Goal: Task Accomplishment & Management: Manage account settings

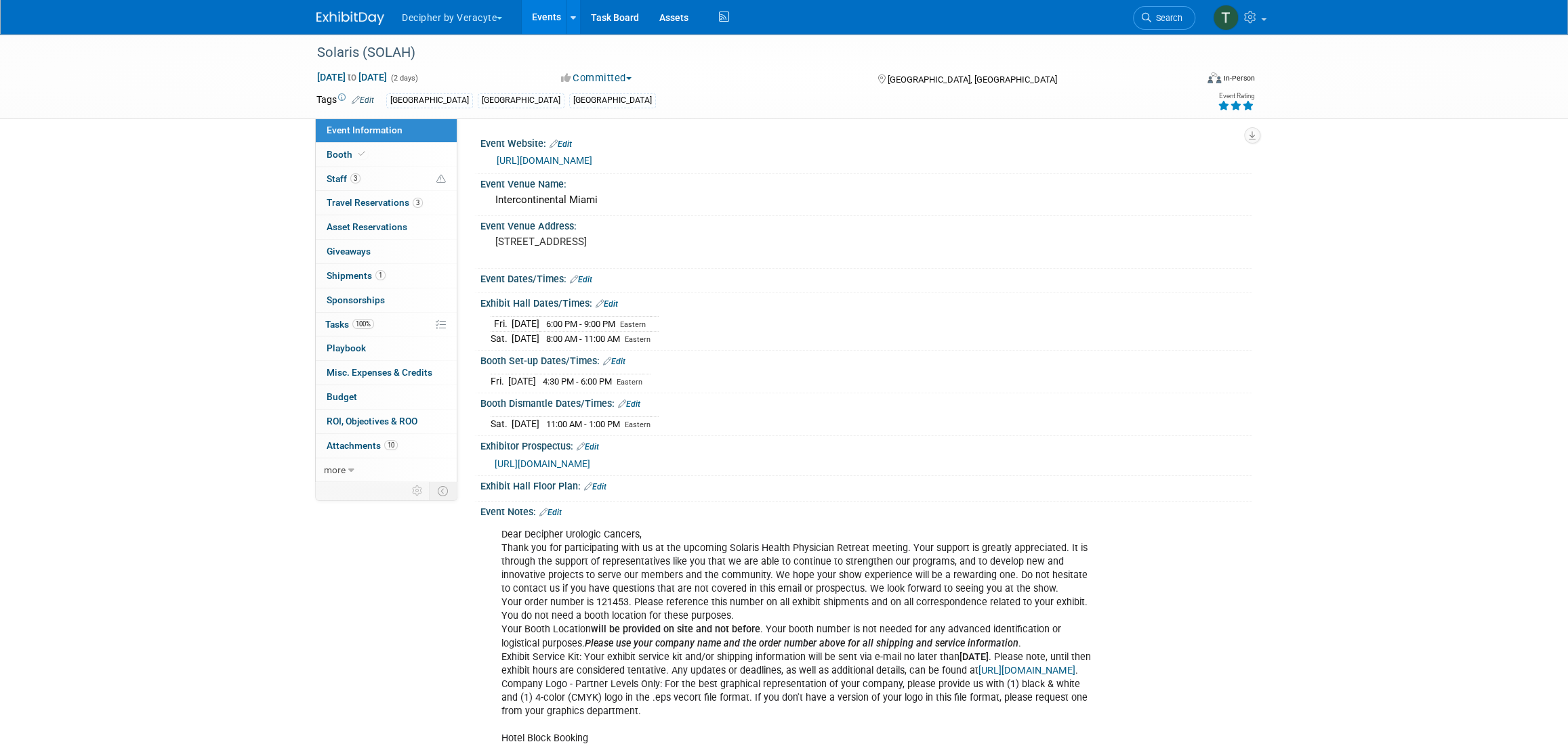
click at [539, 9] on link "Events" at bounding box center [546, 17] width 50 height 34
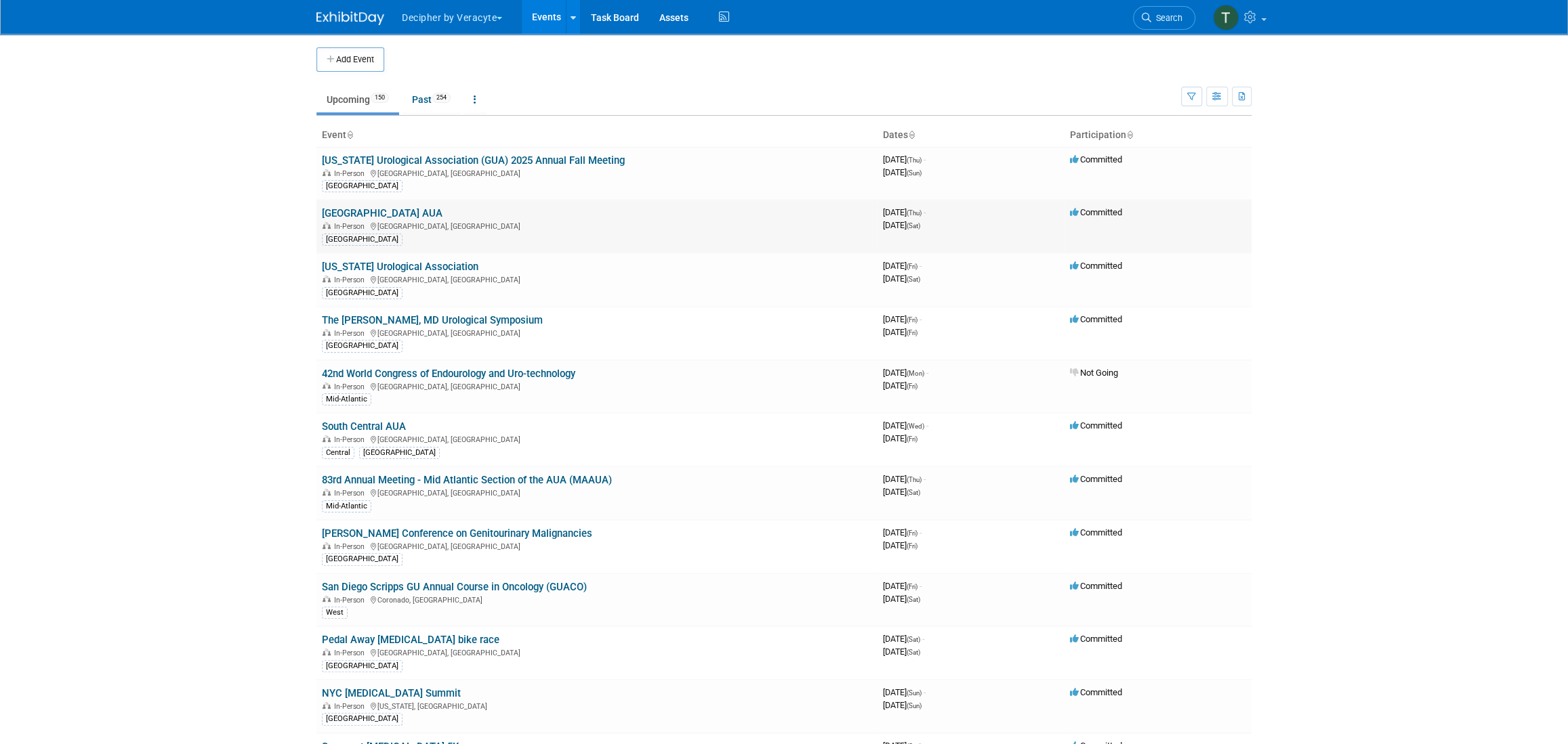
scroll to position [1124, 0]
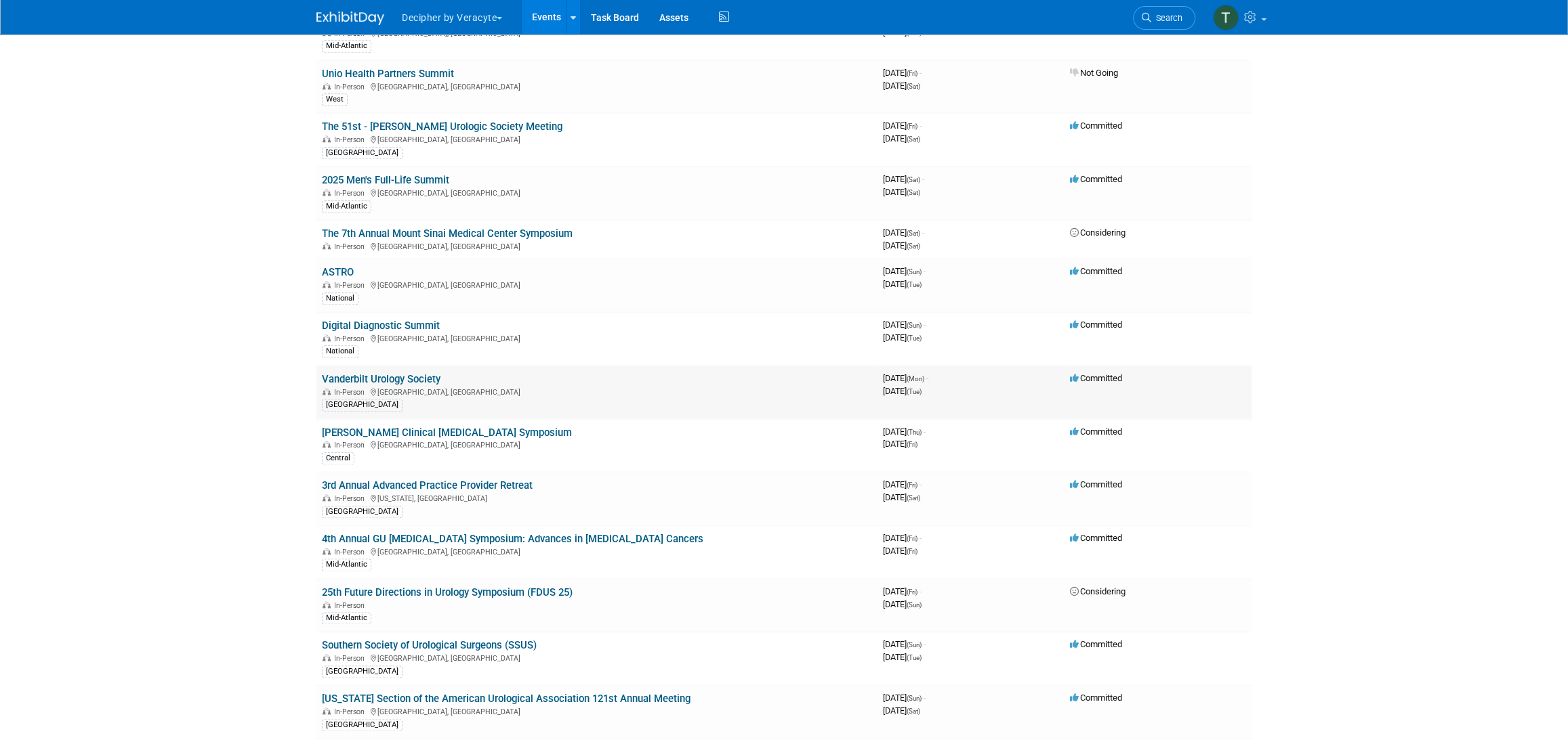
click at [428, 386] on div "In-Person Nashville, TN" at bounding box center [597, 392] width 550 height 11
click at [429, 376] on link "Vanderbilt Urology Society" at bounding box center [381, 379] width 119 height 12
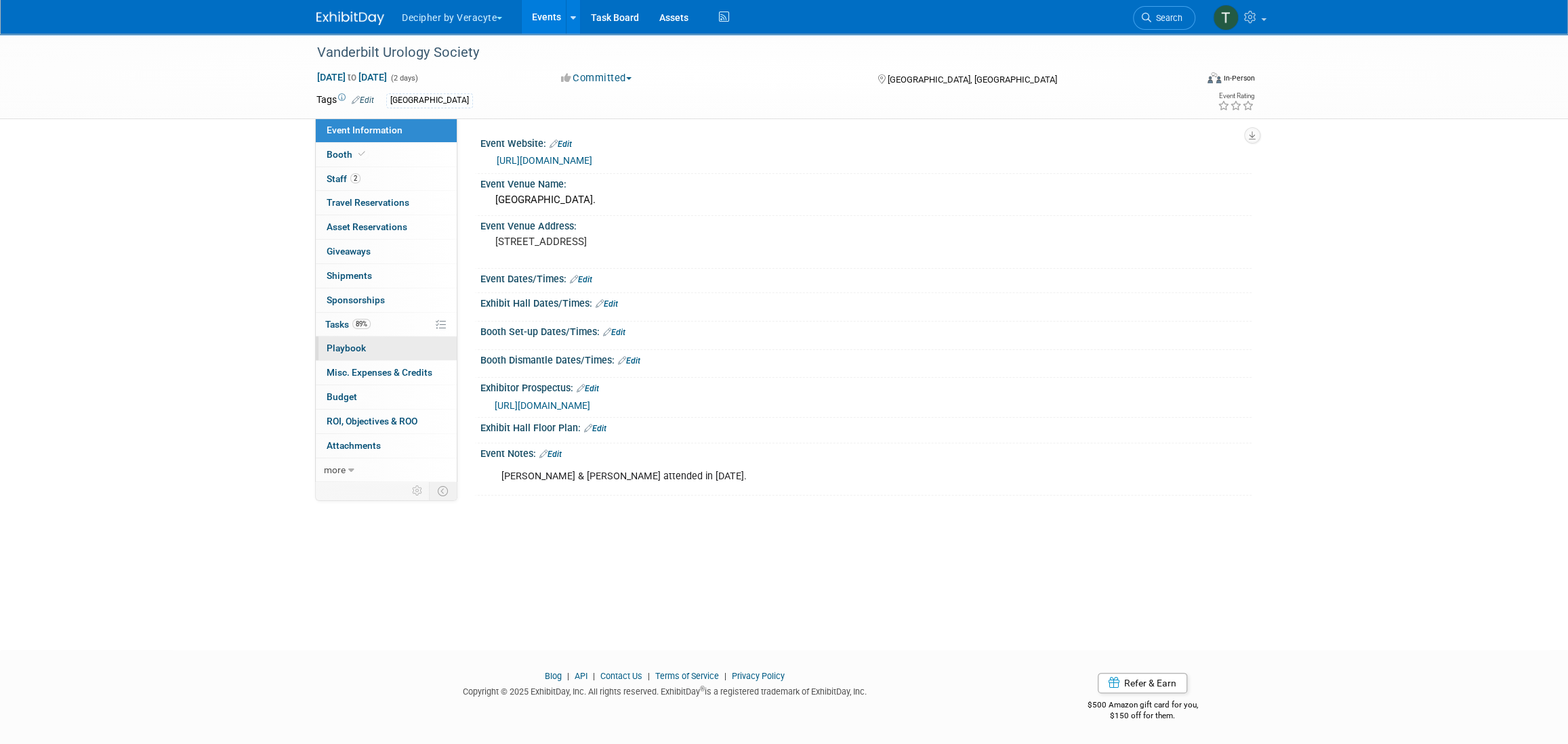
click at [395, 337] on link "0 Playbook 0" at bounding box center [386, 348] width 141 height 24
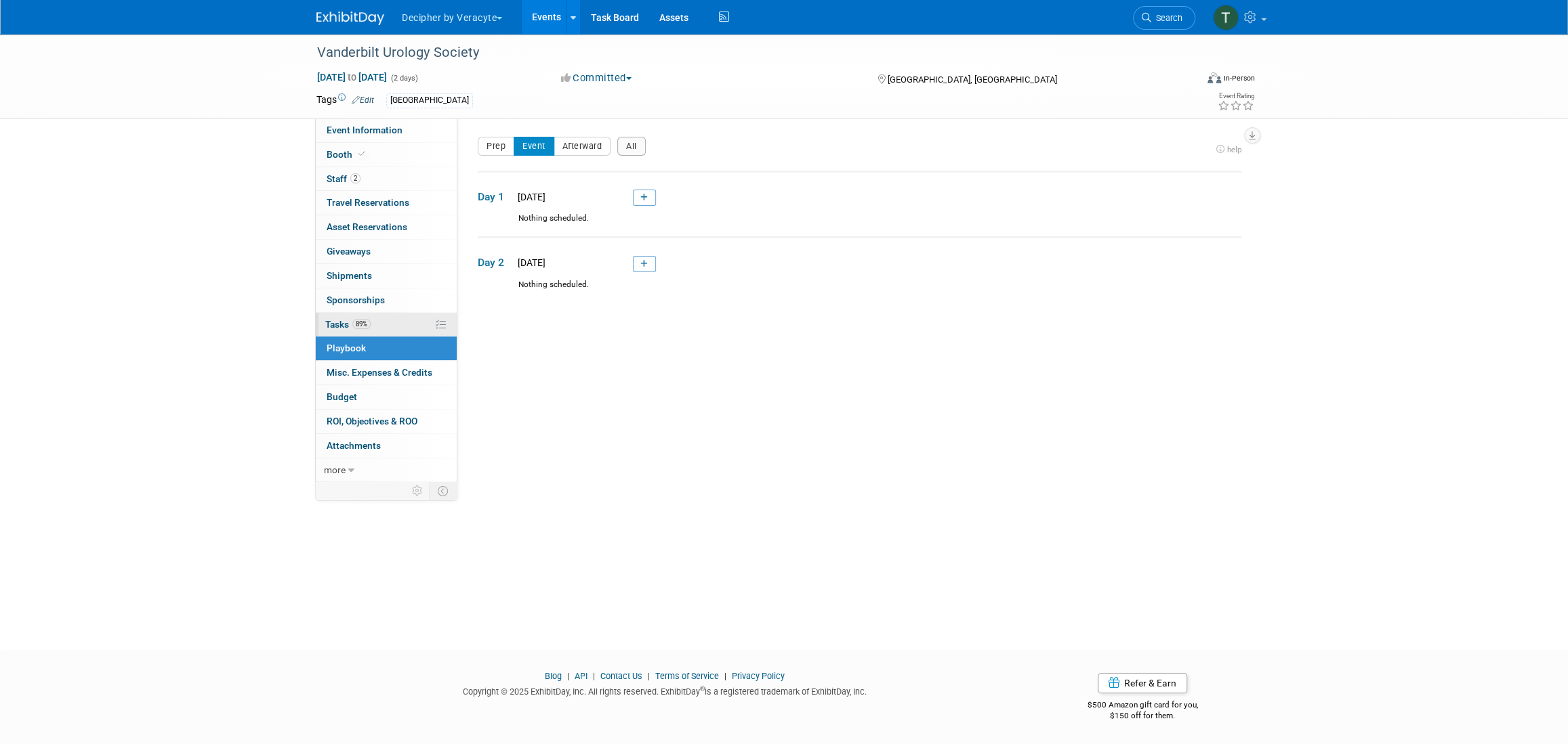
click at [396, 328] on link "89% Tasks 89%" at bounding box center [386, 324] width 141 height 24
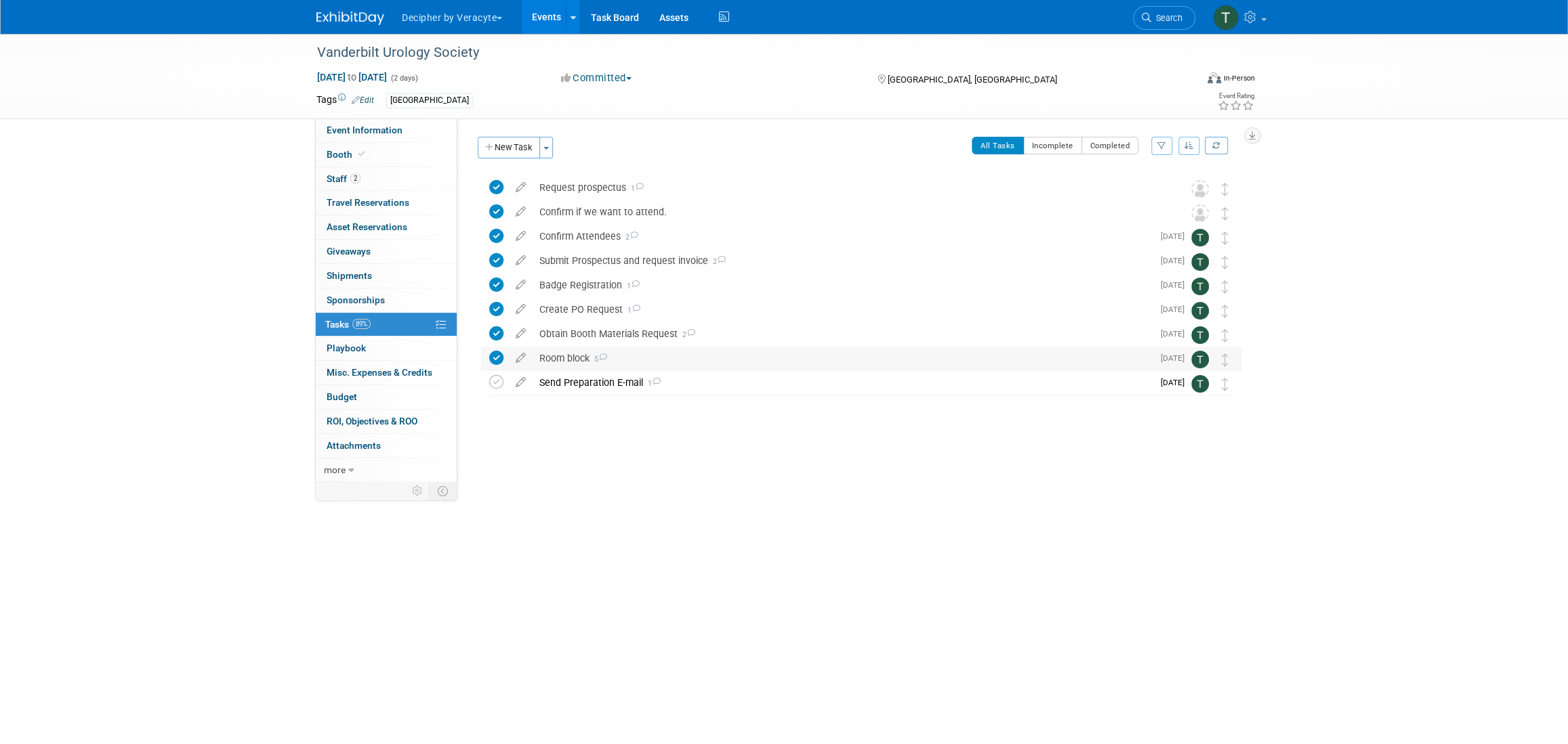
click at [568, 359] on div "Room block 5" at bounding box center [843, 358] width 620 height 23
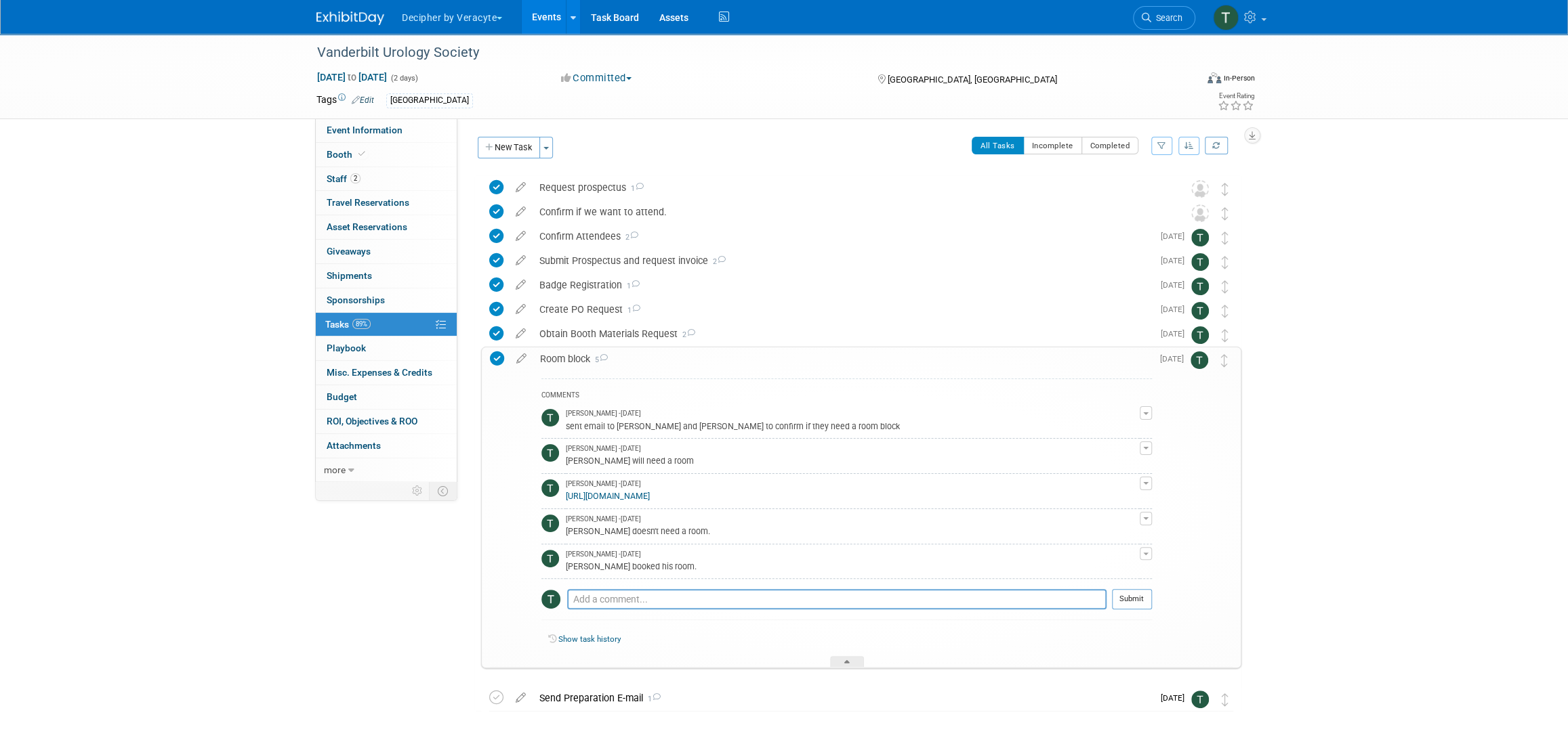
click at [568, 359] on div "Room block 5" at bounding box center [843, 359] width 619 height 23
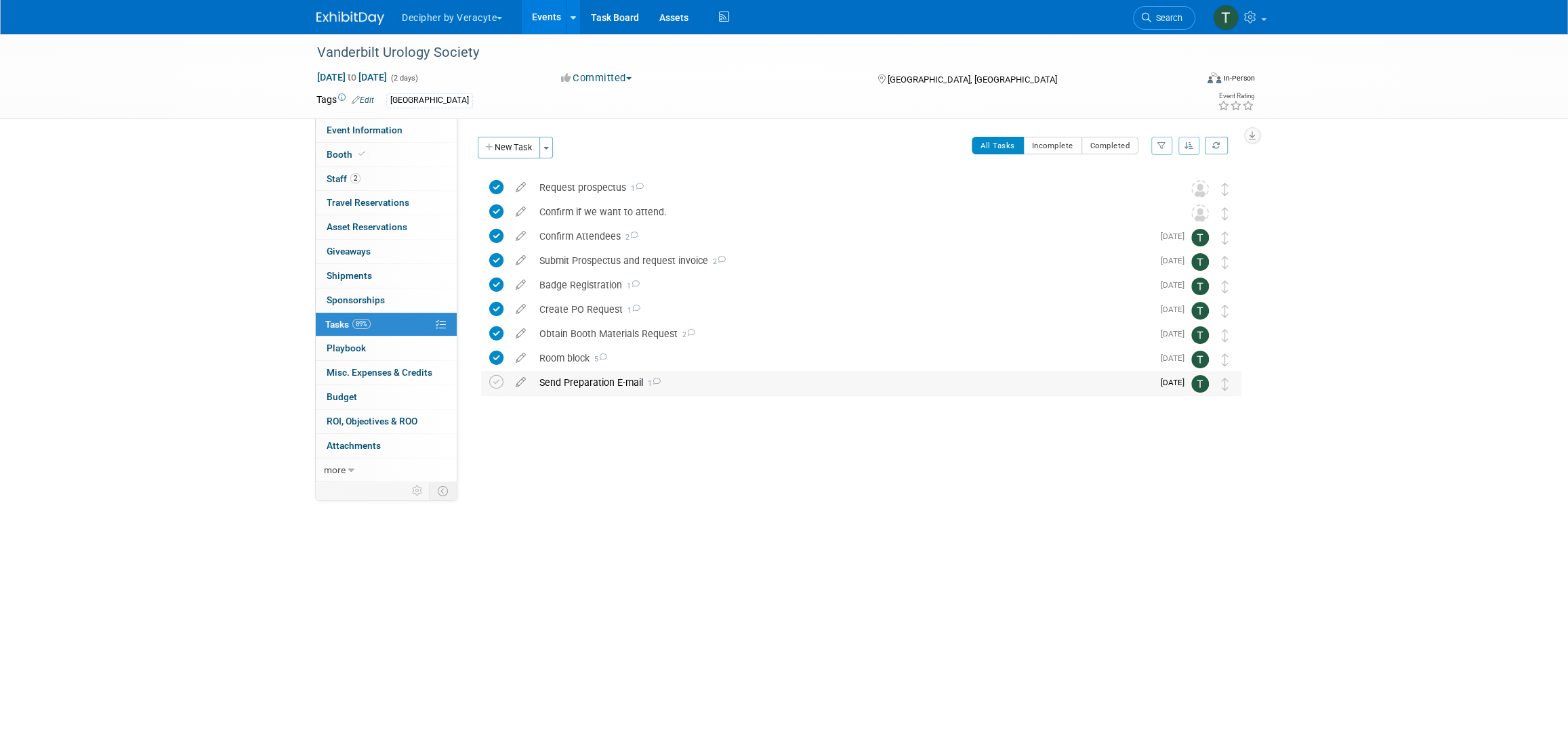
click at [567, 384] on div "Send Preparation E-mail 1" at bounding box center [843, 383] width 620 height 23
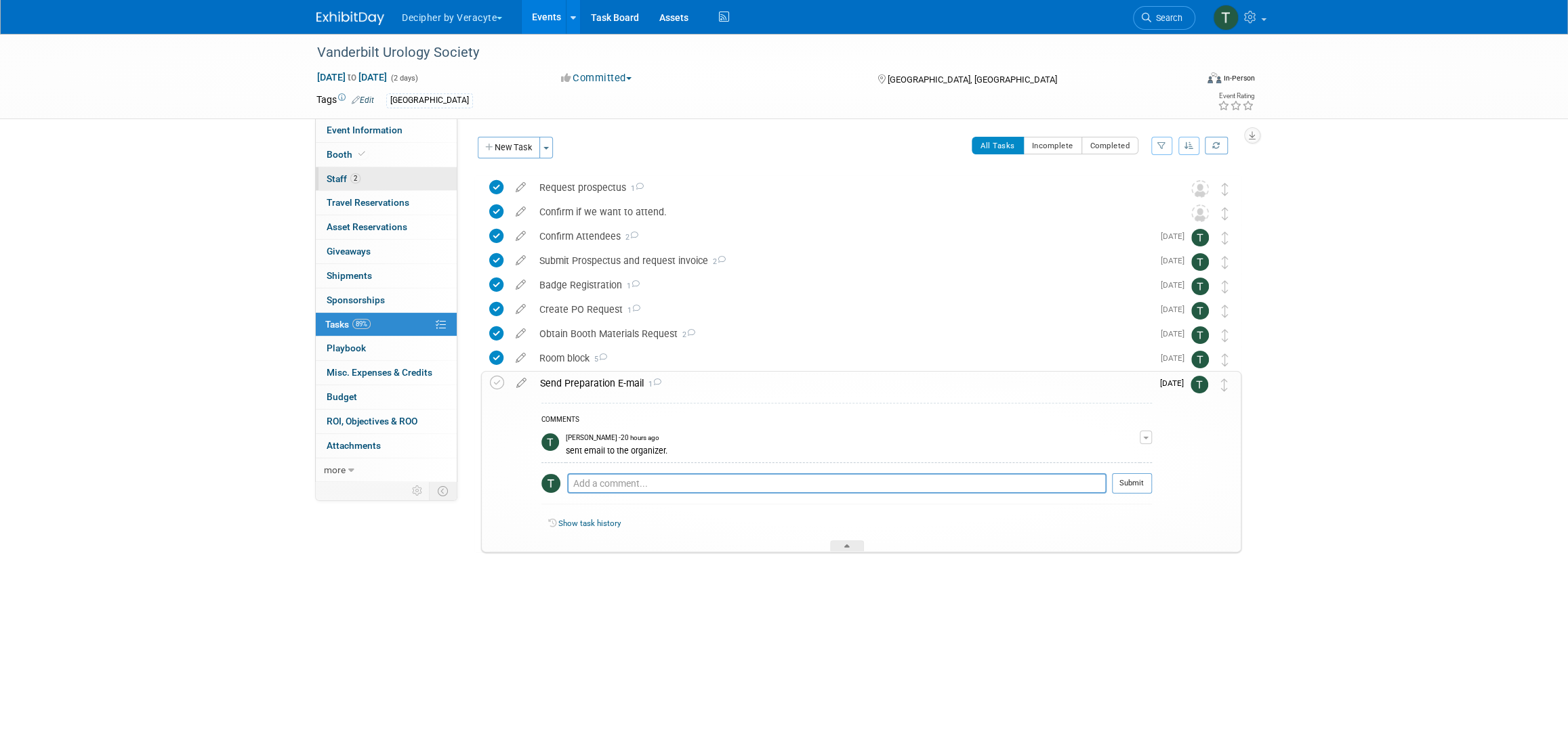
click at [388, 176] on link "2 Staff 2" at bounding box center [386, 179] width 141 height 24
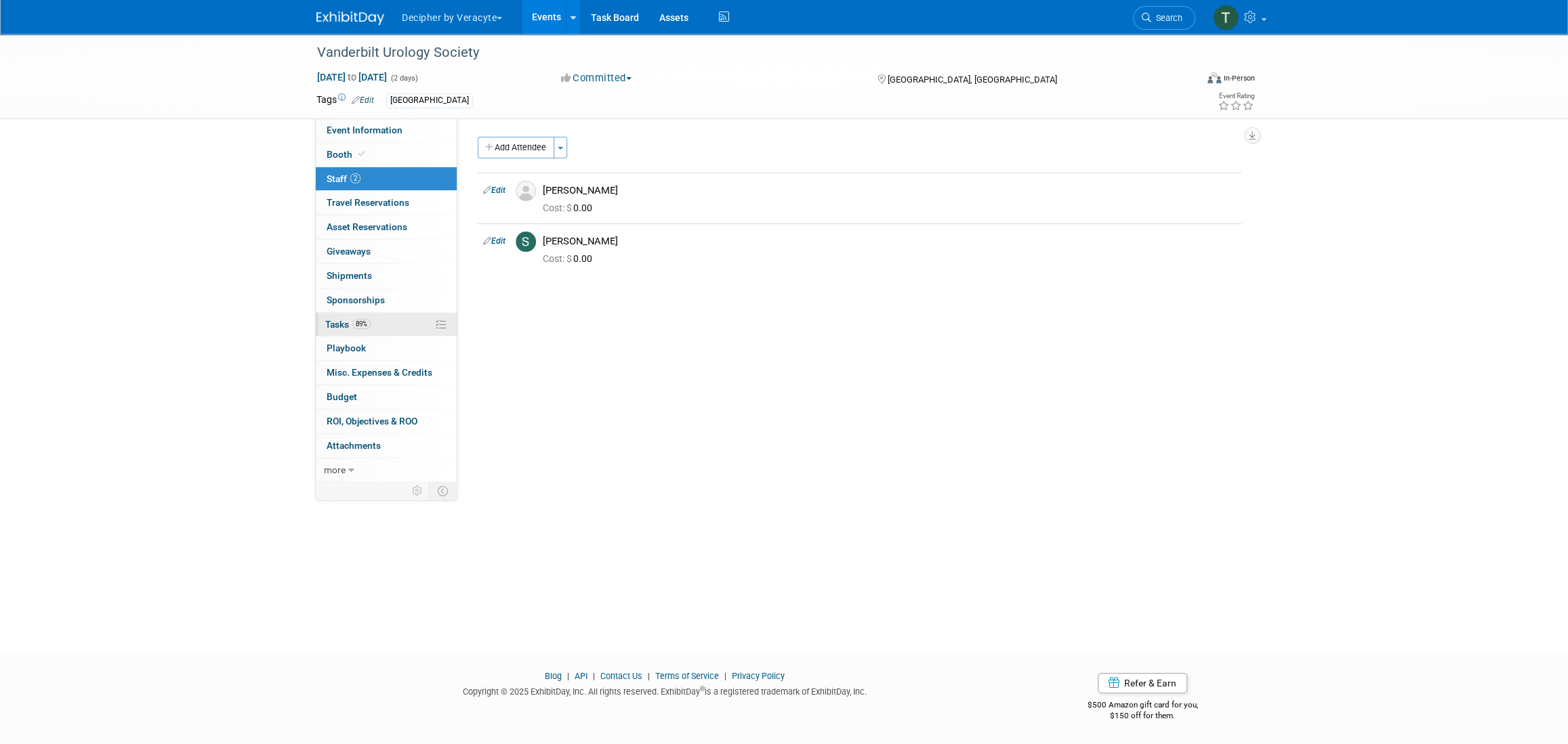
click at [378, 326] on link "89% Tasks 89%" at bounding box center [386, 324] width 141 height 24
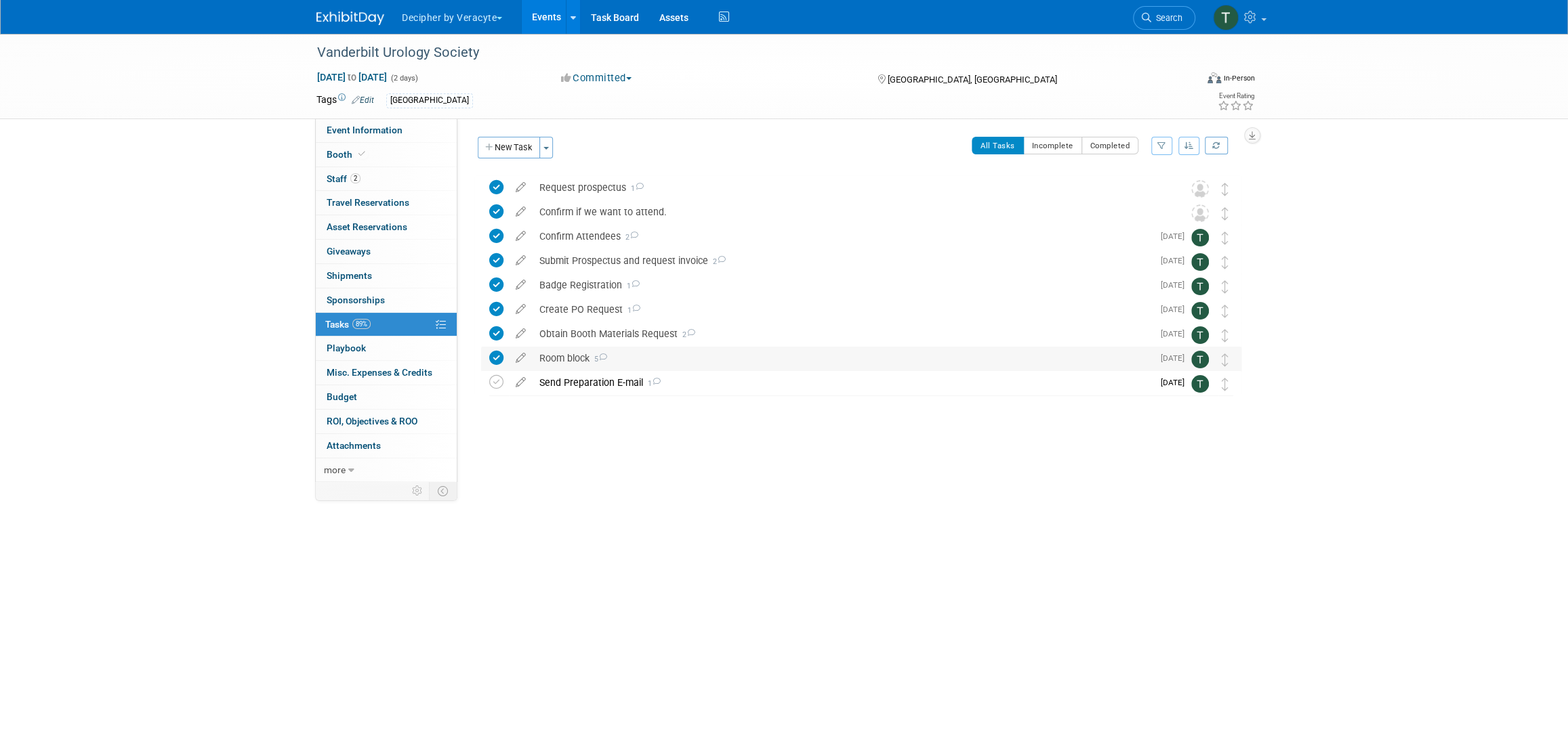
click at [582, 358] on div "Room block 5" at bounding box center [843, 358] width 620 height 23
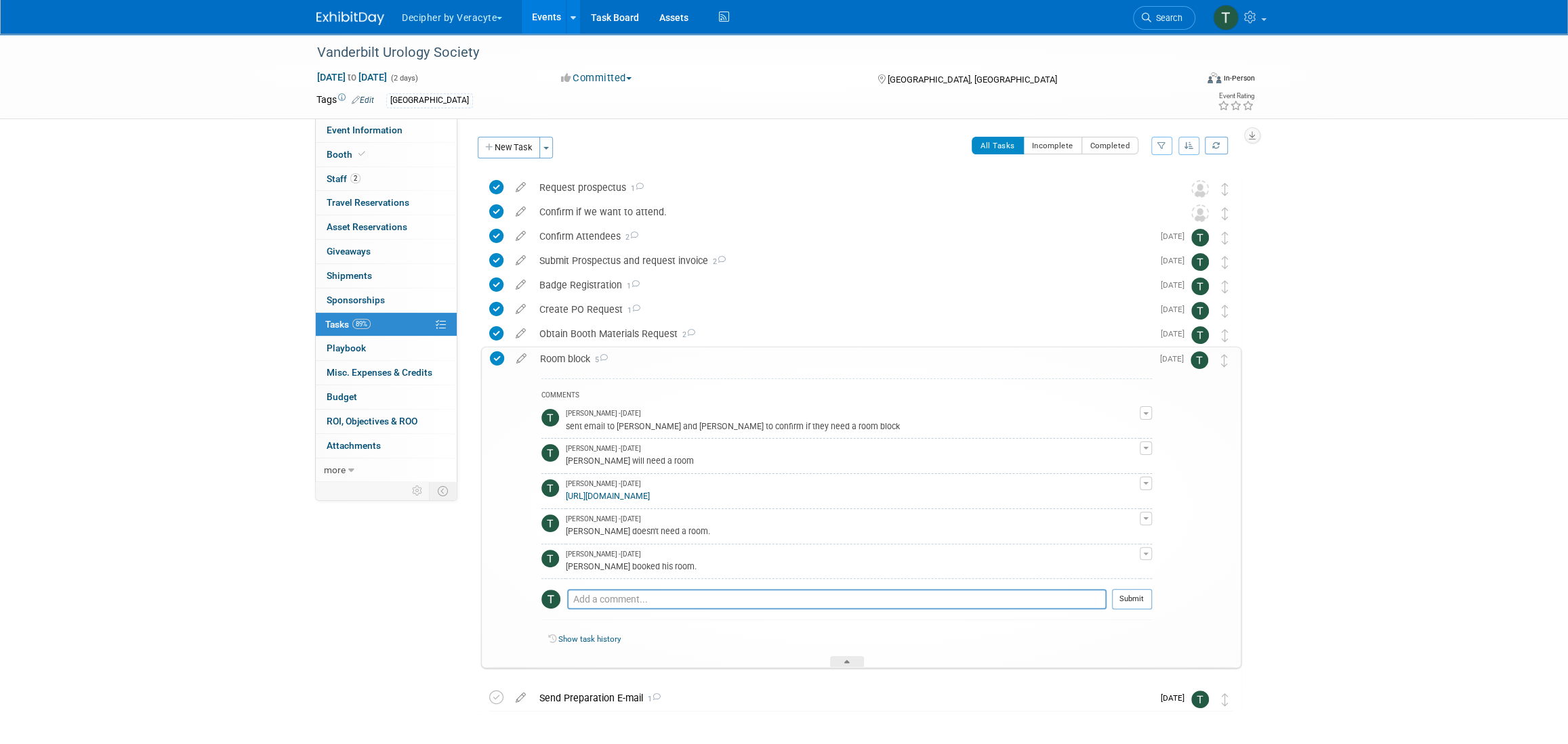
click at [582, 358] on div "Room block 5" at bounding box center [843, 359] width 619 height 23
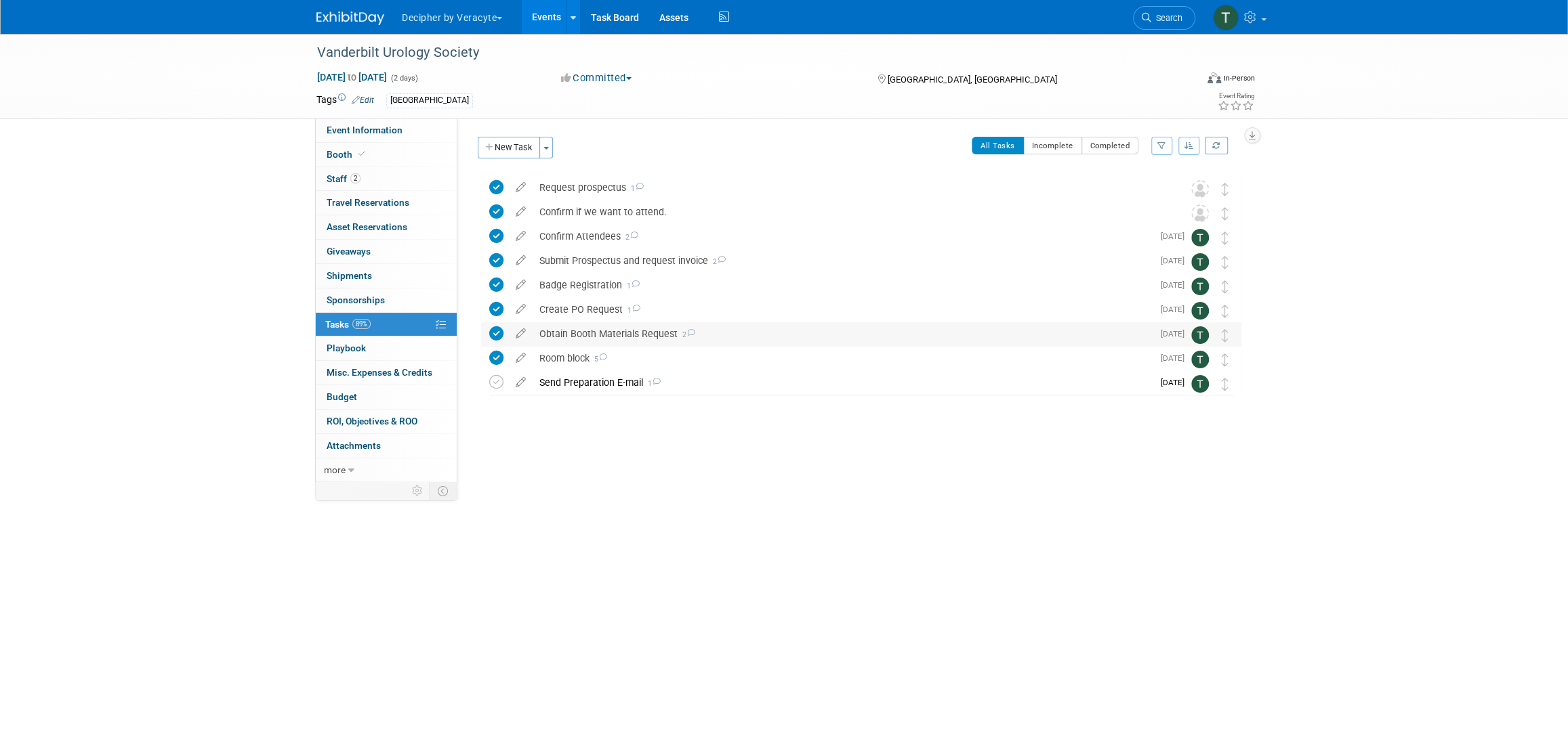
click at [598, 331] on div "Obtain Booth Materials Request 2" at bounding box center [843, 334] width 620 height 23
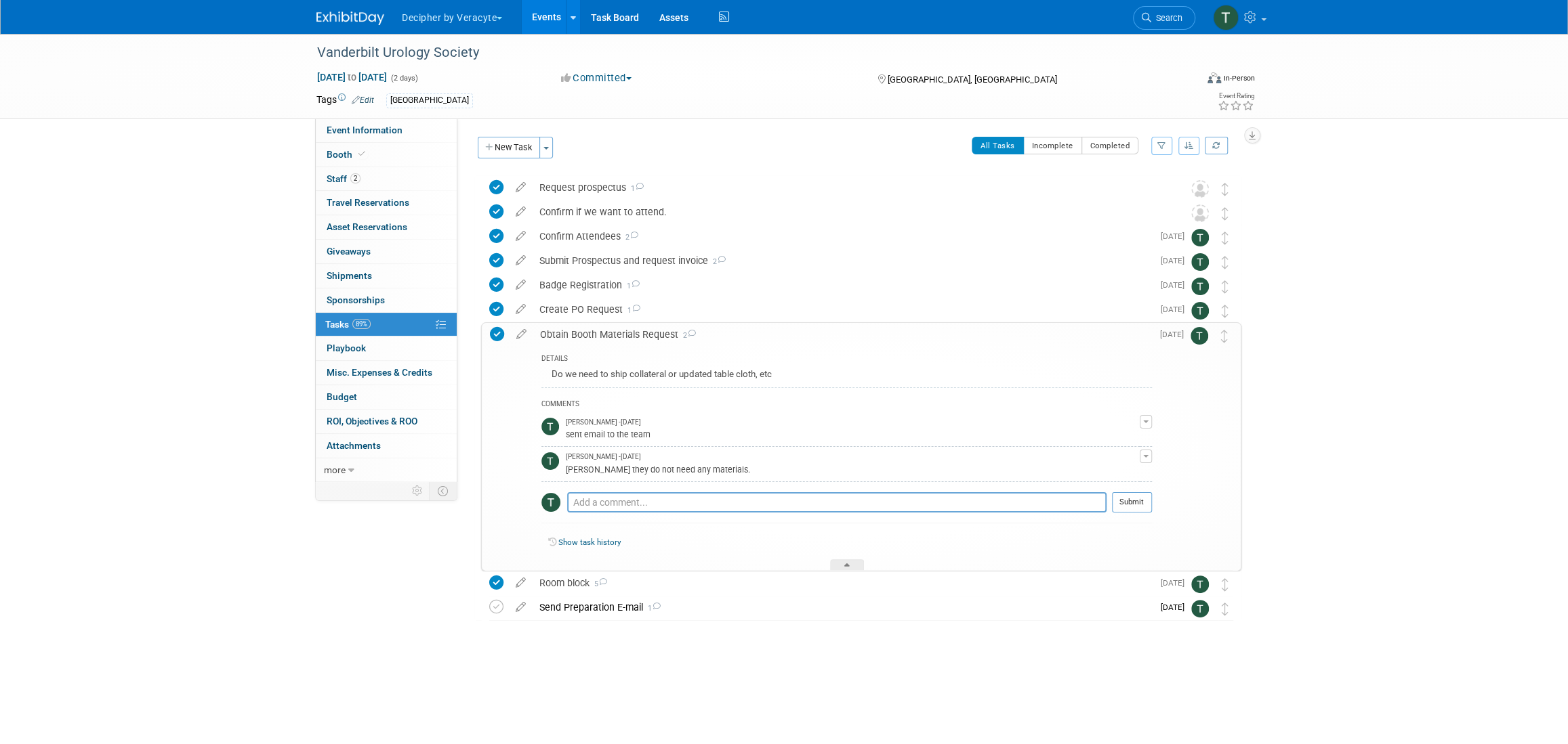
click at [597, 331] on div "Obtain Booth Materials Request 2" at bounding box center [843, 335] width 619 height 23
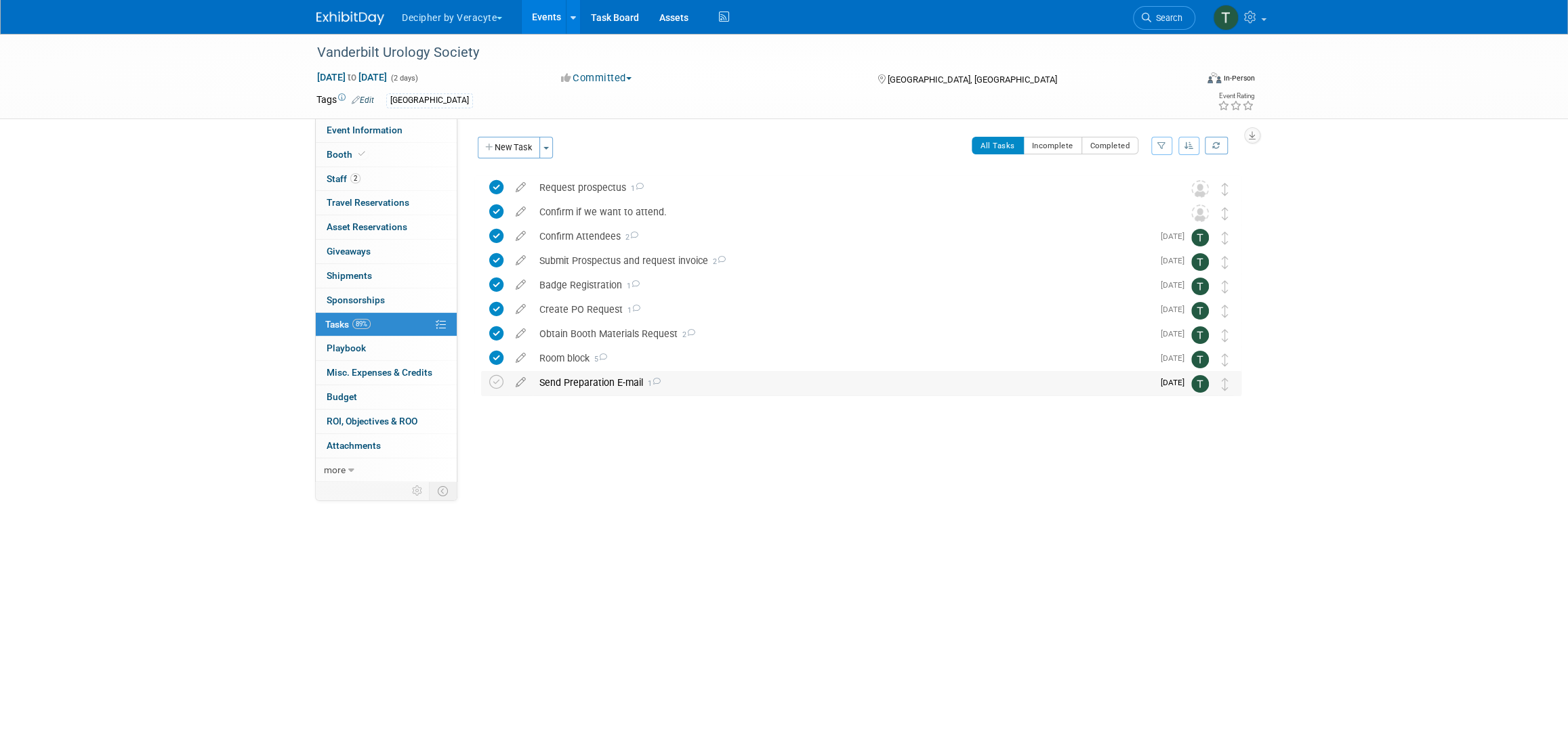
click at [505, 383] on td at bounding box center [499, 384] width 20 height 25
click at [494, 382] on icon at bounding box center [496, 382] width 14 height 14
click at [555, 386] on div "Send Preparation E-mail 1" at bounding box center [843, 383] width 620 height 23
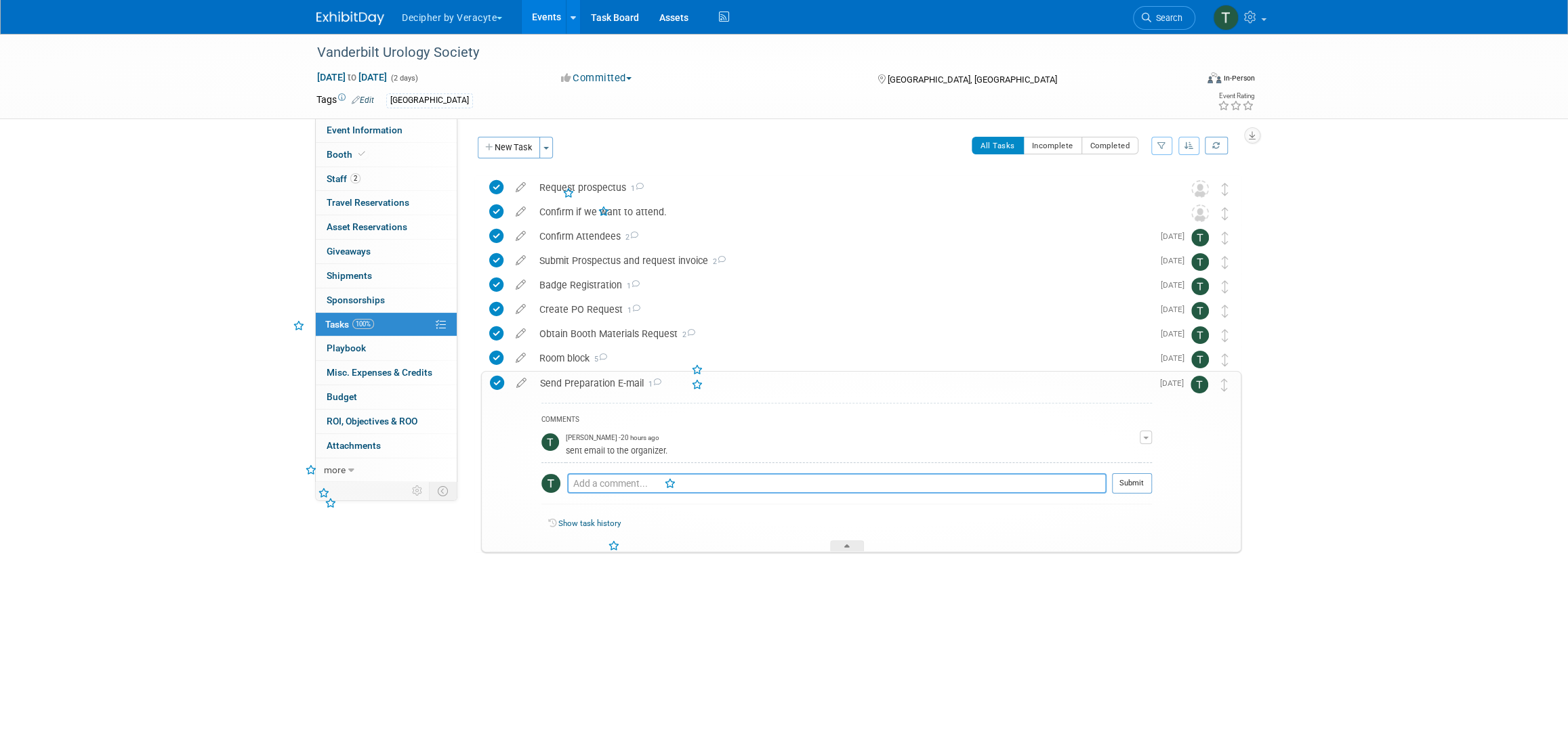
click at [602, 482] on textarea at bounding box center [836, 484] width 539 height 20
type textarea "sent via email"
click at [1128, 481] on button "Submit" at bounding box center [1132, 484] width 40 height 20
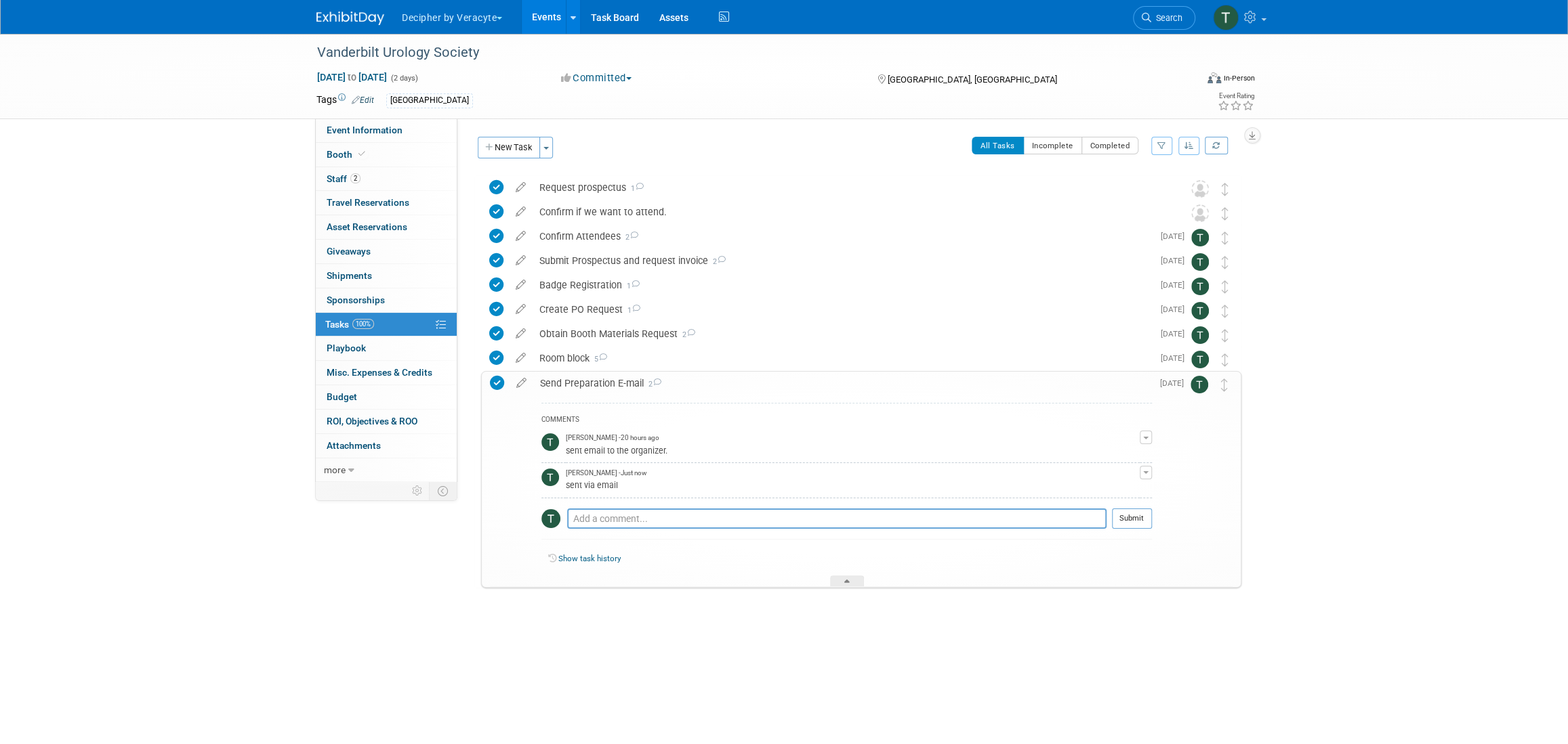
click at [559, 14] on link "Events" at bounding box center [546, 17] width 50 height 34
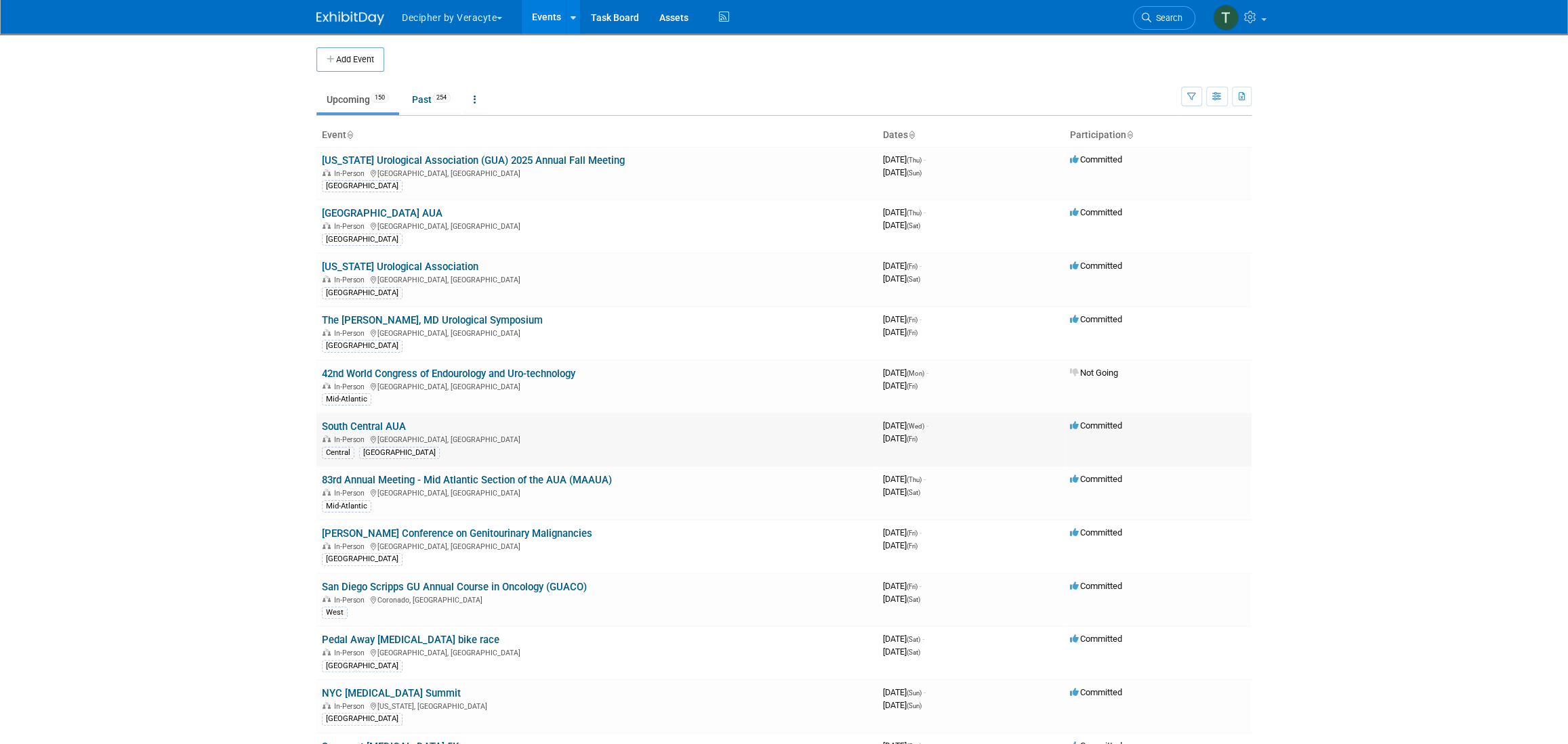
click at [354, 427] on link "South Central AUA" at bounding box center [363, 427] width 84 height 12
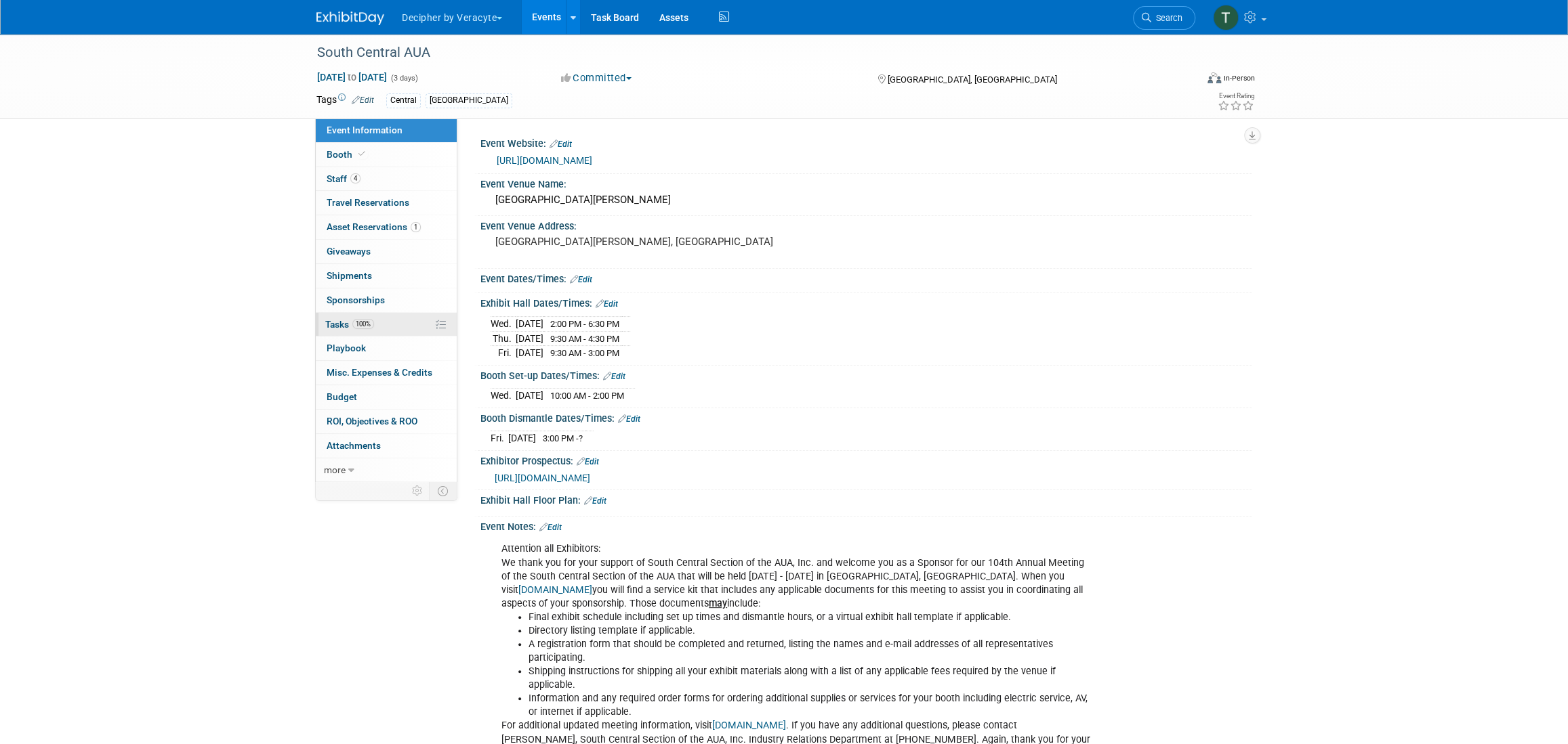
click at [378, 314] on link "100% Tasks 100%" at bounding box center [386, 324] width 141 height 24
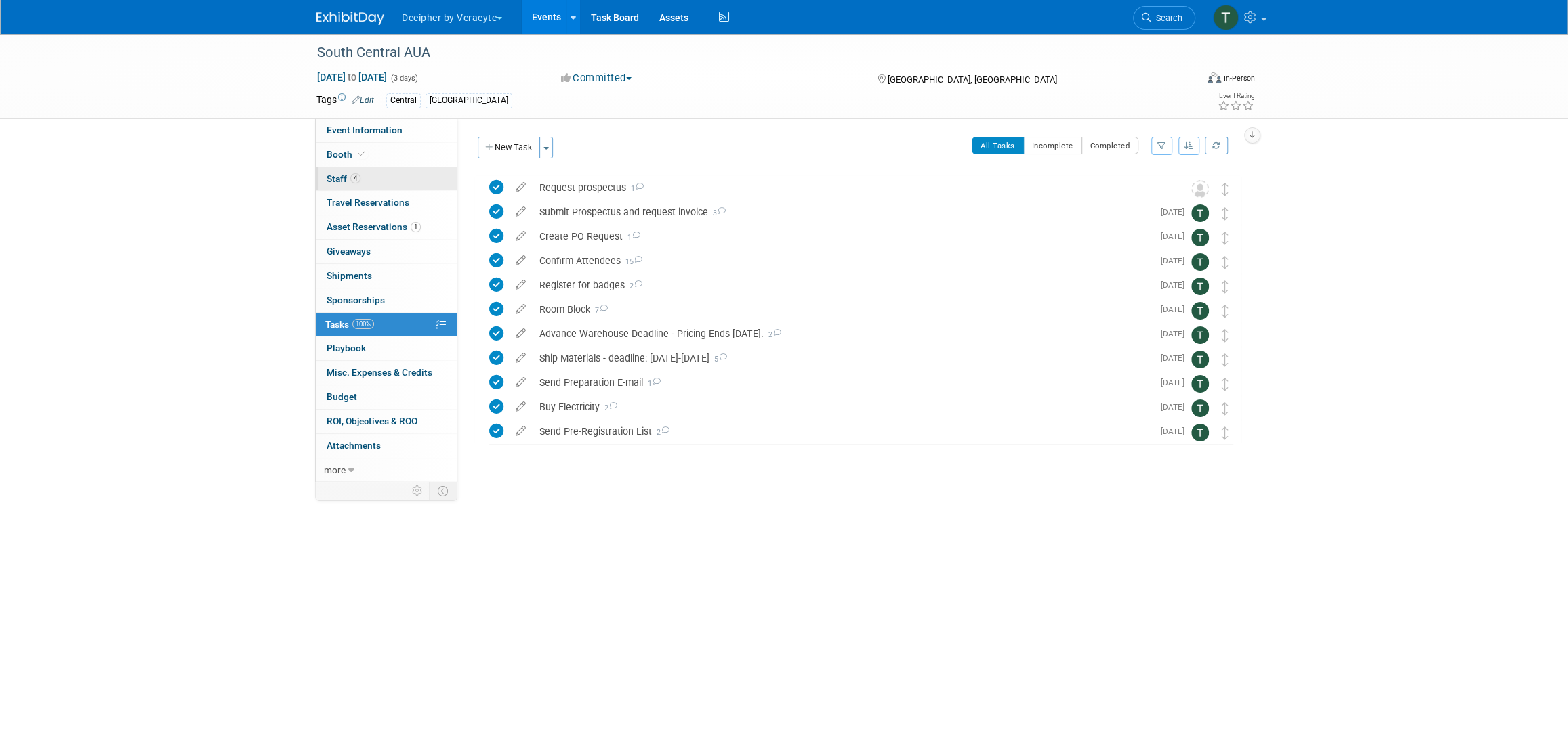
click at [380, 175] on link "4 Staff 4" at bounding box center [386, 179] width 141 height 24
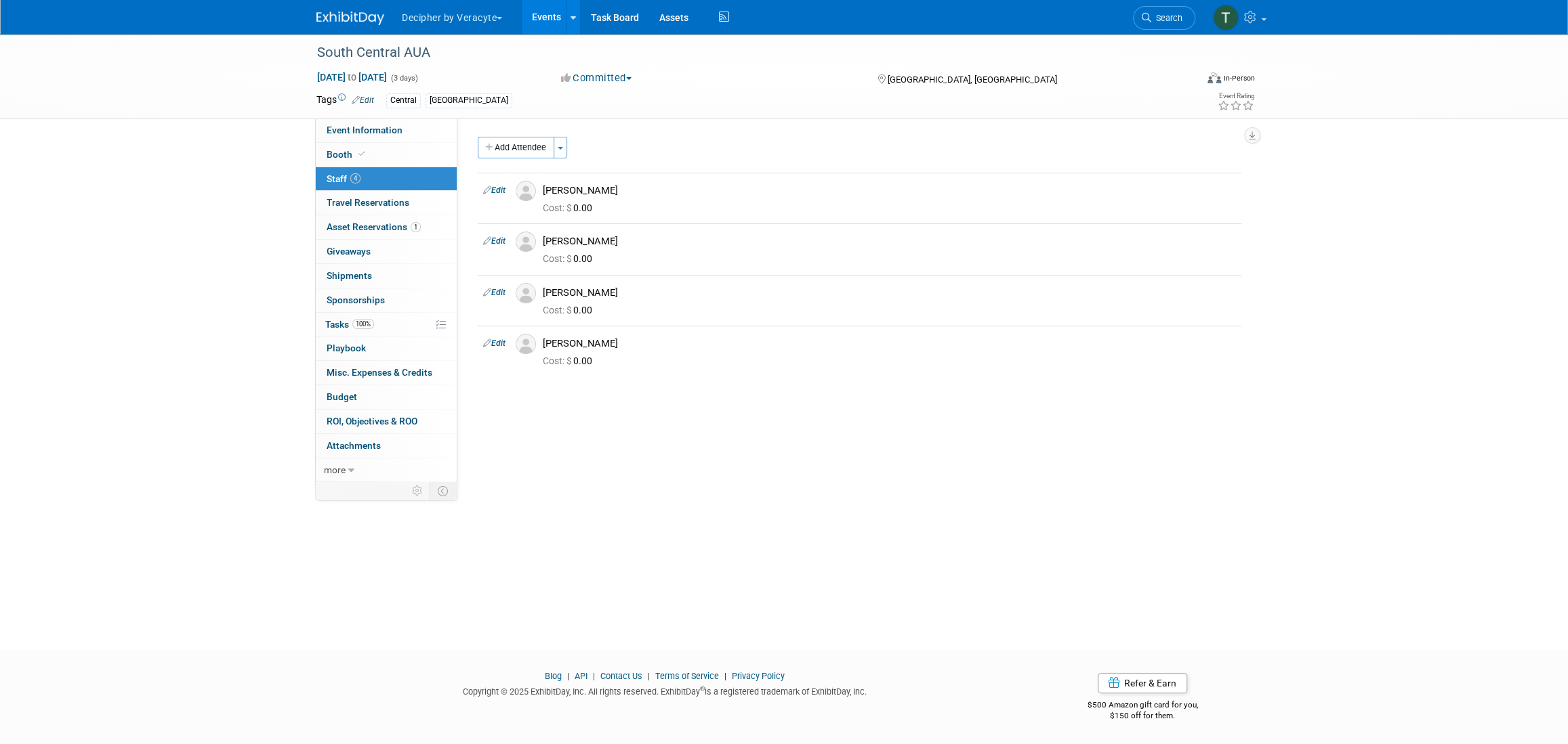
click at [555, 16] on link "Events" at bounding box center [546, 17] width 50 height 34
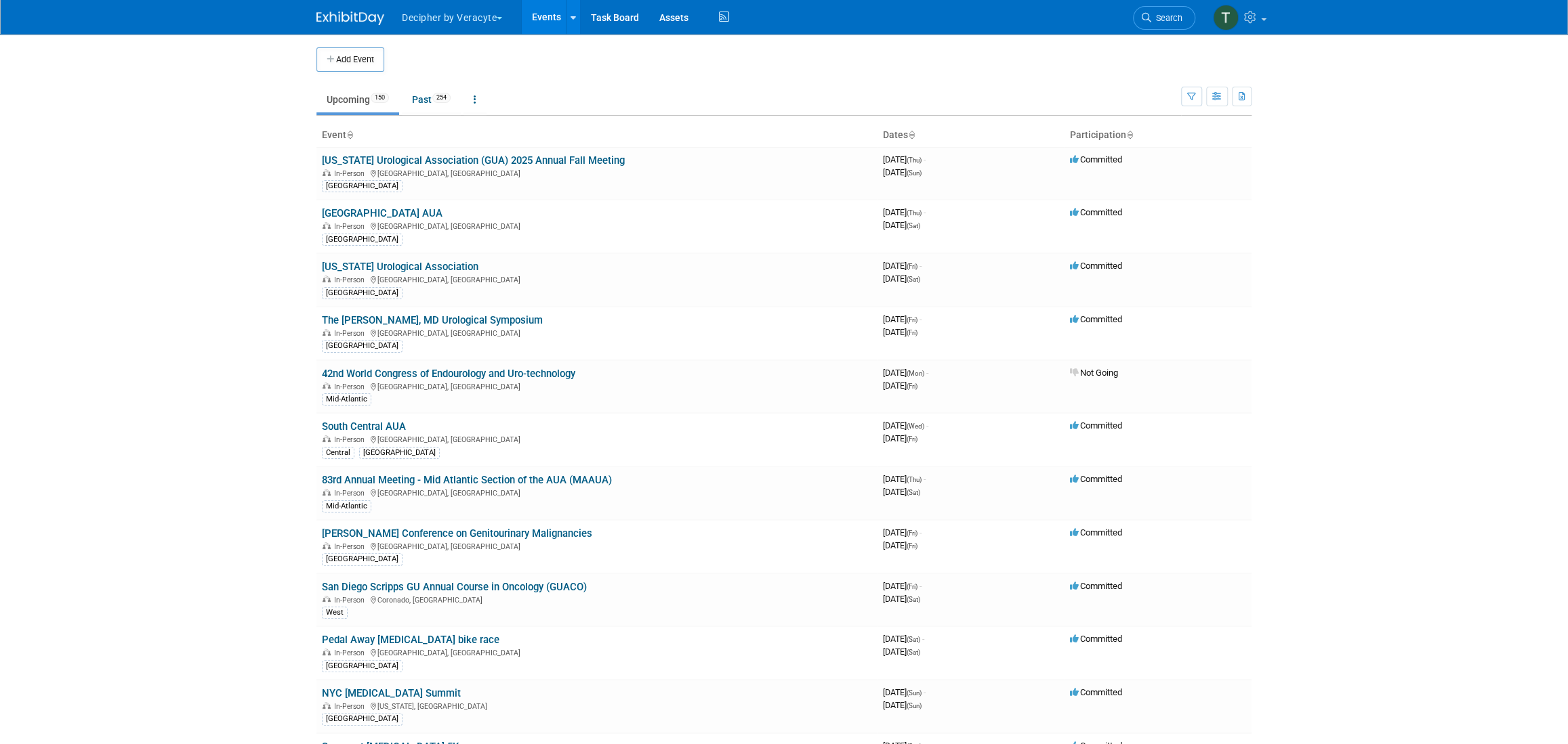
scroll to position [1496, 0]
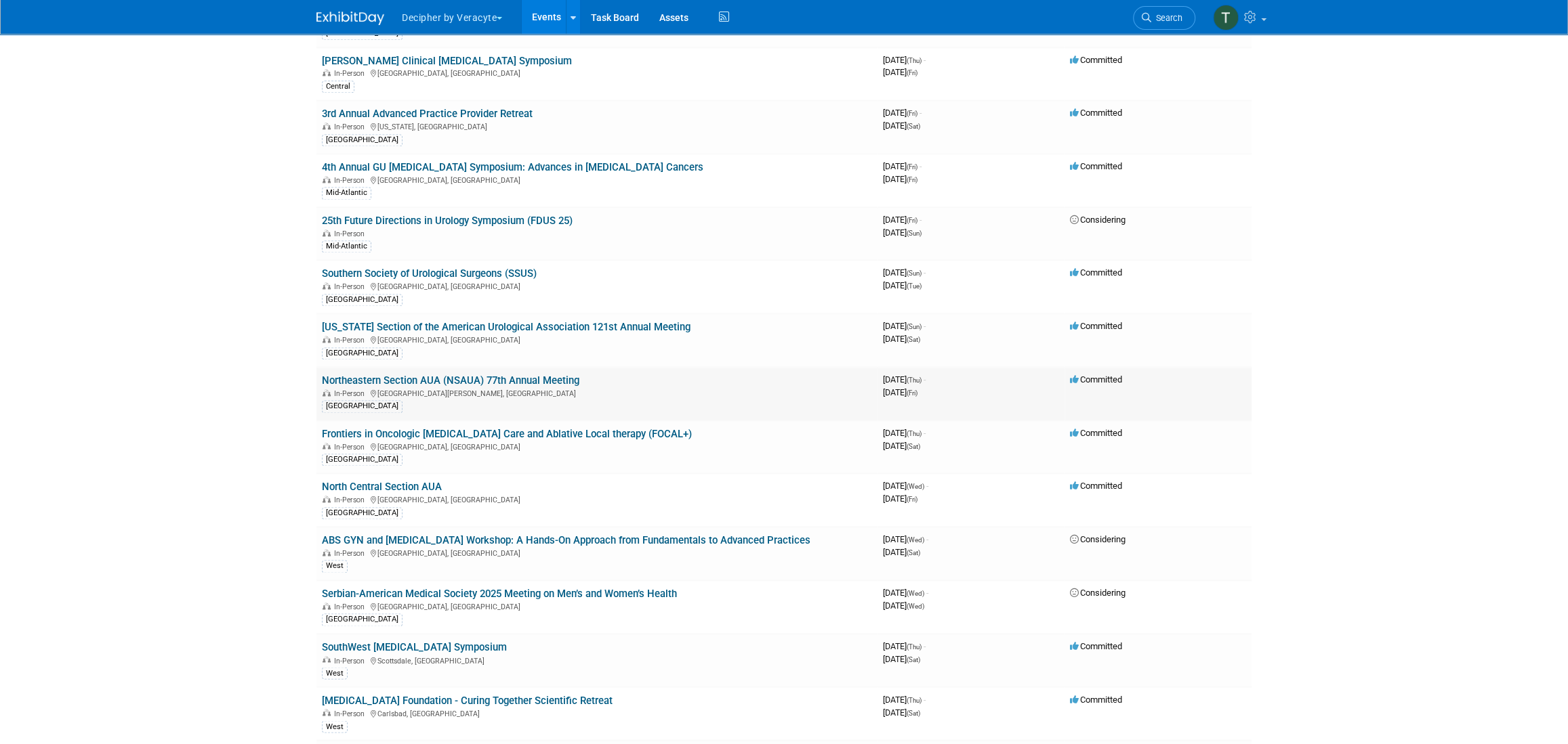
click at [558, 375] on link "Northeastern Section AUA (NSAUA) 77th Annual Meeting" at bounding box center [451, 381] width 258 height 12
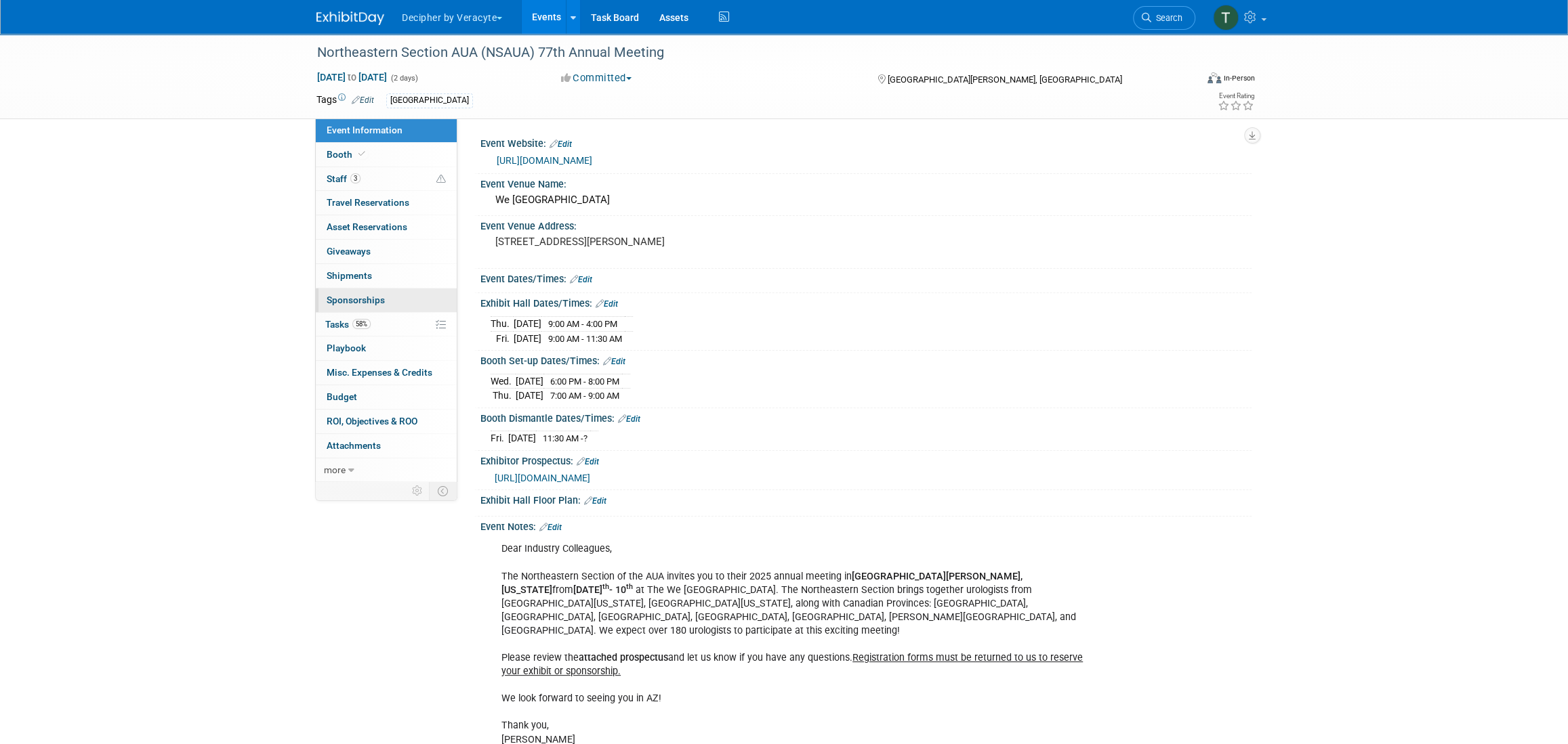
click at [382, 311] on link "0 Sponsorships 0" at bounding box center [386, 300] width 141 height 24
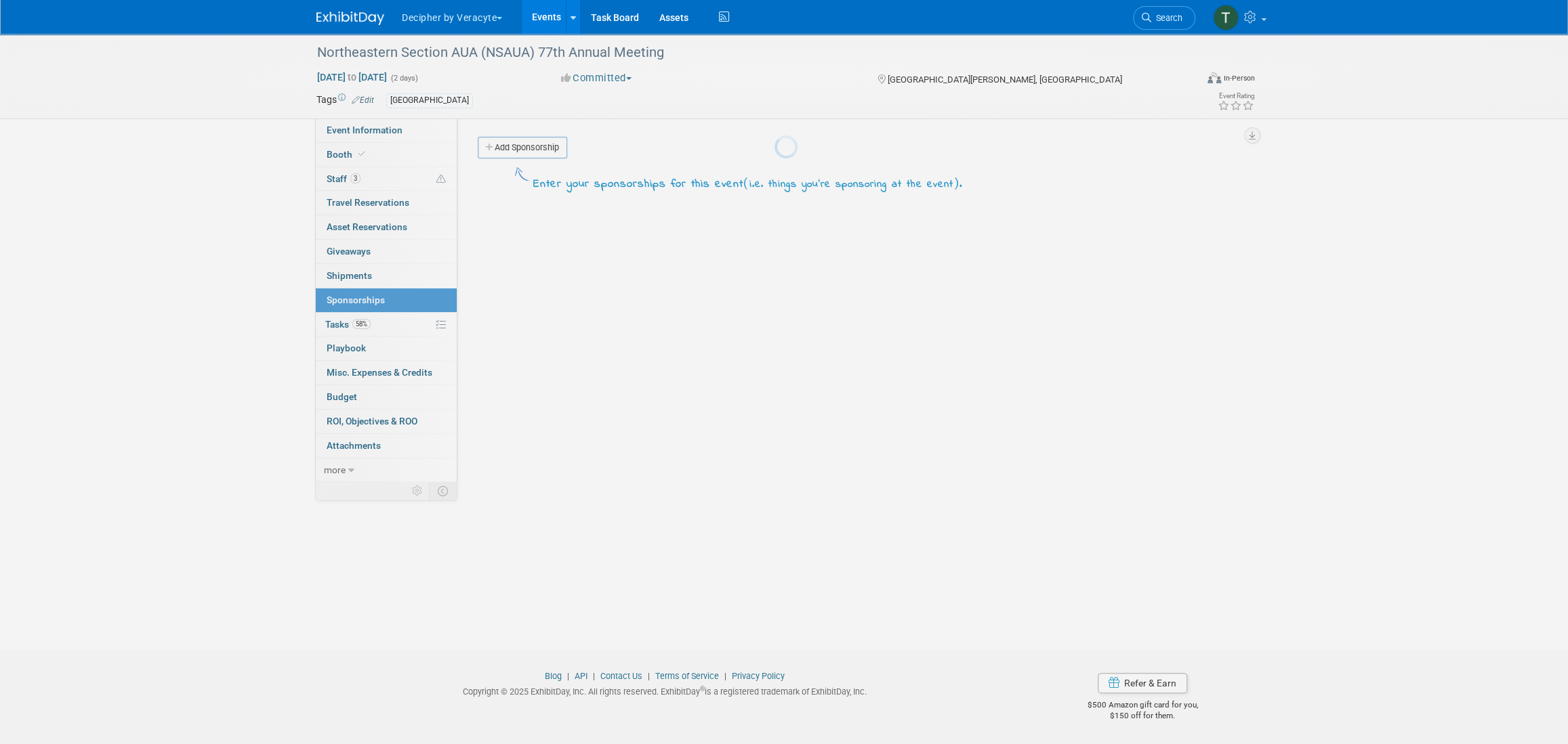
click at [382, 324] on body "Decipher by Veracyte Explore: My Workspaces 2 Go to Workspace: Corporate Events…" at bounding box center [784, 372] width 1568 height 744
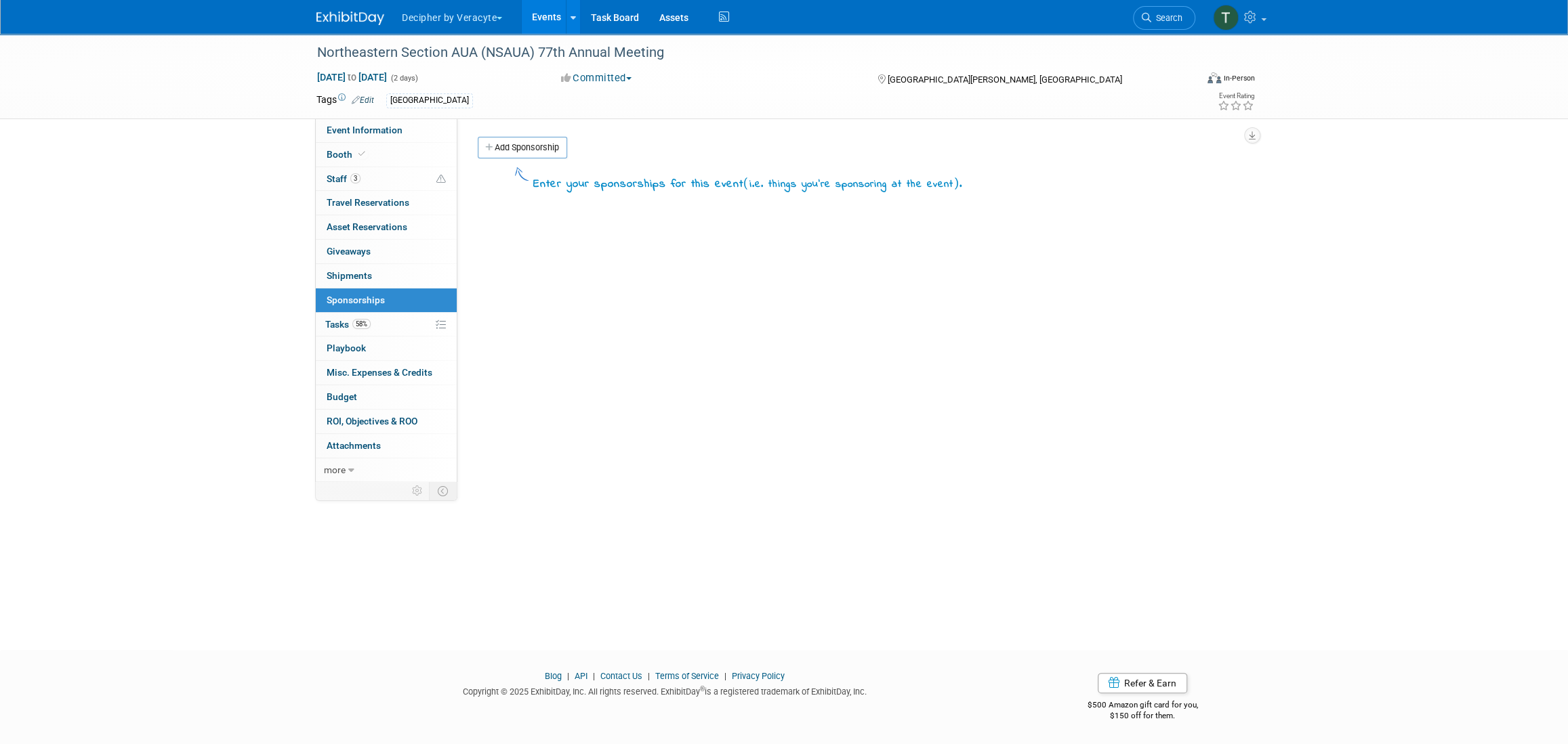
click at [382, 324] on link "58% Tasks 58%" at bounding box center [386, 324] width 141 height 24
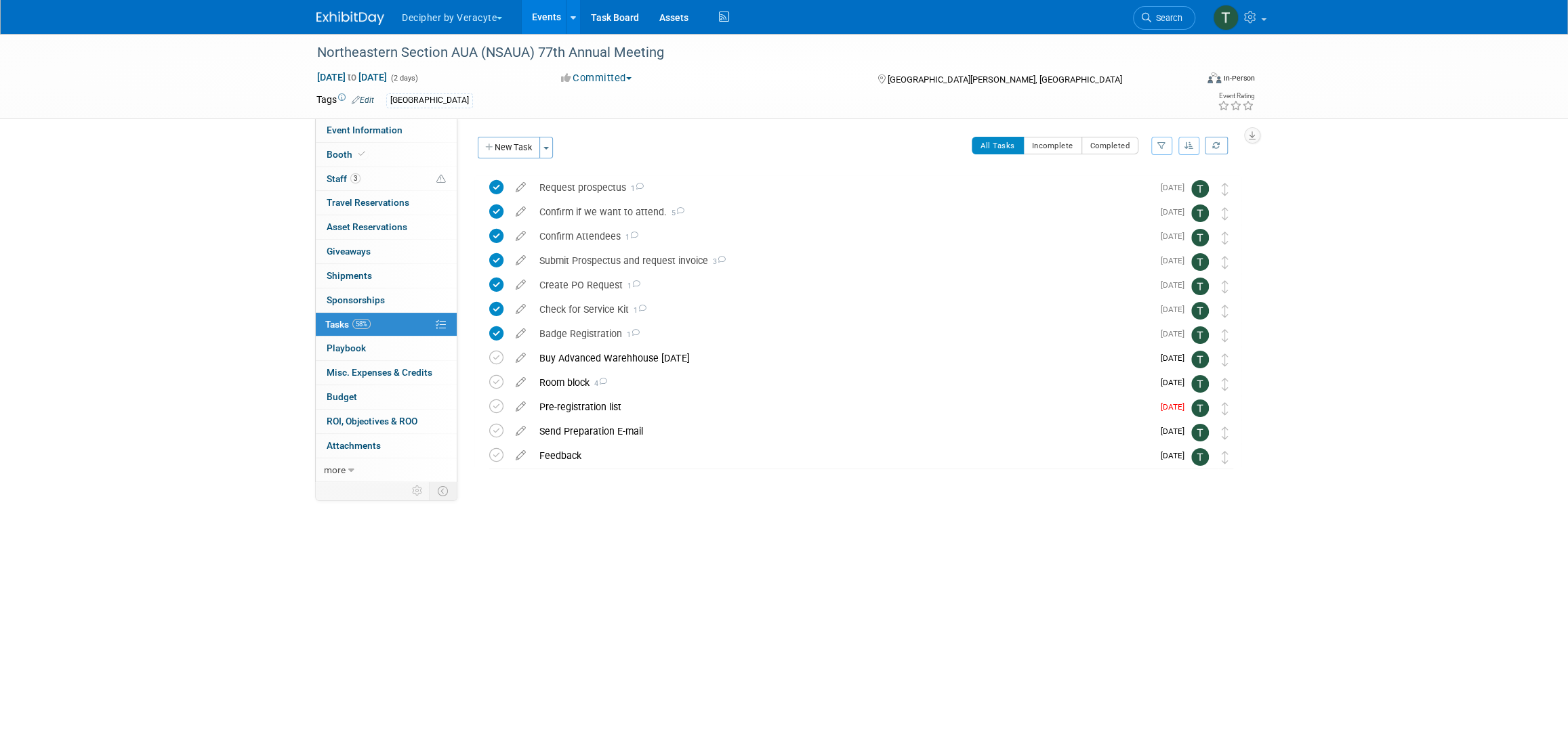
click at [502, 133] on div "Event Website: Edit https://urologyconnection.com/funding-opportunities/client-…" at bounding box center [854, 300] width 794 height 363
click at [508, 138] on button "New Task" at bounding box center [509, 148] width 62 height 22
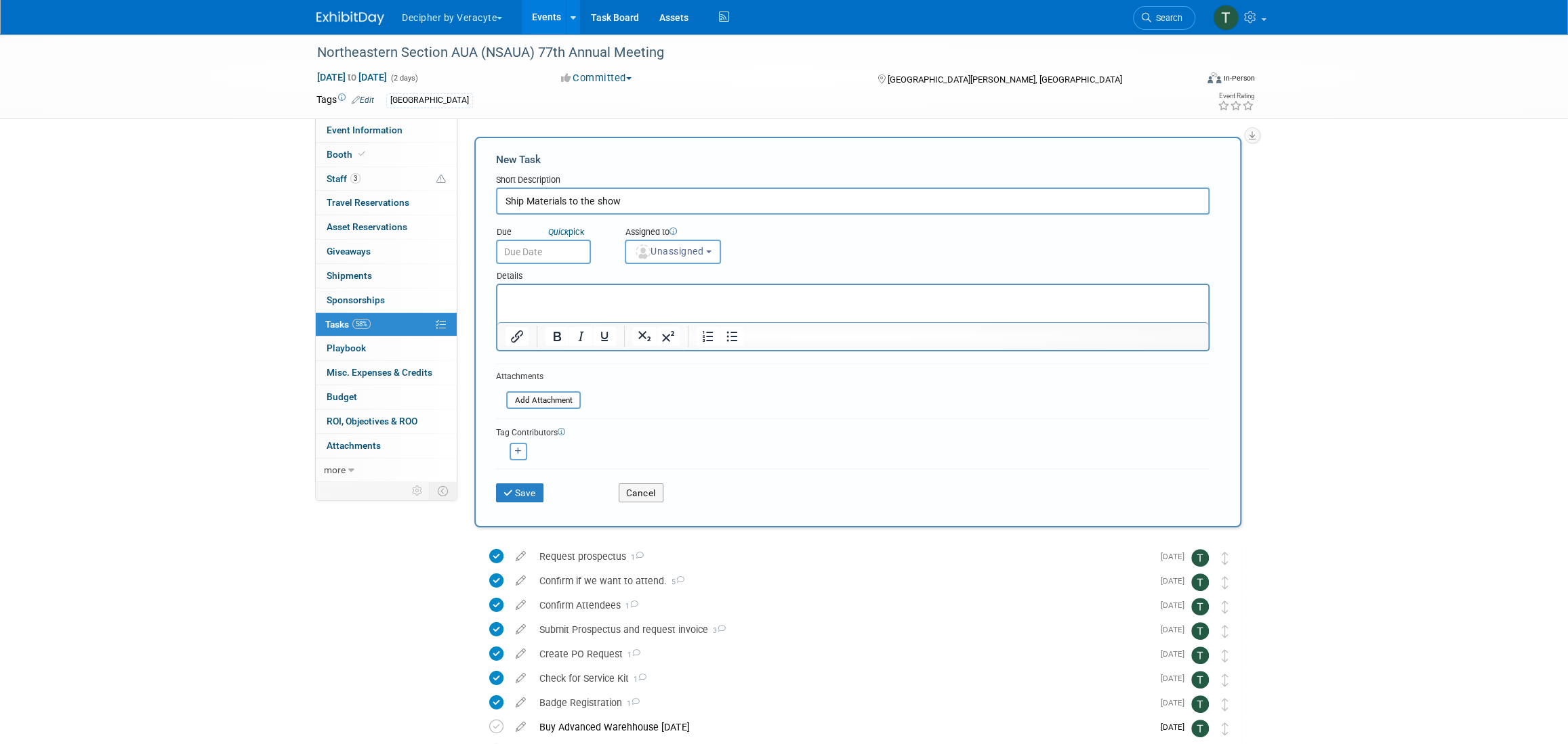
type input "Ship Materials to the show"
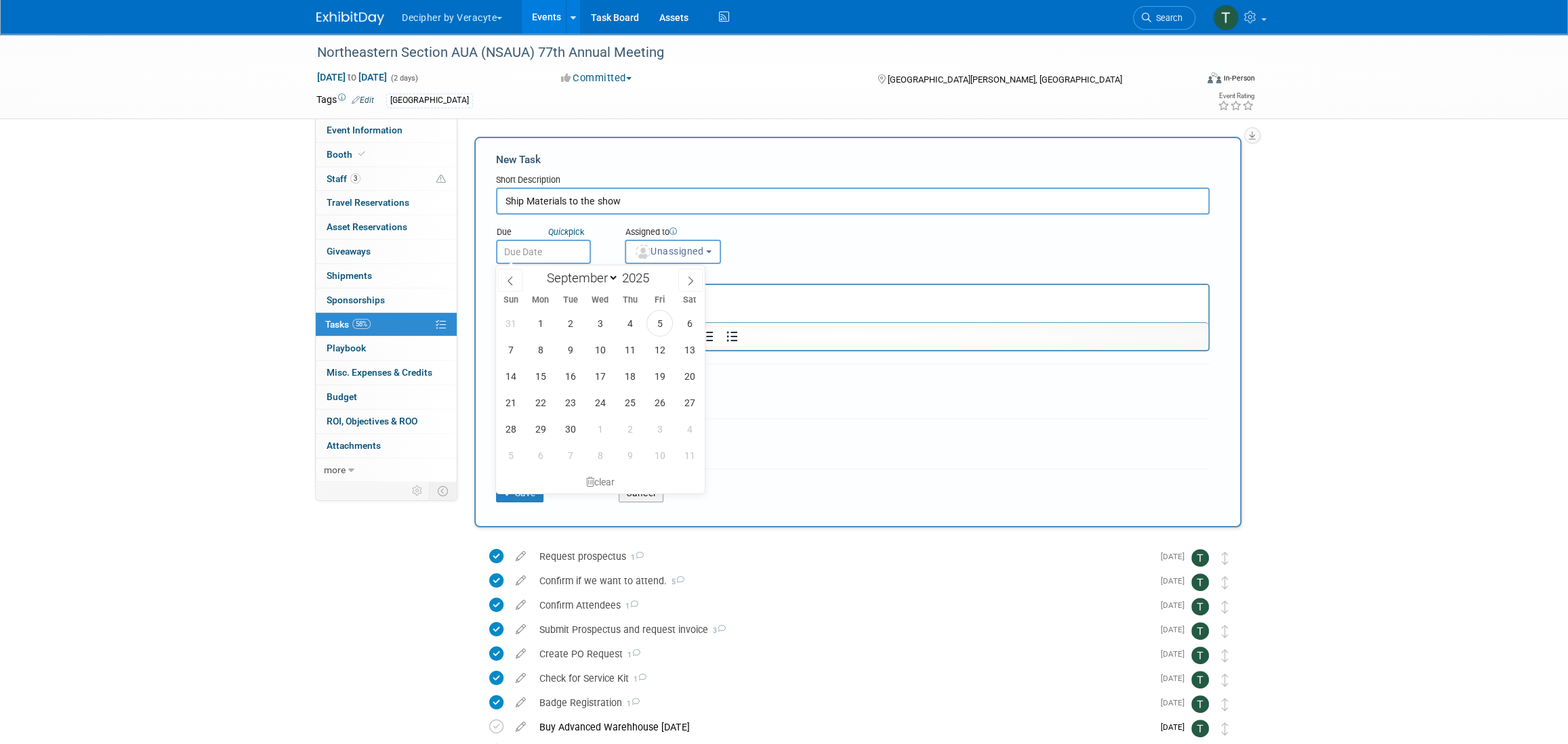
click at [570, 259] on input "text" at bounding box center [543, 252] width 95 height 25
click at [681, 290] on span at bounding box center [691, 281] width 25 height 23
select select "9"
click at [549, 352] on span "6" at bounding box center [540, 350] width 27 height 27
type input "Oct 6, 2025"
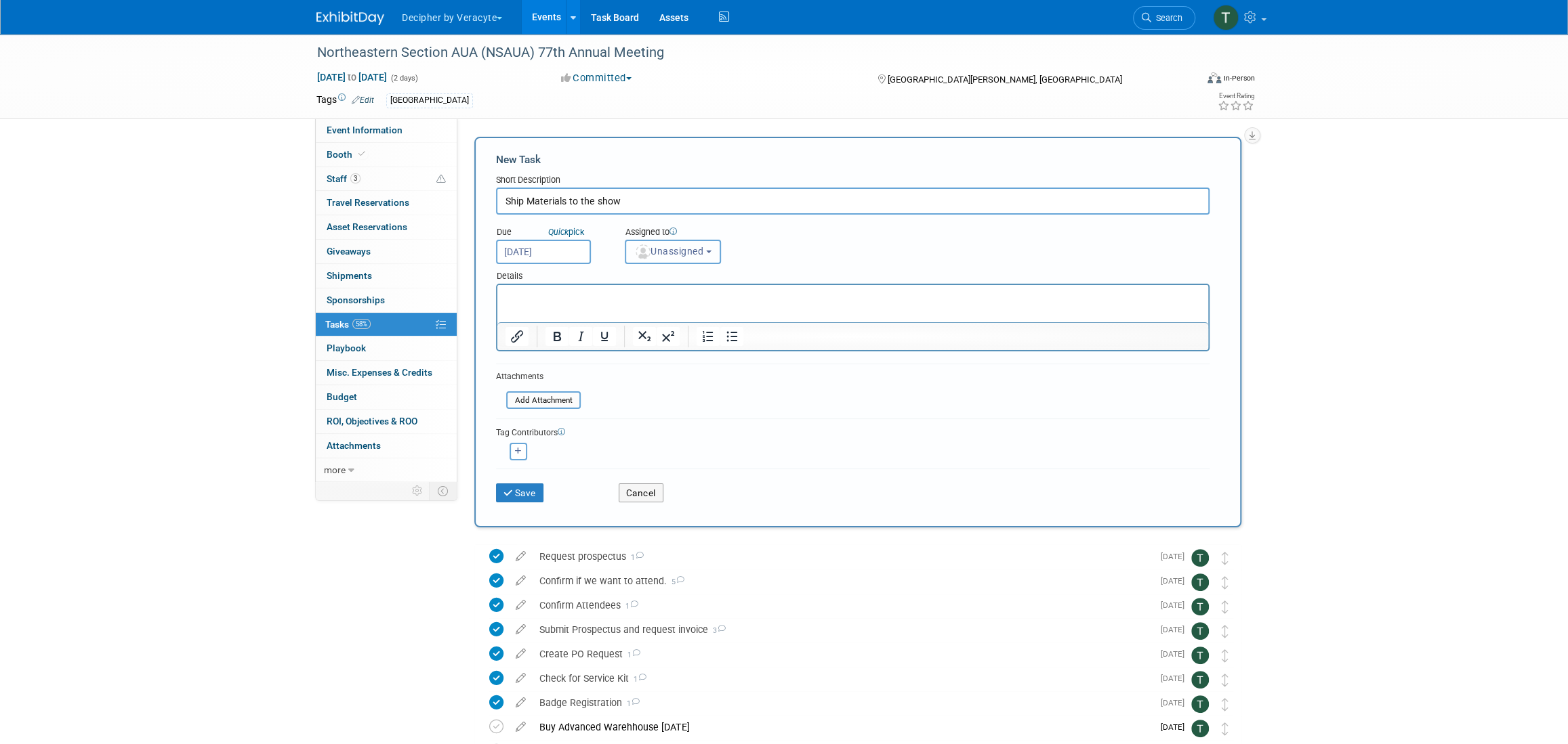
click at [660, 240] on button "Unassigned" at bounding box center [672, 252] width 96 height 25
click at [661, 277] on input "text" at bounding box center [696, 285] width 136 height 23
type input "tony"
drag, startPoint x: 652, startPoint y: 313, endPoint x: 627, endPoint y: 335, distance: 33.3
click at [653, 313] on label "Tony Alvarado (me)" at bounding box center [703, 313] width 142 height 22
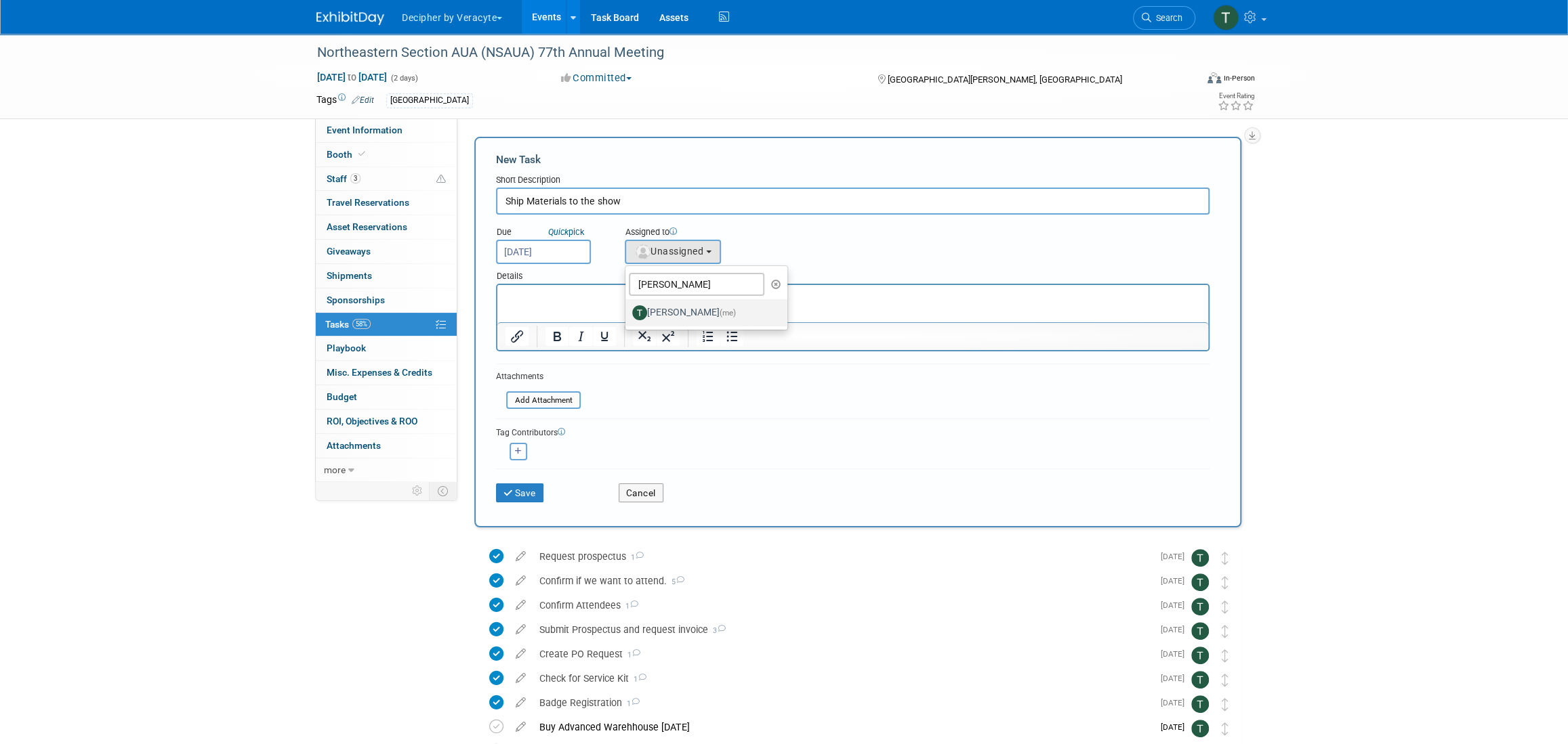
click at [627, 313] on input "Tony Alvarado (me)" at bounding box center [623, 311] width 9 height 9
select select "3ceeba8c-a19a-4597-a609-6fba7c9a515a"
click at [528, 500] on button "Save" at bounding box center [520, 493] width 48 height 19
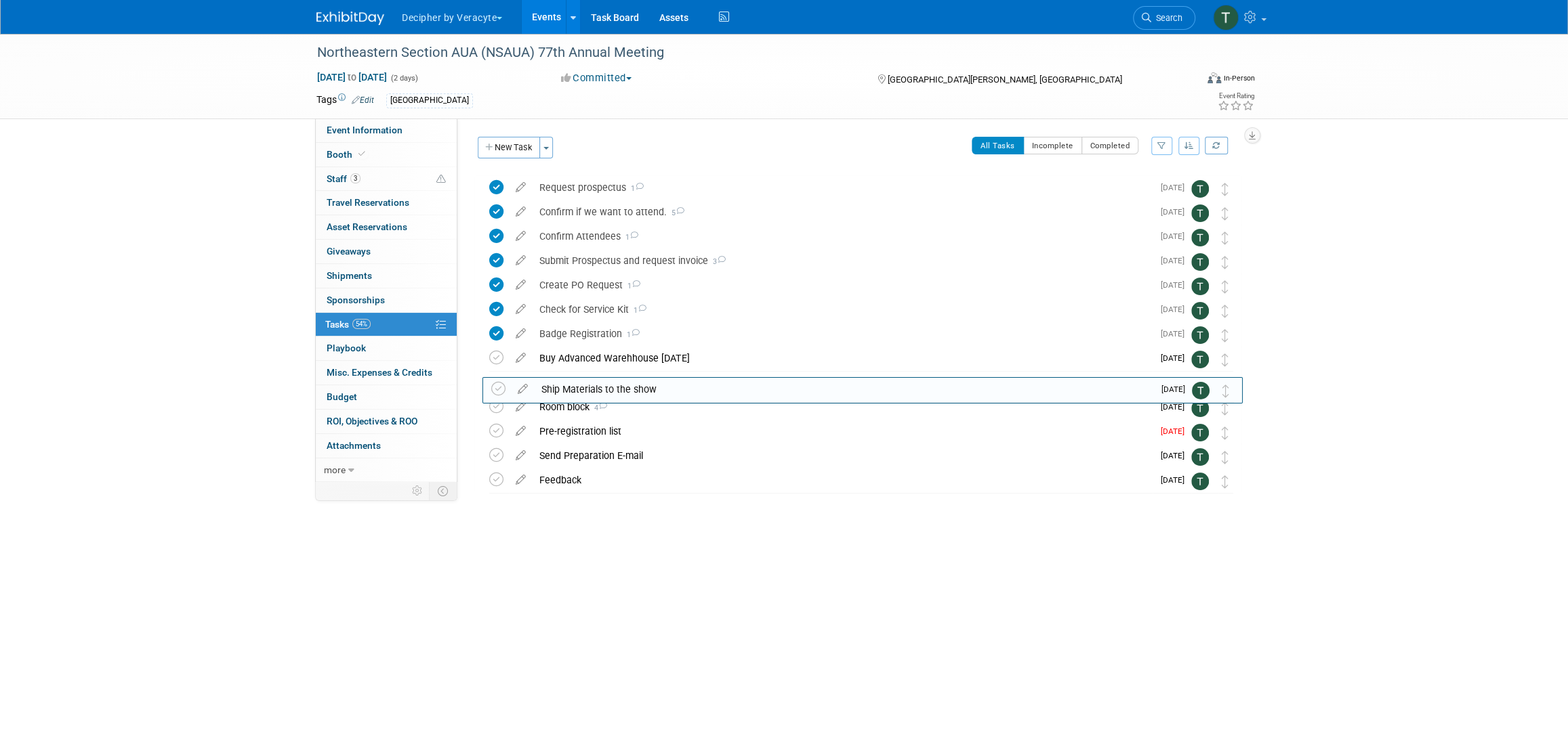
drag, startPoint x: 1229, startPoint y: 181, endPoint x: 1233, endPoint y: 375, distance: 194.0
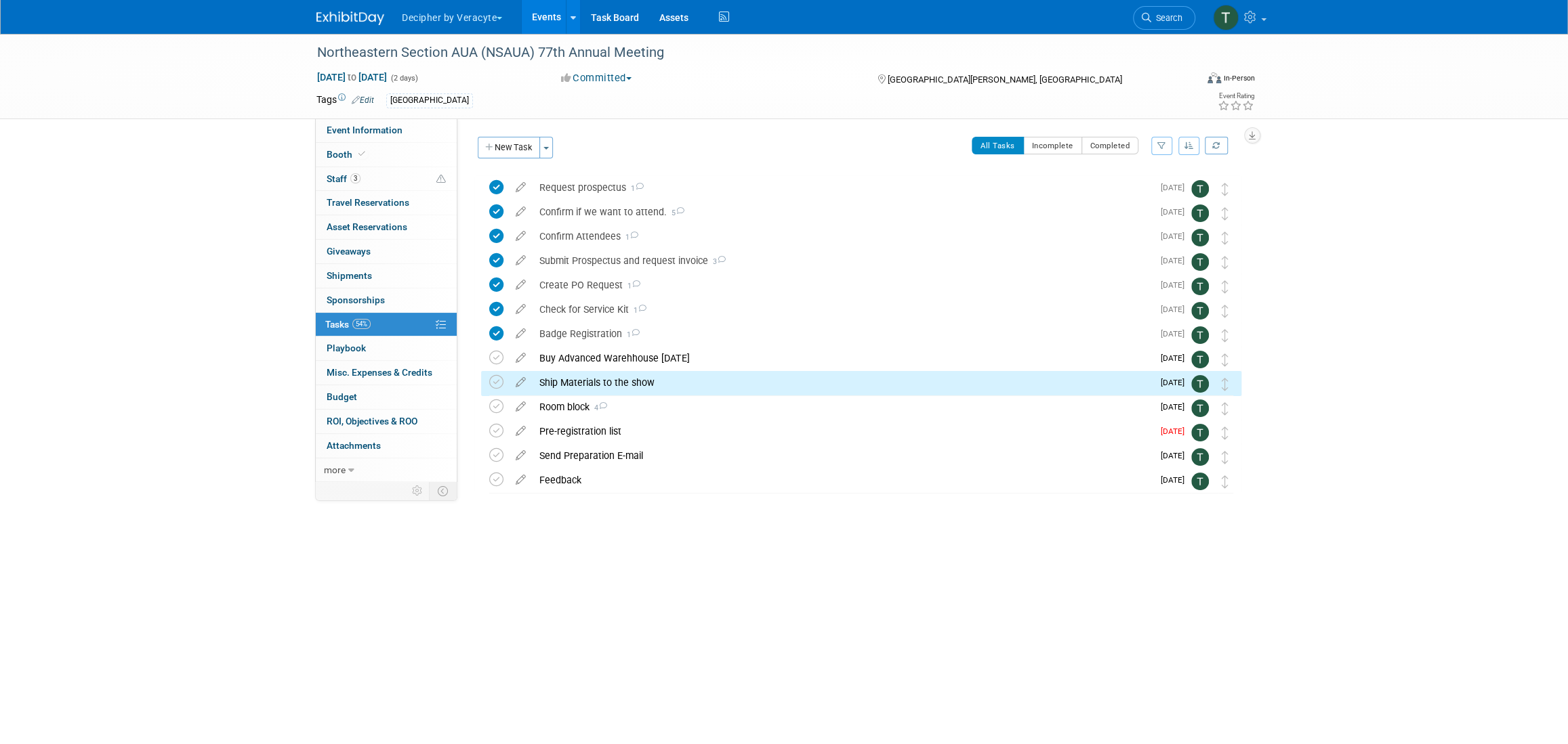
click at [613, 382] on div "Ship Materials to the show" at bounding box center [843, 383] width 620 height 23
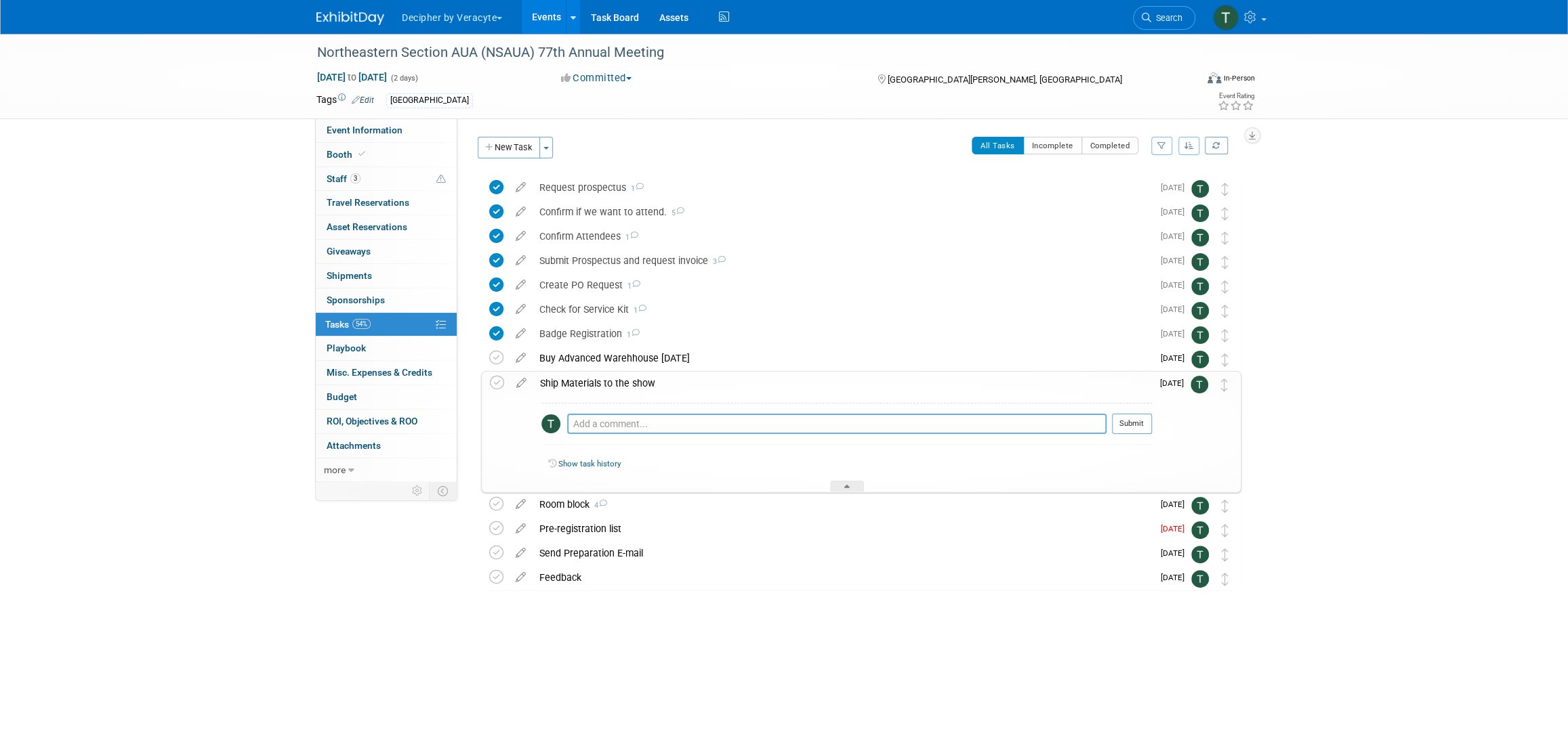
click at [640, 433] on textarea at bounding box center [836, 424] width 539 height 20
paste textarea "$31.45"
drag, startPoint x: 641, startPoint y: 431, endPoint x: 537, endPoint y: 431, distance: 104.0
click at [537, 431] on div "$31.45 Pro tip: Press Ctrl-Enter to submit comment. Submit Show task history" at bounding box center [843, 444] width 619 height 97
click at [612, 415] on textarea "$31.45" at bounding box center [836, 424] width 539 height 20
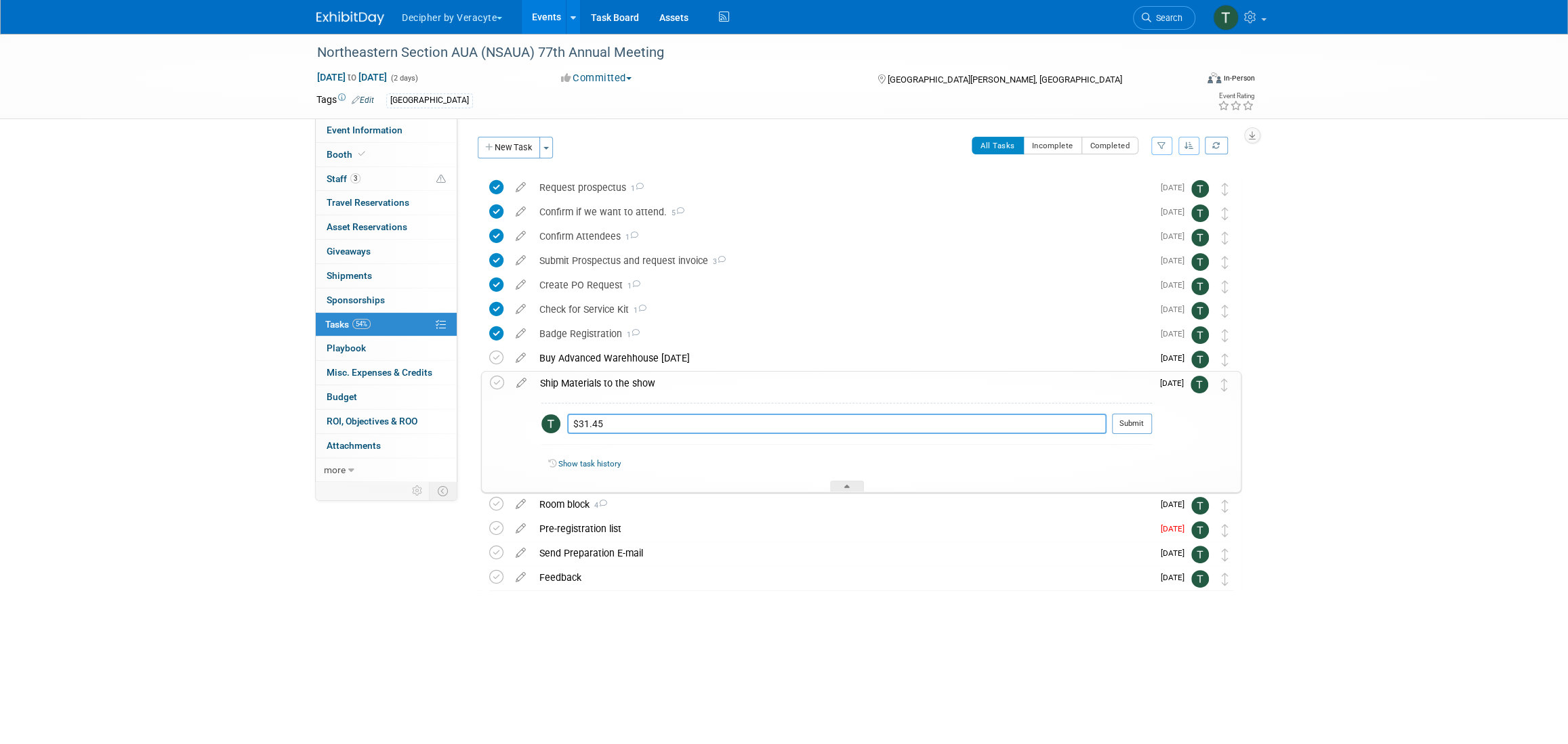
click at [612, 415] on textarea "$31.45" at bounding box center [836, 424] width 539 height 20
type textarea "opt 1 with lit send together."
click at [1123, 429] on button "Submit" at bounding box center [1132, 424] width 40 height 20
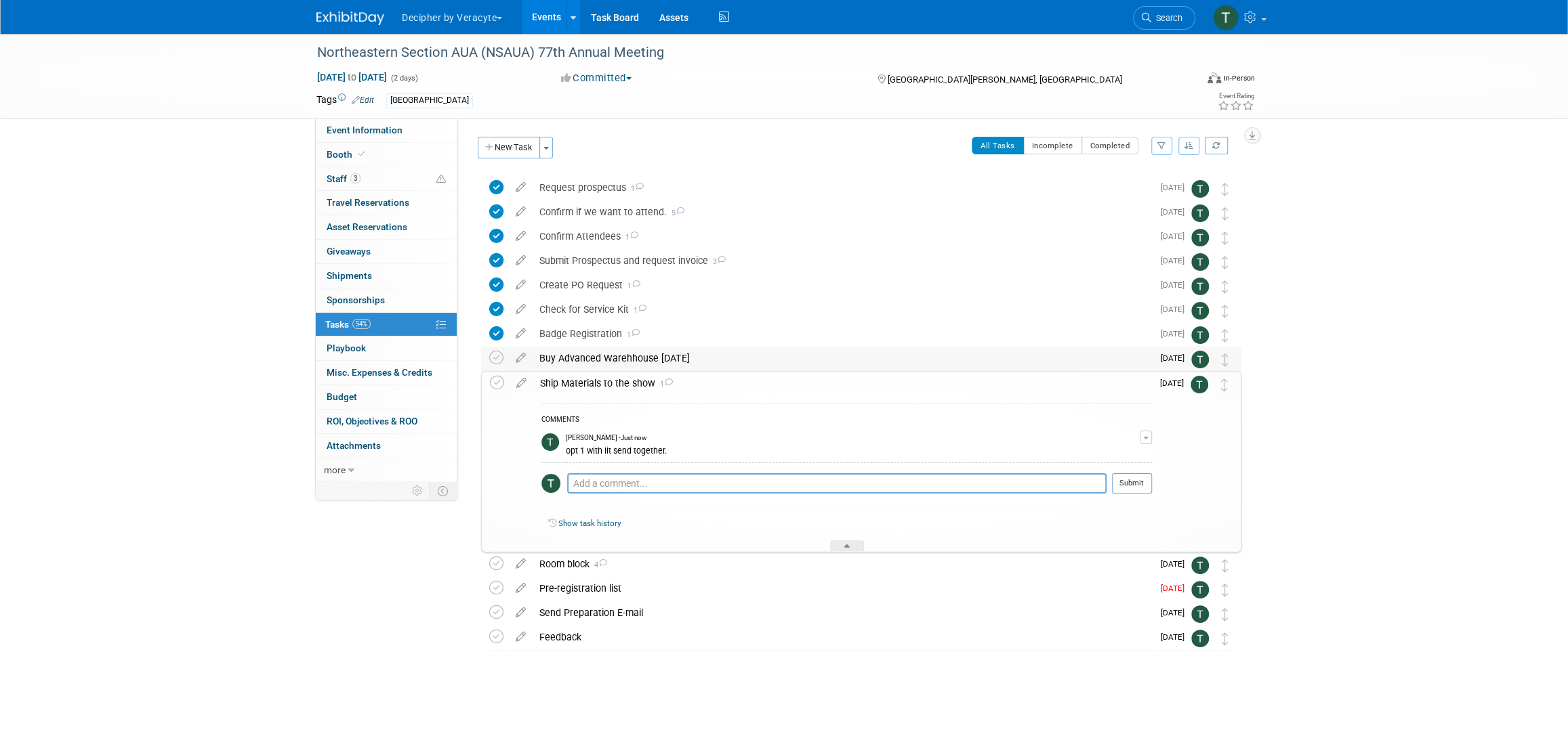
click at [504, 357] on td at bounding box center [499, 359] width 20 height 25
click at [504, 360] on td at bounding box center [499, 359] width 20 height 25
click at [500, 357] on icon at bounding box center [496, 358] width 14 height 14
click at [611, 386] on div "Ship Materials to the show 1" at bounding box center [843, 384] width 619 height 23
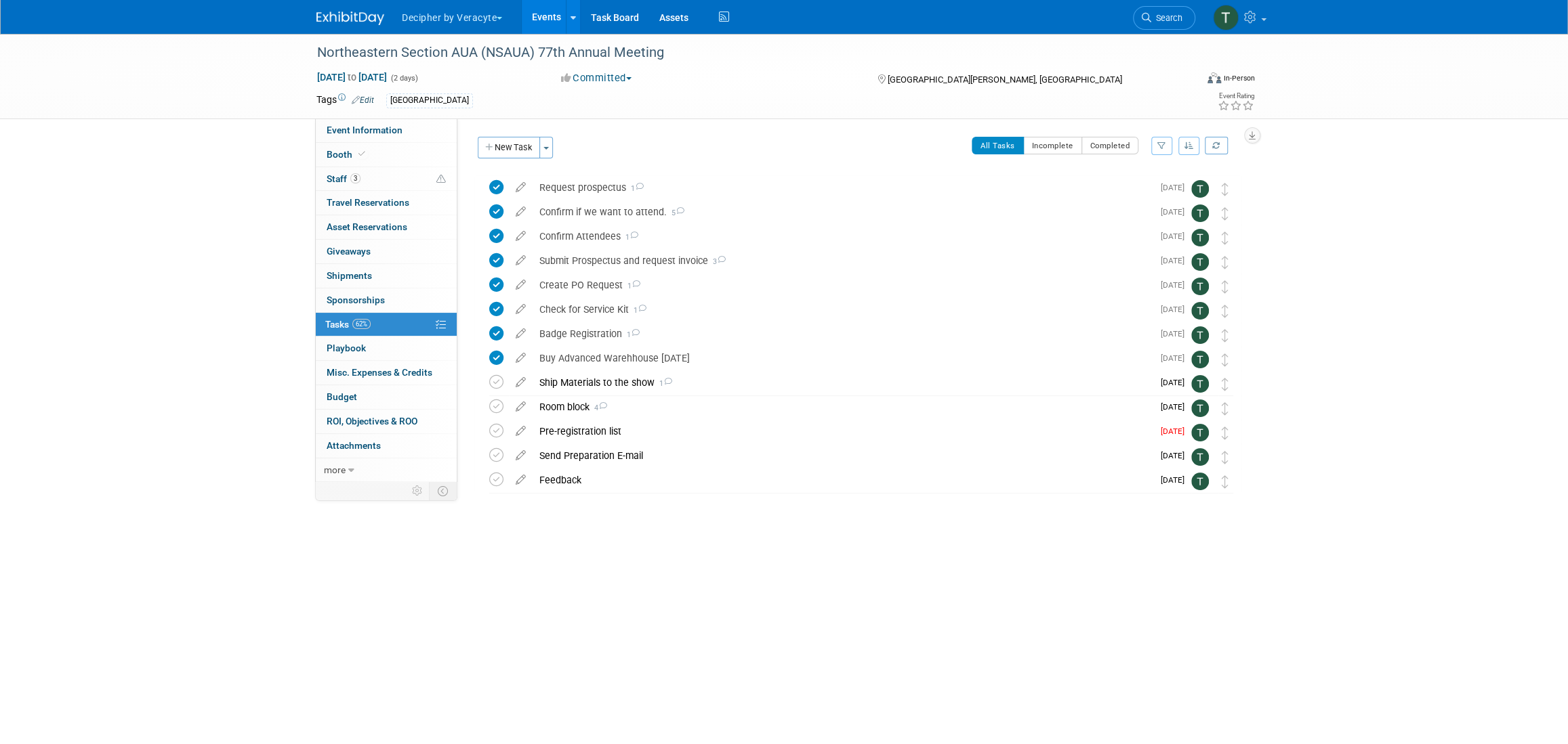
click at [543, 13] on link "Events" at bounding box center [546, 17] width 50 height 34
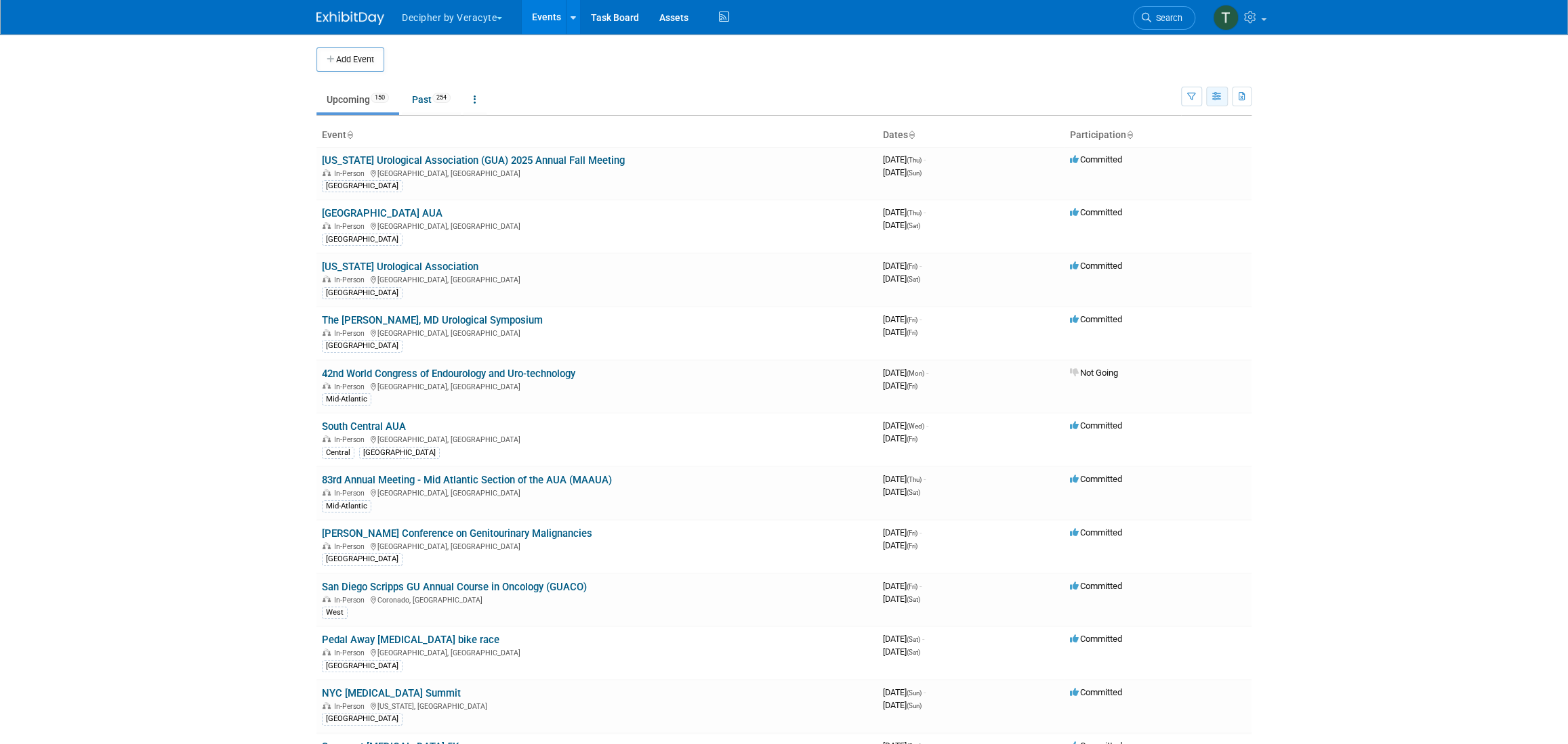
click at [1219, 97] on icon "button" at bounding box center [1217, 97] width 10 height 9
click at [1188, 176] on link "Calendar View" at bounding box center [1160, 185] width 114 height 19
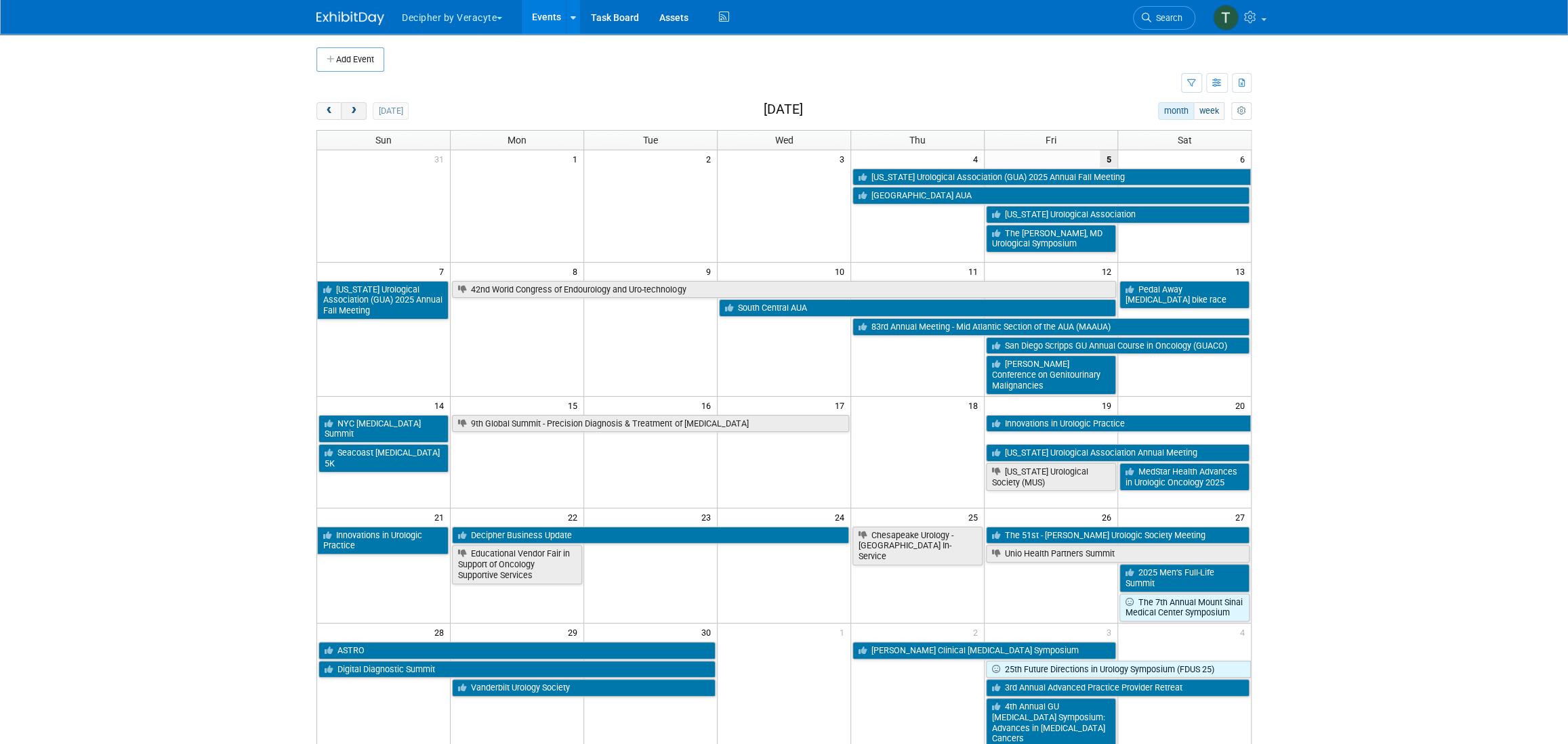
click at [346, 115] on button "next" at bounding box center [353, 111] width 25 height 18
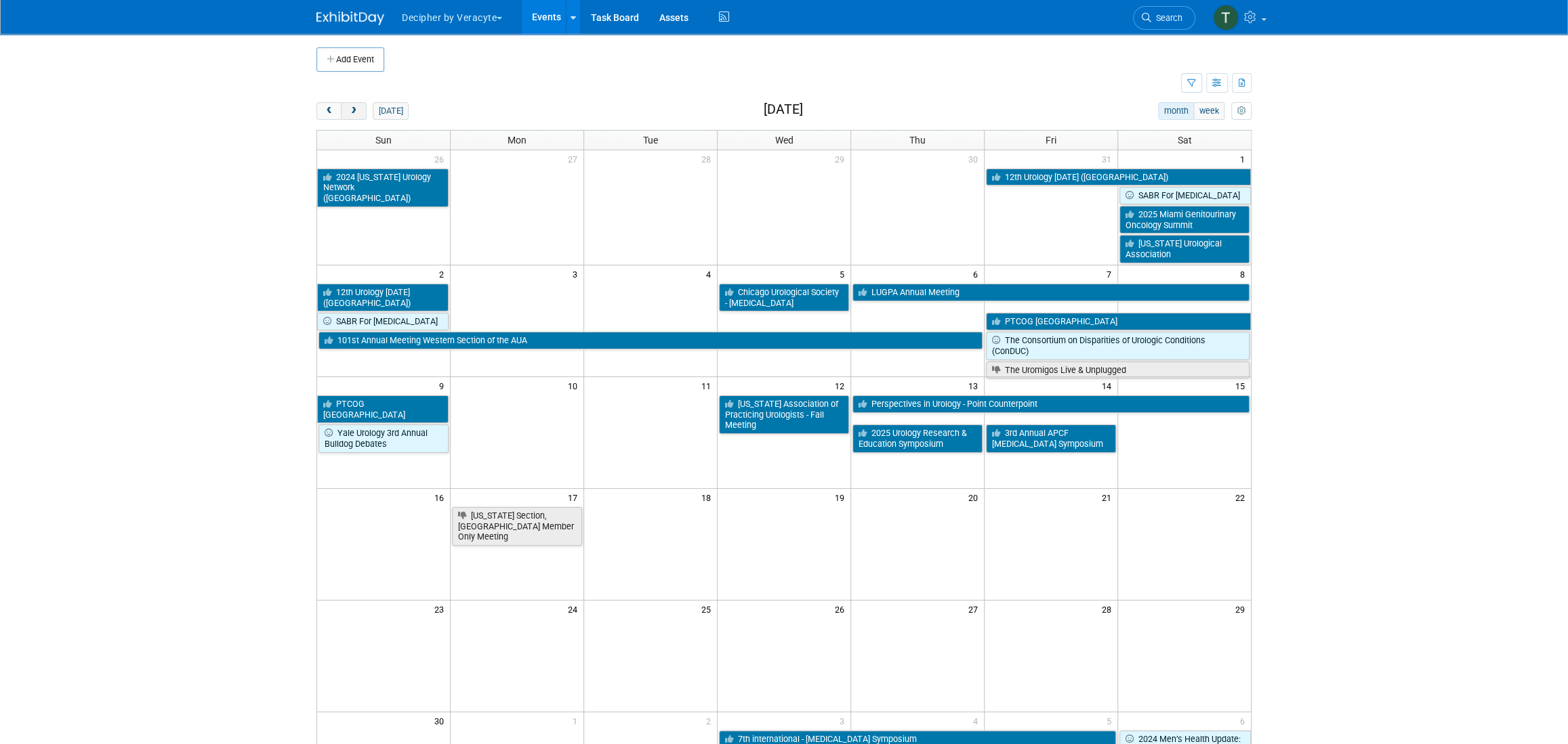
click at [346, 115] on button "next" at bounding box center [353, 111] width 25 height 18
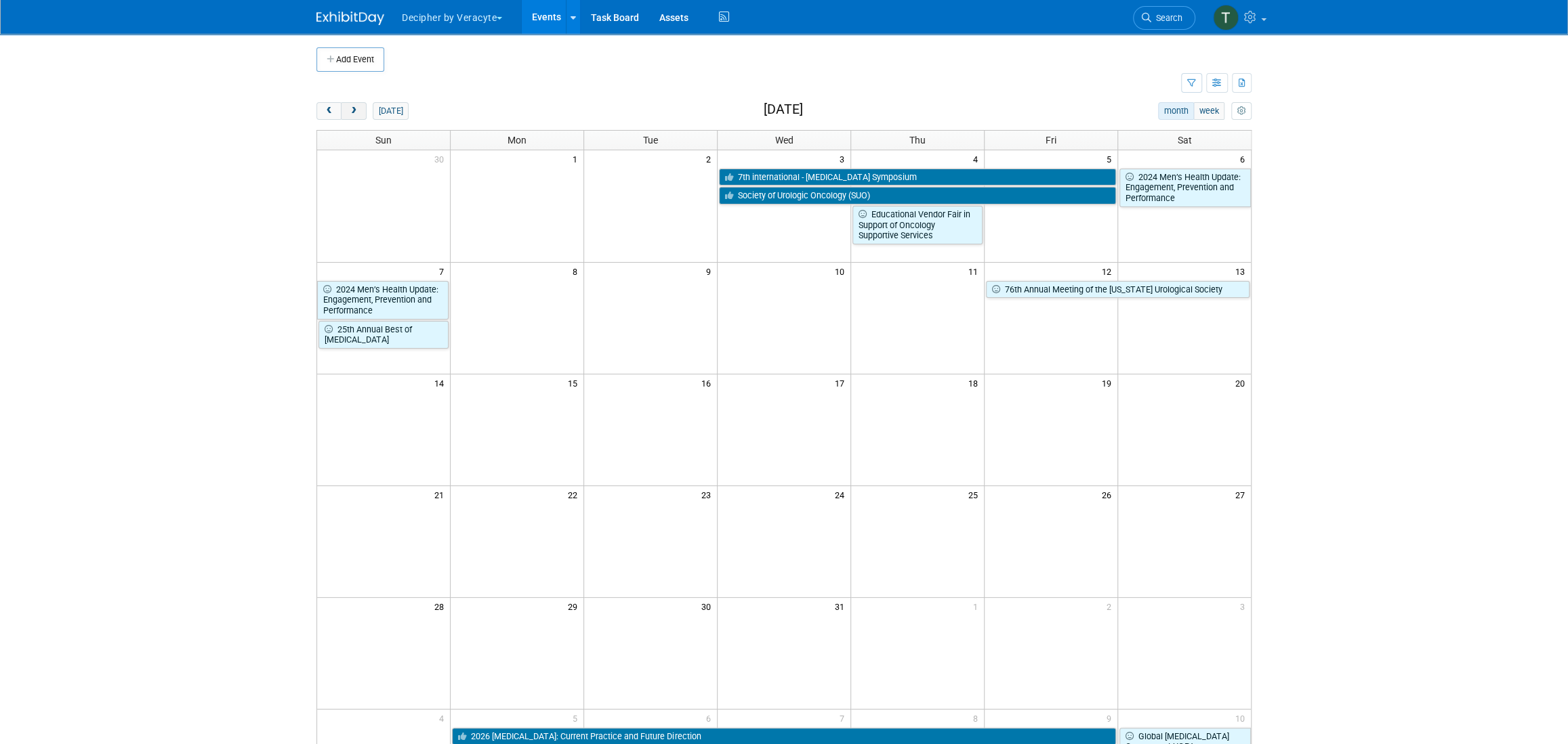
click at [346, 115] on button "next" at bounding box center [353, 111] width 25 height 18
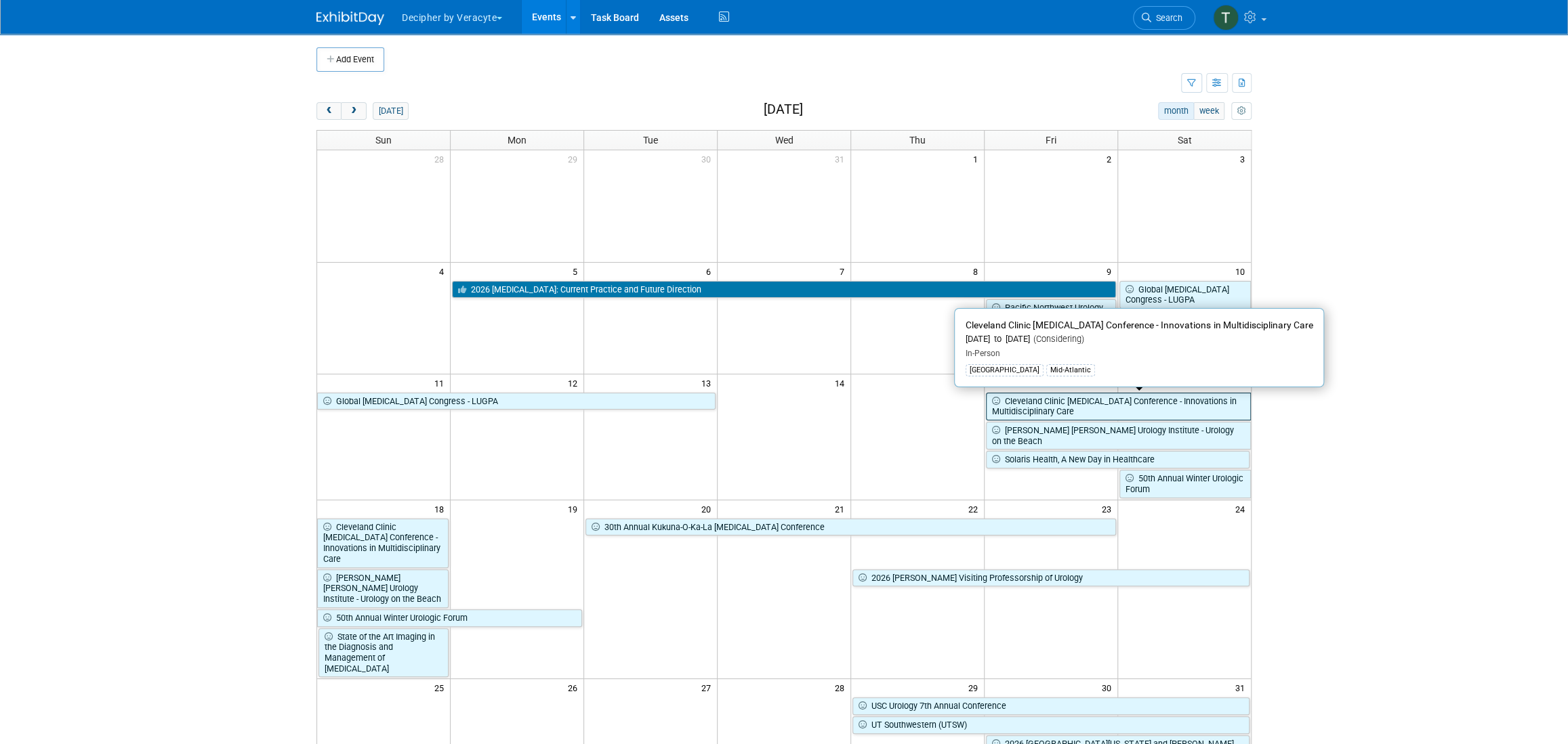
click at [1072, 414] on link "Cleveland Clinic [MEDICAL_DATA] Conference - Innovations in Multidisciplinary C…" at bounding box center [1118, 407] width 265 height 28
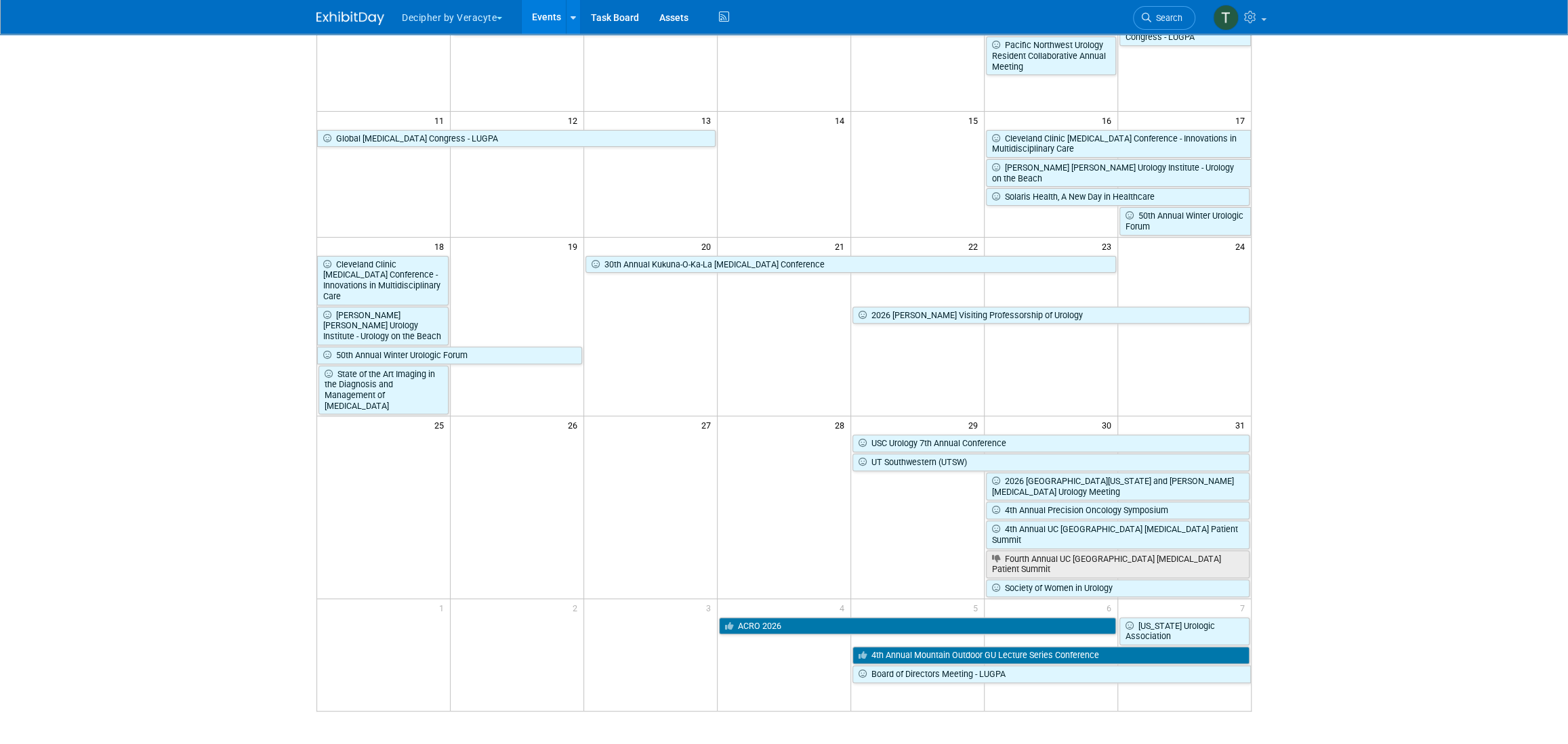
scroll to position [285, 0]
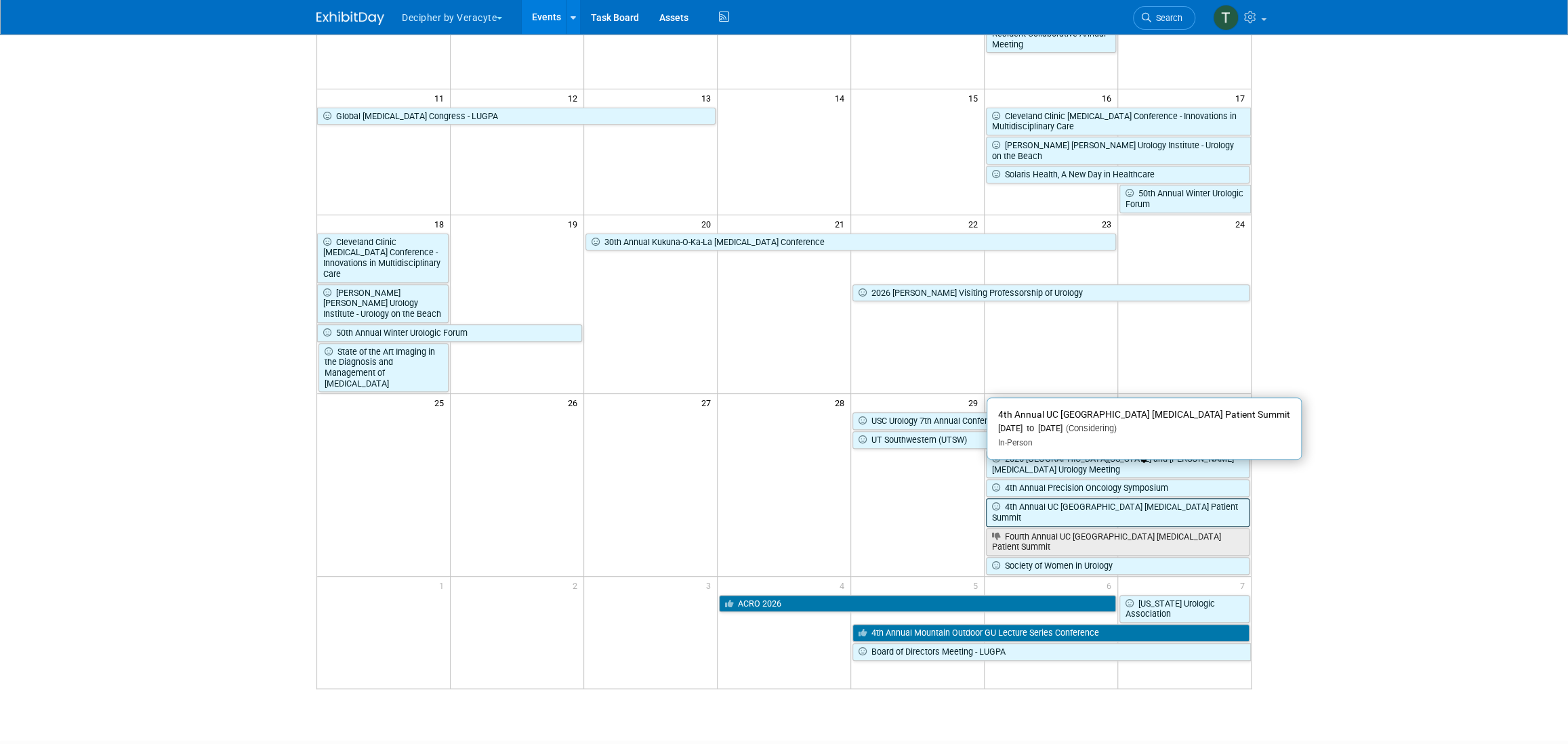
click at [1063, 499] on link "4th Annual UC [GEOGRAPHIC_DATA] [MEDICAL_DATA] Patient Summit" at bounding box center [1117, 512] width 264 height 28
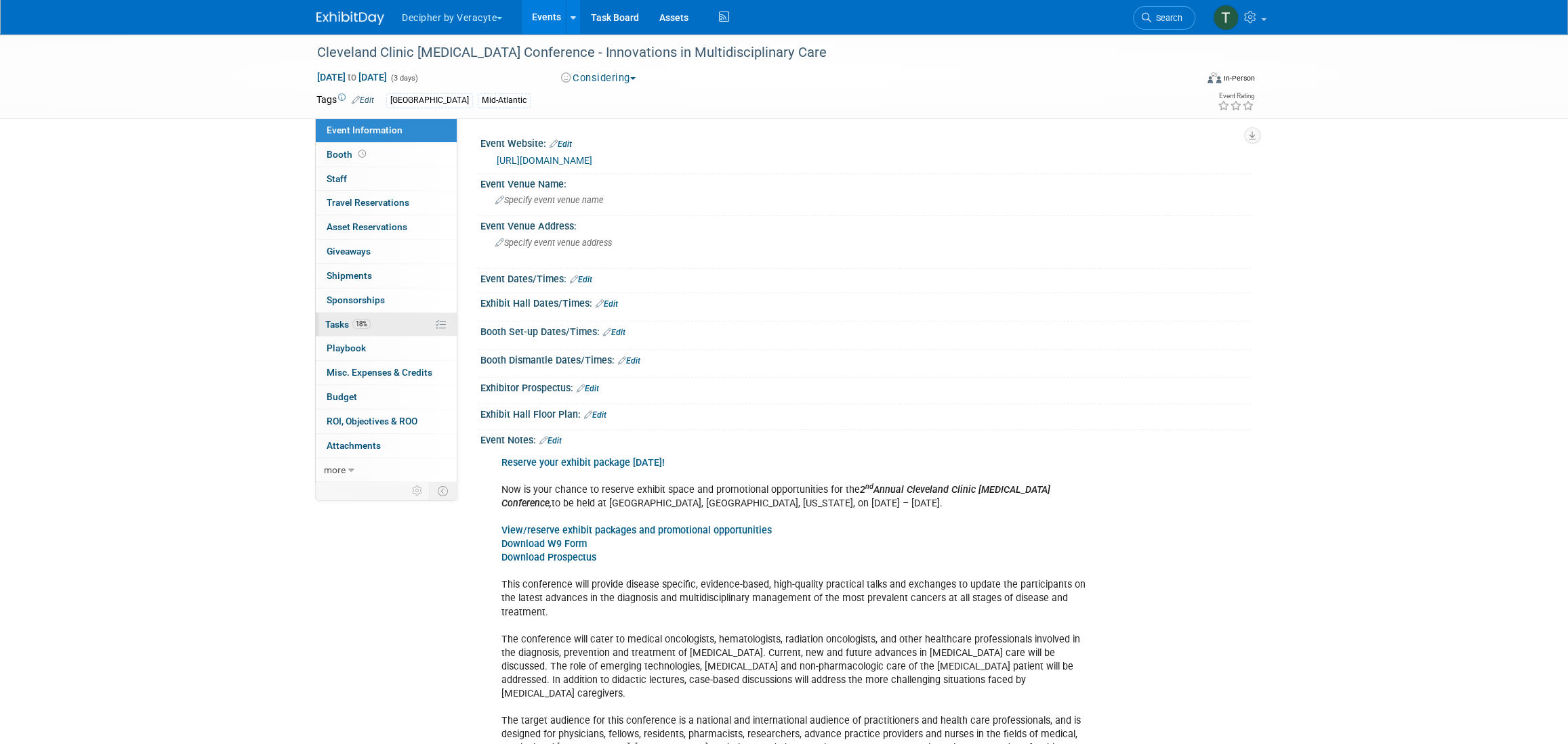
click at [385, 313] on link "18% Tasks 18%" at bounding box center [386, 324] width 141 height 24
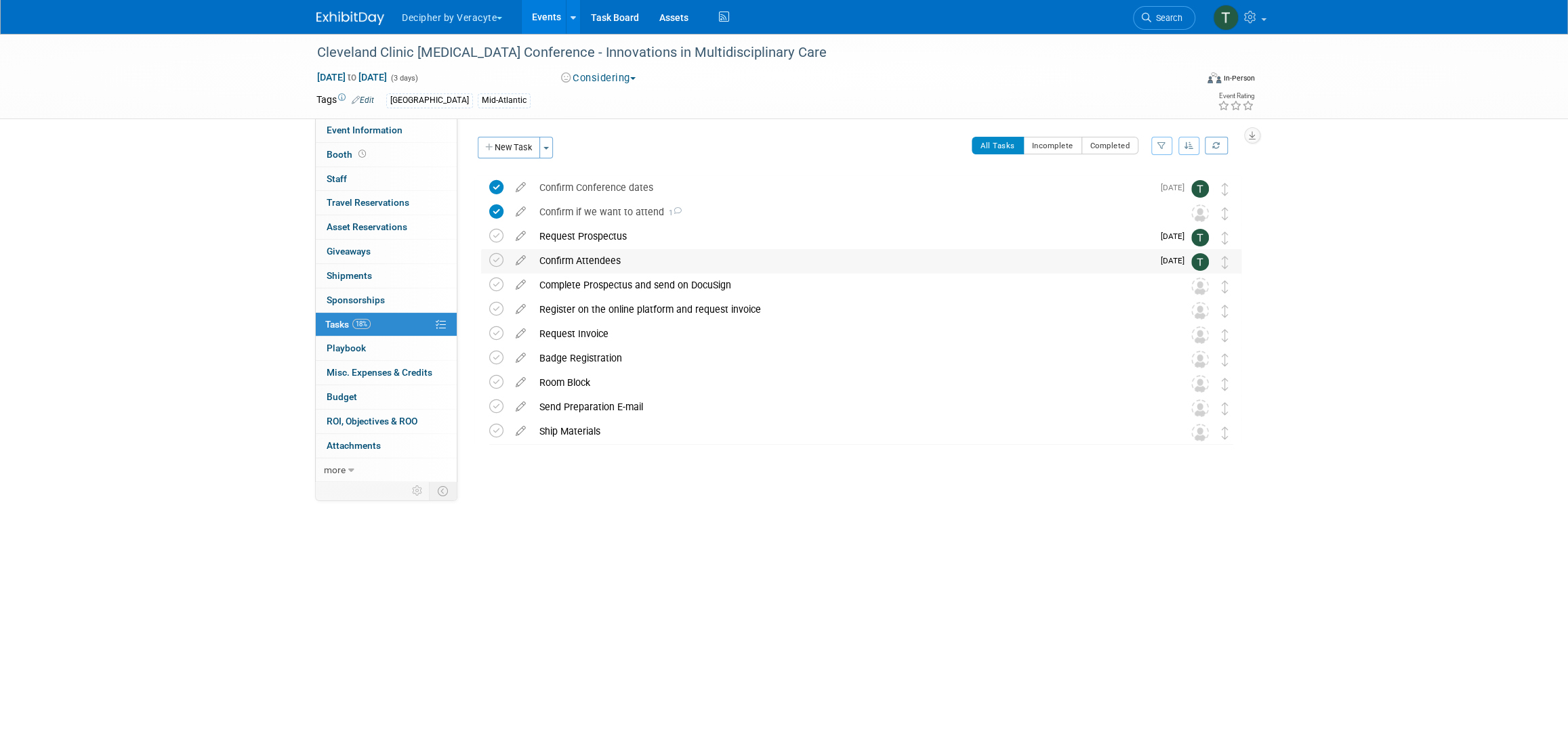
click at [618, 262] on div "Confirm Attendees" at bounding box center [843, 261] width 620 height 23
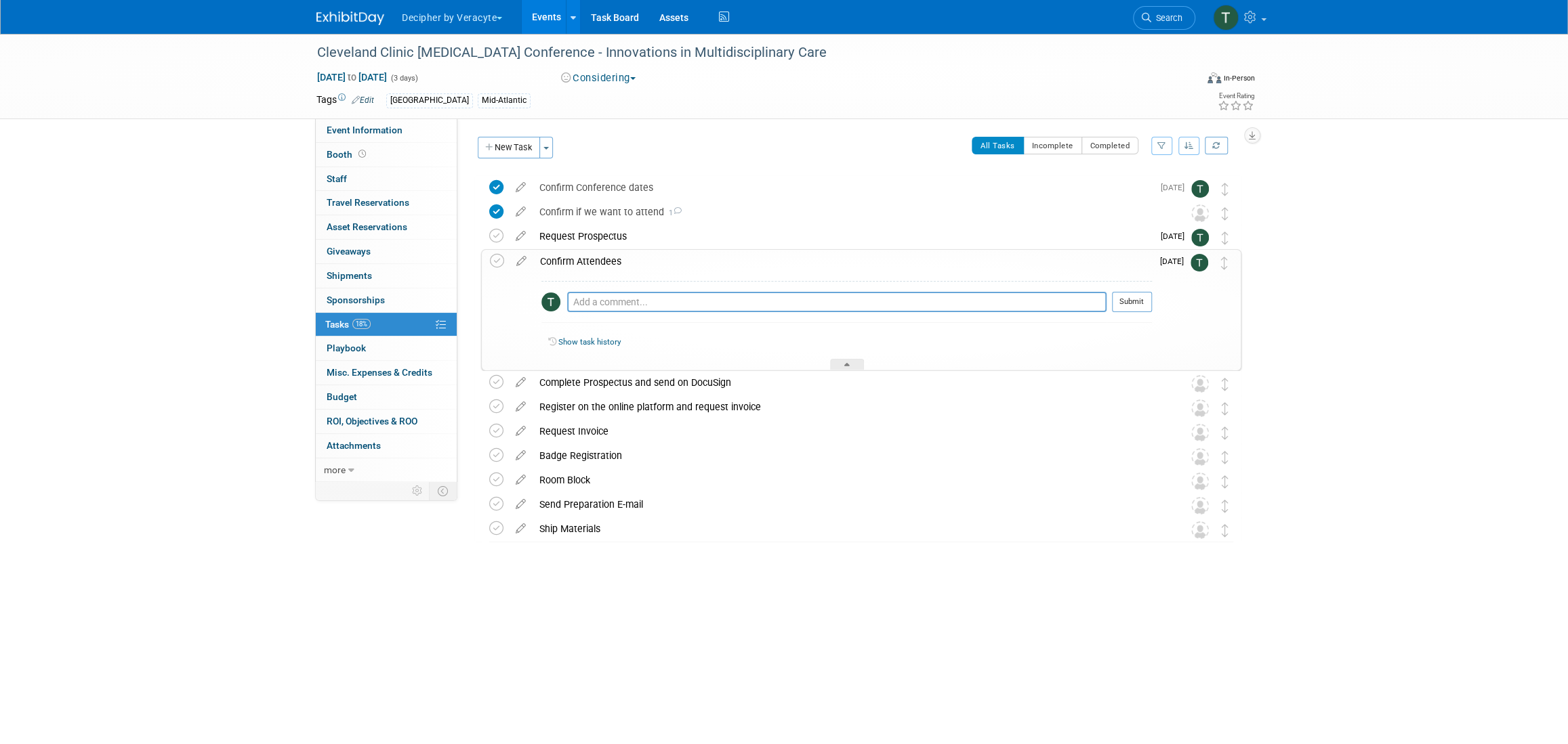
click at [618, 262] on div "Confirm Attendees" at bounding box center [843, 262] width 619 height 23
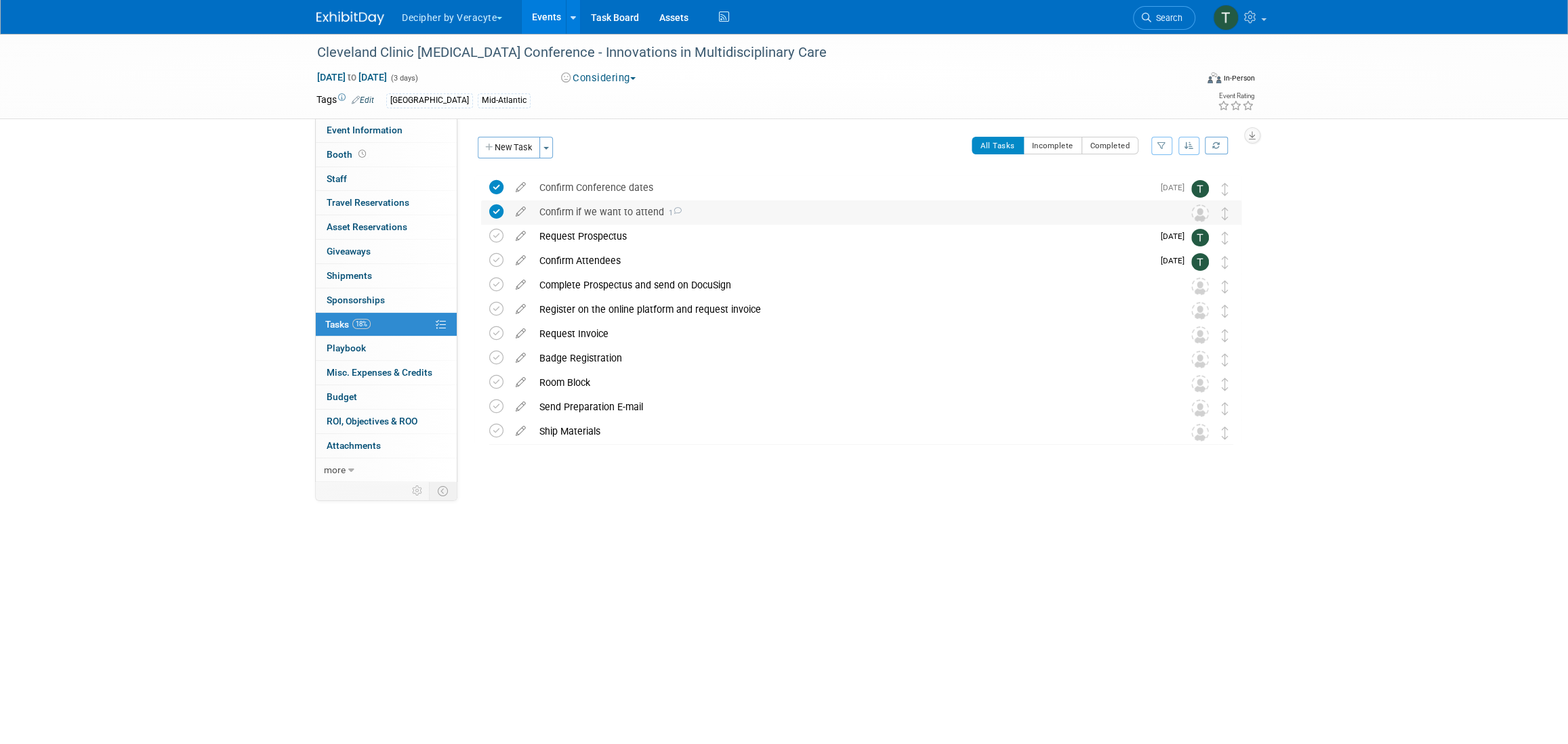
click at [599, 203] on div "Confirm if we want to attend 1" at bounding box center [848, 212] width 631 height 23
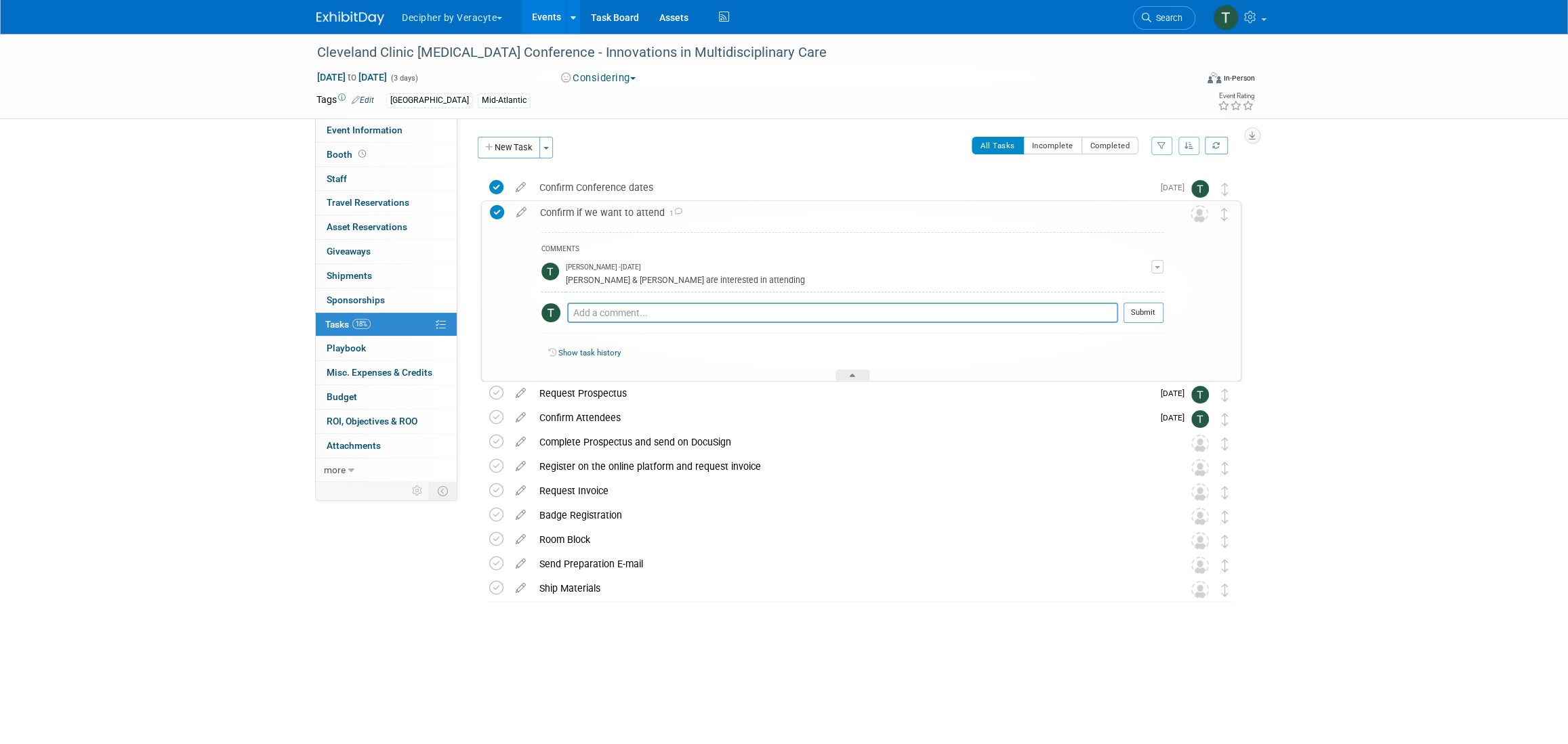
click at [599, 203] on div "Confirm if we want to attend 1" at bounding box center [848, 213] width 630 height 23
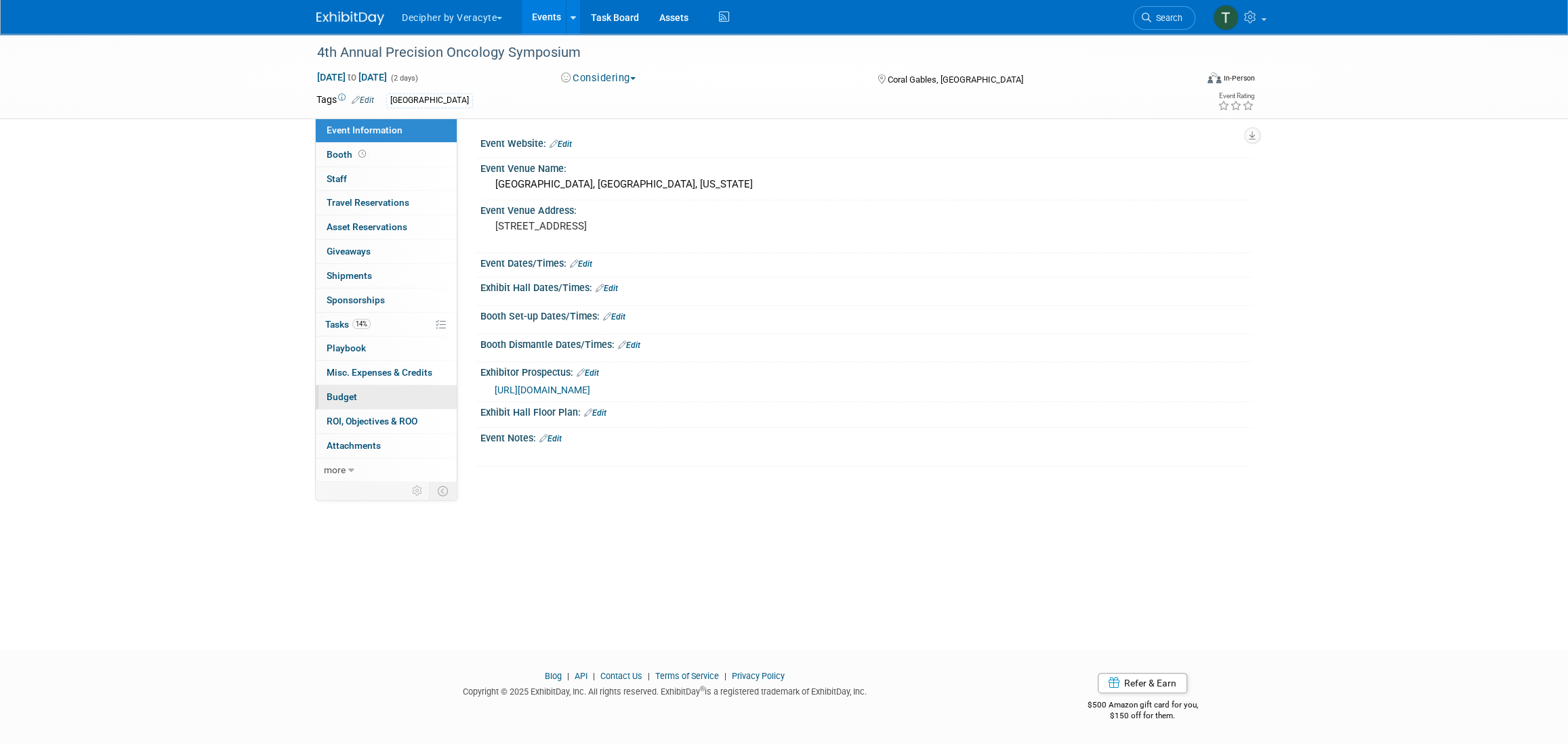
click at [404, 387] on link "Budget" at bounding box center [386, 397] width 141 height 24
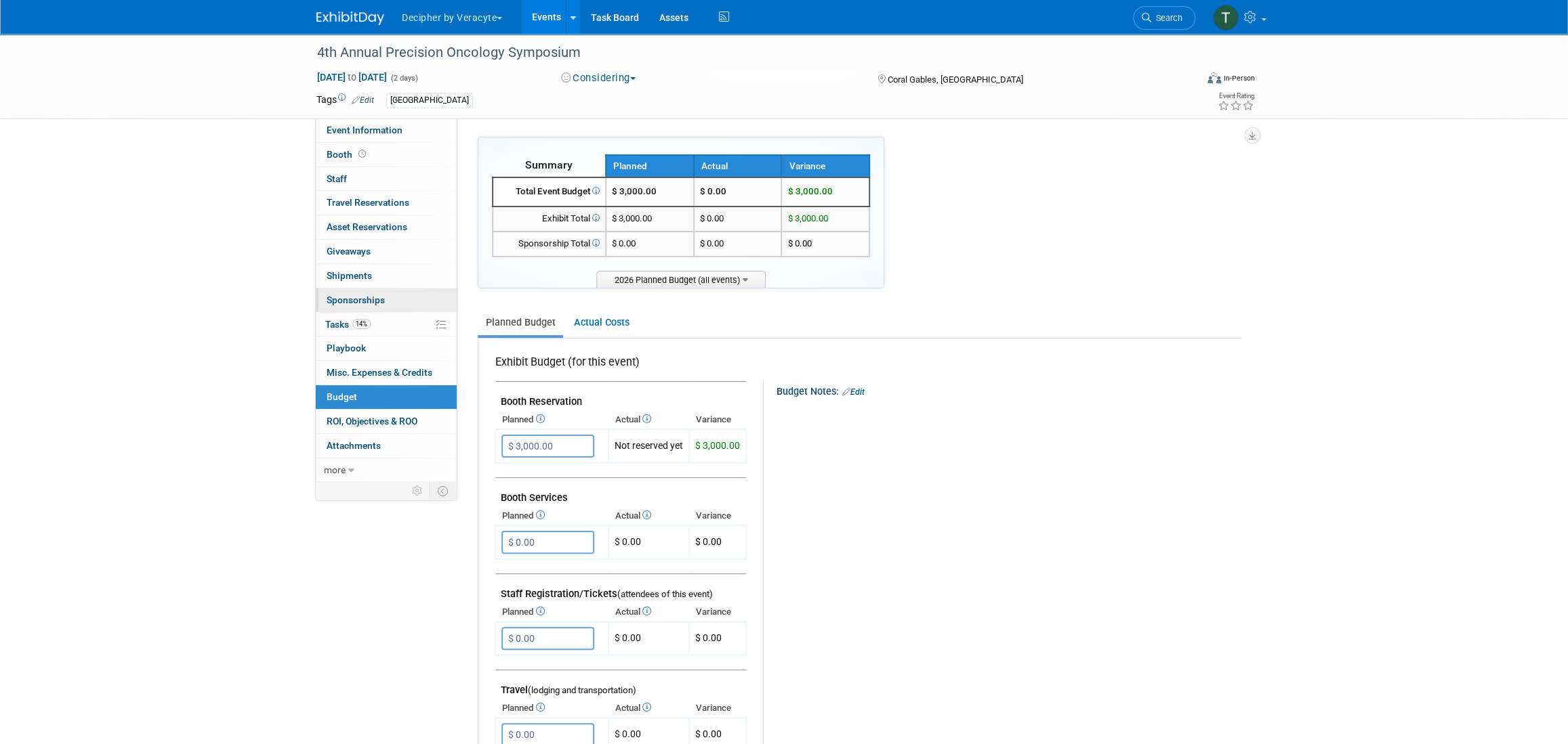
click at [389, 307] on link "0 Sponsorships 0" at bounding box center [386, 300] width 141 height 24
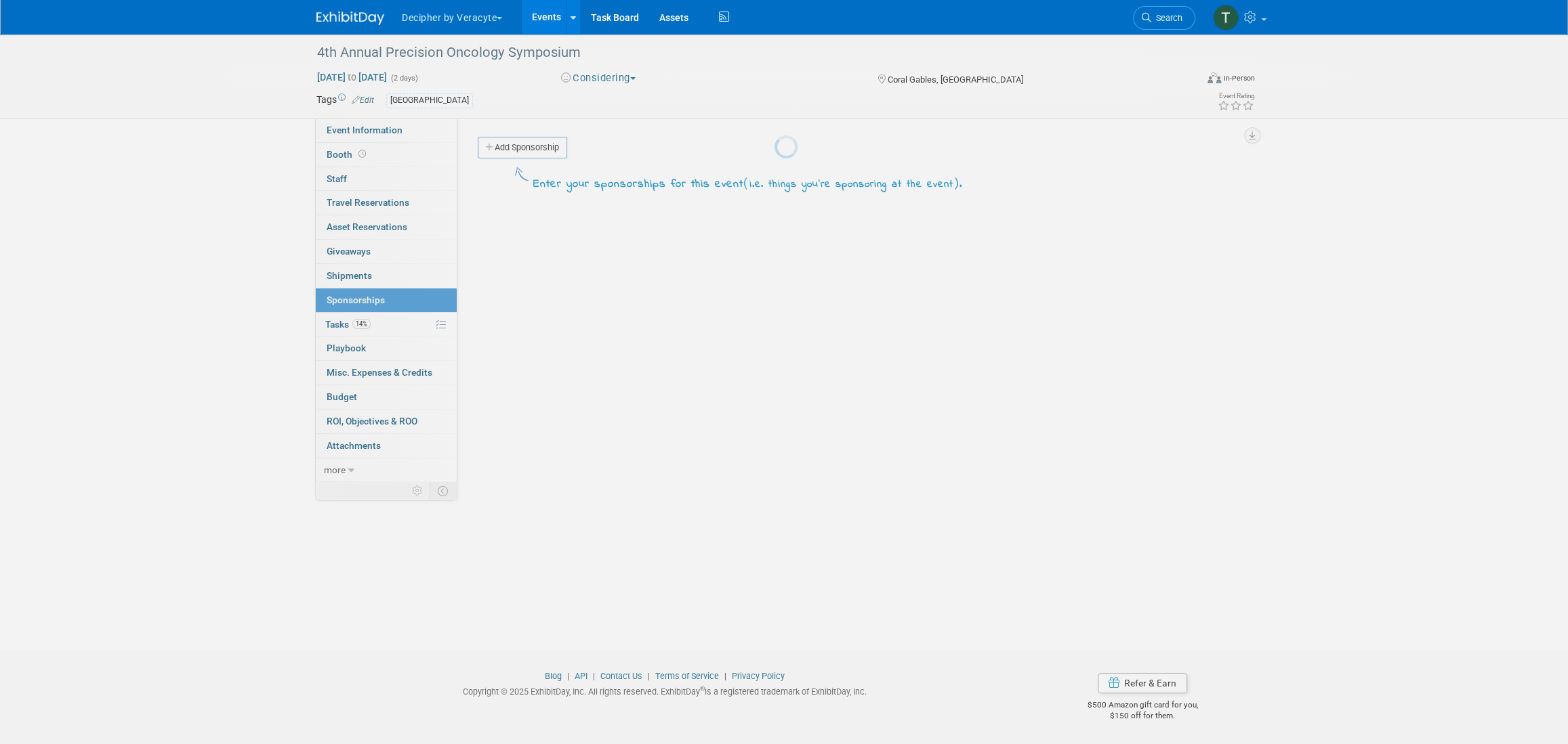
click at [391, 328] on link "14% Tasks 14%" at bounding box center [386, 324] width 141 height 24
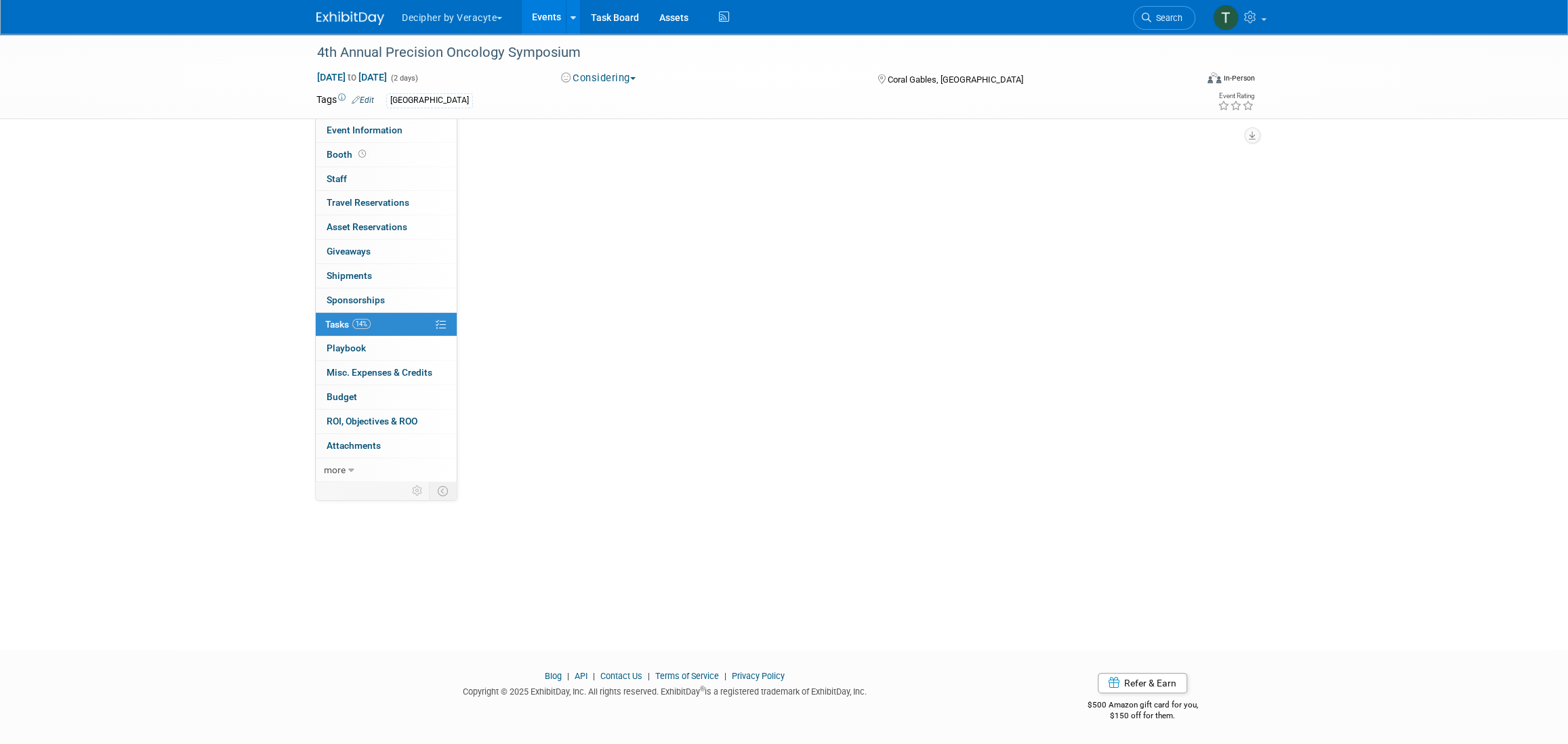
click at [391, 328] on link "14% Tasks 14%" at bounding box center [386, 324] width 141 height 24
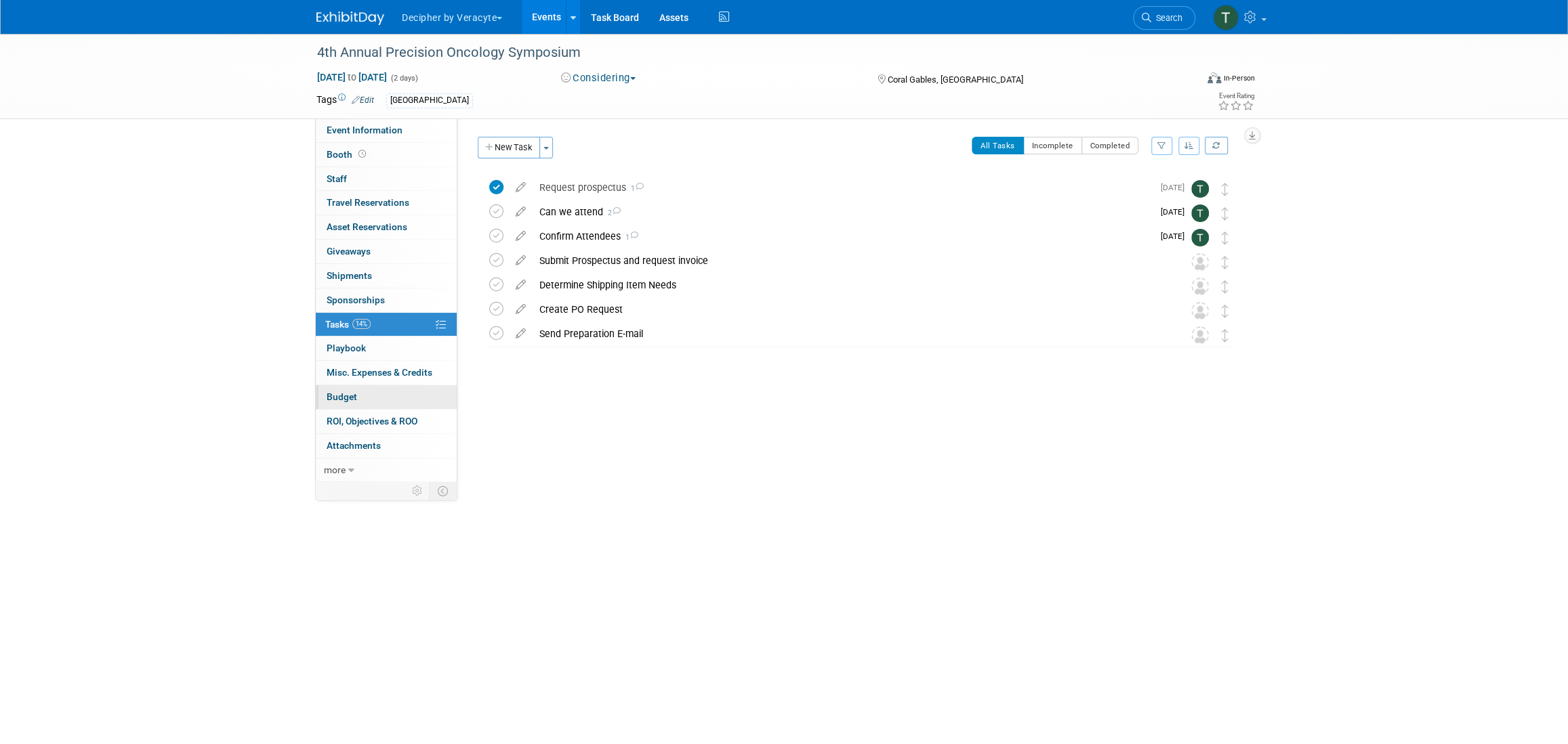
click at [402, 389] on link "Budget" at bounding box center [386, 397] width 141 height 24
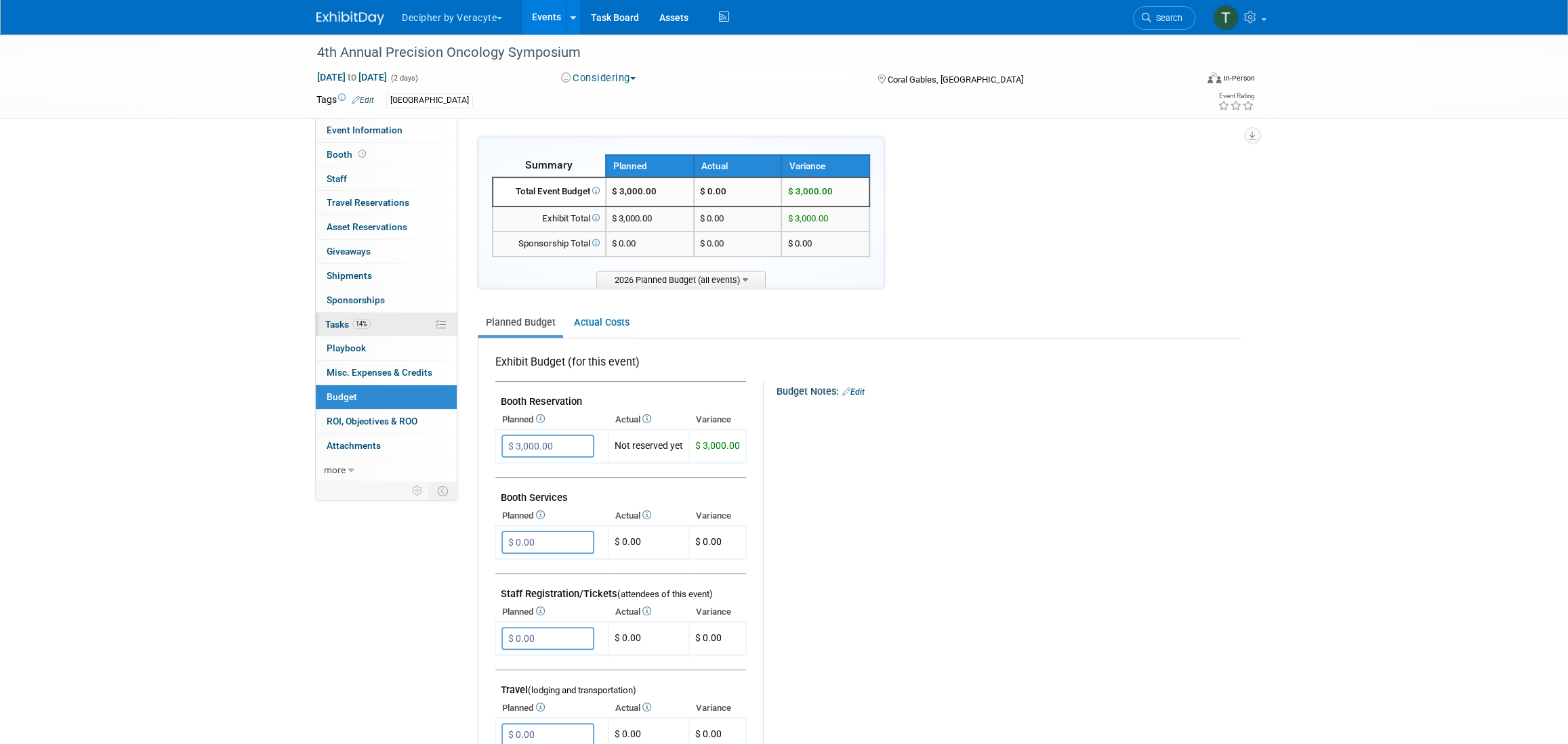
click at [391, 320] on link "14% Tasks 14%" at bounding box center [386, 324] width 141 height 24
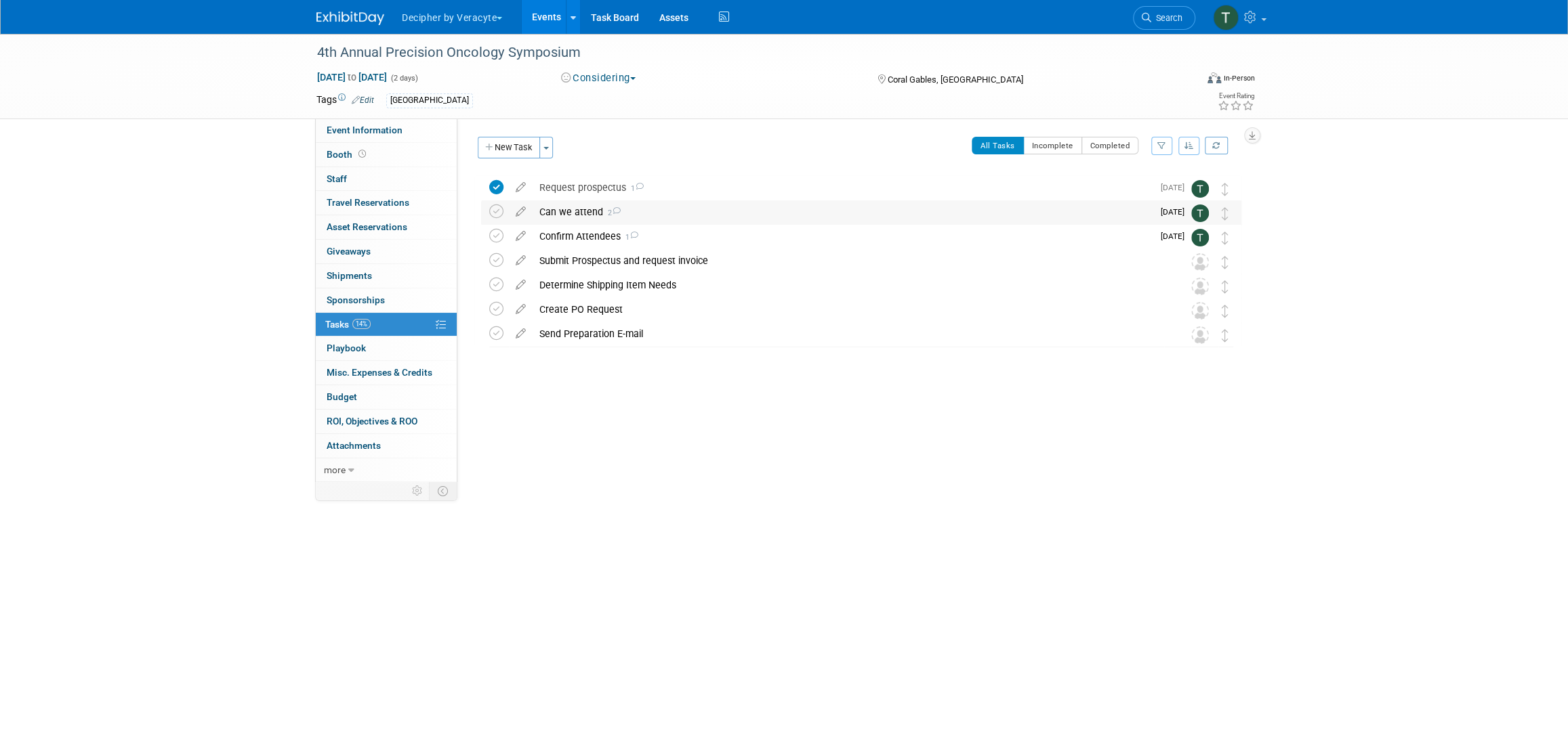
click at [584, 213] on div "Can we attend 2" at bounding box center [843, 212] width 620 height 23
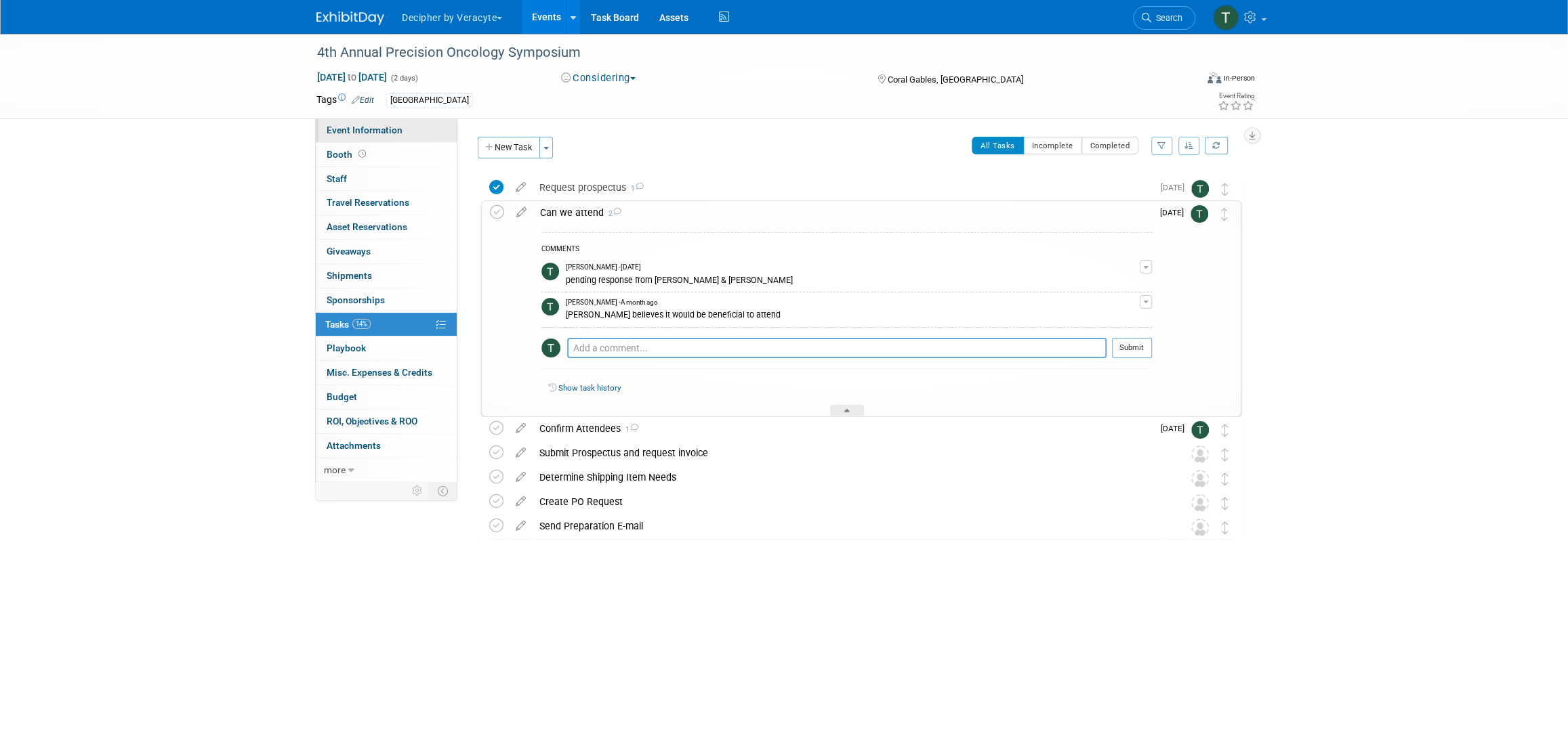
click at [418, 134] on link "Event Information" at bounding box center [386, 130] width 141 height 24
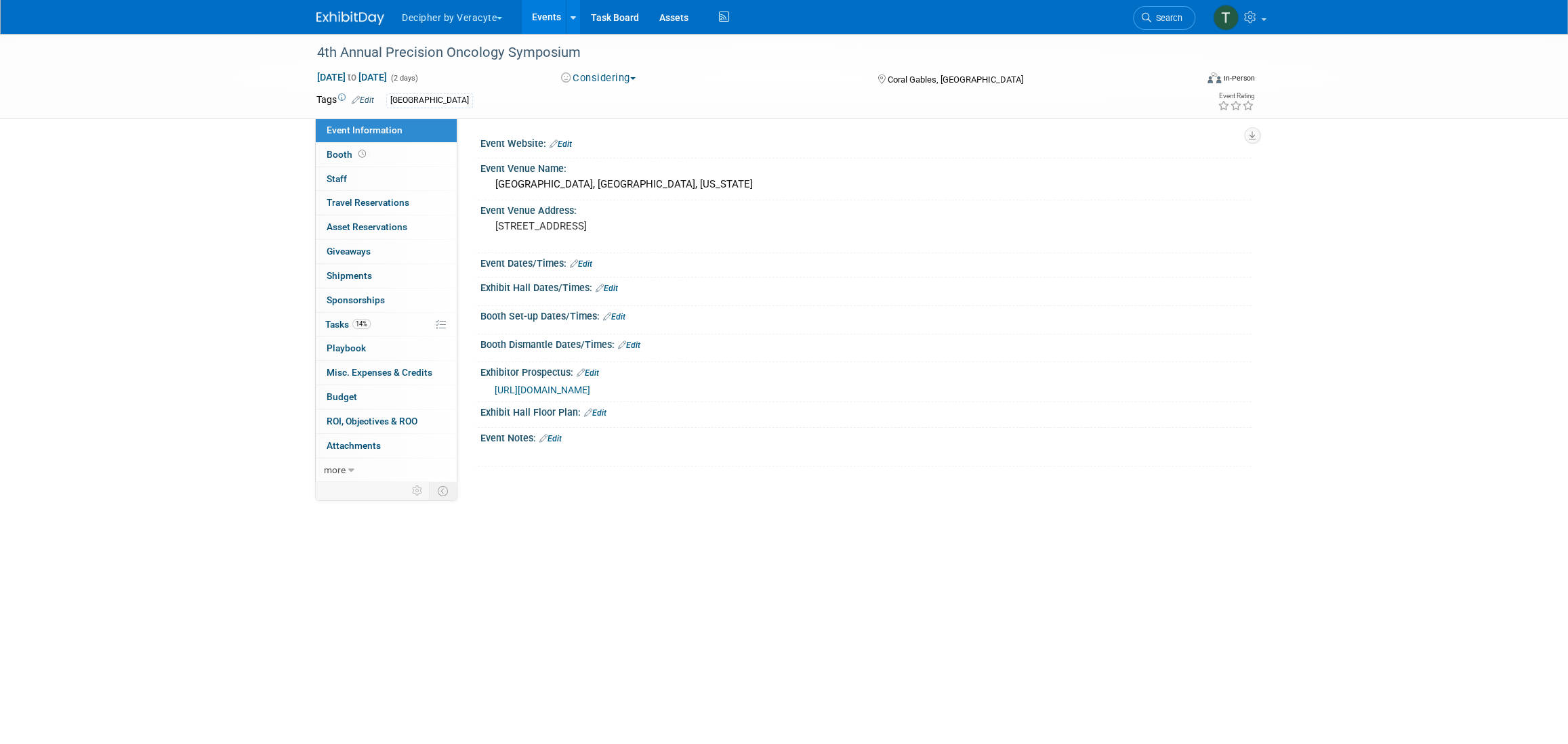
click at [590, 396] on span "https://veracyte365.sharepoint.com/:b:/r/sites/DecipherMKTG/Shared%20Documents/…" at bounding box center [543, 390] width 95 height 11
click at [421, 51] on div "4th Annual Precision Oncology Symposium" at bounding box center [743, 53] width 862 height 25
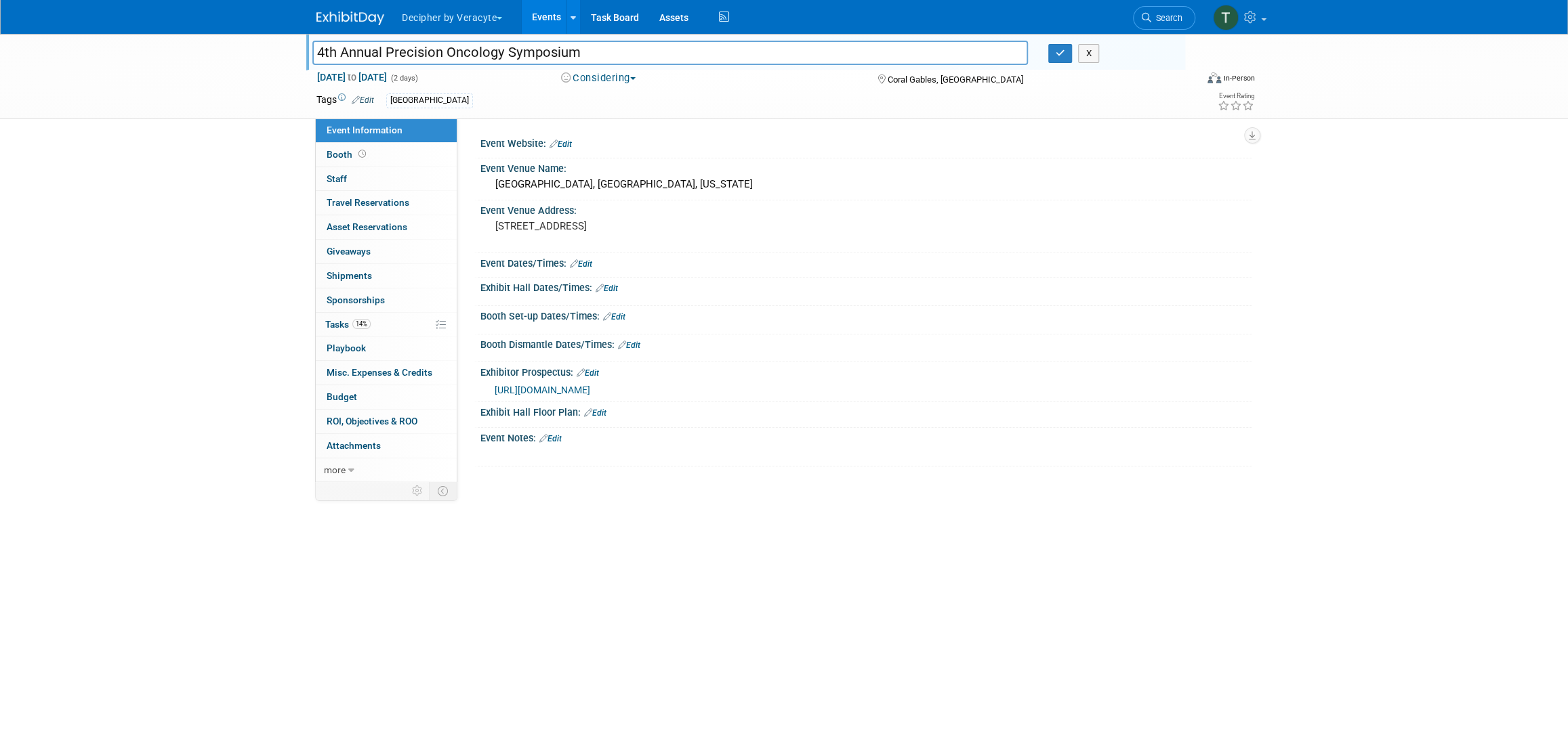
click at [421, 51] on input "4th Annual Precision Oncology Symposium" at bounding box center [670, 52] width 716 height 24
click at [382, 328] on link "14% Tasks 14%" at bounding box center [386, 324] width 141 height 24
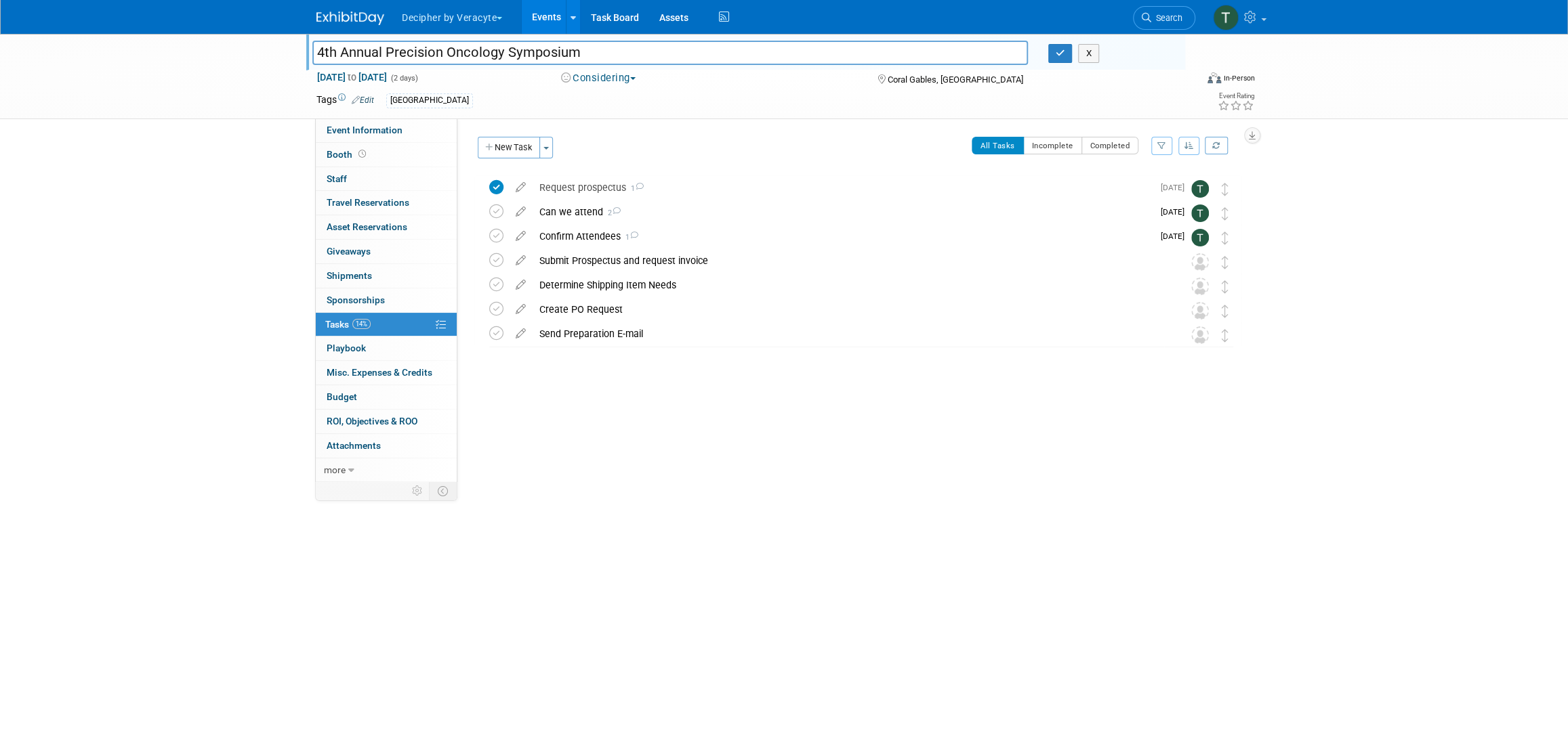
click at [587, 217] on div "Can we attend 2" at bounding box center [843, 212] width 620 height 23
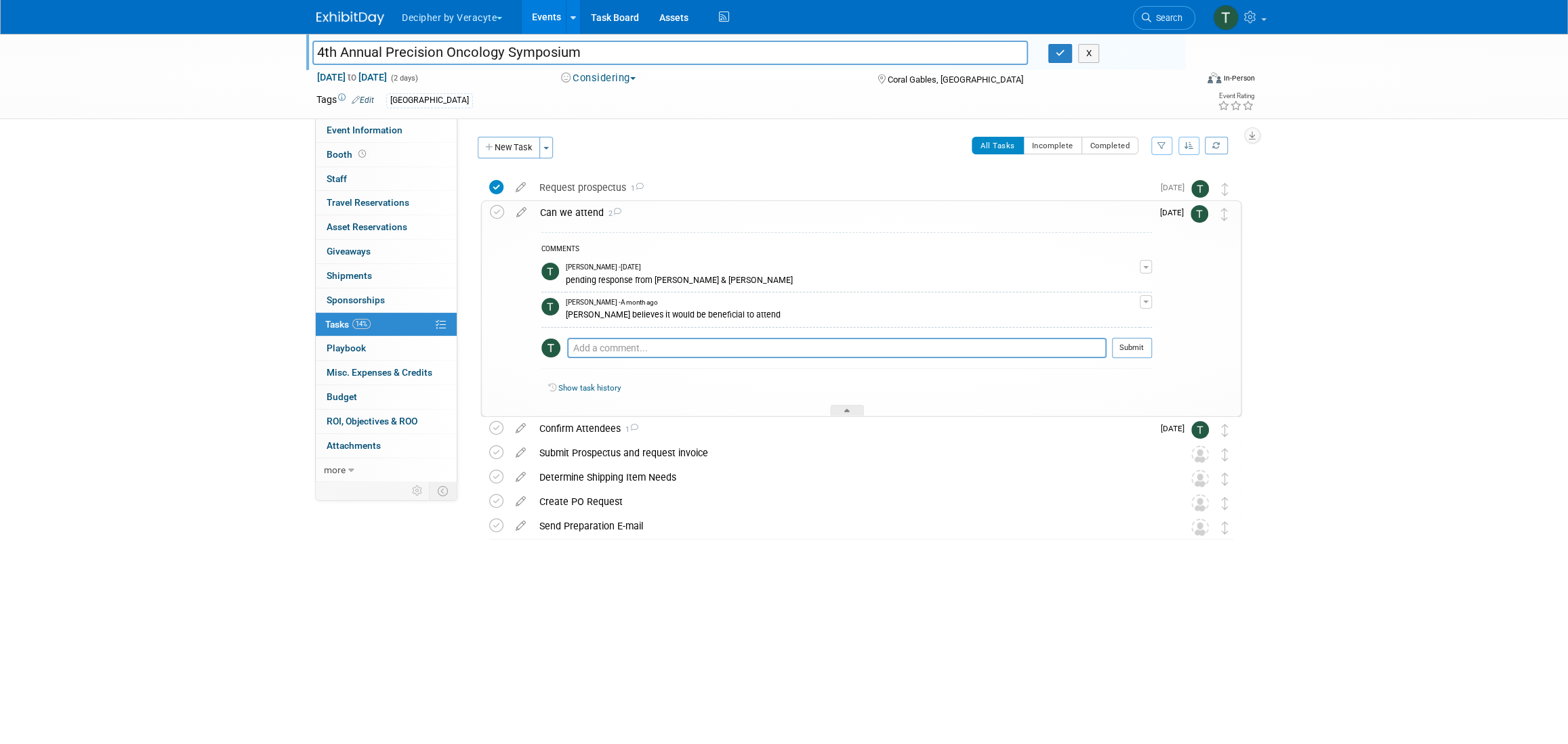
click at [587, 216] on div "Can we attend 2" at bounding box center [843, 213] width 619 height 23
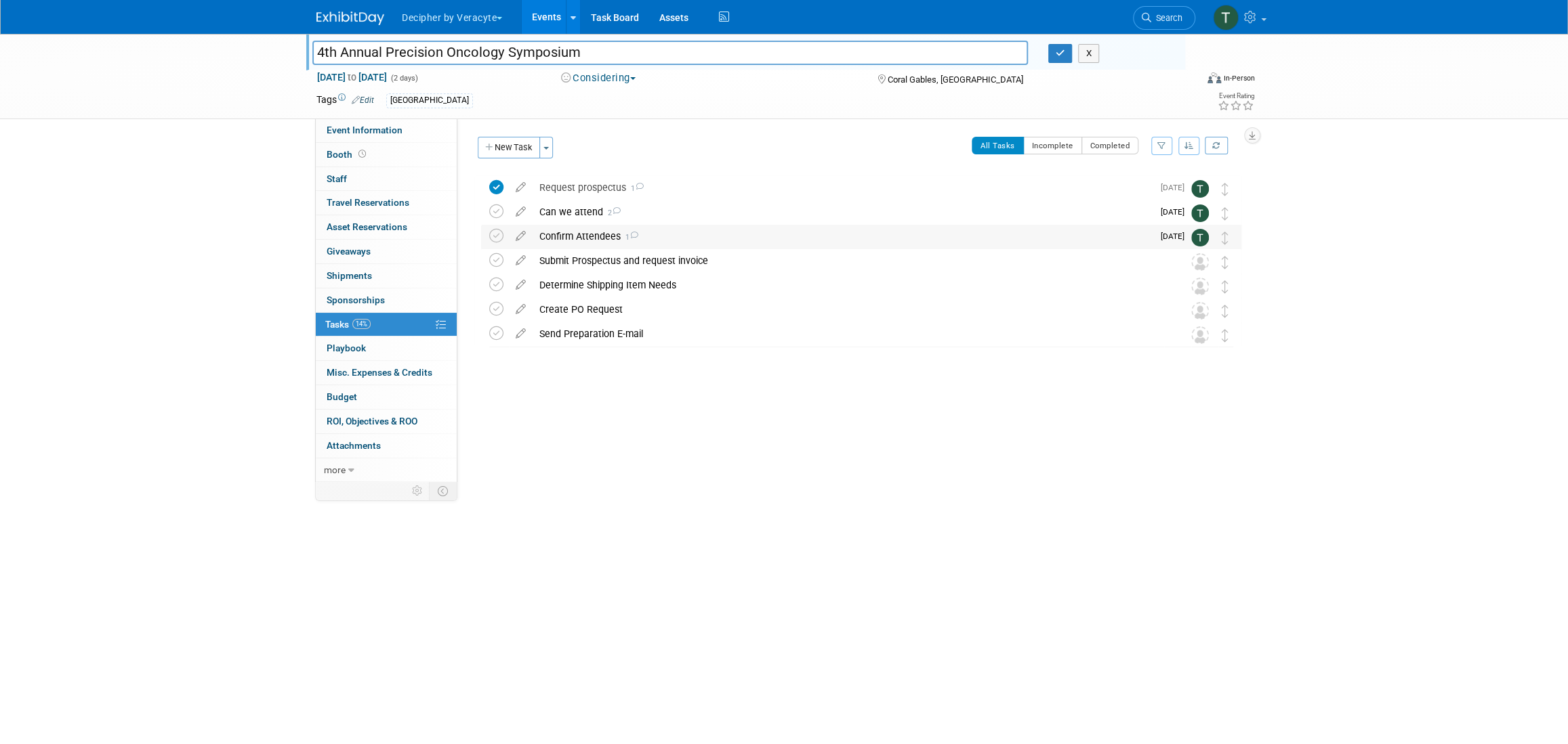
click at [587, 229] on div "Confirm Attendees 1" at bounding box center [843, 236] width 620 height 23
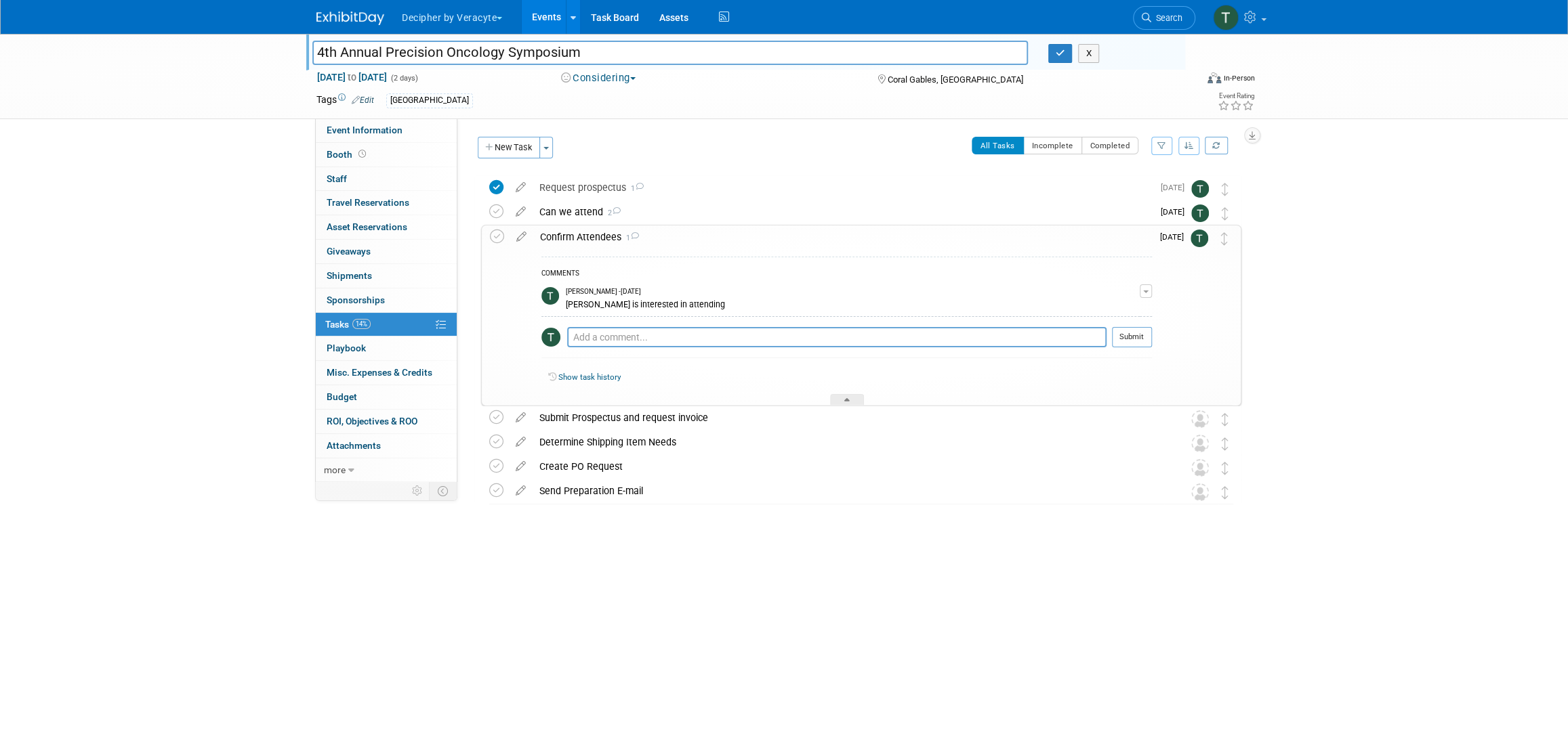
click at [587, 229] on div "Confirm Attendees 1" at bounding box center [843, 237] width 619 height 23
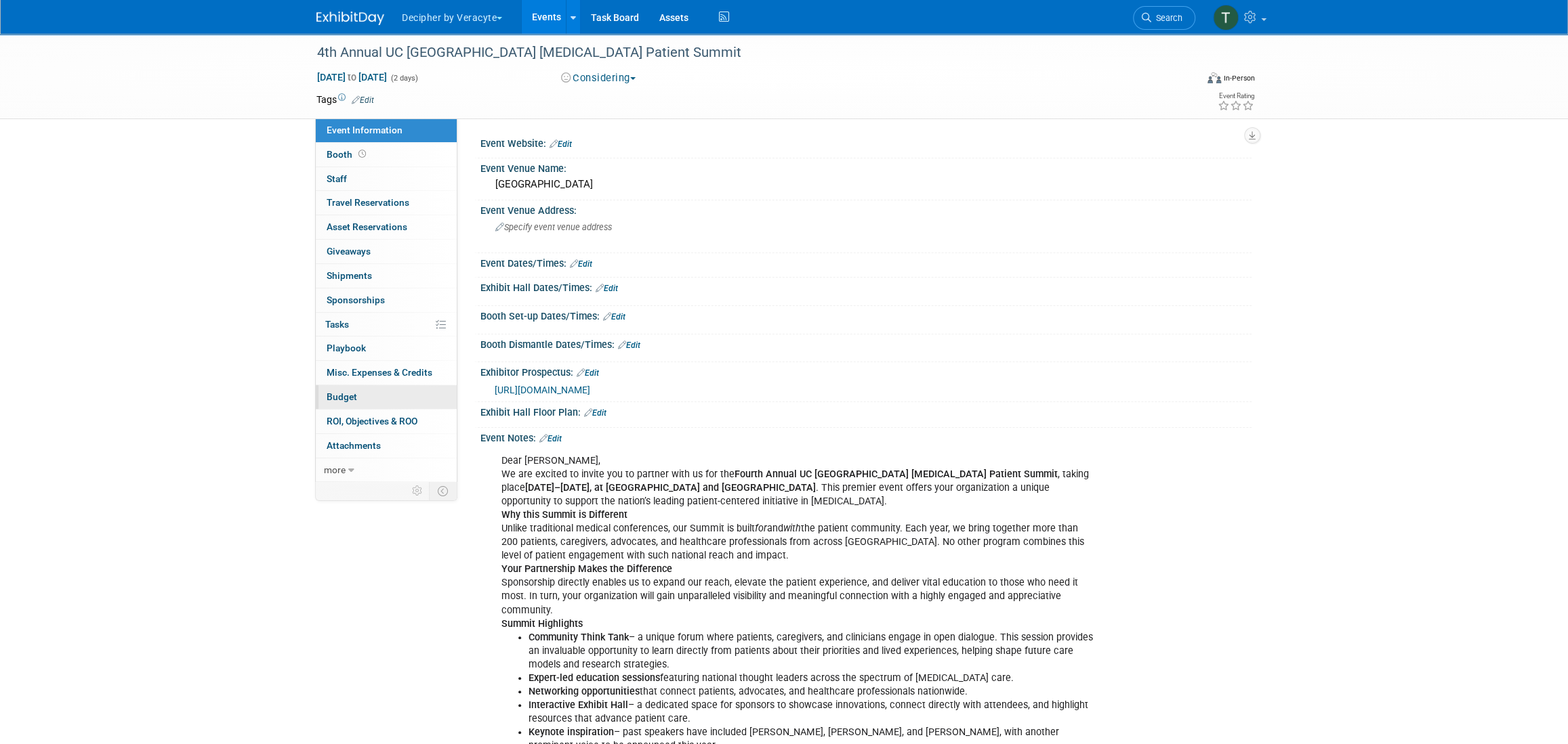
click at [379, 396] on link "Budget" at bounding box center [386, 397] width 141 height 24
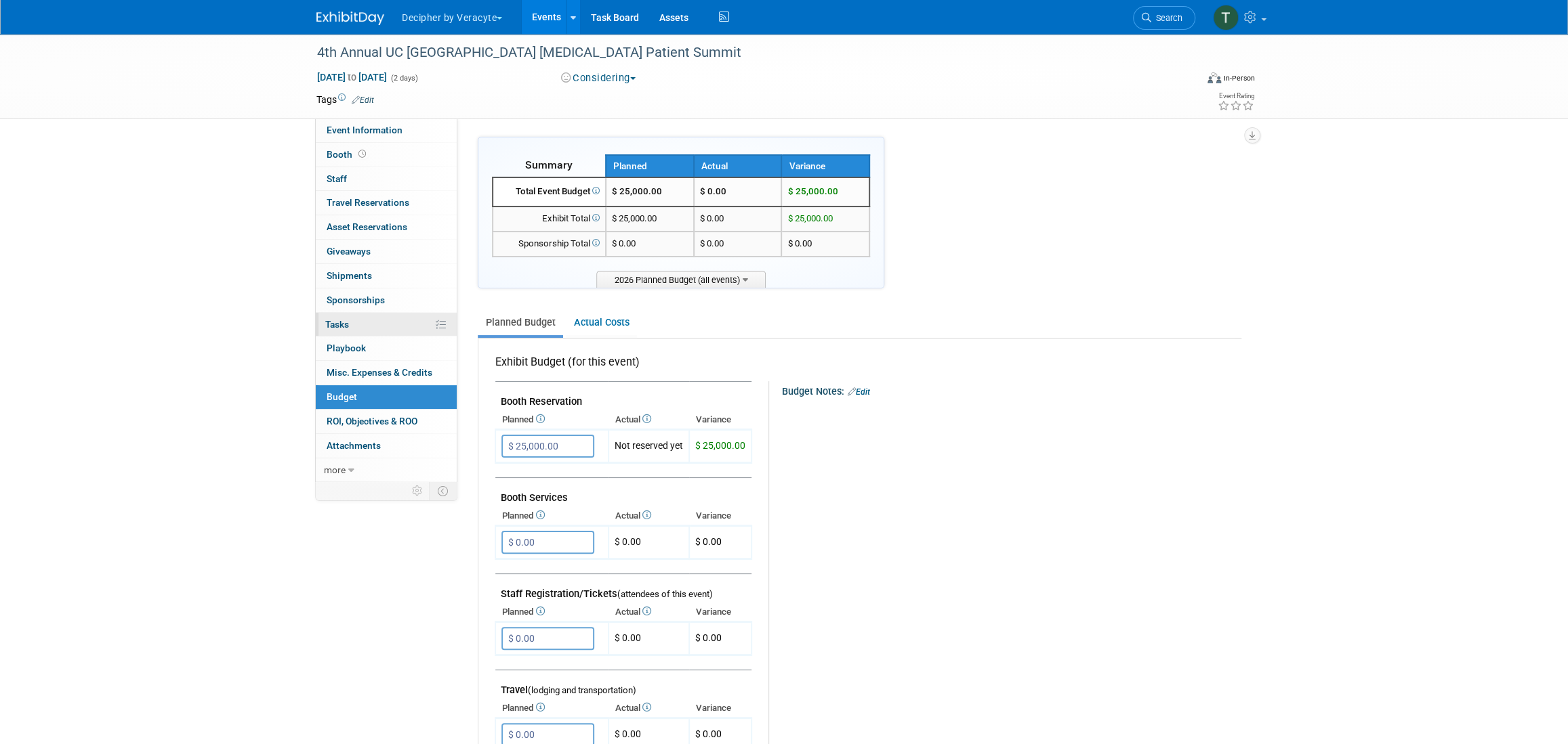
click at [363, 326] on link "0% Tasks 0%" at bounding box center [386, 324] width 141 height 24
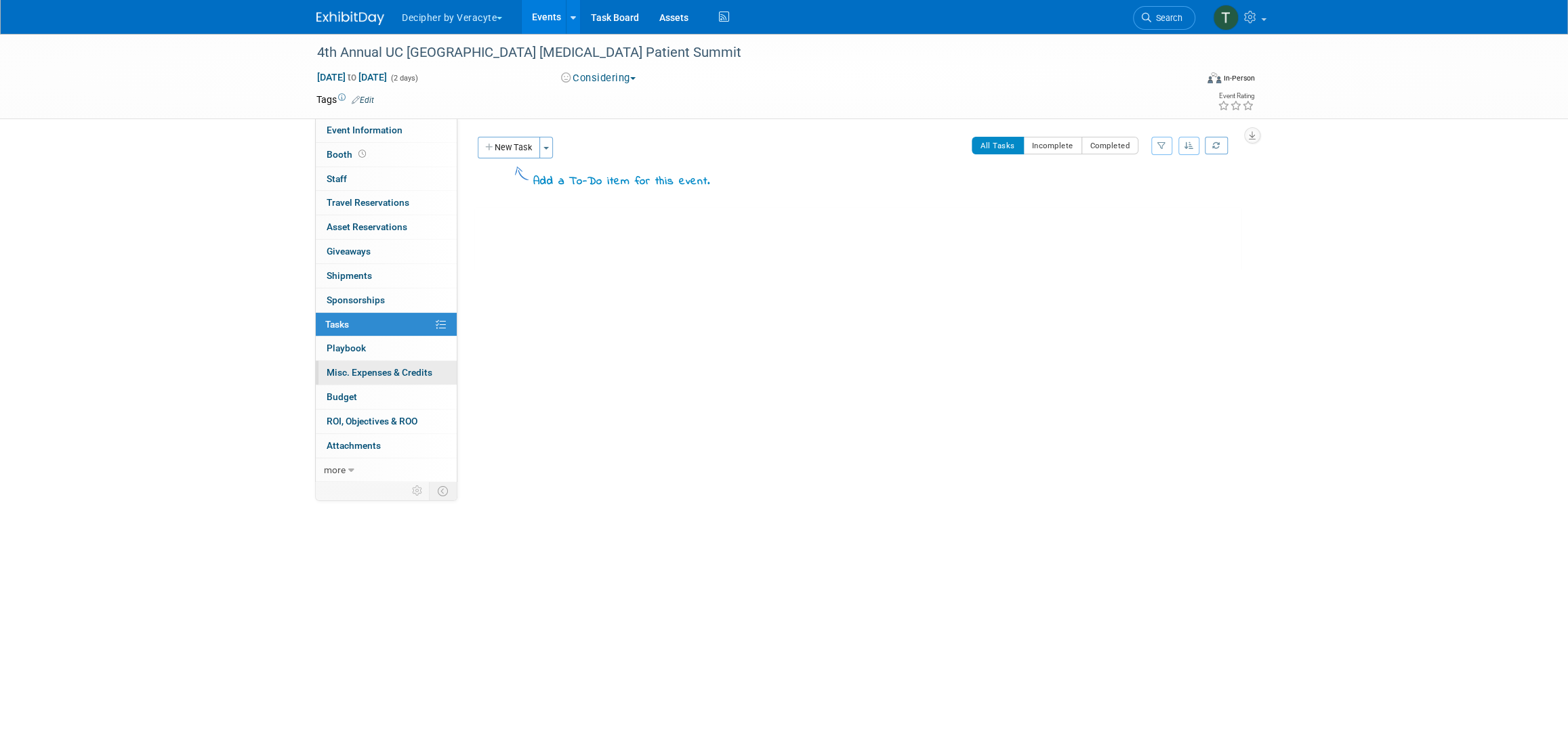
click at [401, 384] on link "0 Misc. Expenses & Credits 0" at bounding box center [386, 373] width 141 height 24
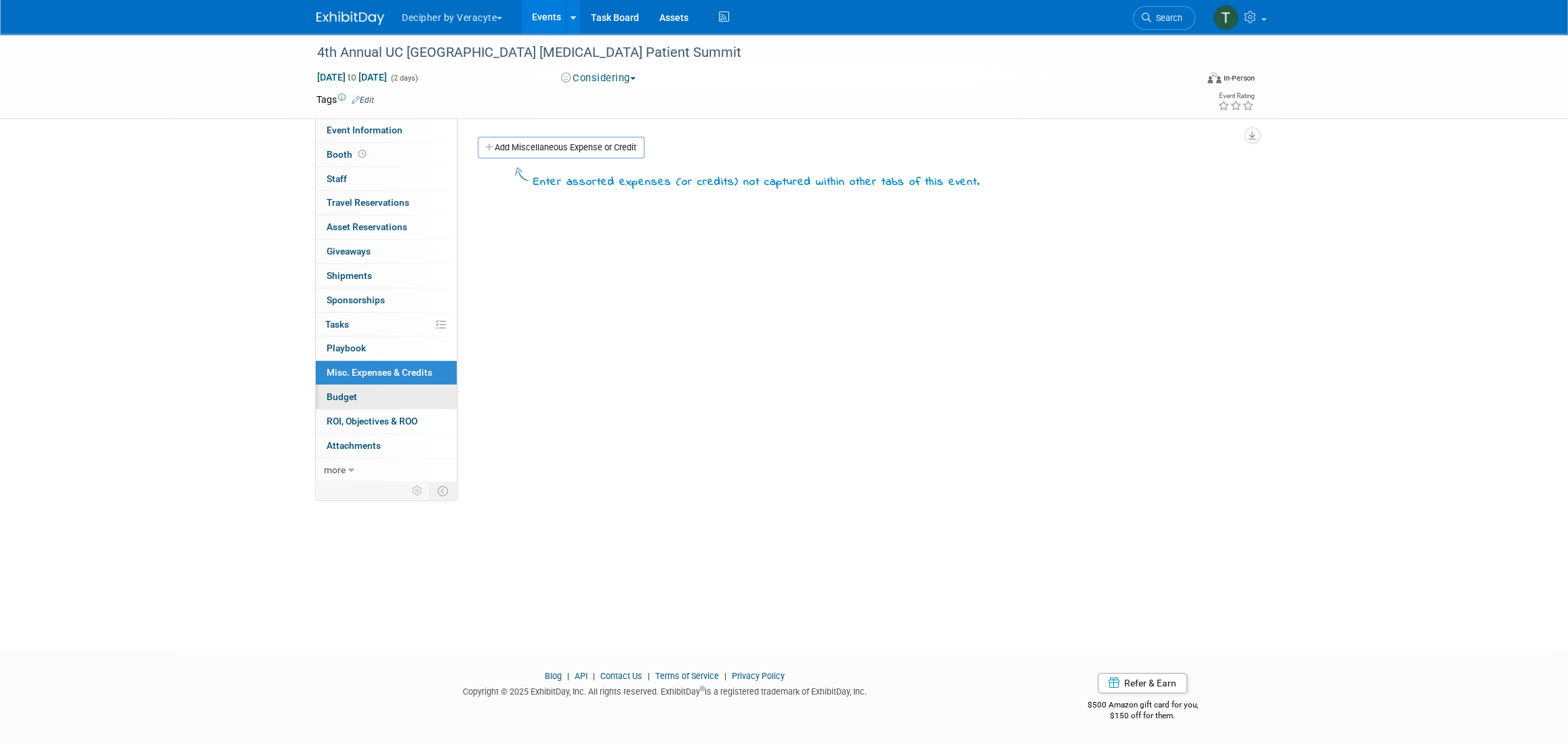
click at [408, 390] on link "Budget" at bounding box center [386, 397] width 141 height 24
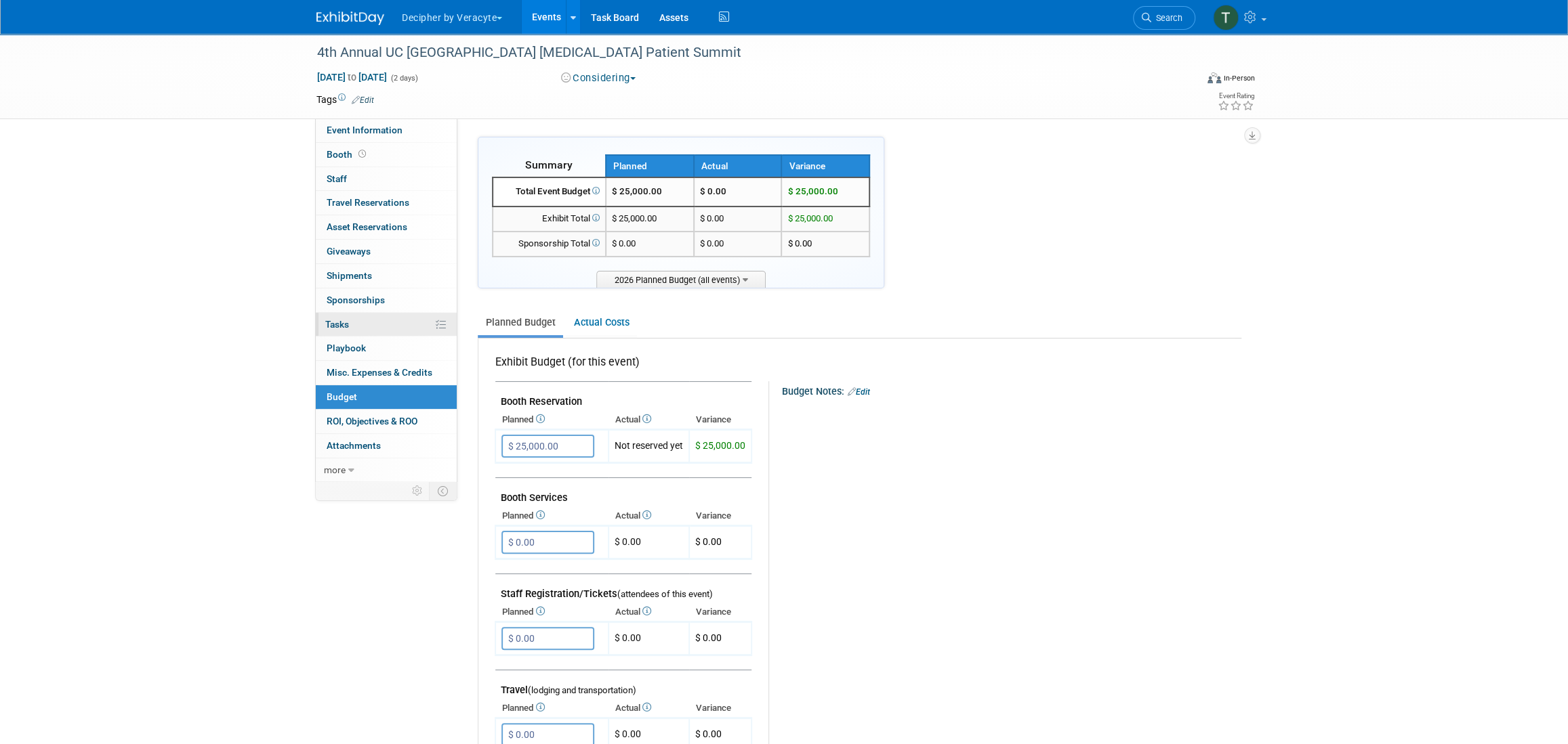
click at [395, 330] on link "0% Tasks 0%" at bounding box center [386, 324] width 141 height 24
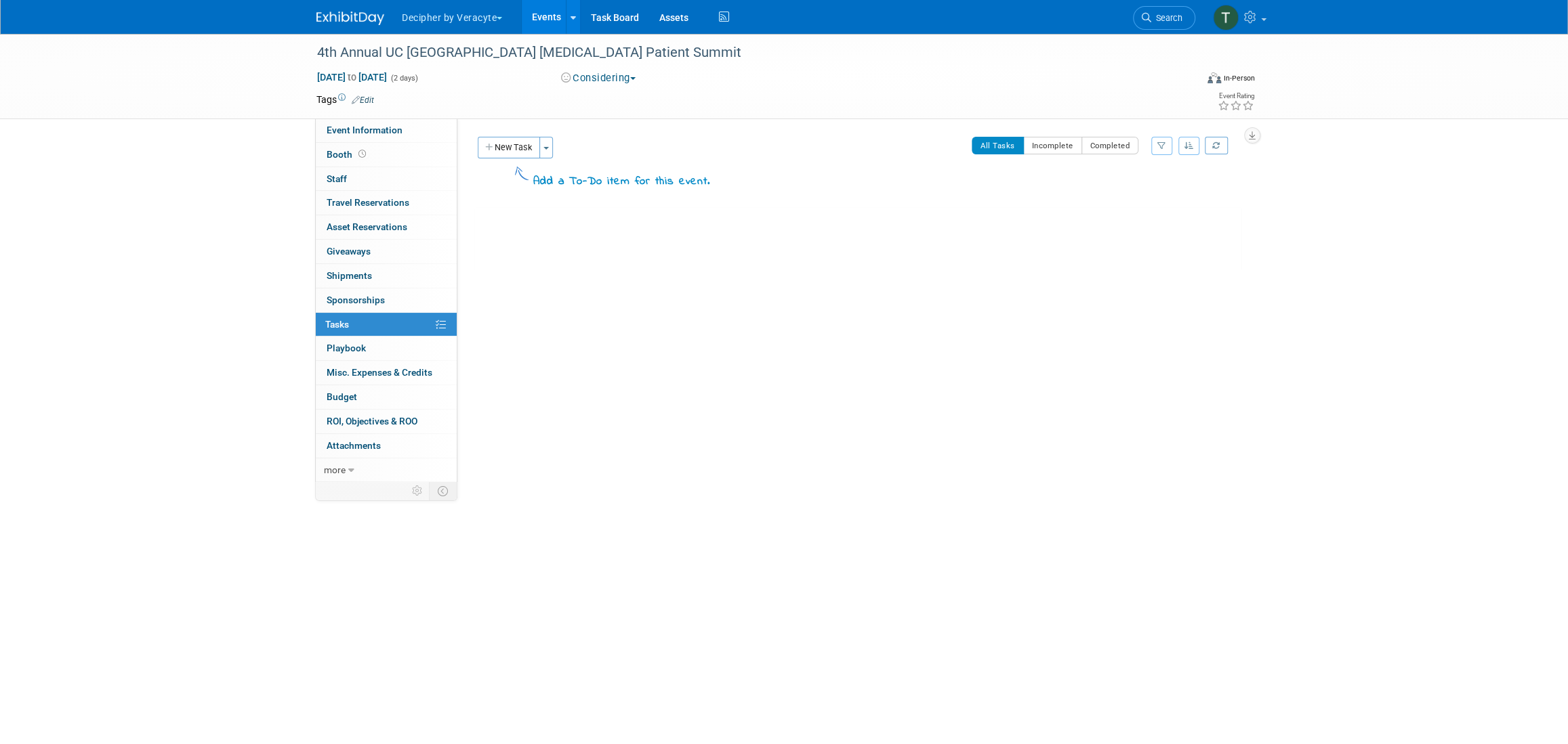
click at [559, 17] on link "Events" at bounding box center [546, 17] width 50 height 34
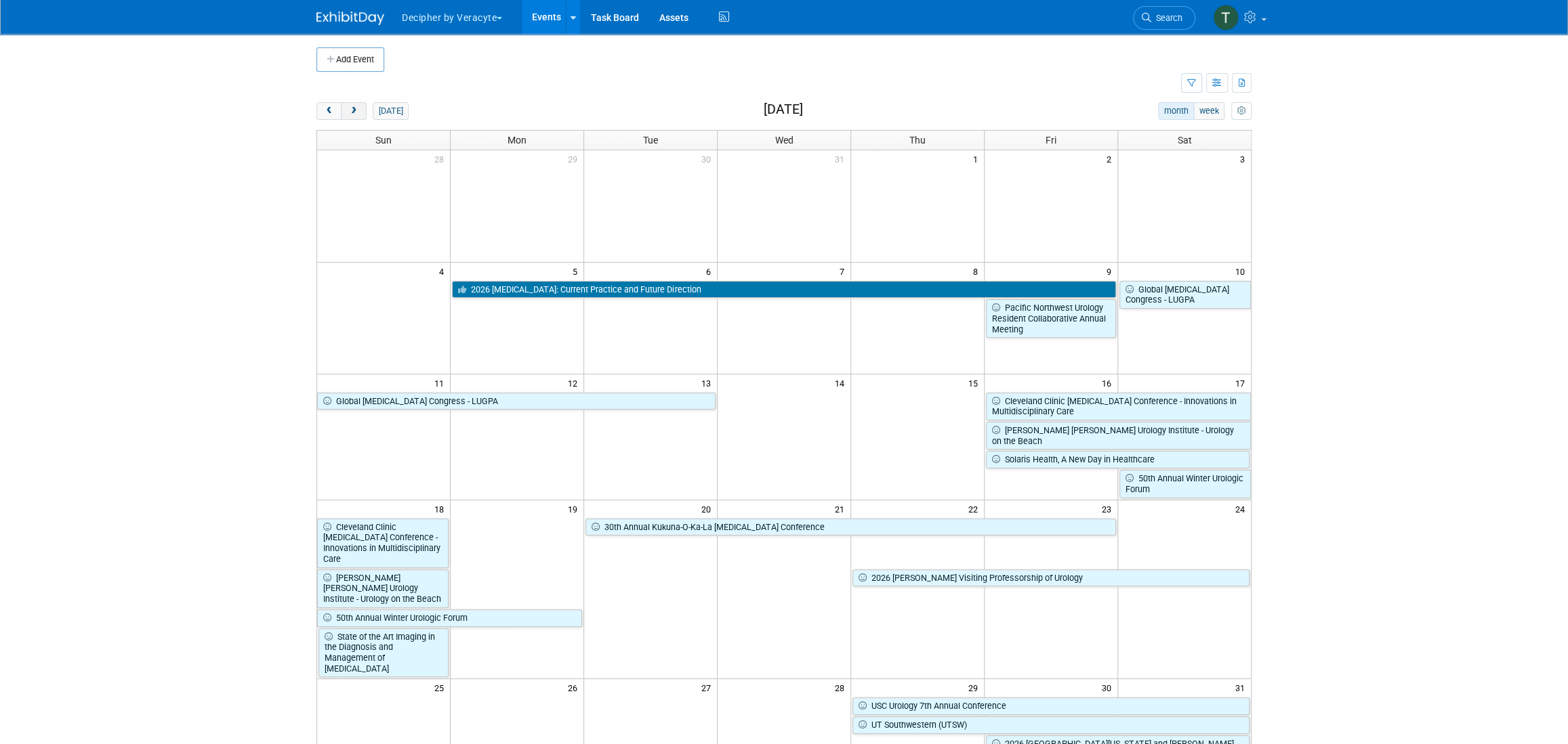
click at [361, 117] on button "next" at bounding box center [353, 111] width 25 height 18
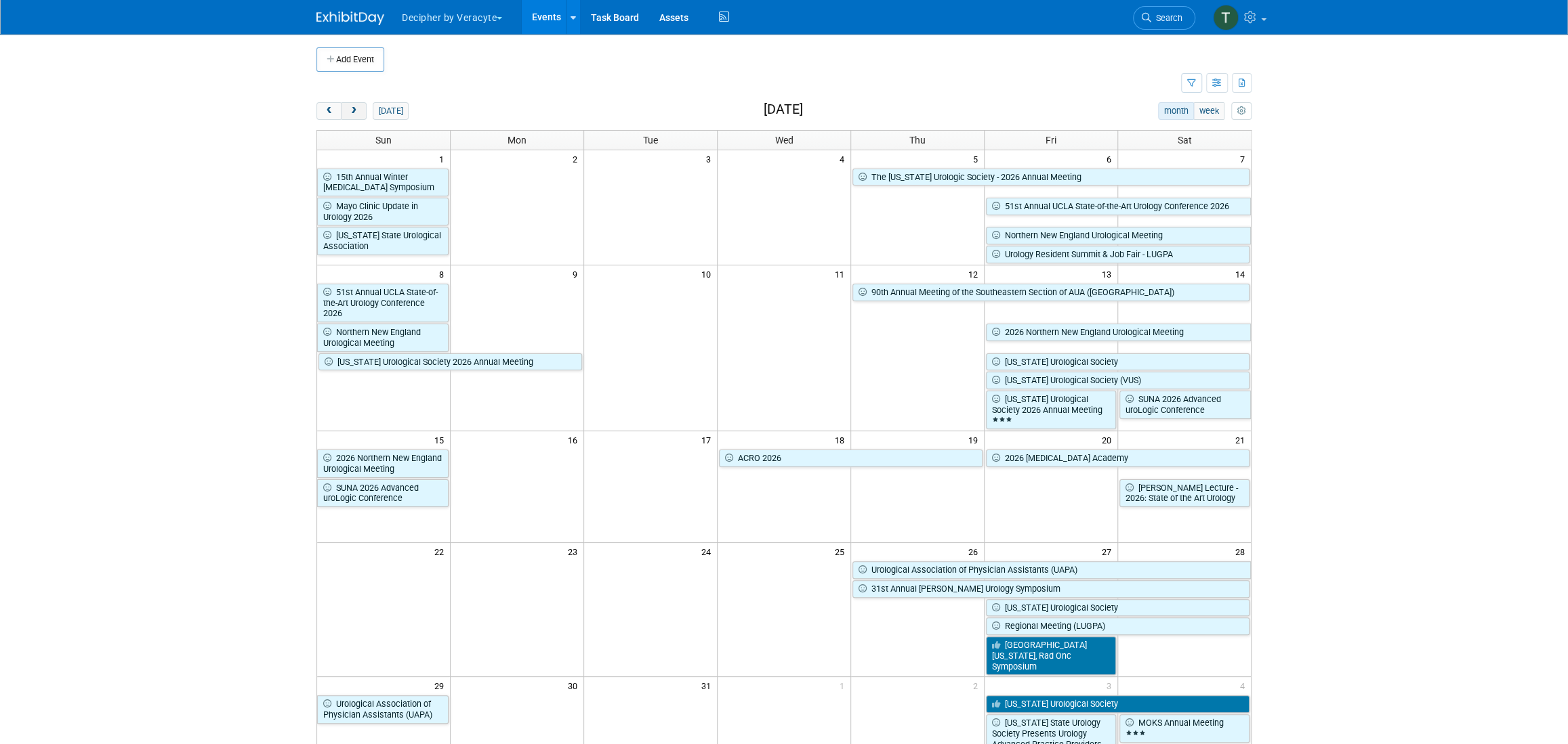
click at [361, 117] on button "next" at bounding box center [353, 111] width 25 height 18
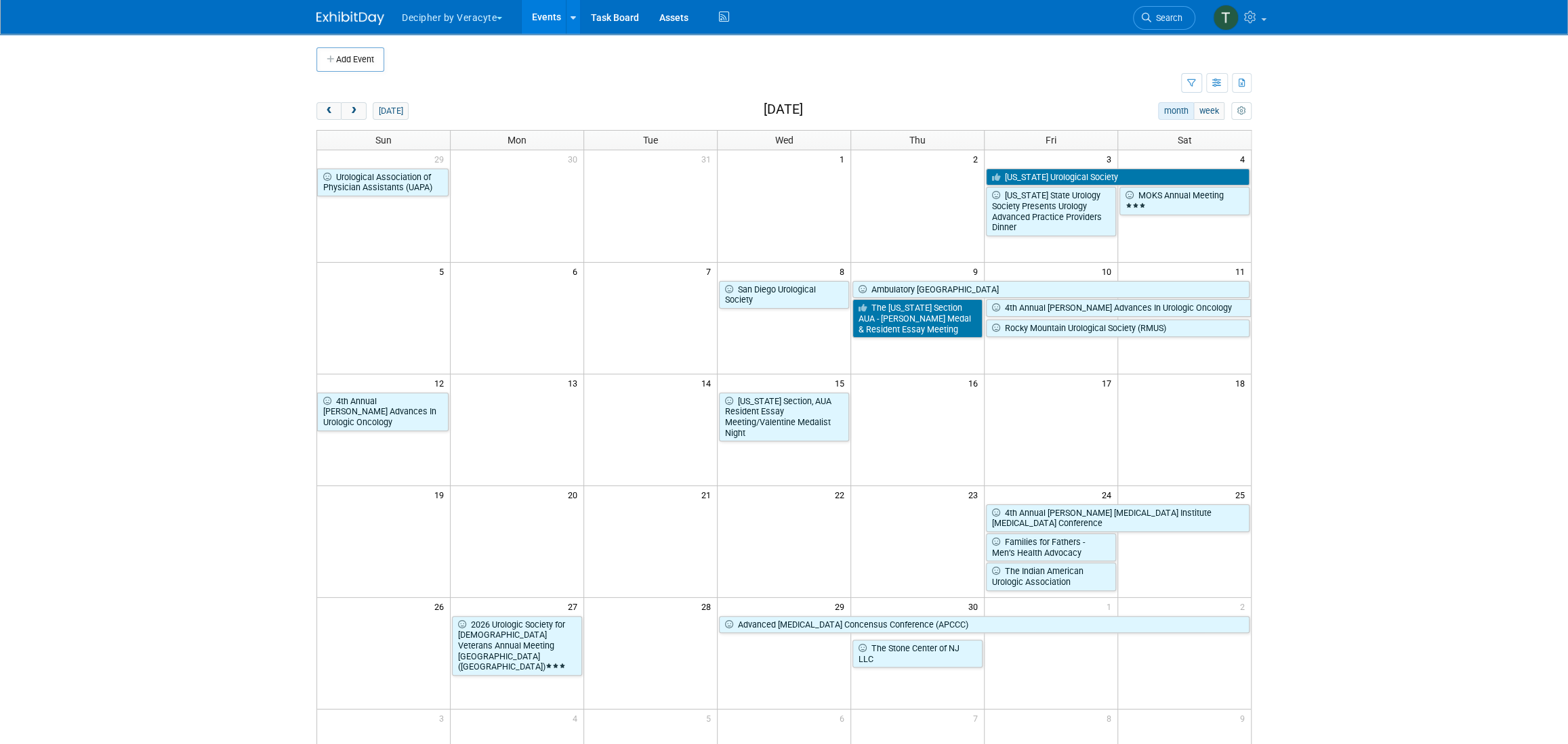
click at [310, 117] on div "Add Event New Event Duplicate Event Warning There is another event in your work…" at bounding box center [784, 441] width 956 height 816
click at [320, 115] on button "prev" at bounding box center [329, 111] width 25 height 18
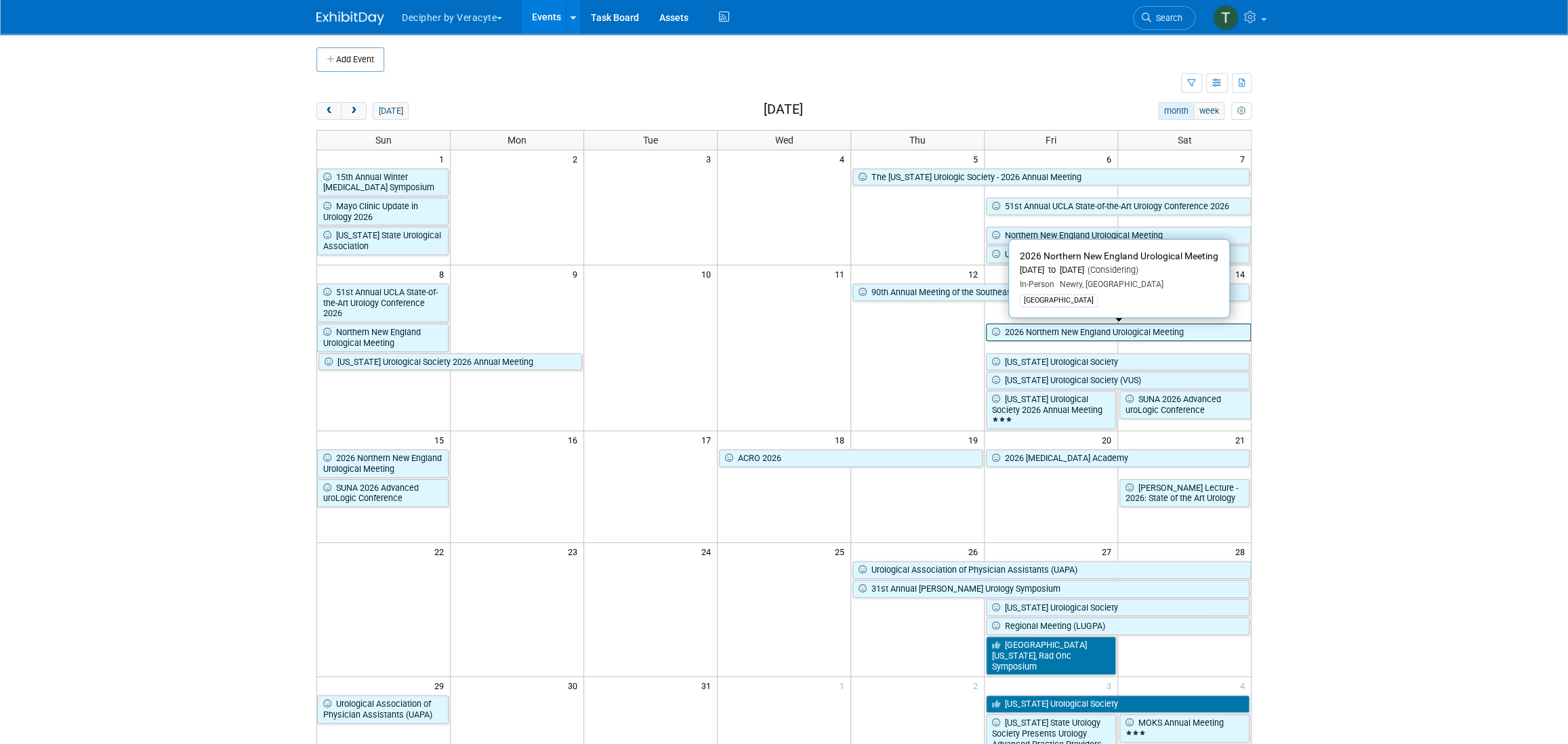
click at [1045, 335] on link "2026 Northern New England Urological Meeting" at bounding box center [1118, 332] width 265 height 18
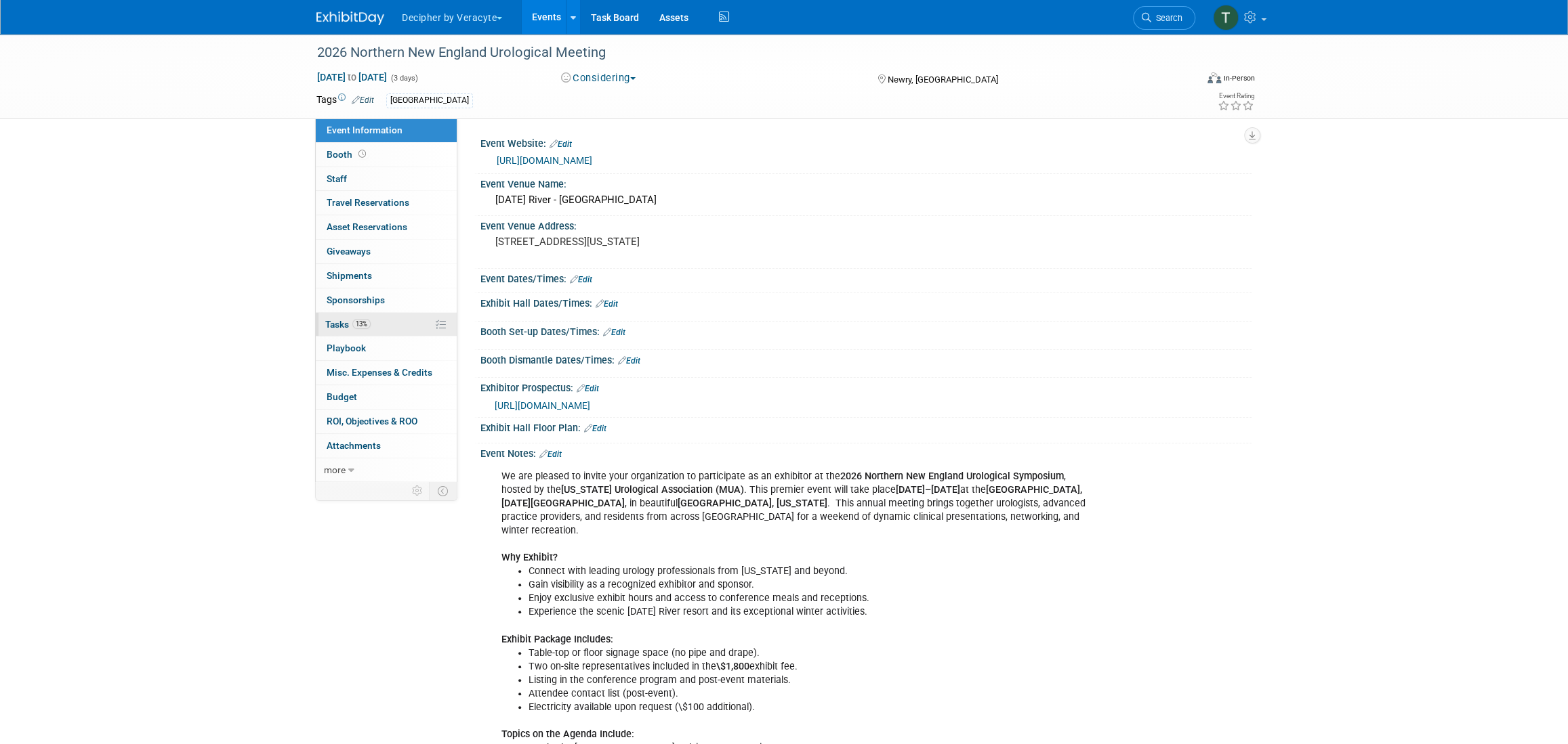
click at [380, 324] on link "13% Tasks 13%" at bounding box center [386, 324] width 141 height 24
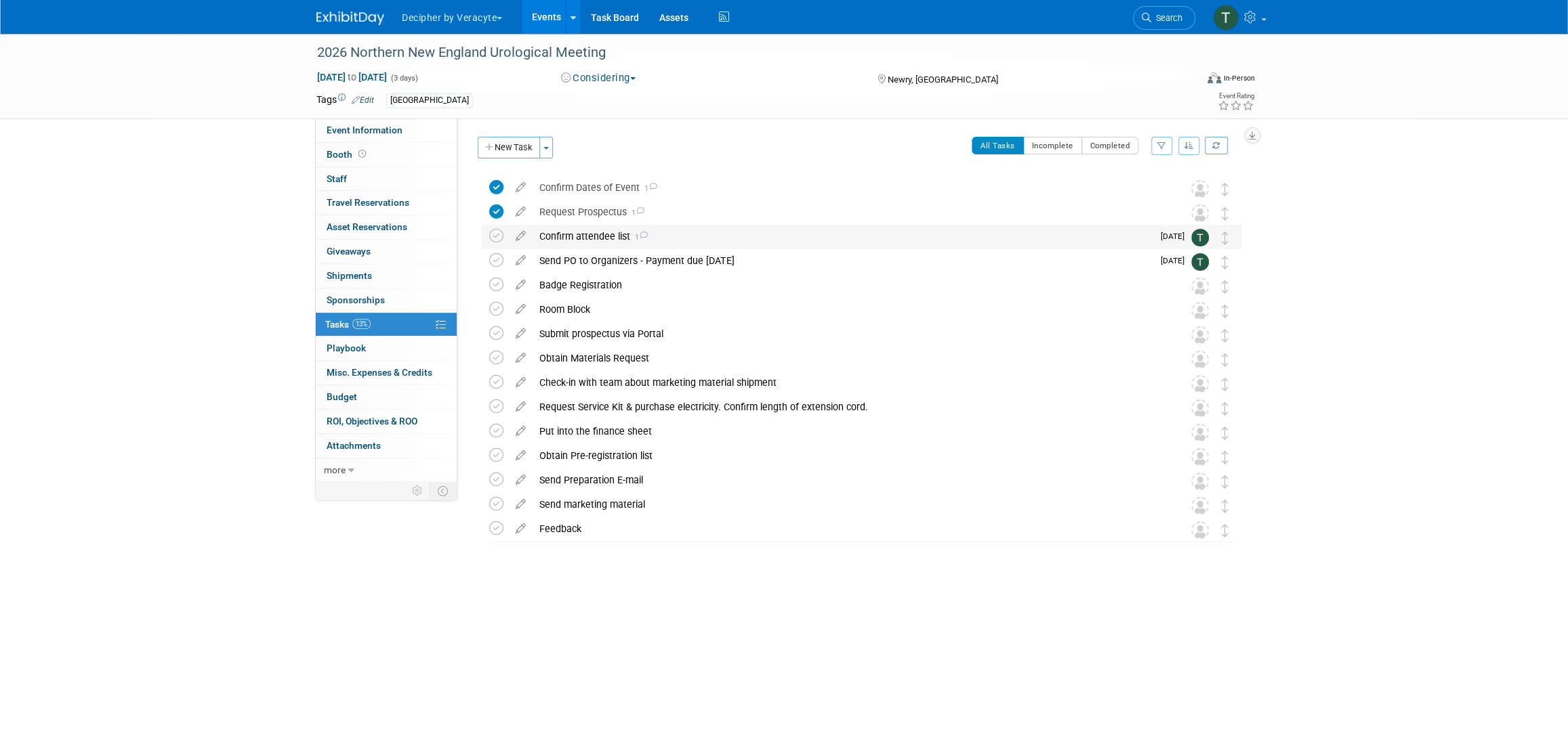
click at [591, 236] on div "Confirm attendee list 1" at bounding box center [843, 236] width 620 height 23
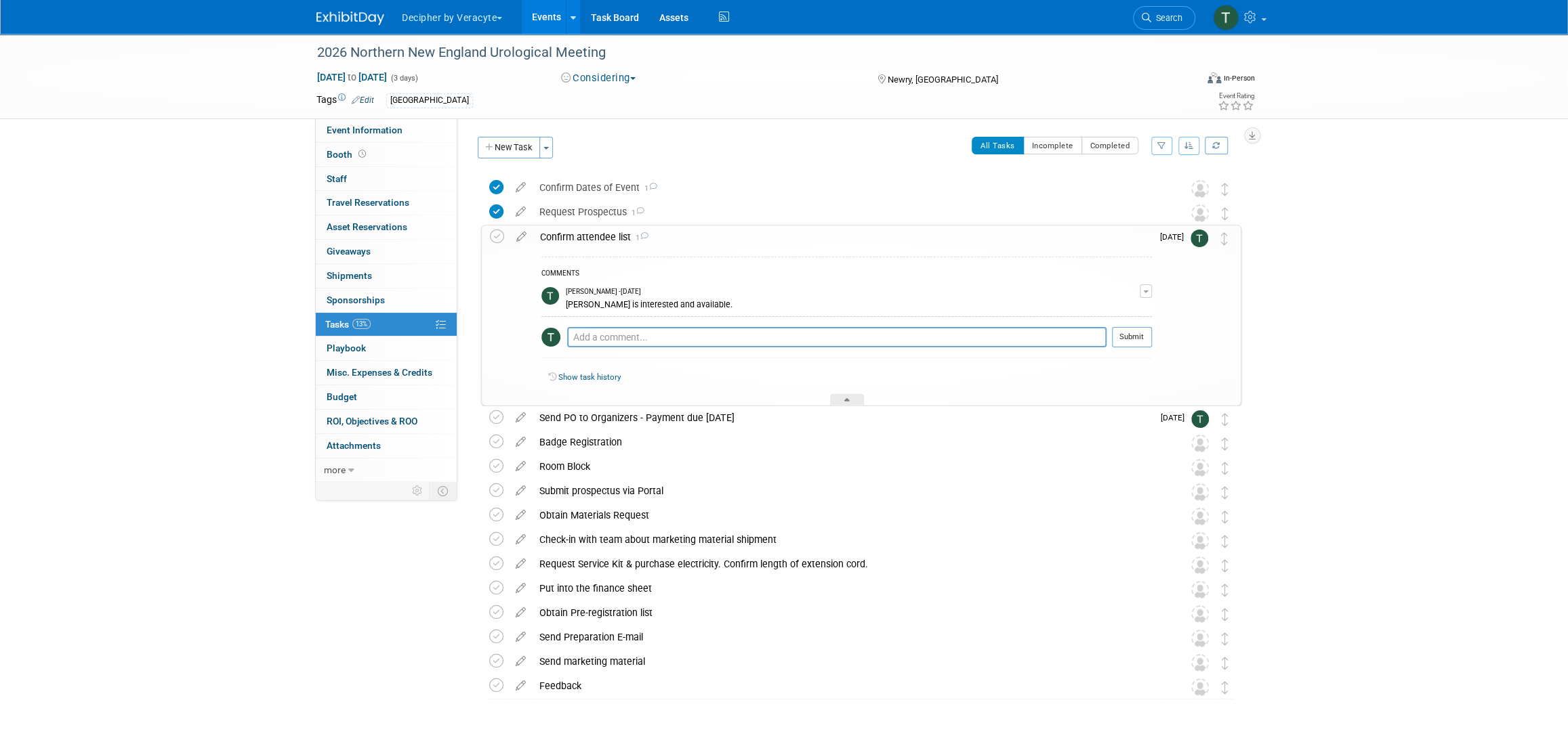
click at [635, 324] on div "COMMENTS Tony Alvarado - 15 days ago Jack is interested and available. Edit Com…" at bounding box center [847, 311] width 611 height 108
click at [637, 332] on textarea at bounding box center [836, 337] width 539 height 20
type textarea "Jack will be attending solo"
click at [1127, 340] on button "Submit" at bounding box center [1132, 337] width 40 height 20
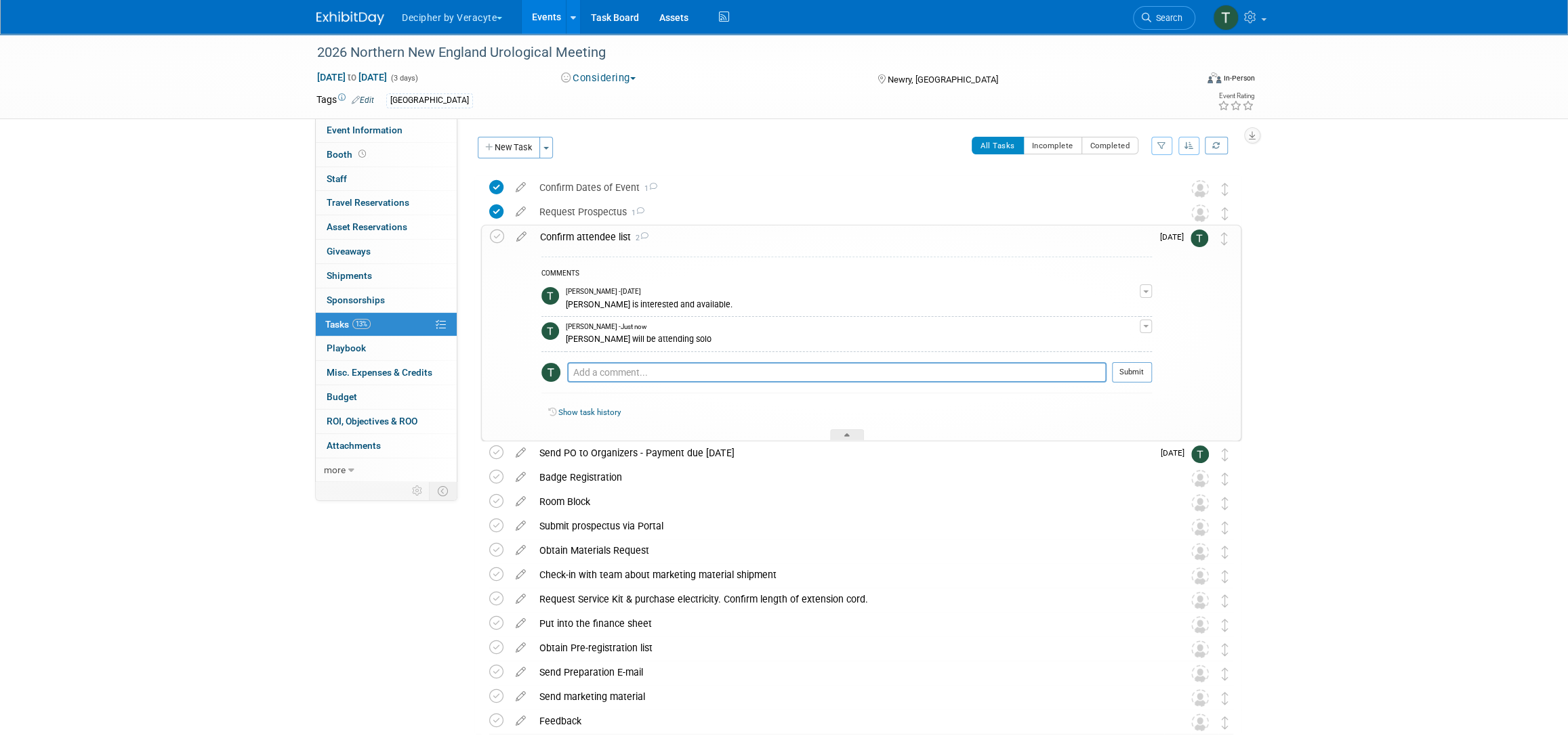
click at [531, 12] on link "Events" at bounding box center [546, 17] width 50 height 34
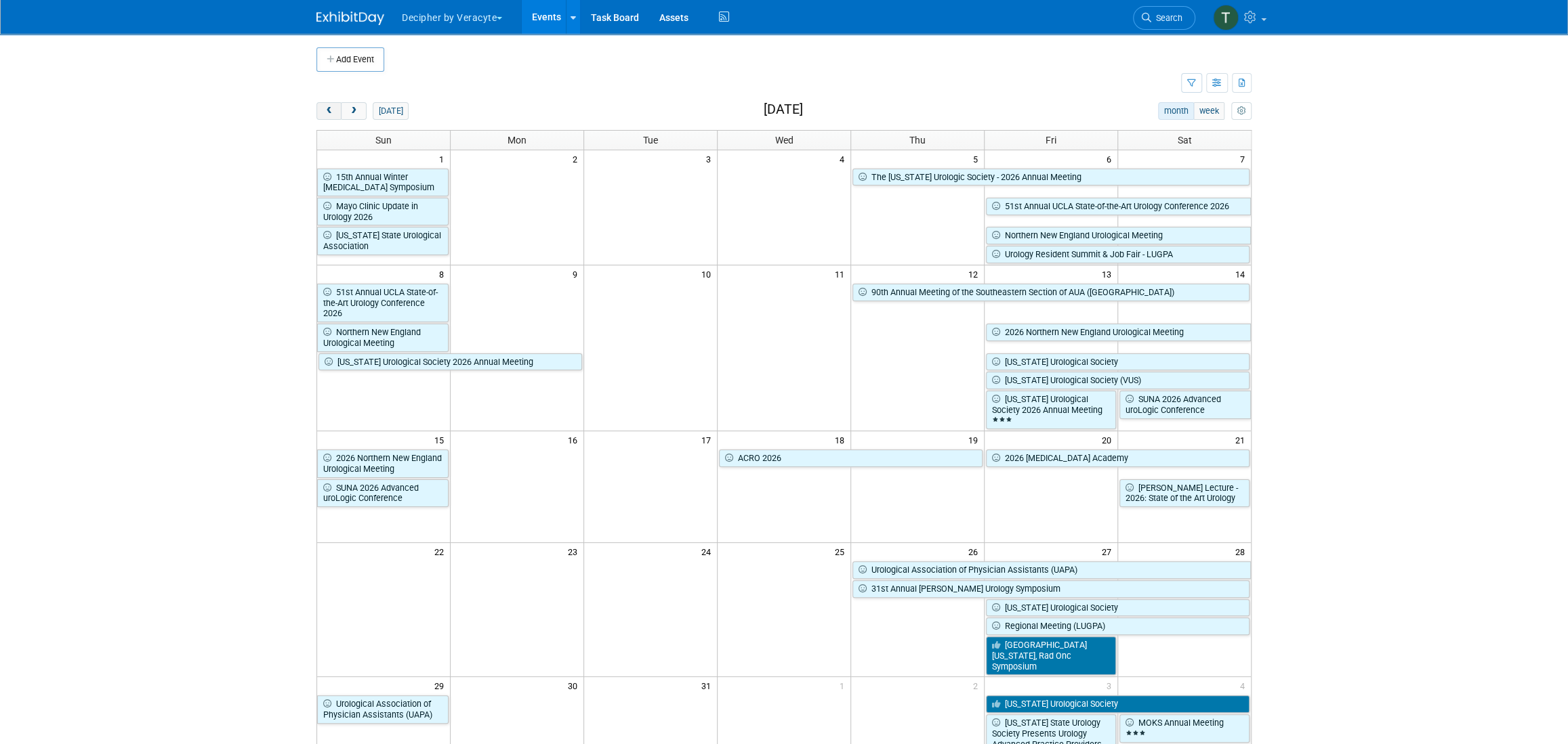
click at [324, 112] on span "prev" at bounding box center [329, 111] width 10 height 9
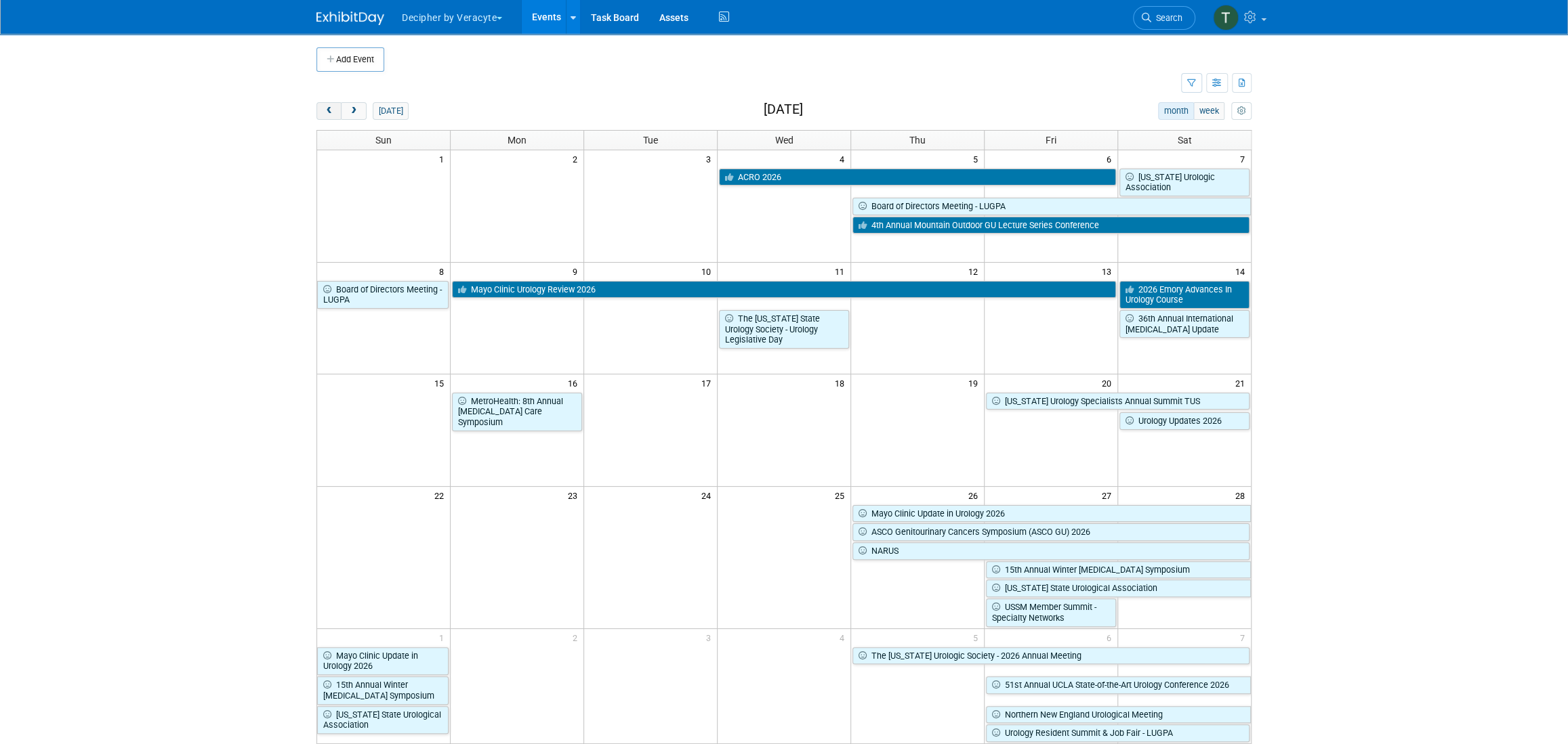
click at [324, 112] on span "prev" at bounding box center [329, 111] width 10 height 9
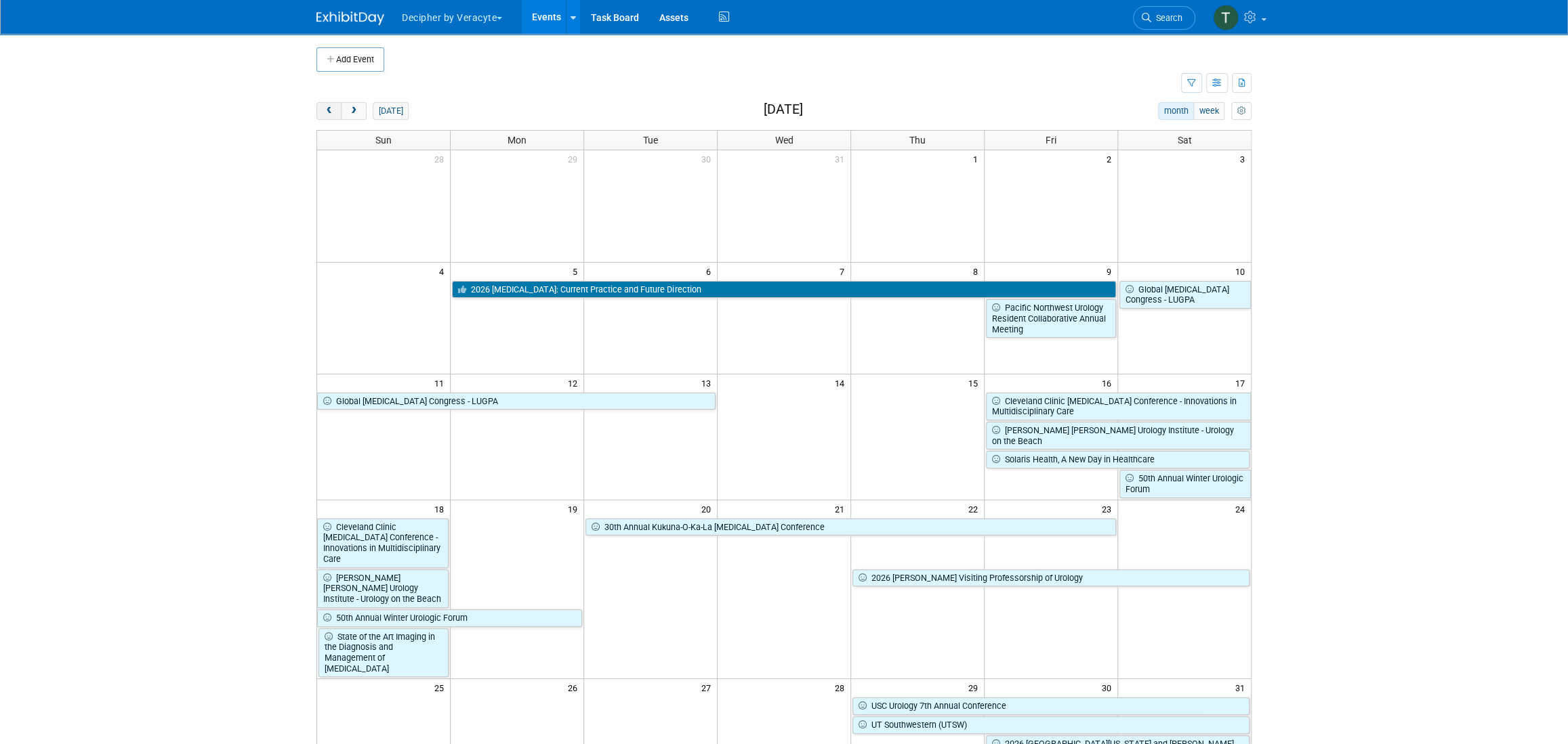
click at [324, 112] on span "prev" at bounding box center [329, 111] width 10 height 9
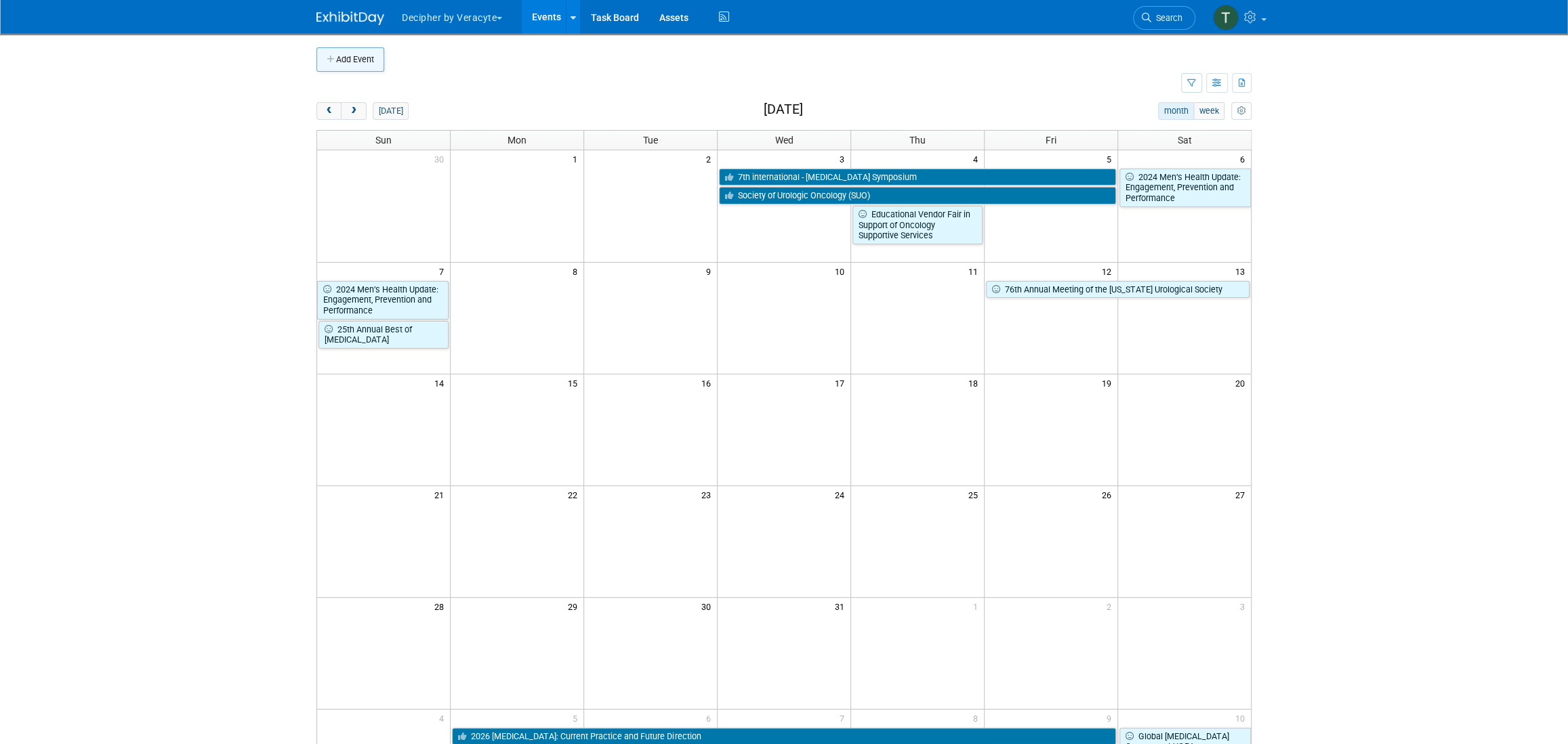
click at [347, 67] on button "Add Event" at bounding box center [350, 60] width 67 height 25
select select "8"
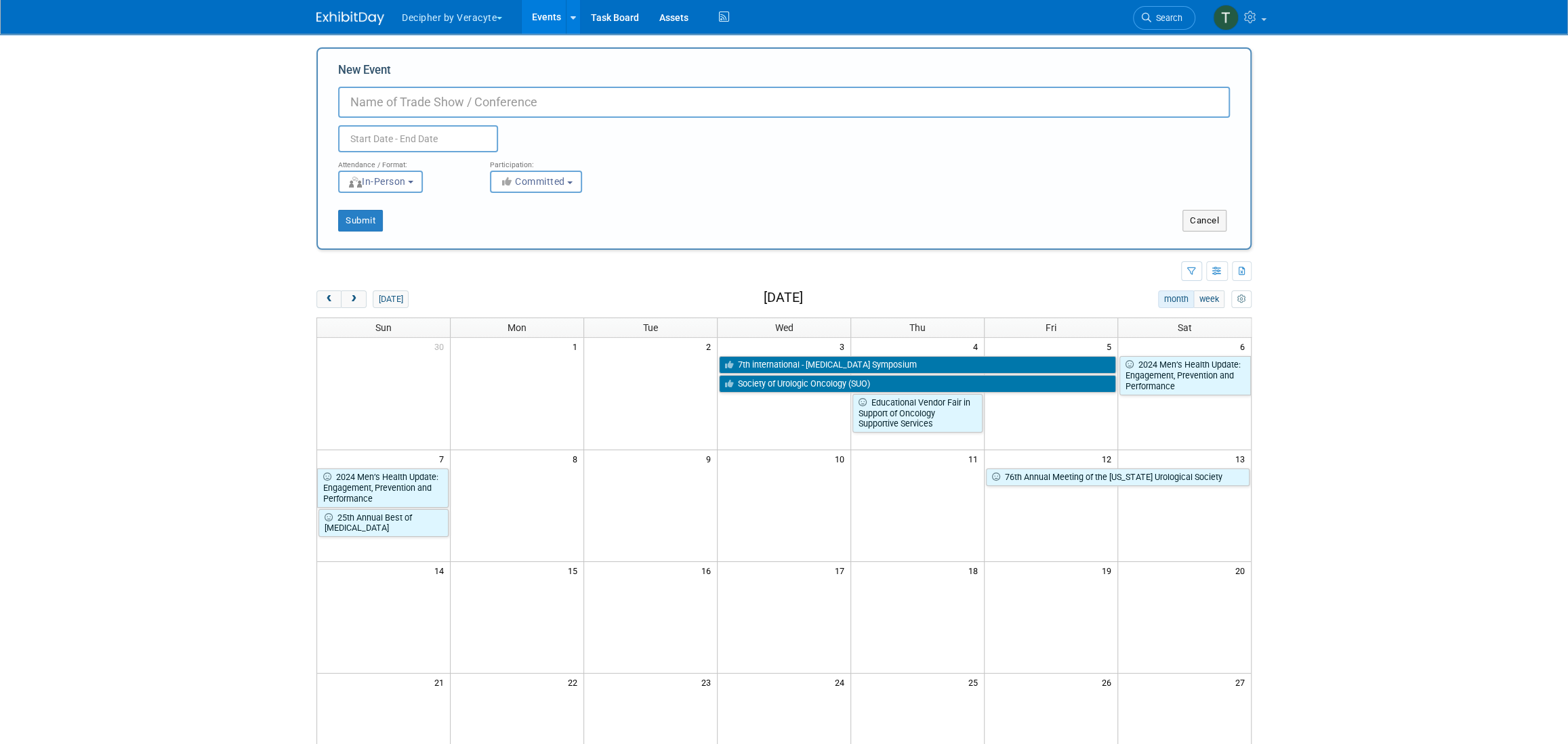
paste input "Surgical, Pharmacological, and Technological Advances in Urology"
type input "Surgical, Pharmacological, and Technological Advances in Urology"
click at [449, 147] on body "Decipher by Veracyte Explore: My Workspaces 2 Go to Workspace: Corporate Events…" at bounding box center [784, 372] width 1568 height 744
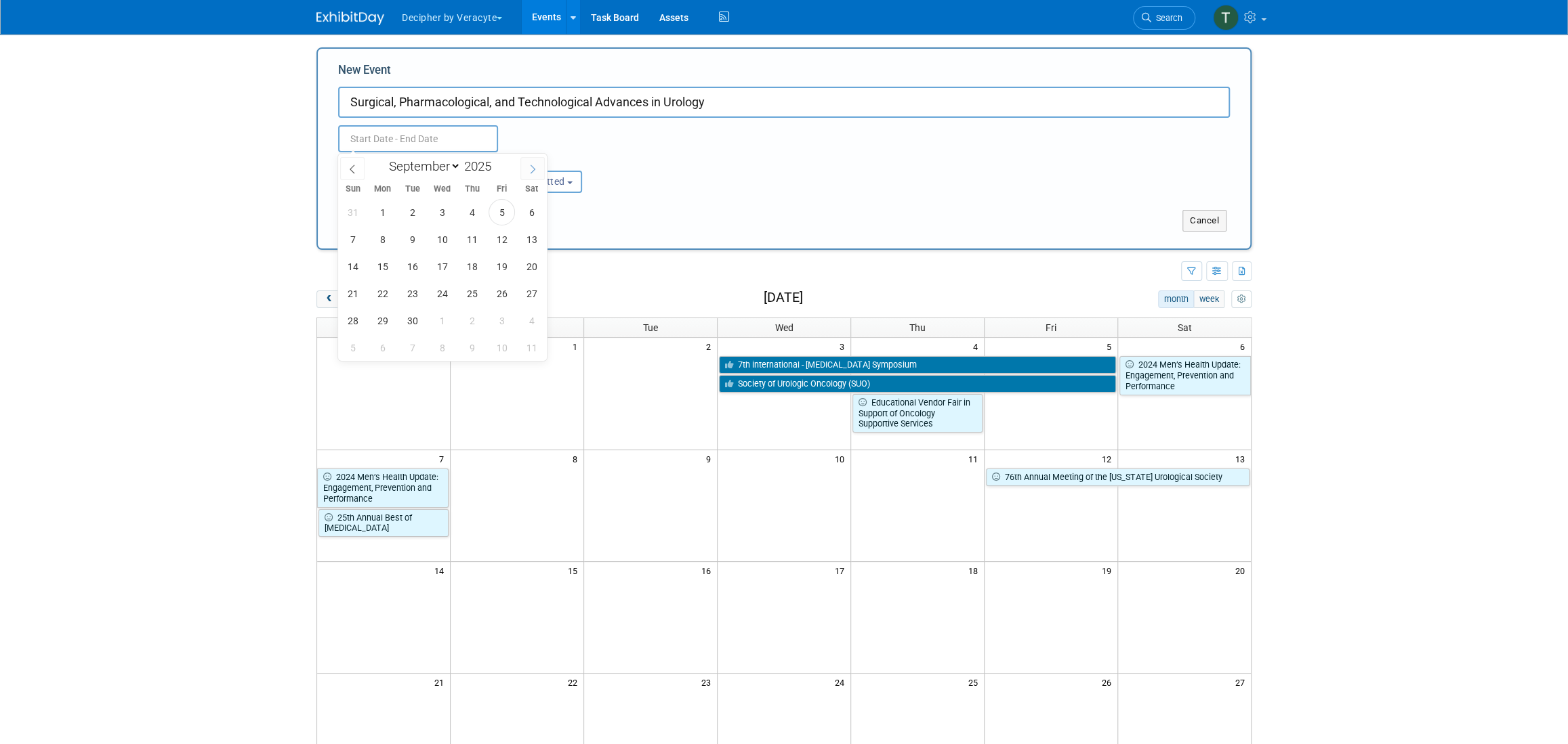
click at [528, 176] on span at bounding box center [532, 169] width 25 height 23
click at [527, 173] on span at bounding box center [532, 169] width 25 height 23
select select "11"
click at [477, 239] on span "11" at bounding box center [472, 239] width 27 height 27
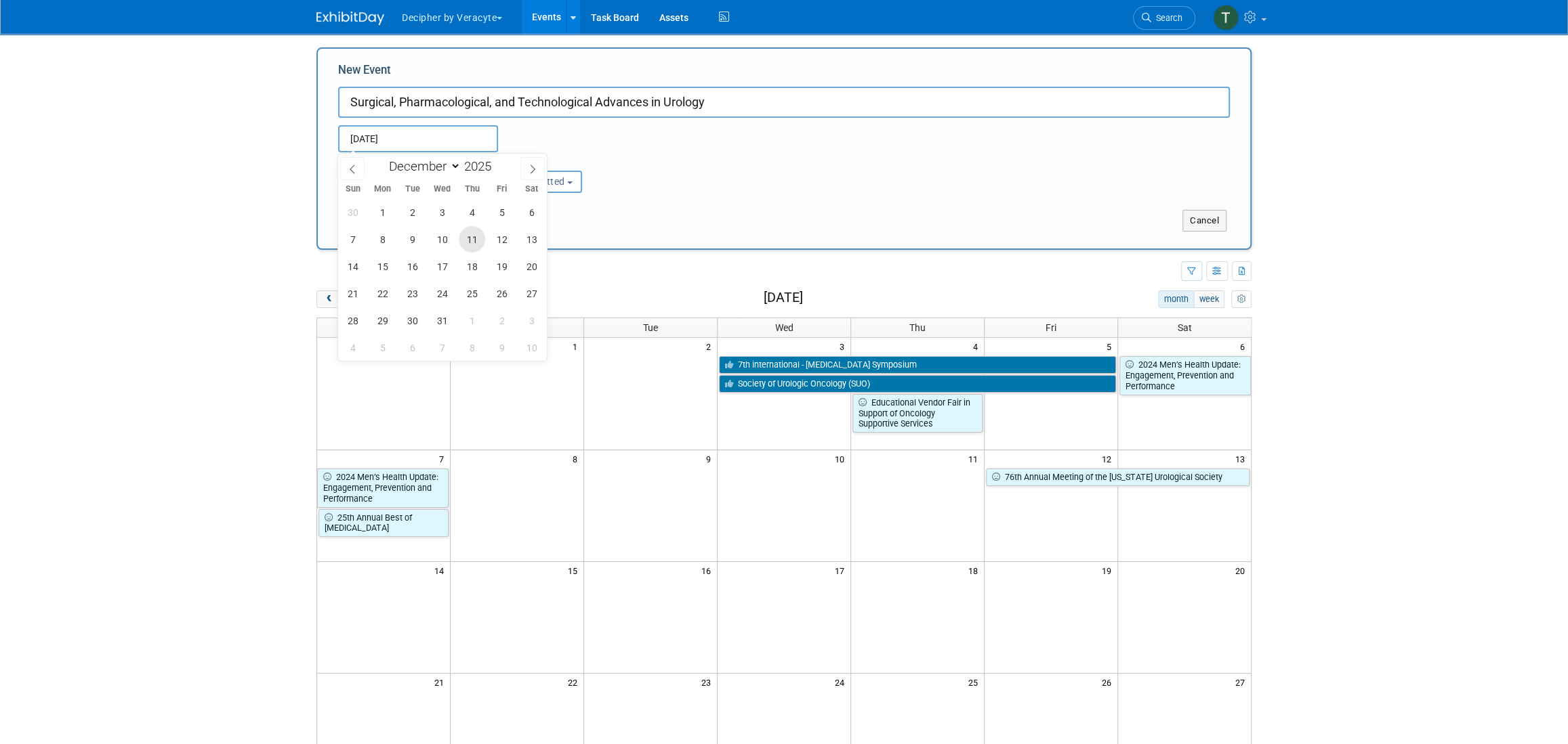
type input "Dec 11, 2025 to Dec 11, 2025"
click at [550, 236] on div "New Event Surgical, Pharmacological, and Technological Advances in Urology Dec …" at bounding box center [784, 149] width 935 height 202
click at [459, 146] on body "Decipher by Veracyte Explore: My Workspaces 2 Go to Workspace: Corporate Events…" at bounding box center [784, 372] width 1568 height 744
click at [528, 238] on span "13" at bounding box center [531, 239] width 27 height 27
type input "[DATE] to [DATE]"
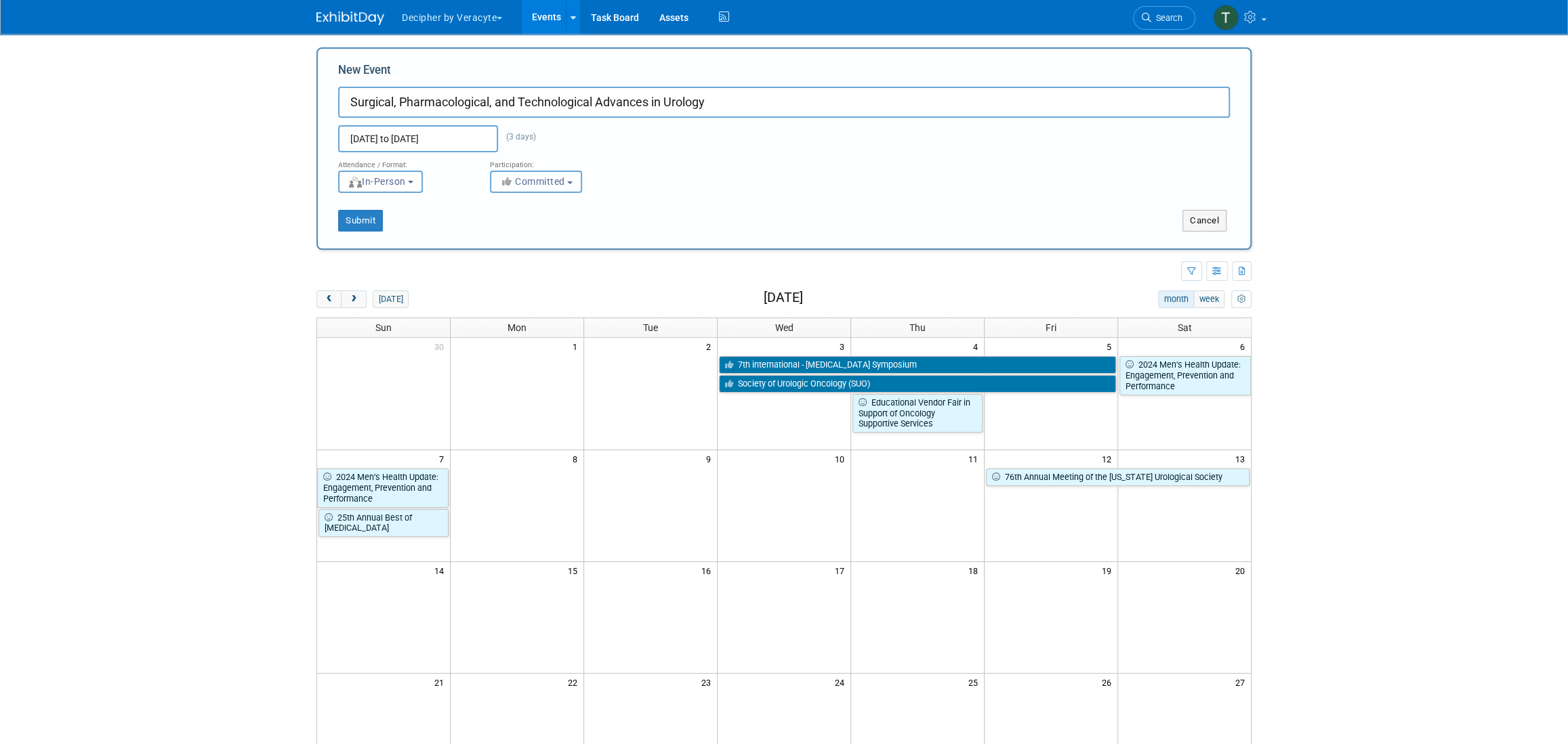
click at [535, 191] on button "Committed" at bounding box center [536, 181] width 92 height 22
click at [538, 230] on label "Considering" at bounding box center [542, 233] width 89 height 18
click at [503, 230] on input "Considering" at bounding box center [498, 233] width 9 height 9
select select "2"
click at [363, 216] on button "Submit" at bounding box center [361, 221] width 45 height 22
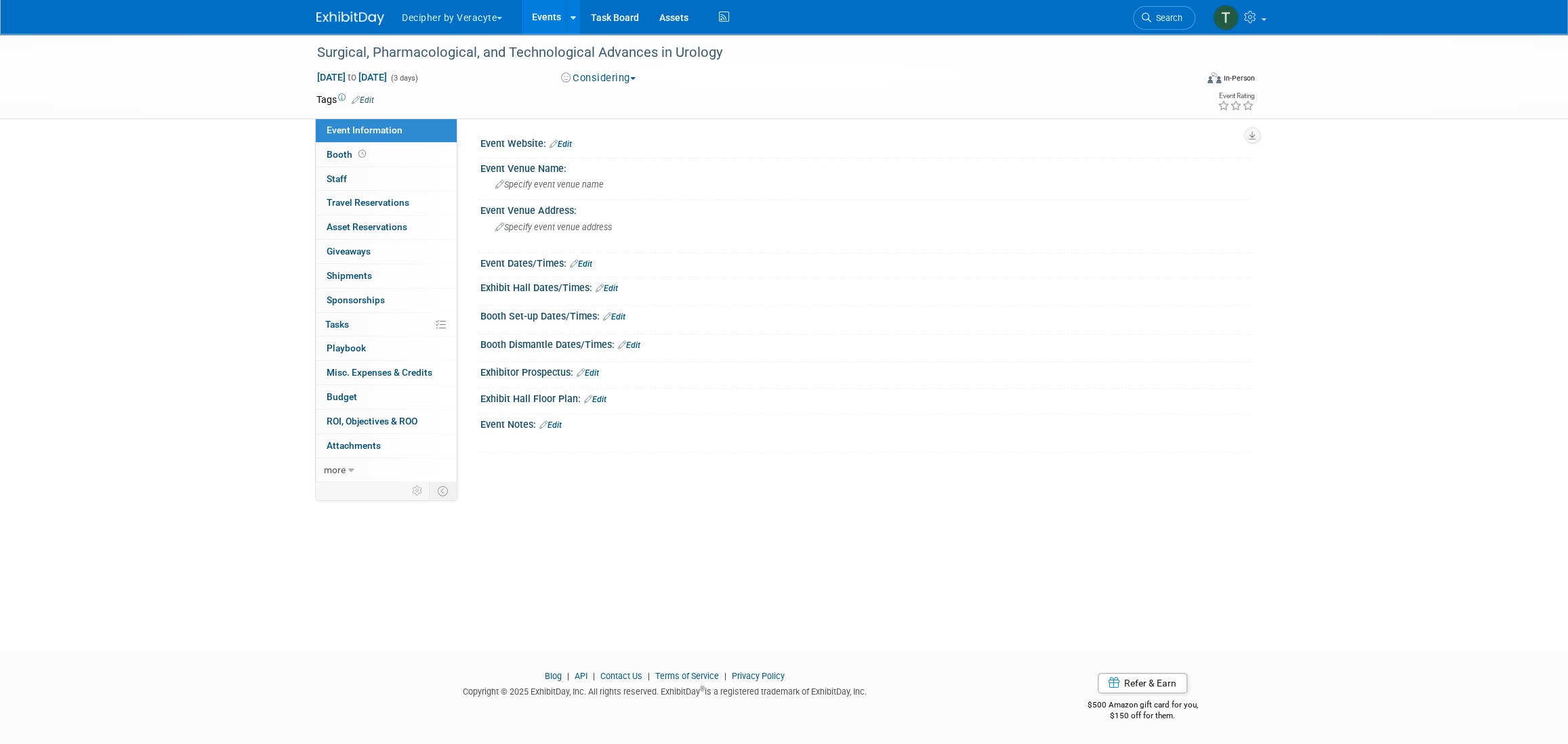
click at [357, 106] on div "Tags Edit" at bounding box center [706, 99] width 779 height 18
click at [366, 101] on link "Edit" at bounding box center [363, 100] width 22 height 10
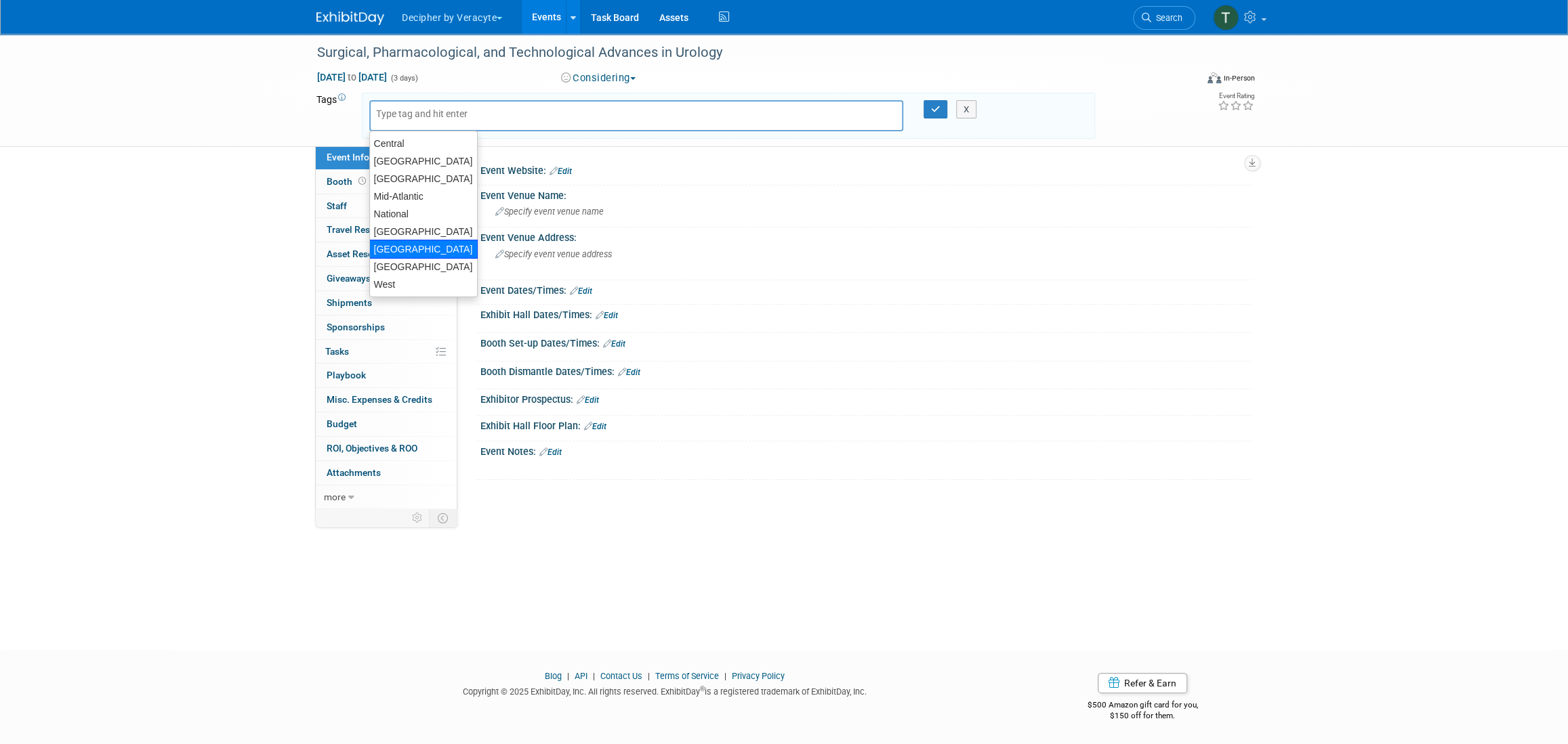
click at [434, 243] on ul "[GEOGRAPHIC_DATA]" at bounding box center [423, 214] width 108 height 167
click at [433, 245] on div "[GEOGRAPHIC_DATA]" at bounding box center [423, 249] width 108 height 19
type input "[GEOGRAPHIC_DATA]"
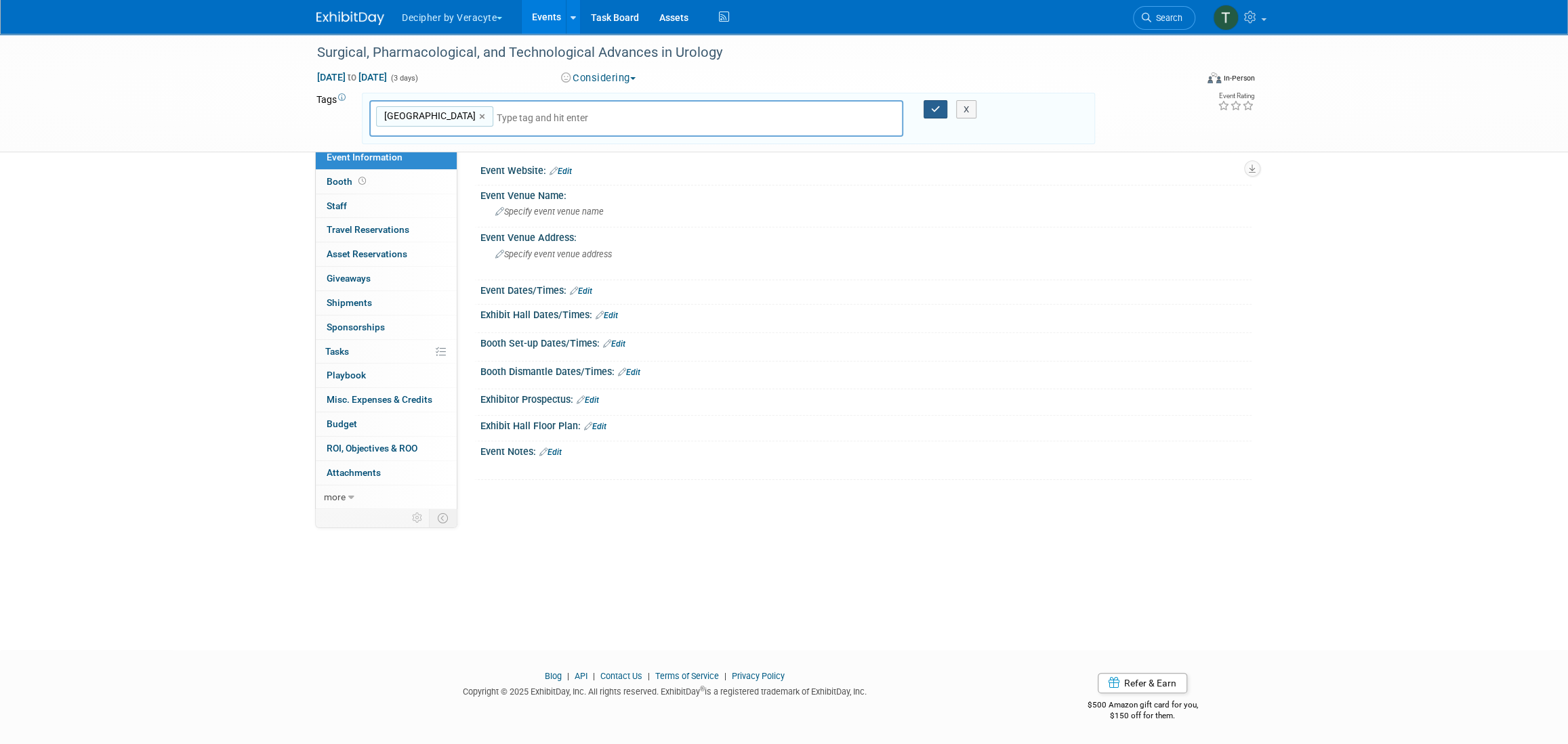
click at [936, 100] on button "button" at bounding box center [936, 110] width 25 height 19
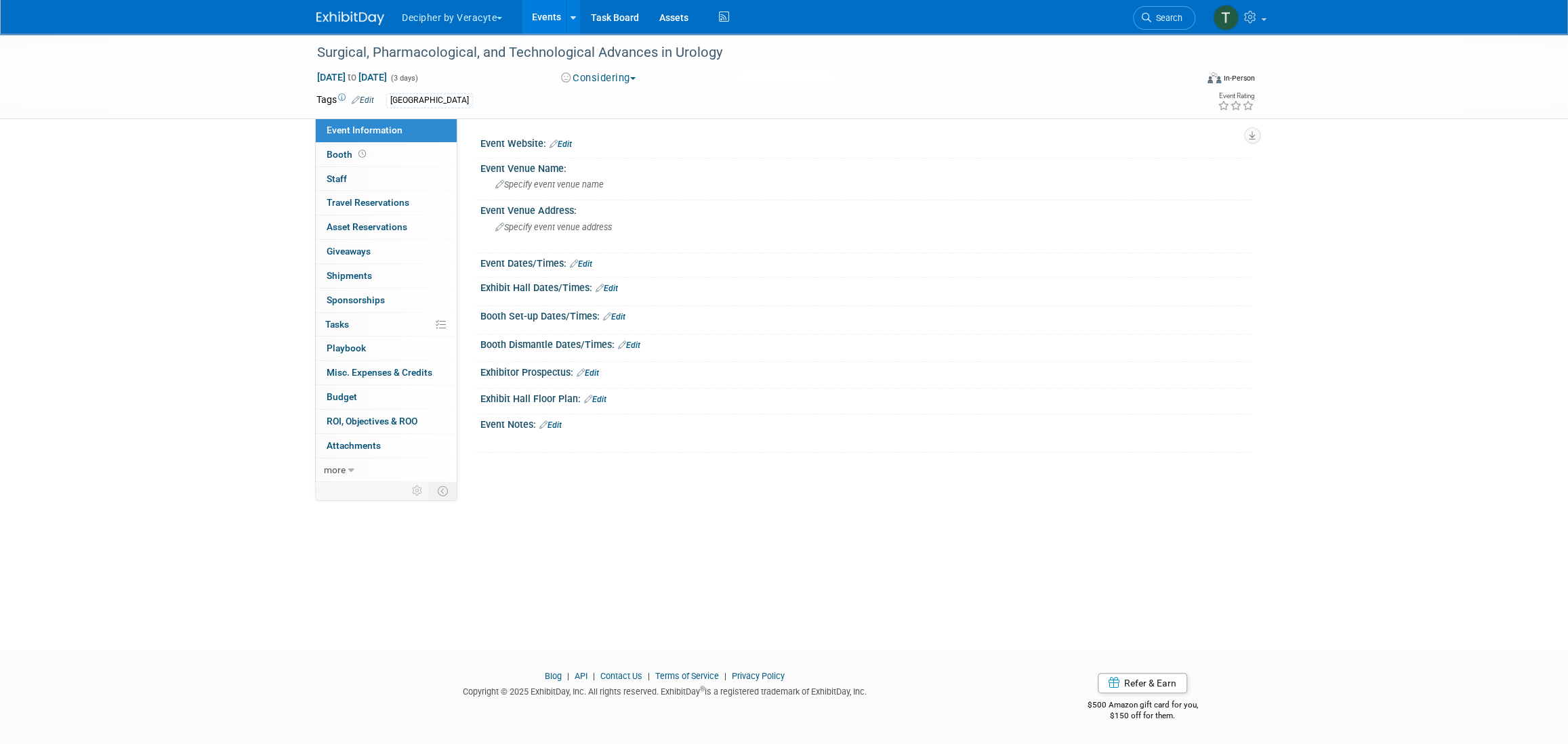
click at [572, 144] on link "Edit" at bounding box center [560, 144] width 22 height 10
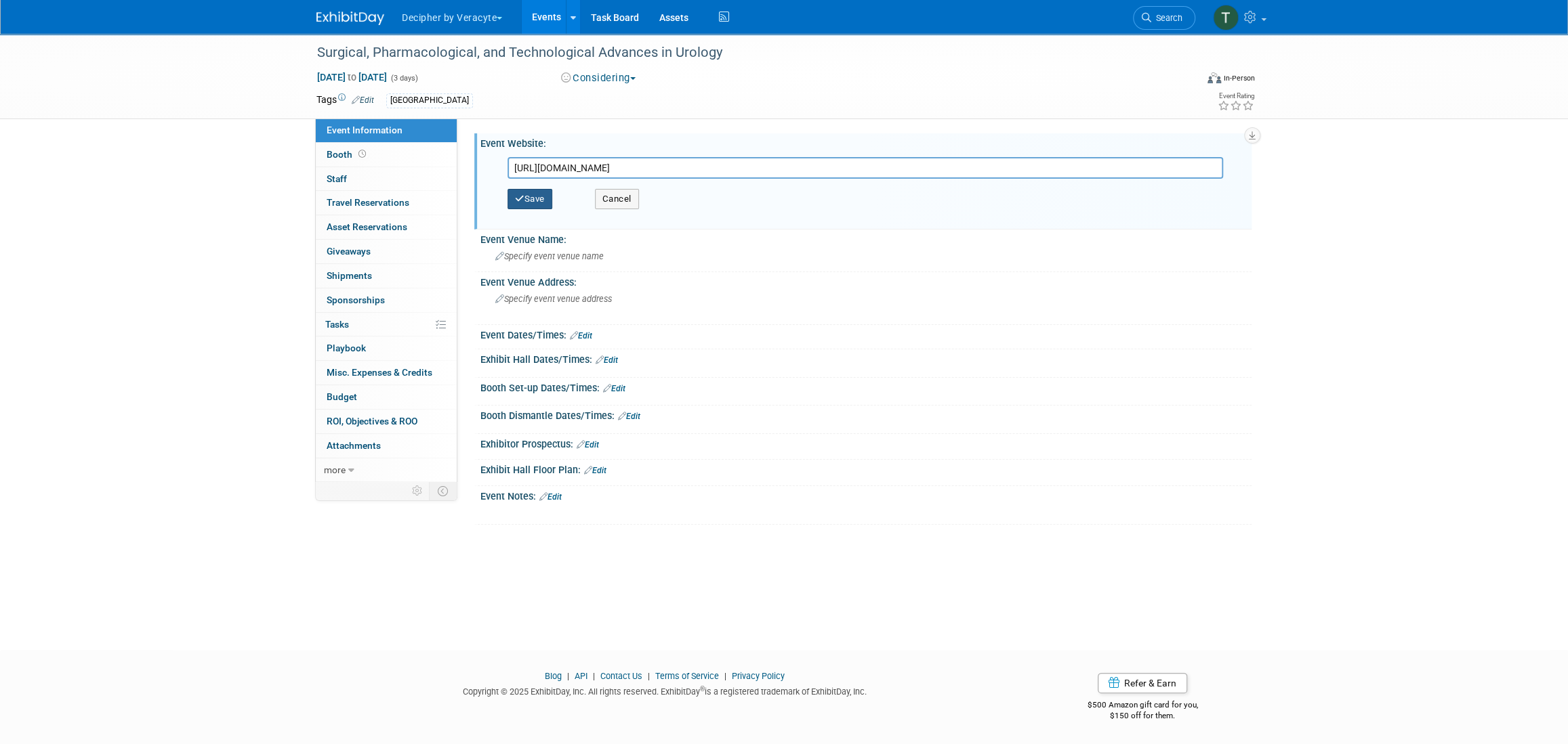
type input "[URL][DOMAIN_NAME]"
click at [537, 206] on button "Save" at bounding box center [530, 199] width 45 height 20
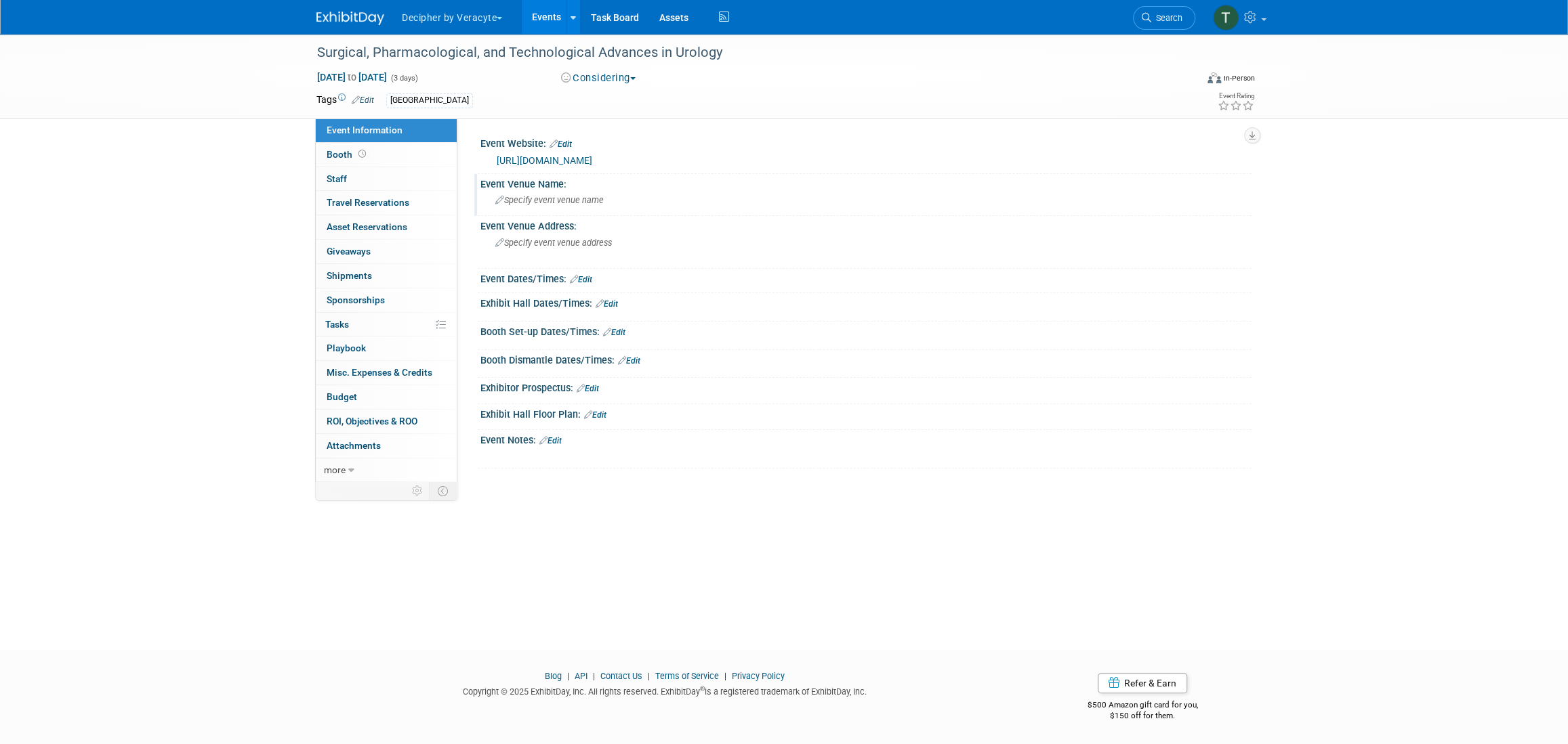
click at [604, 206] on div "Specify event venue name" at bounding box center [866, 200] width 751 height 21
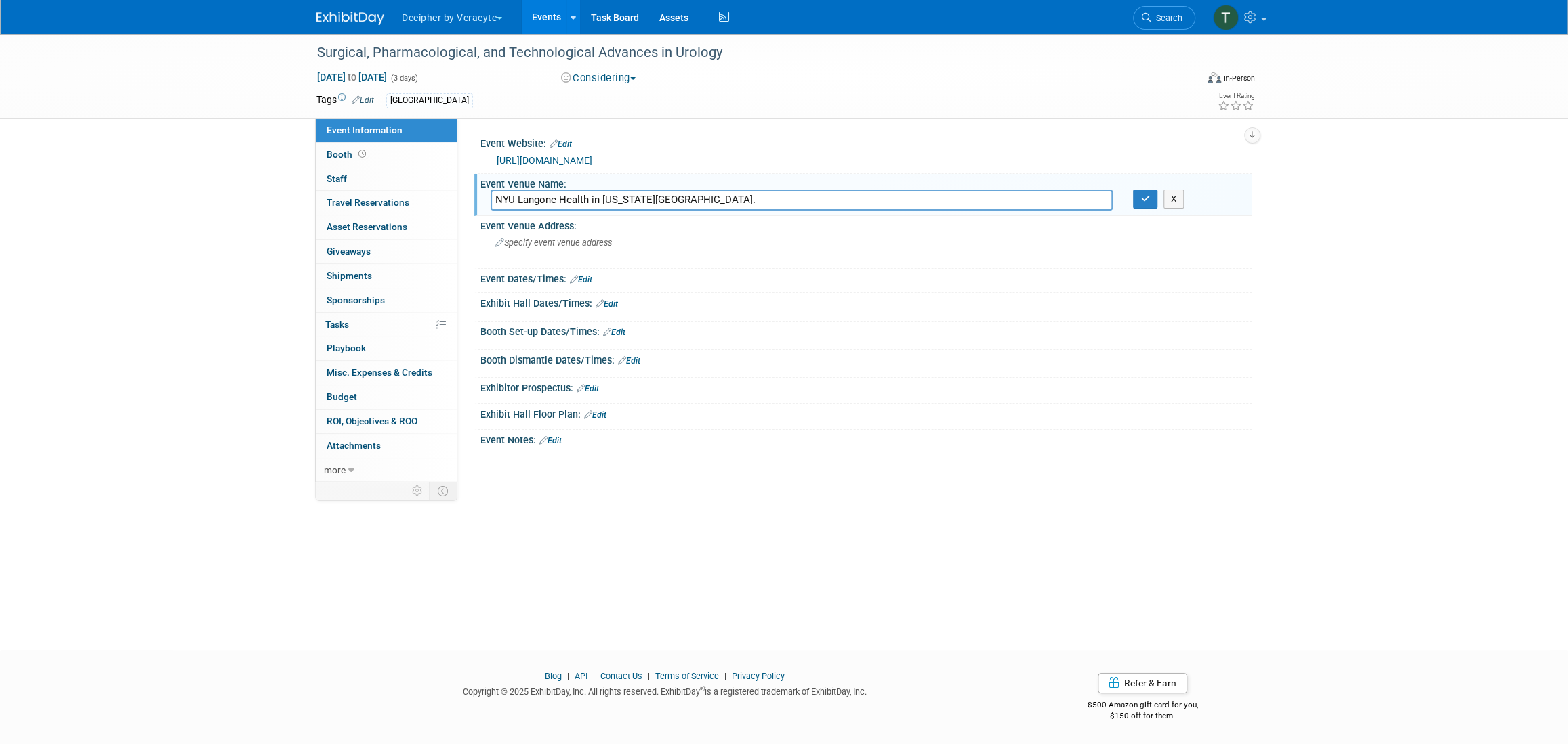
type input "NYU Langone Health in New York City."
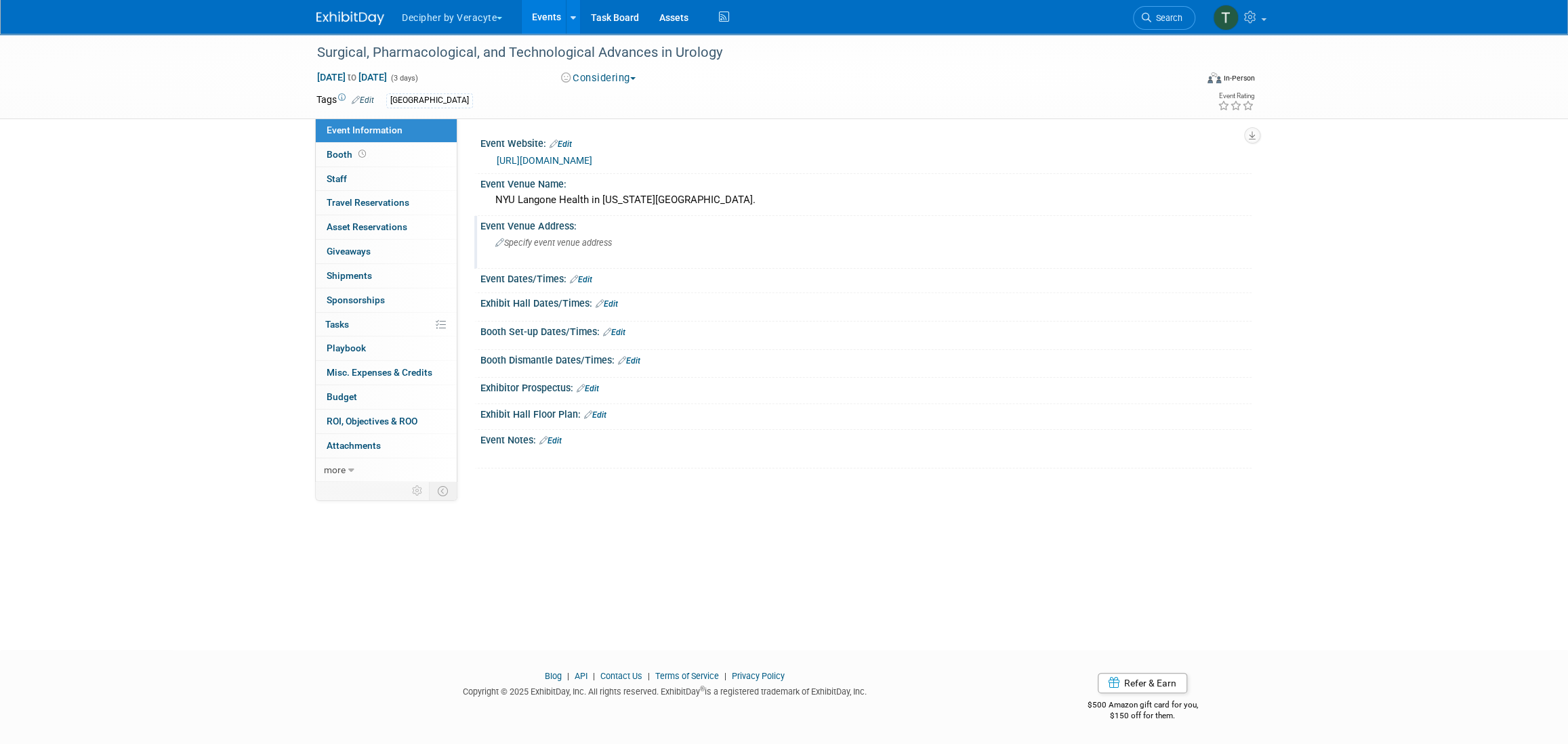
click at [613, 239] on div "Specify event venue address" at bounding box center [641, 248] width 301 height 31
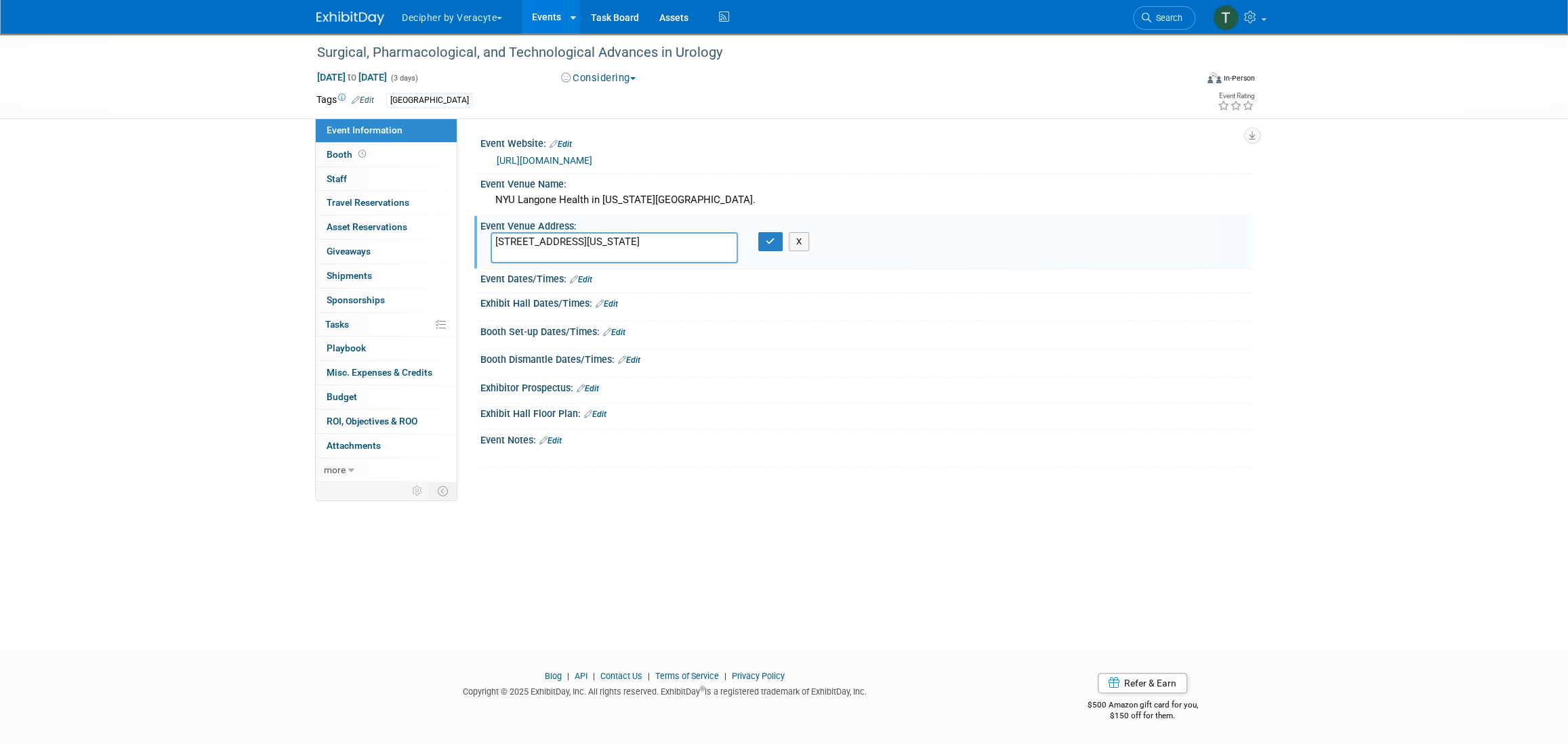
type textarea "550 First Ave New York, NY"
click at [756, 245] on div "X" at bounding box center [774, 242] width 54 height 19
click at [759, 245] on button "button" at bounding box center [770, 242] width 25 height 19
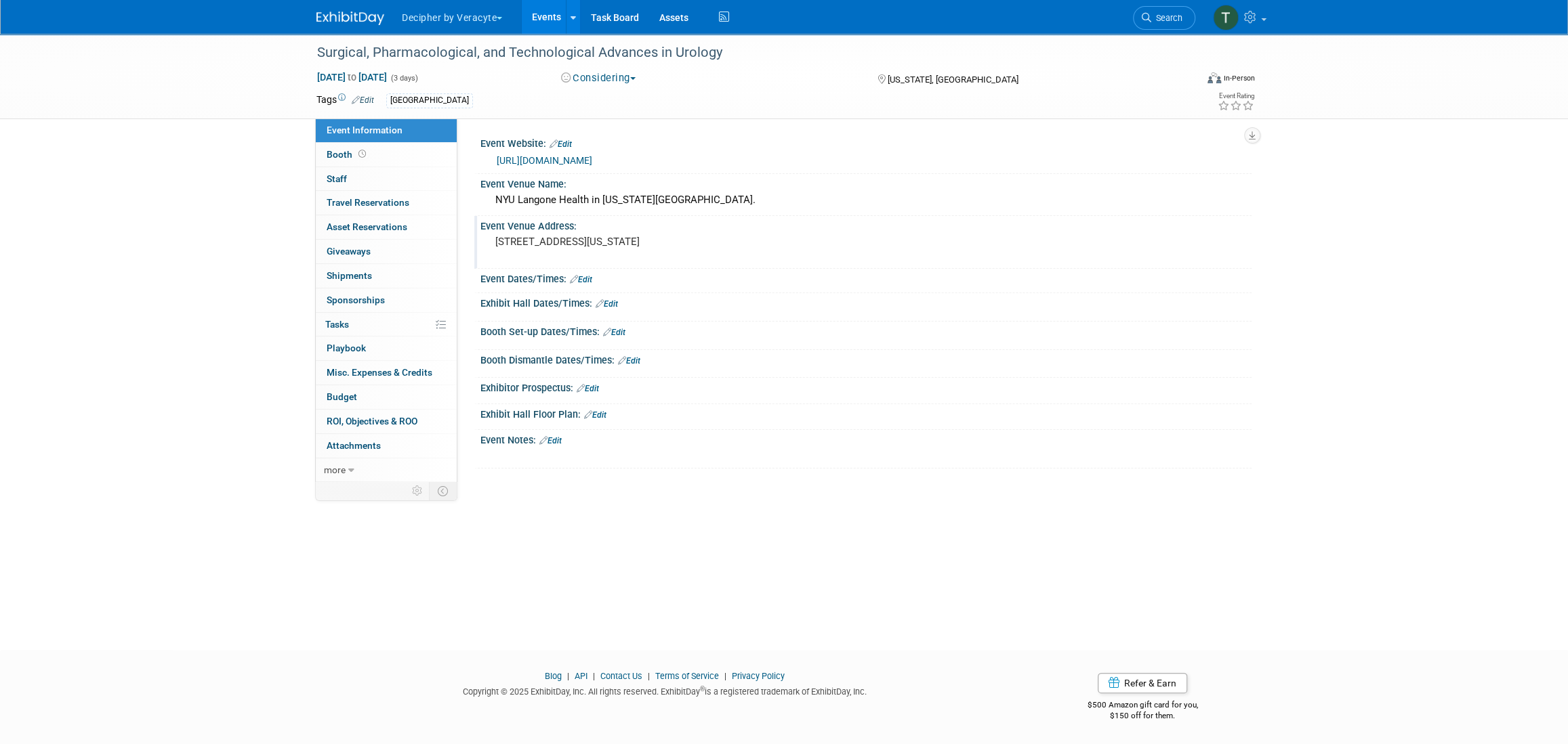
click at [561, 443] on link "Edit" at bounding box center [550, 441] width 22 height 10
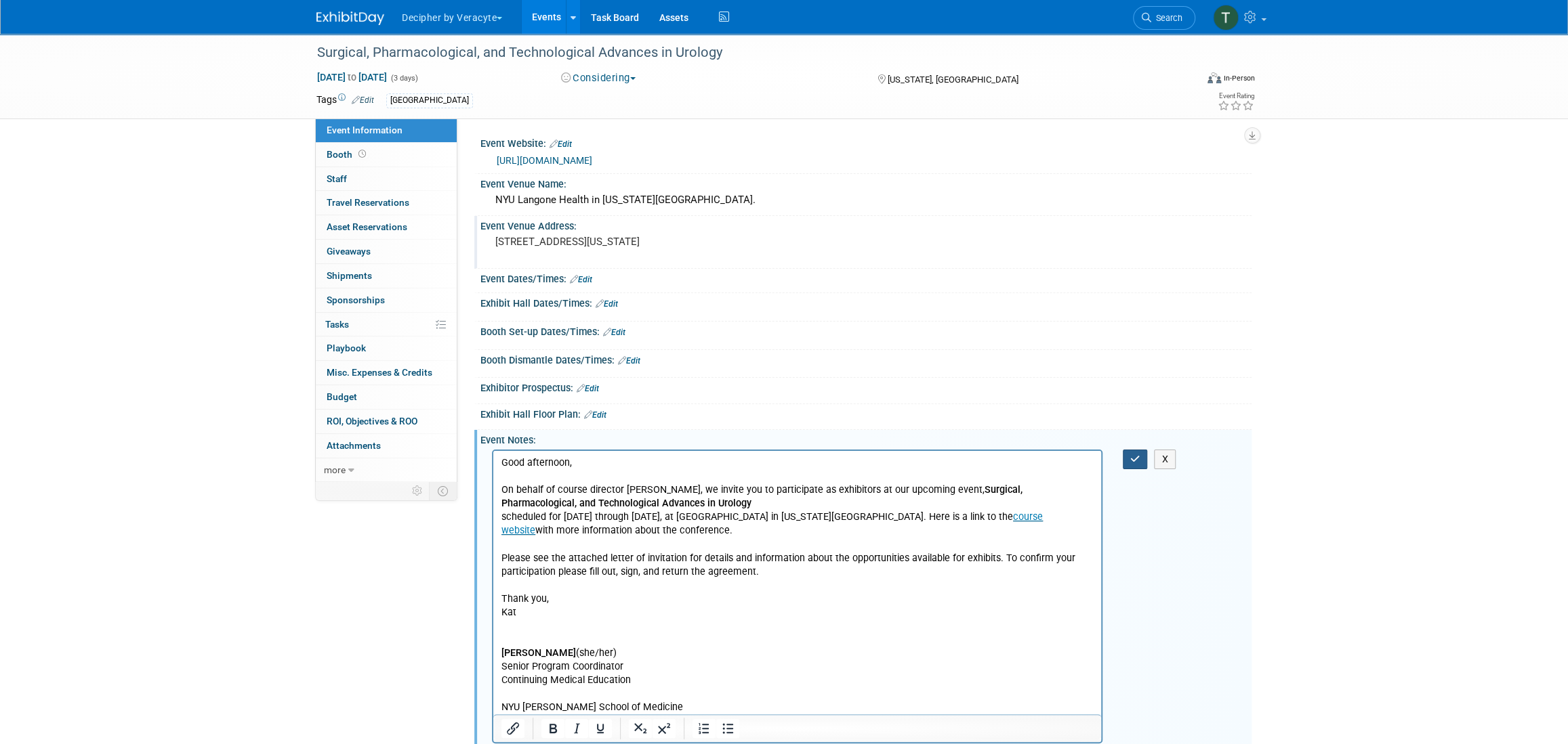
click at [1145, 462] on button "button" at bounding box center [1135, 459] width 25 height 20
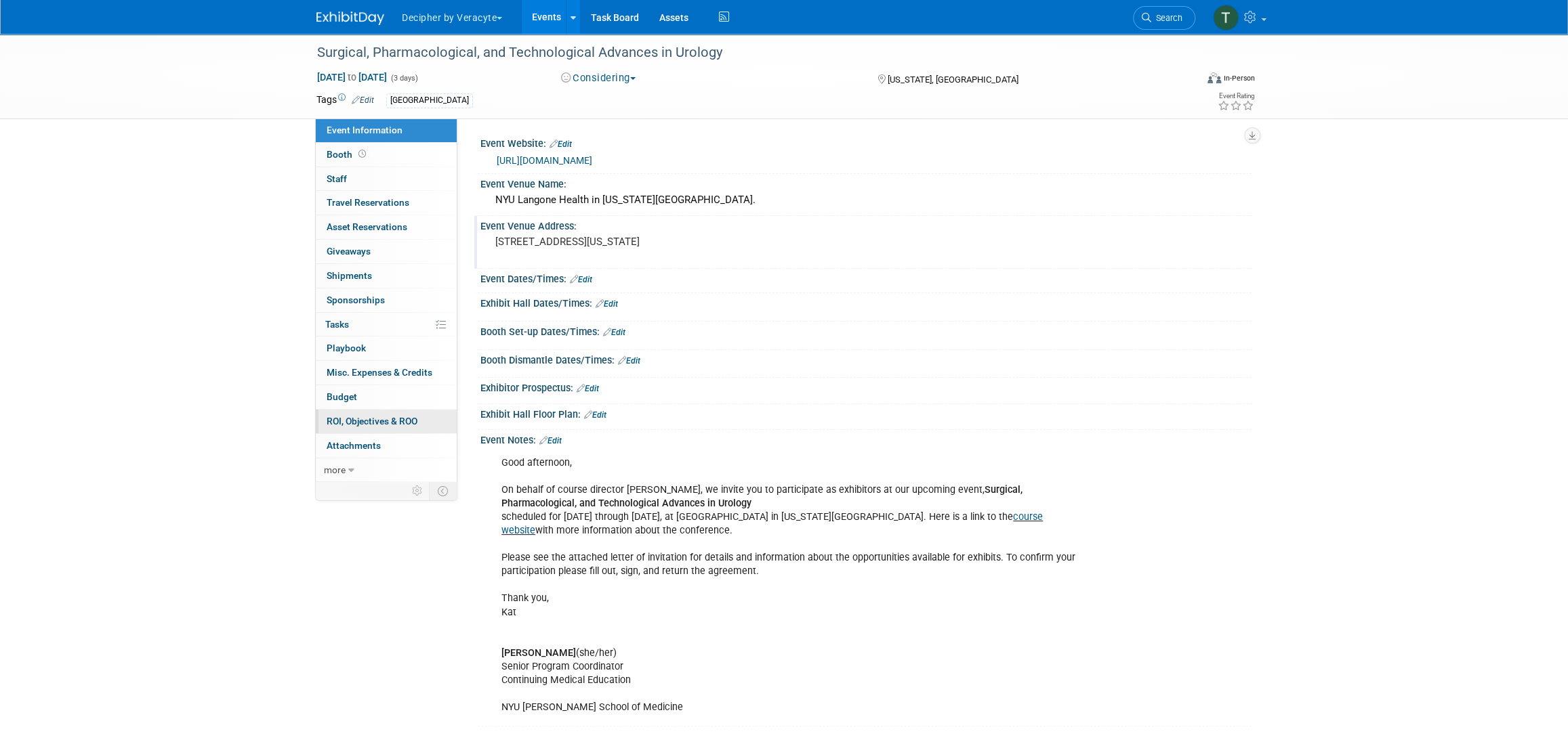
click at [385, 412] on link "0 ROI, Objectives & ROO 0" at bounding box center [386, 421] width 141 height 24
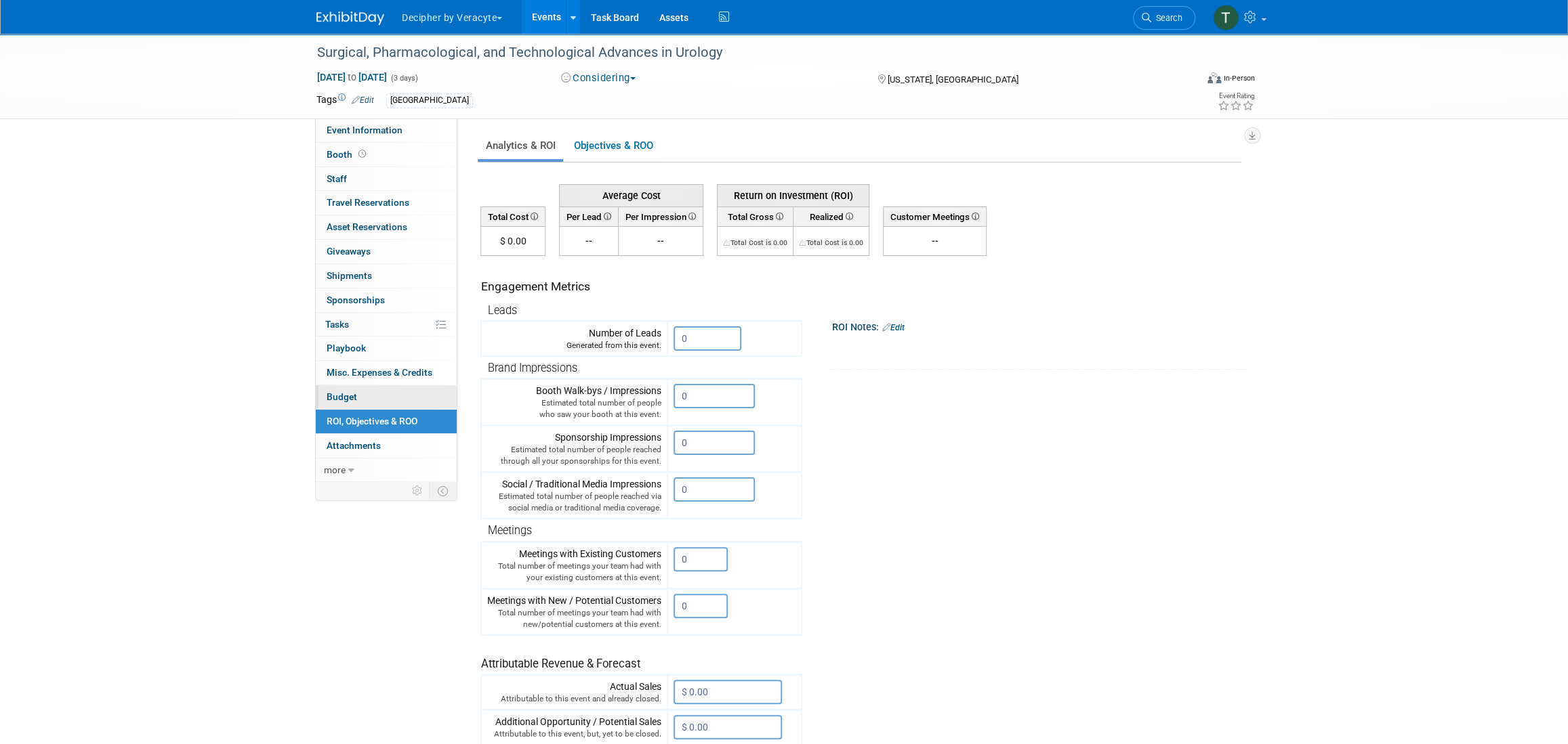
click at [384, 399] on link "Budget" at bounding box center [386, 397] width 141 height 24
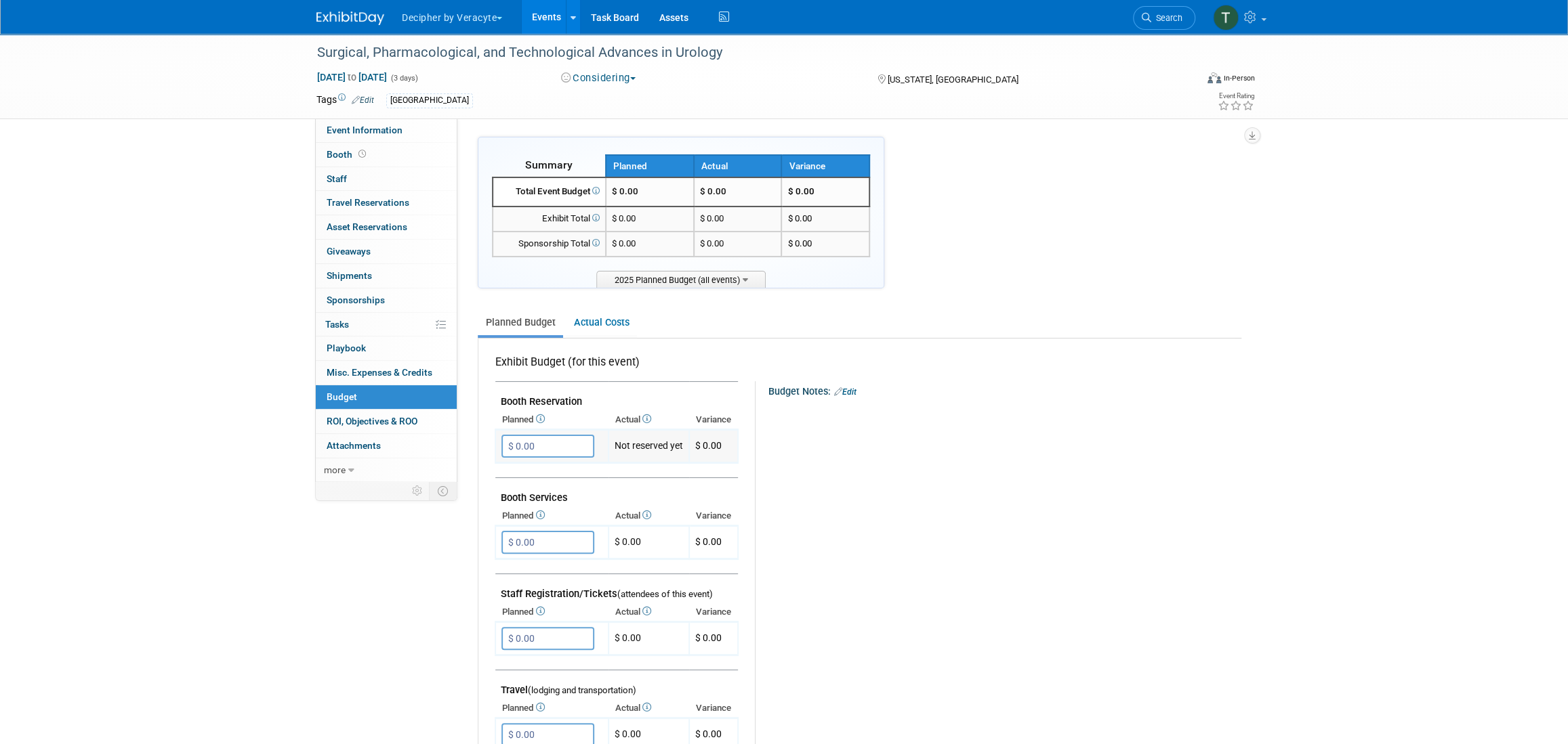
click at [571, 441] on input "$ 0.00" at bounding box center [548, 446] width 93 height 23
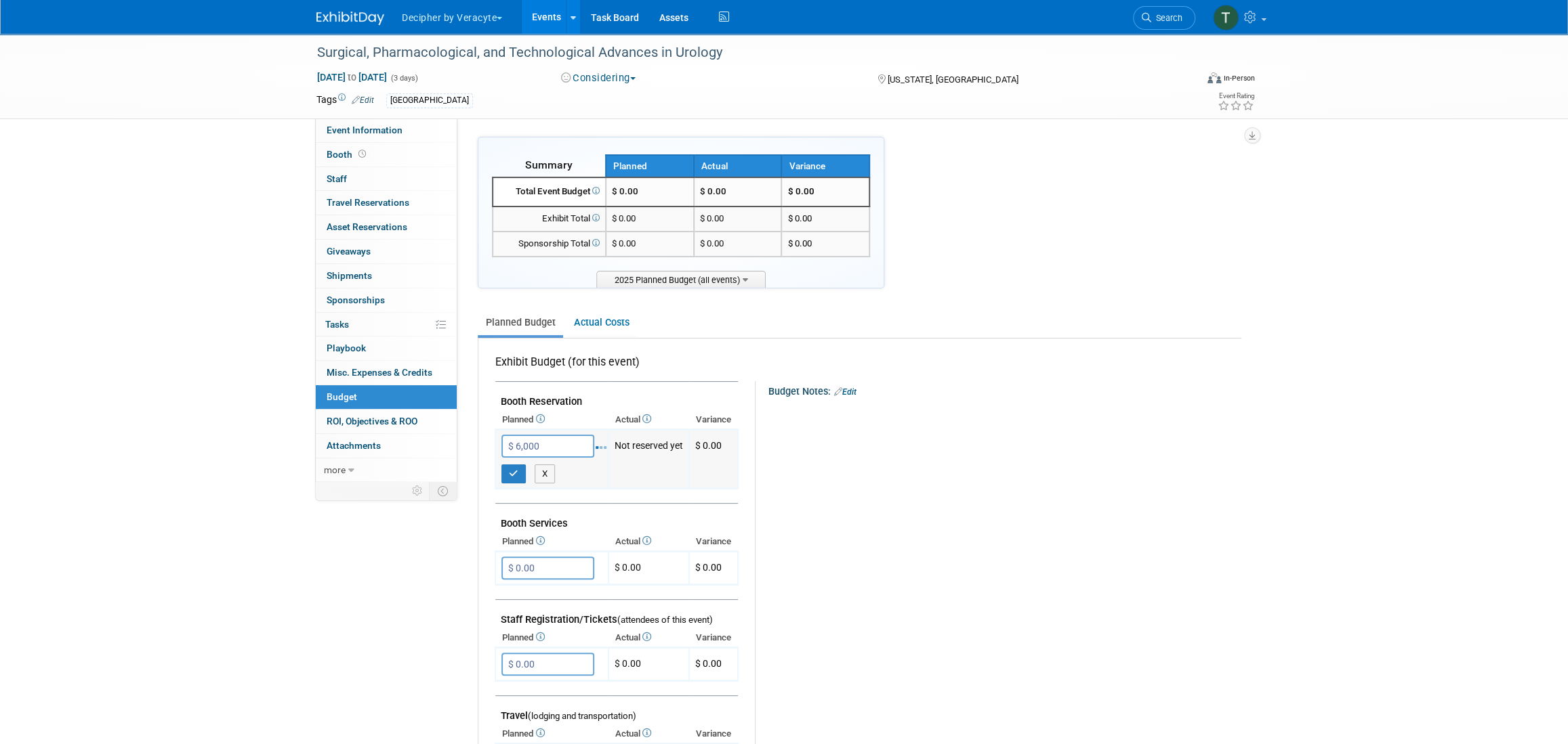
type input "$ 6,000.00"
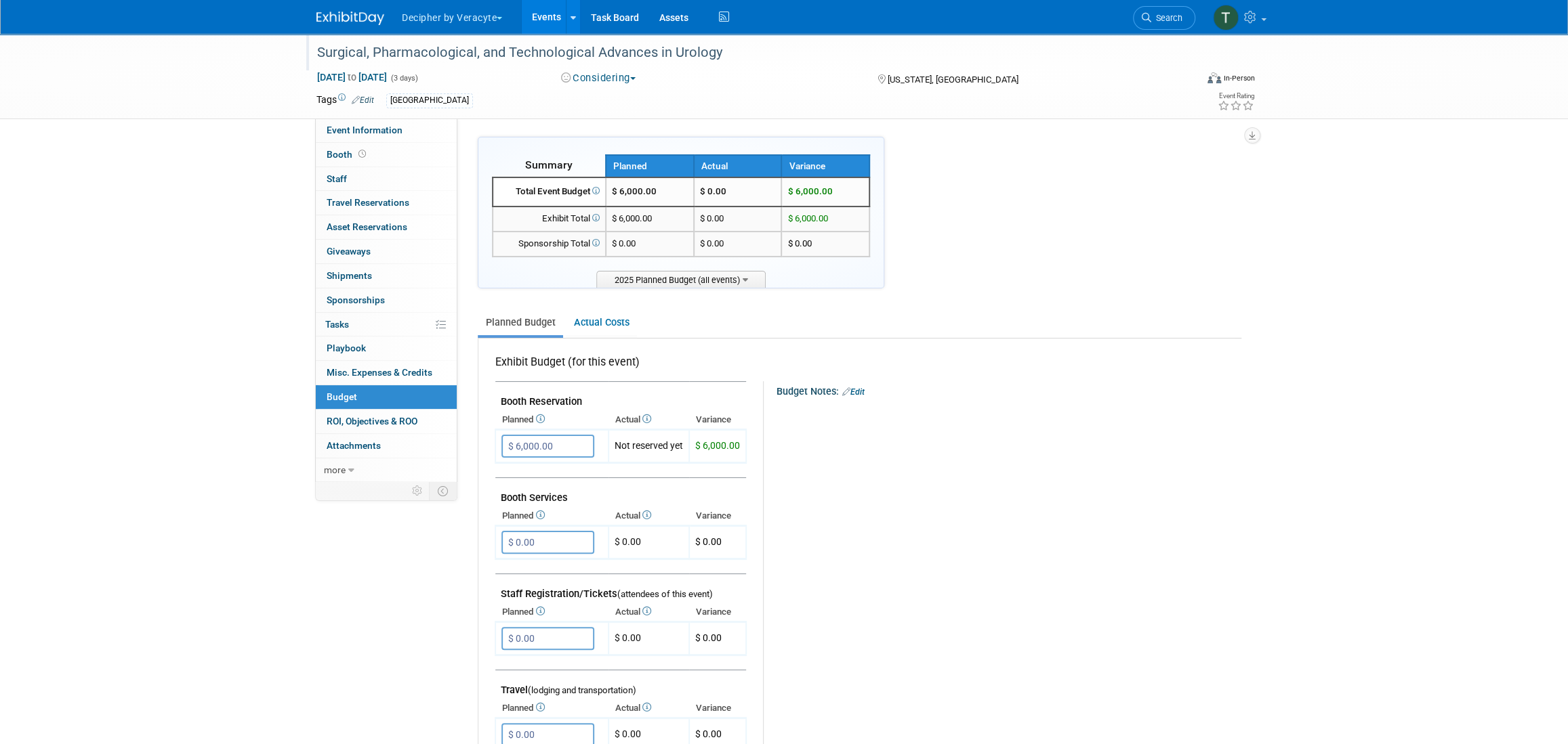
click at [470, 57] on div "Surgical, Pharmacological, and Technological Advances in Urology" at bounding box center [743, 53] width 862 height 25
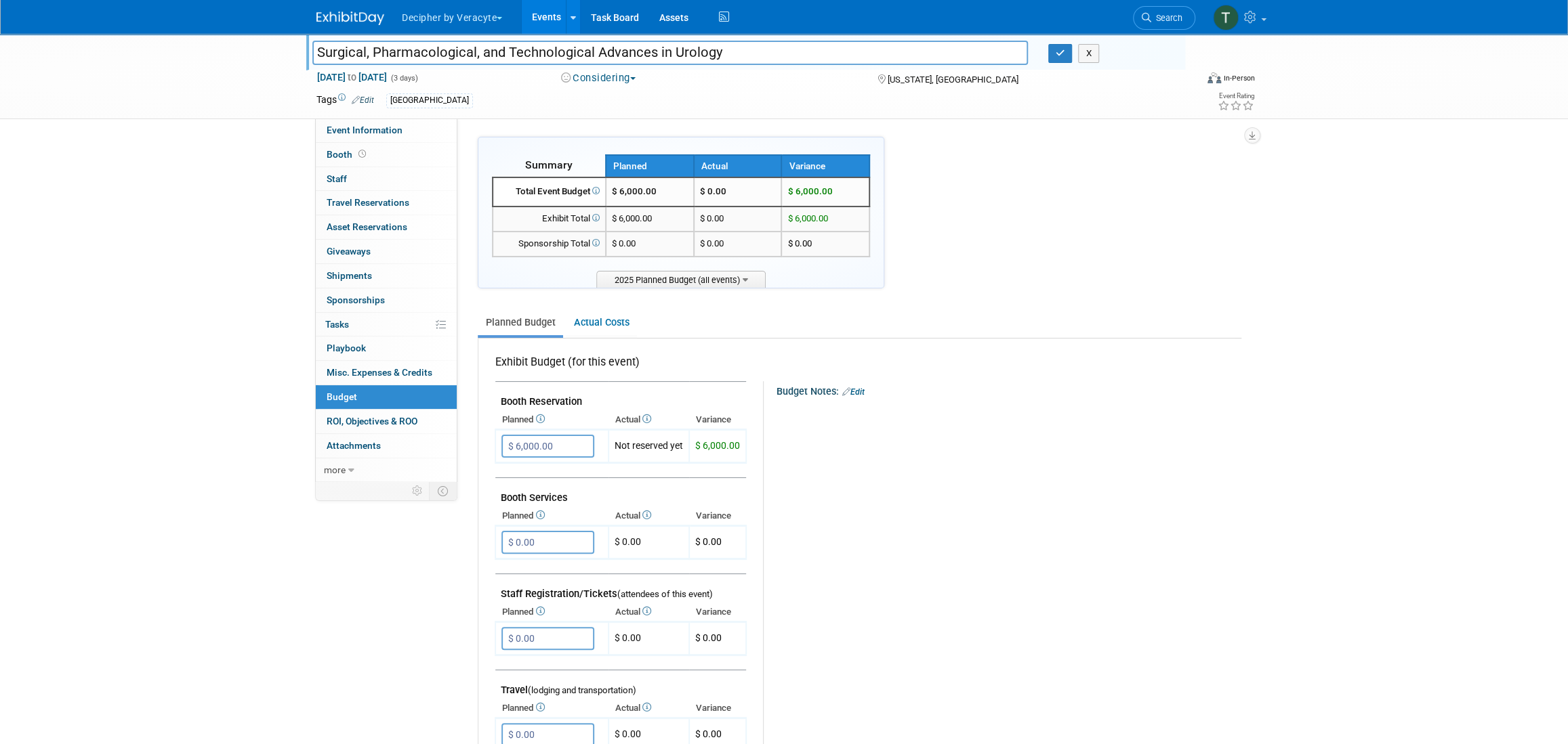
click at [470, 57] on input "Surgical, Pharmacological, and Technological Advances in Urology" at bounding box center [670, 52] width 716 height 24
click at [552, 15] on link "Events" at bounding box center [546, 17] width 50 height 34
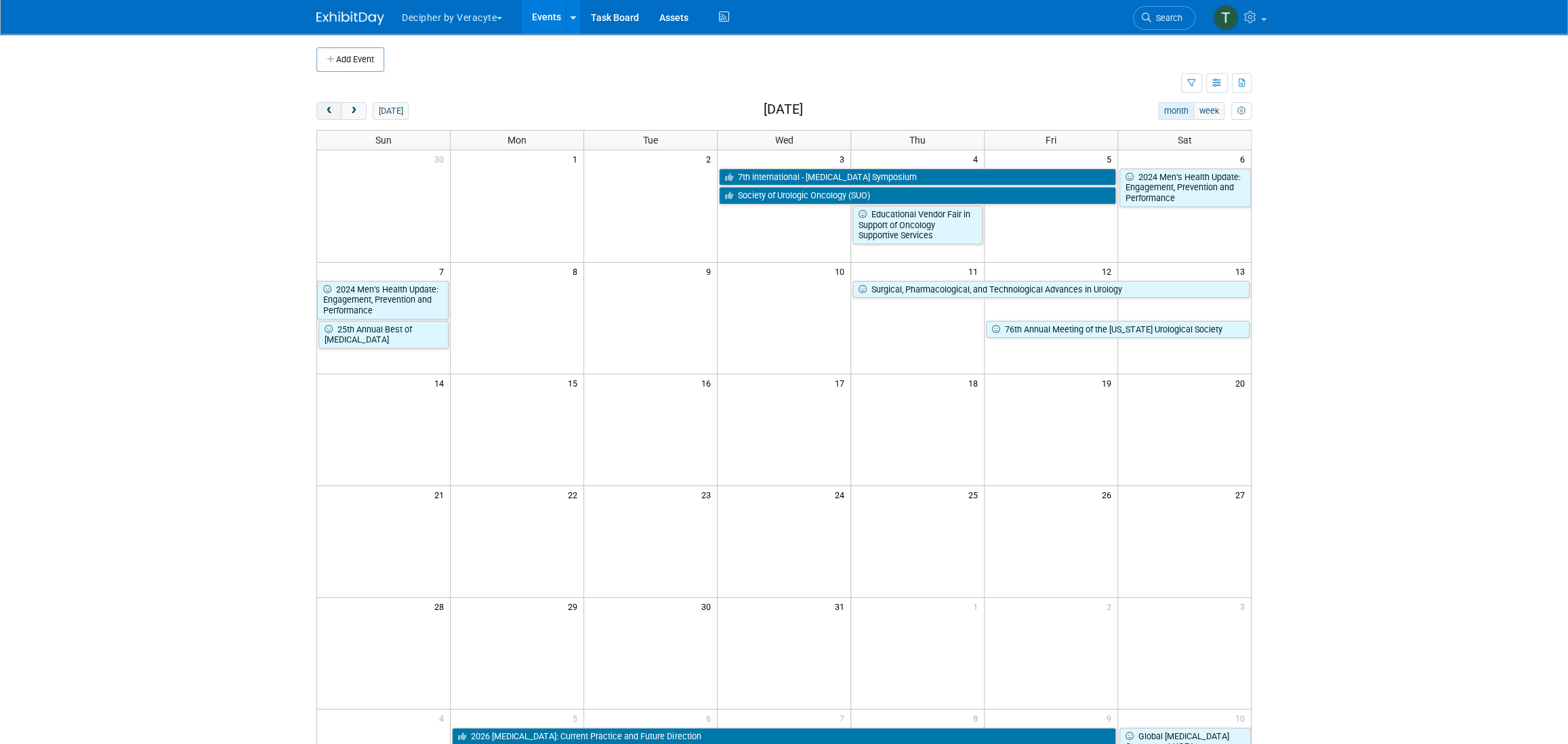
click at [321, 116] on button "prev" at bounding box center [329, 111] width 25 height 18
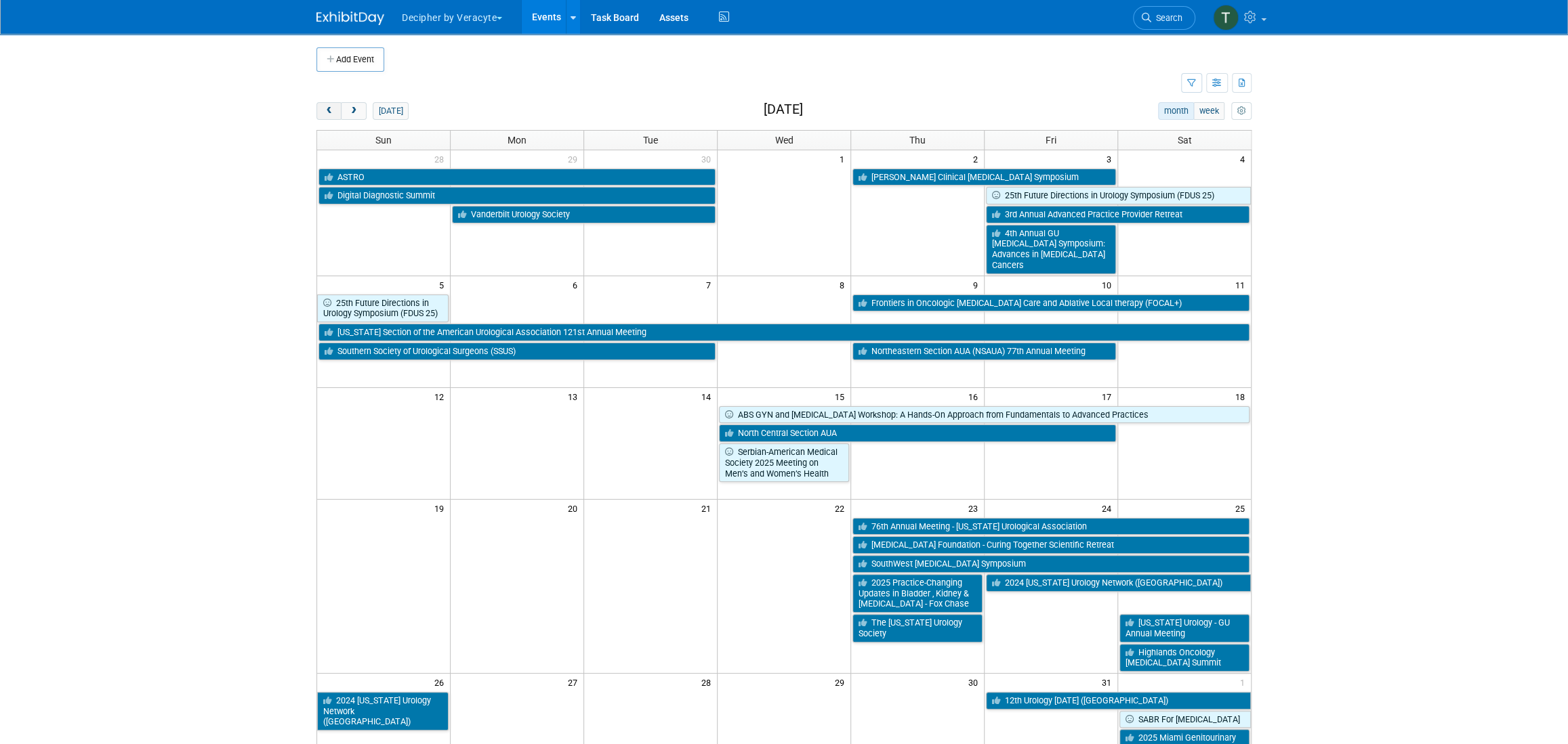
click at [330, 115] on button "prev" at bounding box center [329, 111] width 25 height 18
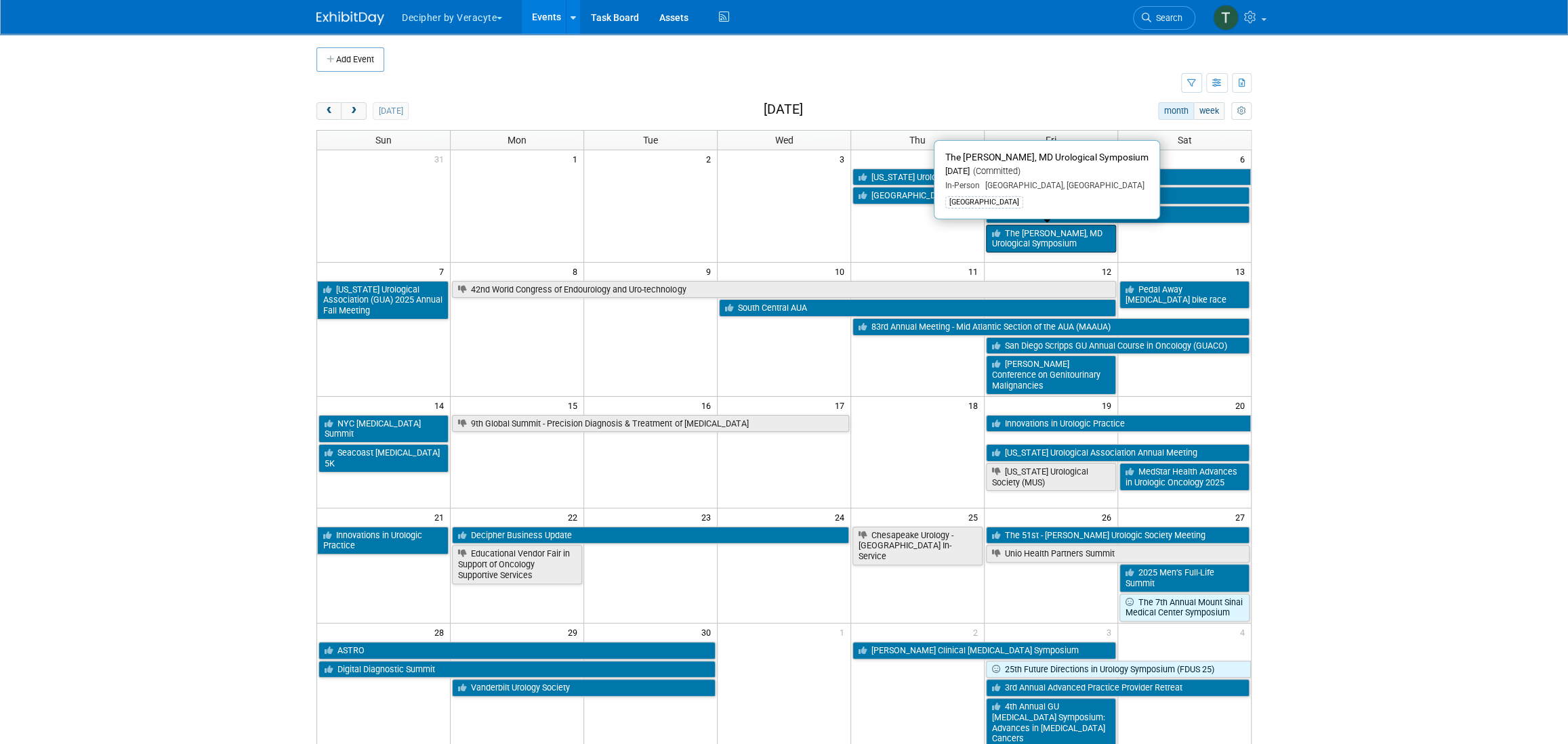
click at [1051, 234] on link "The [PERSON_NAME], MD Urological Symposium" at bounding box center [1051, 238] width 130 height 28
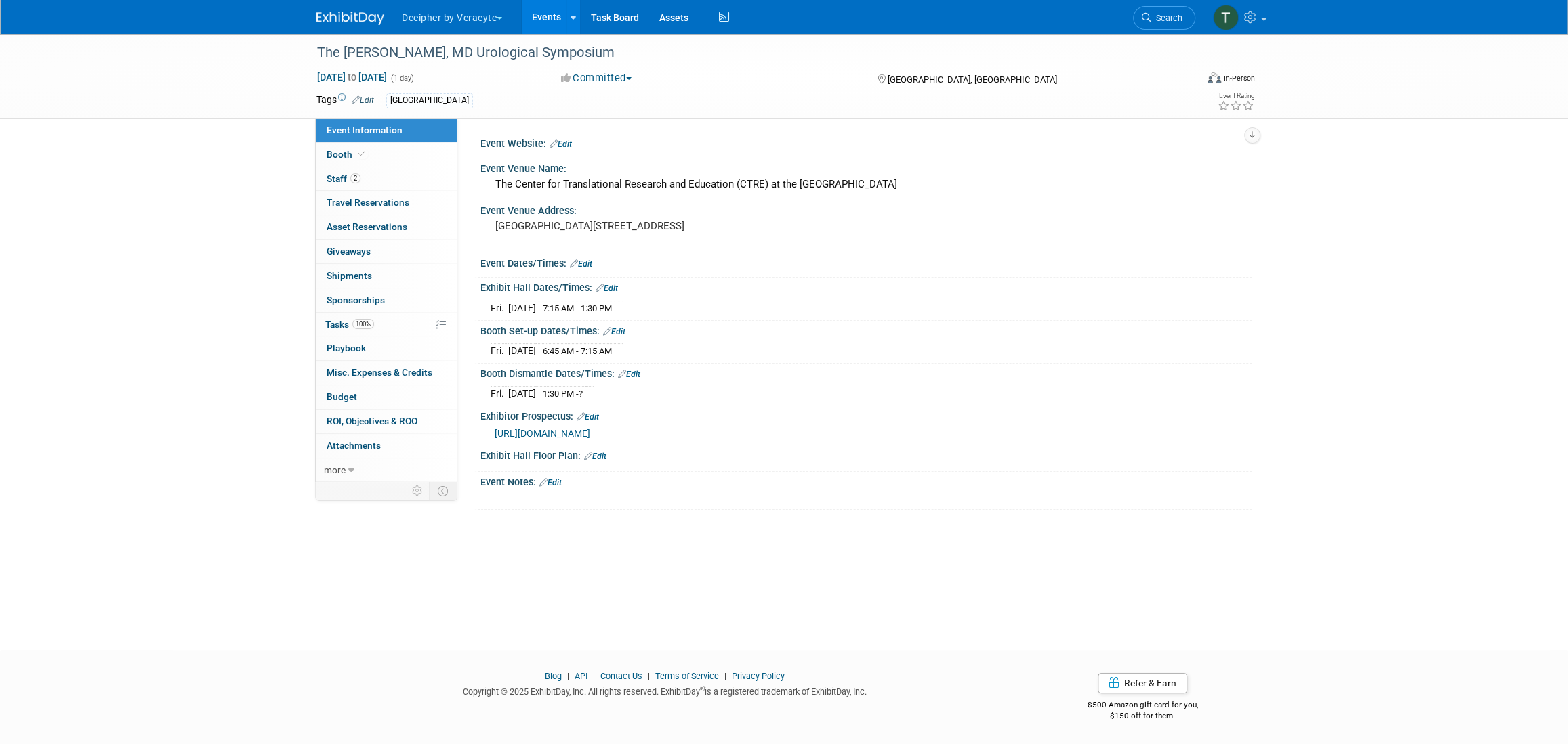
click at [552, 10] on link "Events" at bounding box center [546, 17] width 50 height 34
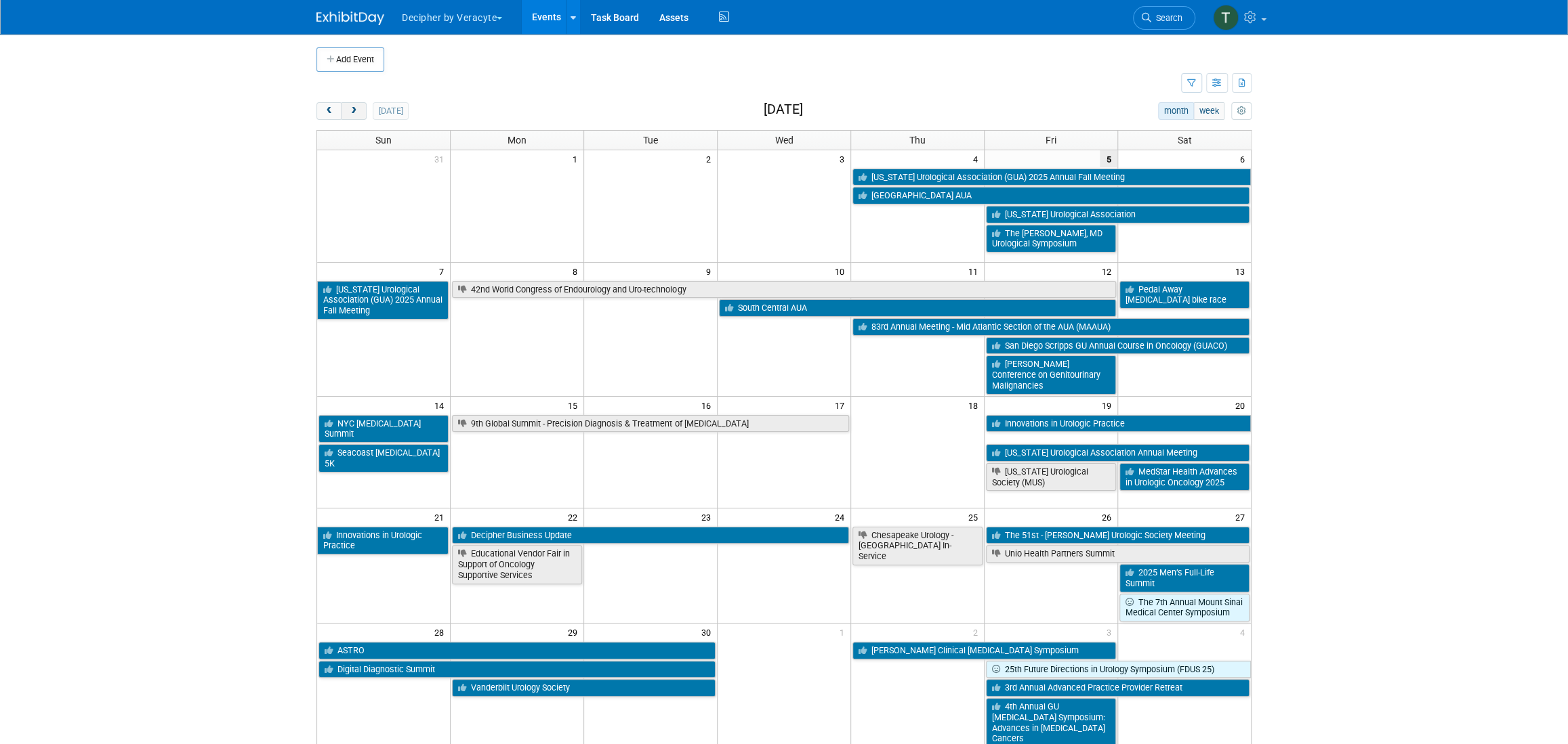
click at [354, 112] on span "next" at bounding box center [353, 111] width 10 height 9
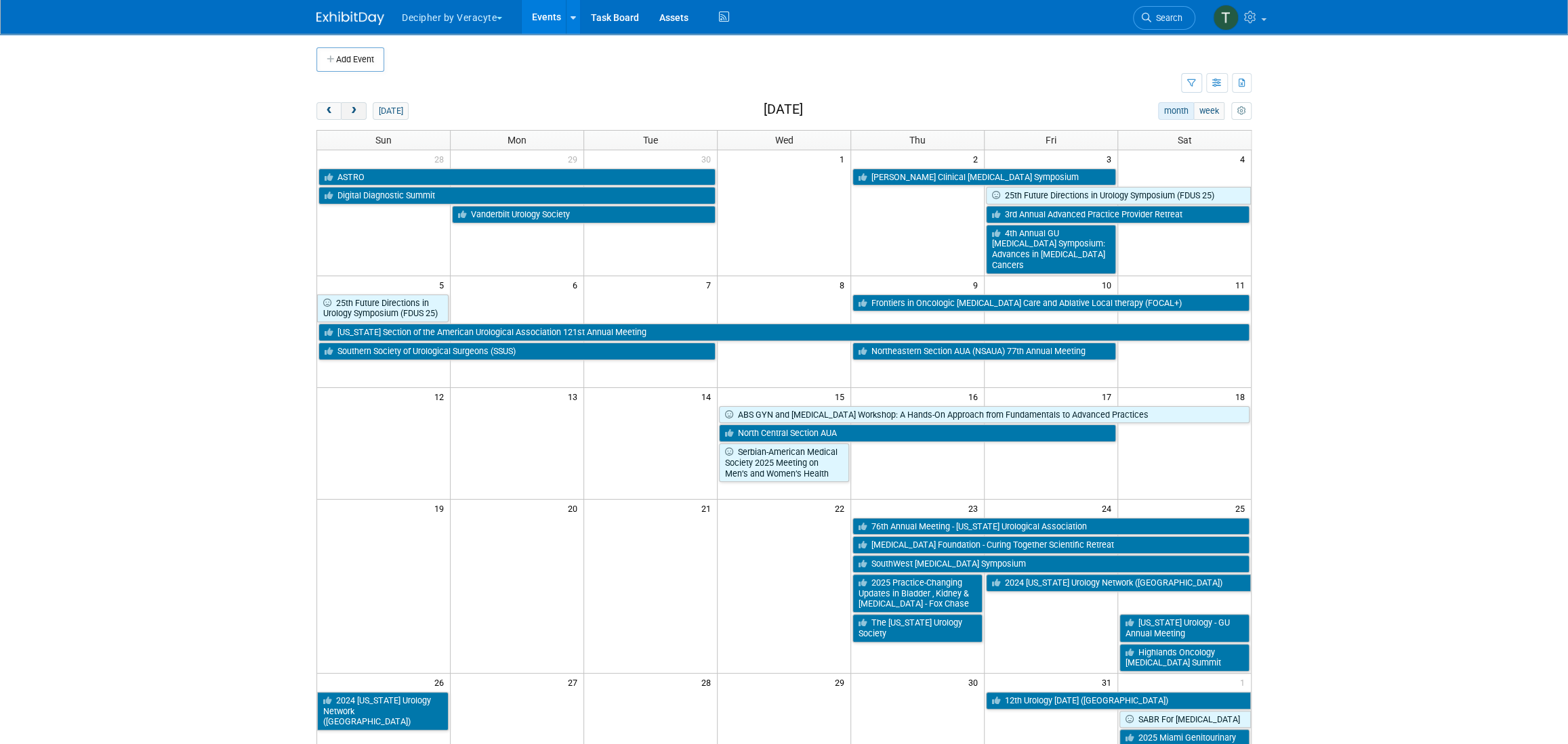
click at [354, 112] on span "next" at bounding box center [353, 111] width 10 height 9
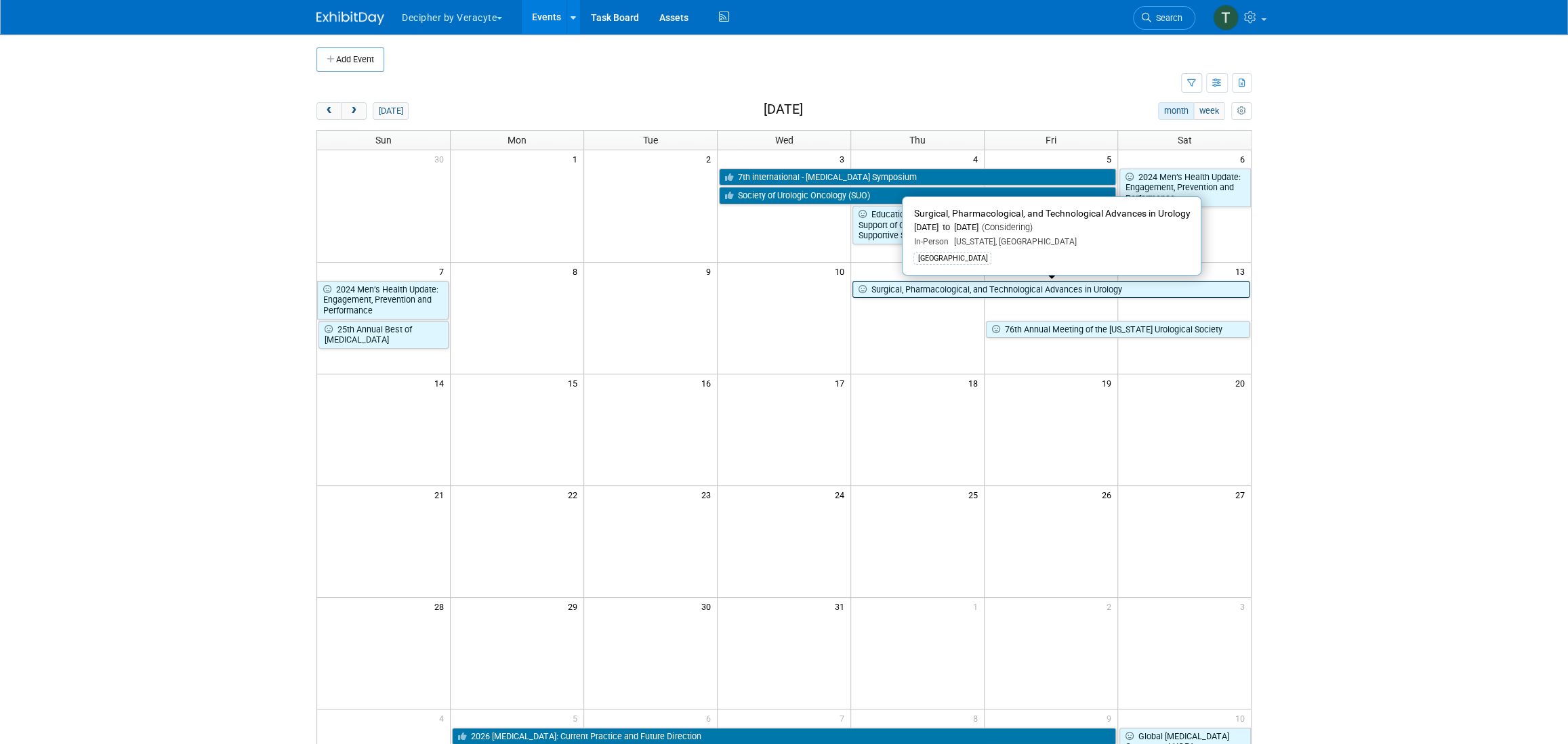
click at [1072, 288] on link "Surgical, Pharmacological, and Technological Advances in Urology" at bounding box center [1051, 290] width 397 height 18
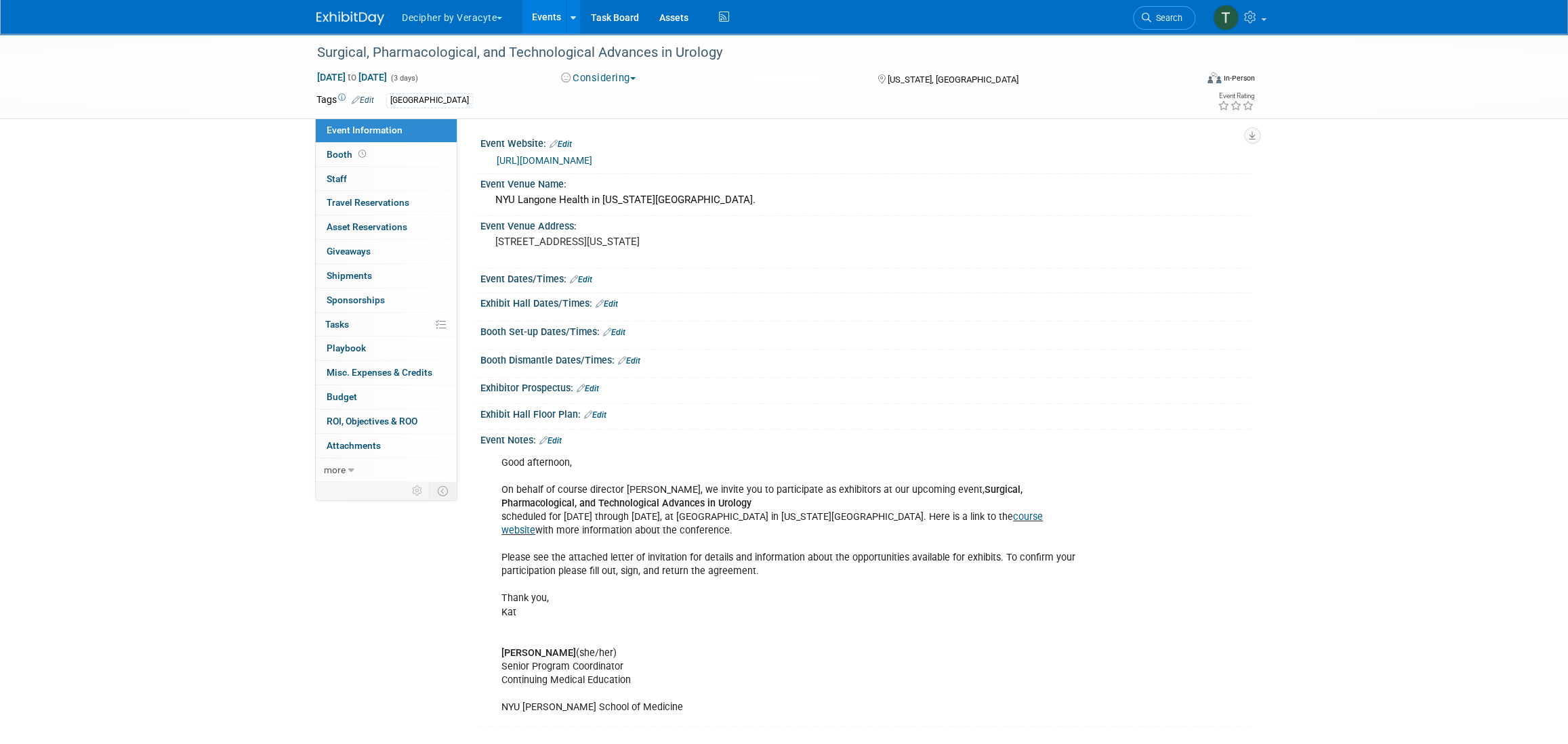
click at [611, 73] on button "Considering" at bounding box center [599, 78] width 85 height 14
click at [616, 132] on link "Not Going" at bounding box center [610, 138] width 107 height 19
click at [410, 316] on link "0% Tasks 0%" at bounding box center [386, 324] width 141 height 24
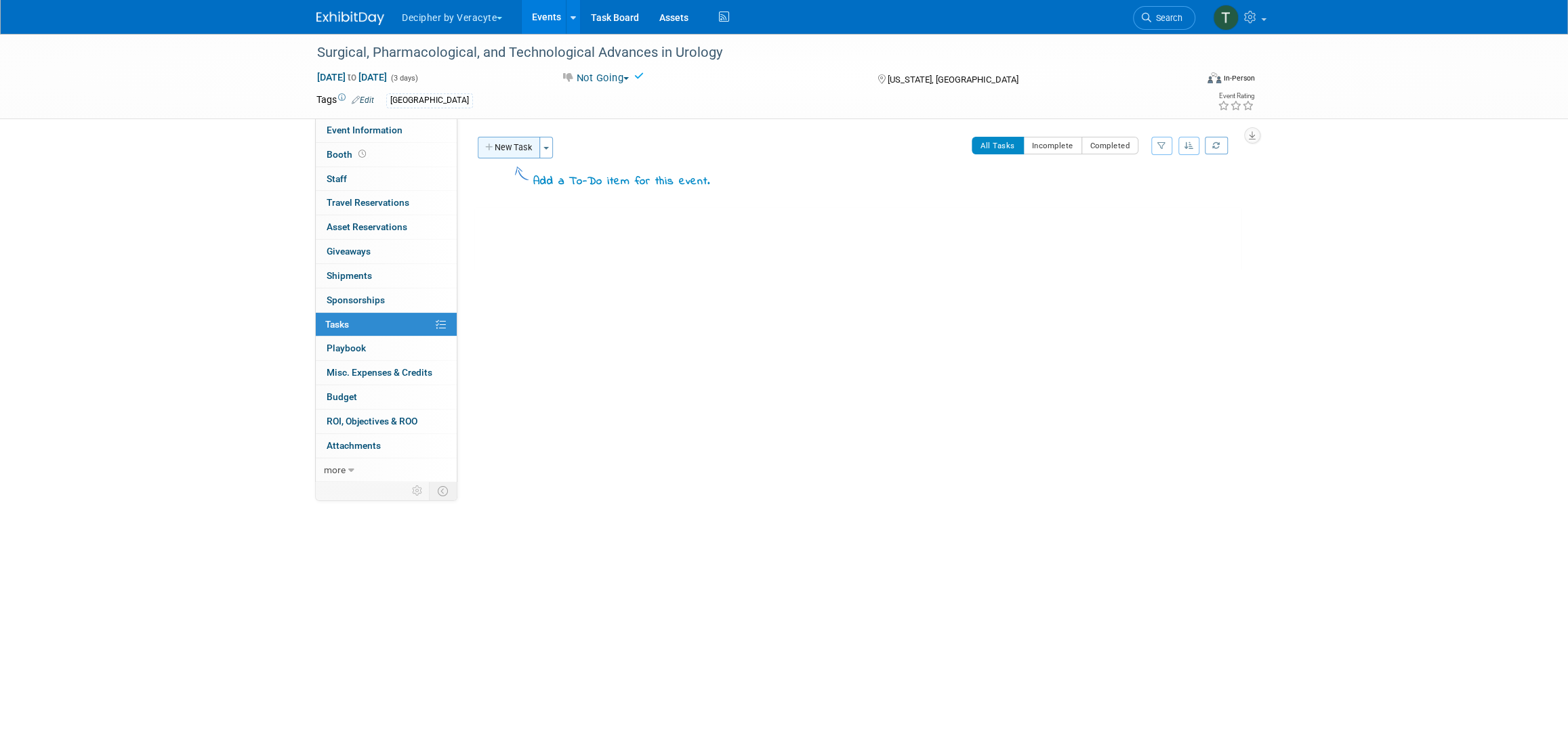
click at [519, 145] on button "New Task" at bounding box center [509, 148] width 62 height 22
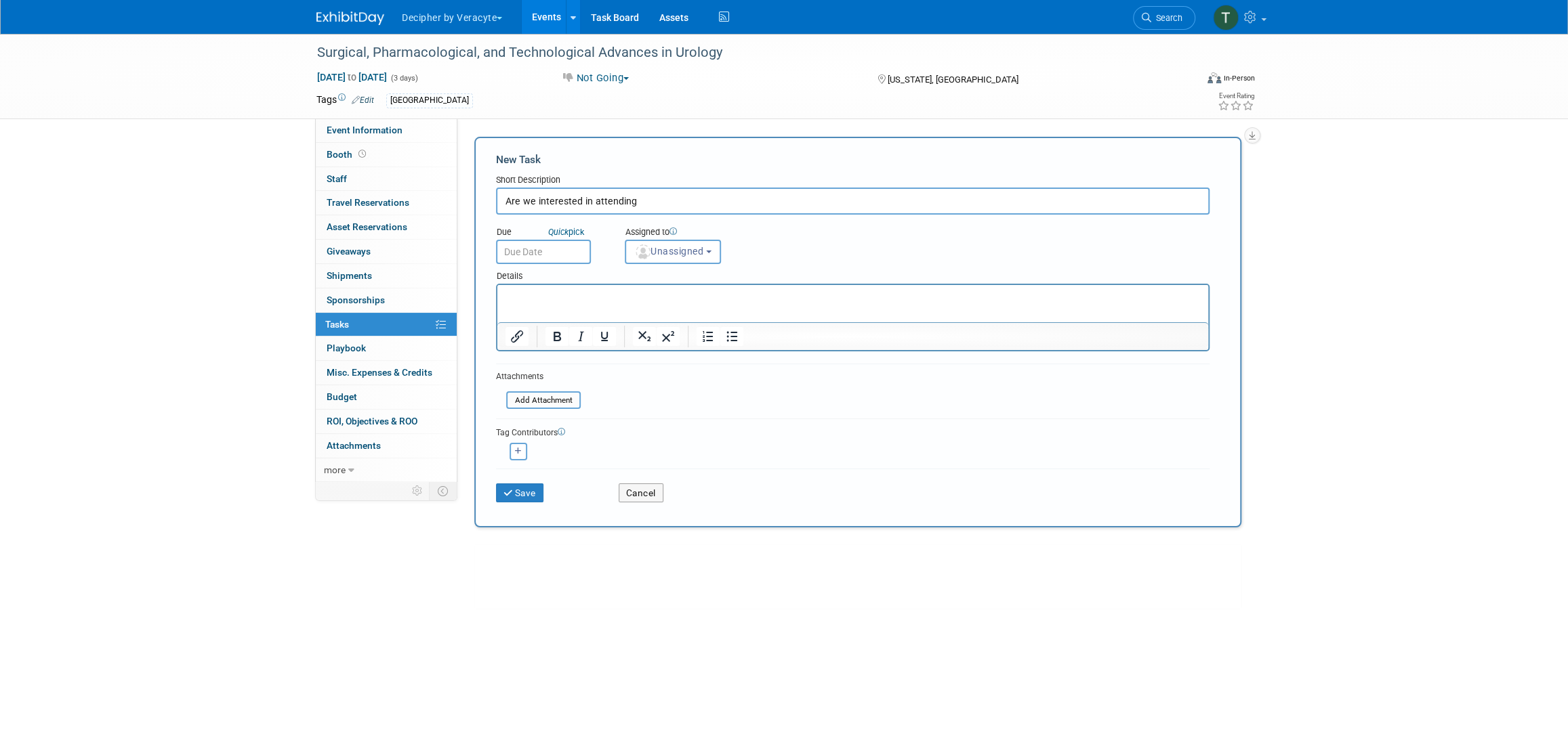
type input "Are we interested in attending"
click at [550, 252] on input "text" at bounding box center [543, 252] width 95 height 25
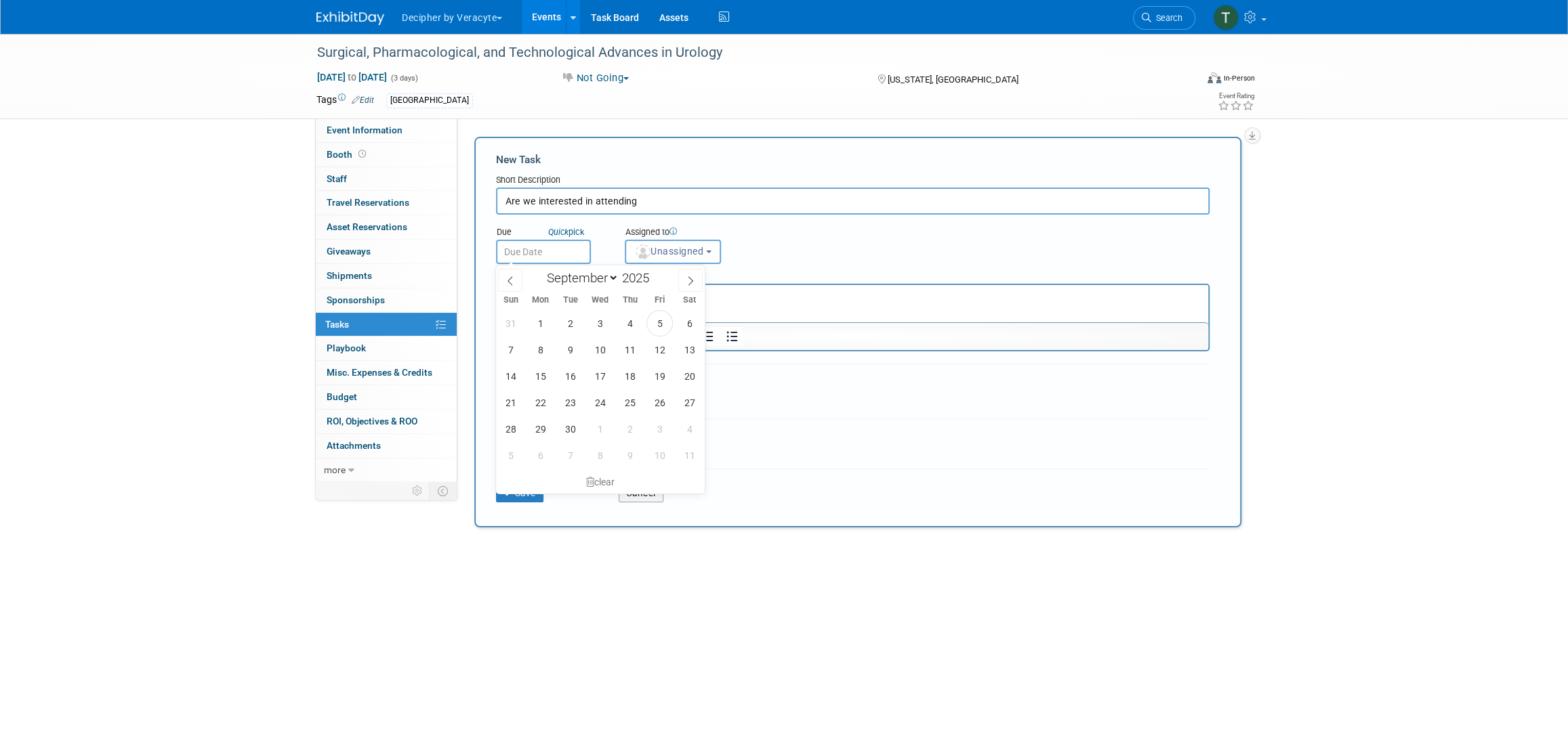
click at [585, 345] on div "31 1 2 3 4 5 6 7 8 9 10 11 12 13 14 15 16 17 18 19 20 21 22 23 24 25 26 27 28 2…" at bounding box center [601, 389] width 209 height 159
click at [606, 346] on span "10" at bounding box center [600, 350] width 27 height 27
type input "Sep 10, 2025"
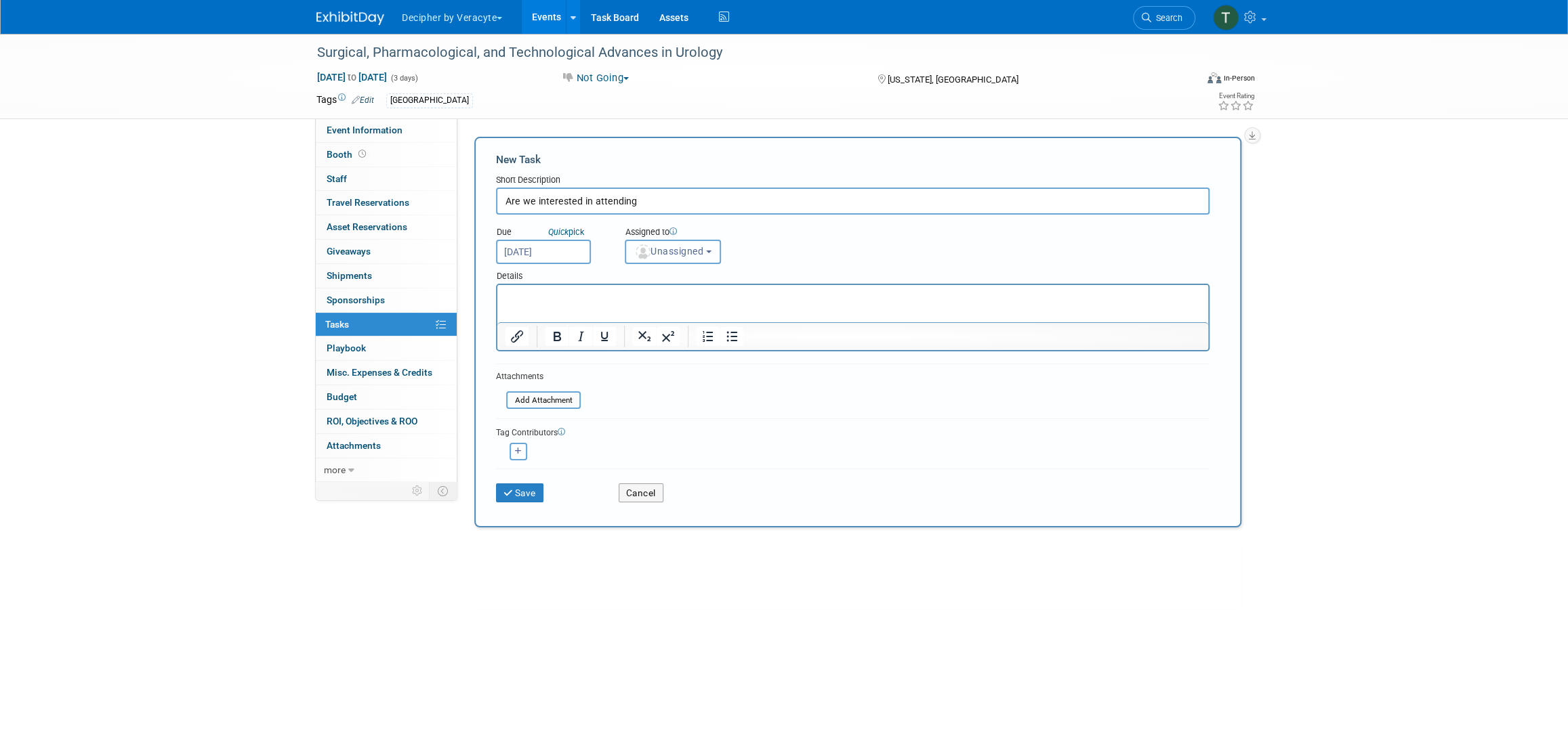
click at [664, 246] on span "Unassigned" at bounding box center [668, 251] width 69 height 11
click at [667, 275] on input "text" at bounding box center [696, 285] width 136 height 23
type input "tony"
click at [649, 303] on label "Tony Alvarado (me)" at bounding box center [703, 313] width 142 height 22
click at [627, 307] on input "Tony Alvarado (me)" at bounding box center [623, 311] width 9 height 9
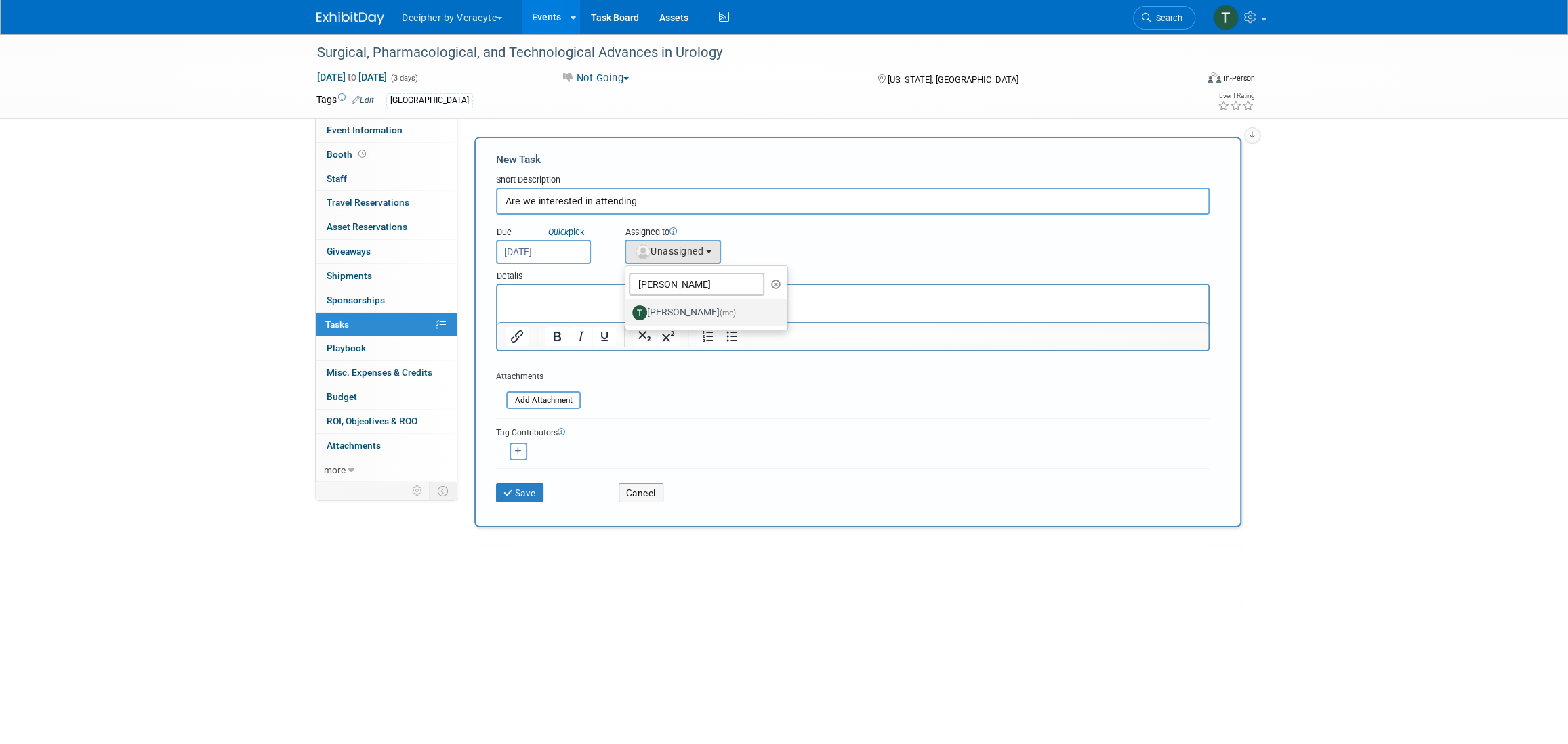
select select "3ceeba8c-a19a-4597-a609-6fba7c9a515a"
click at [528, 487] on button "Save" at bounding box center [520, 493] width 48 height 19
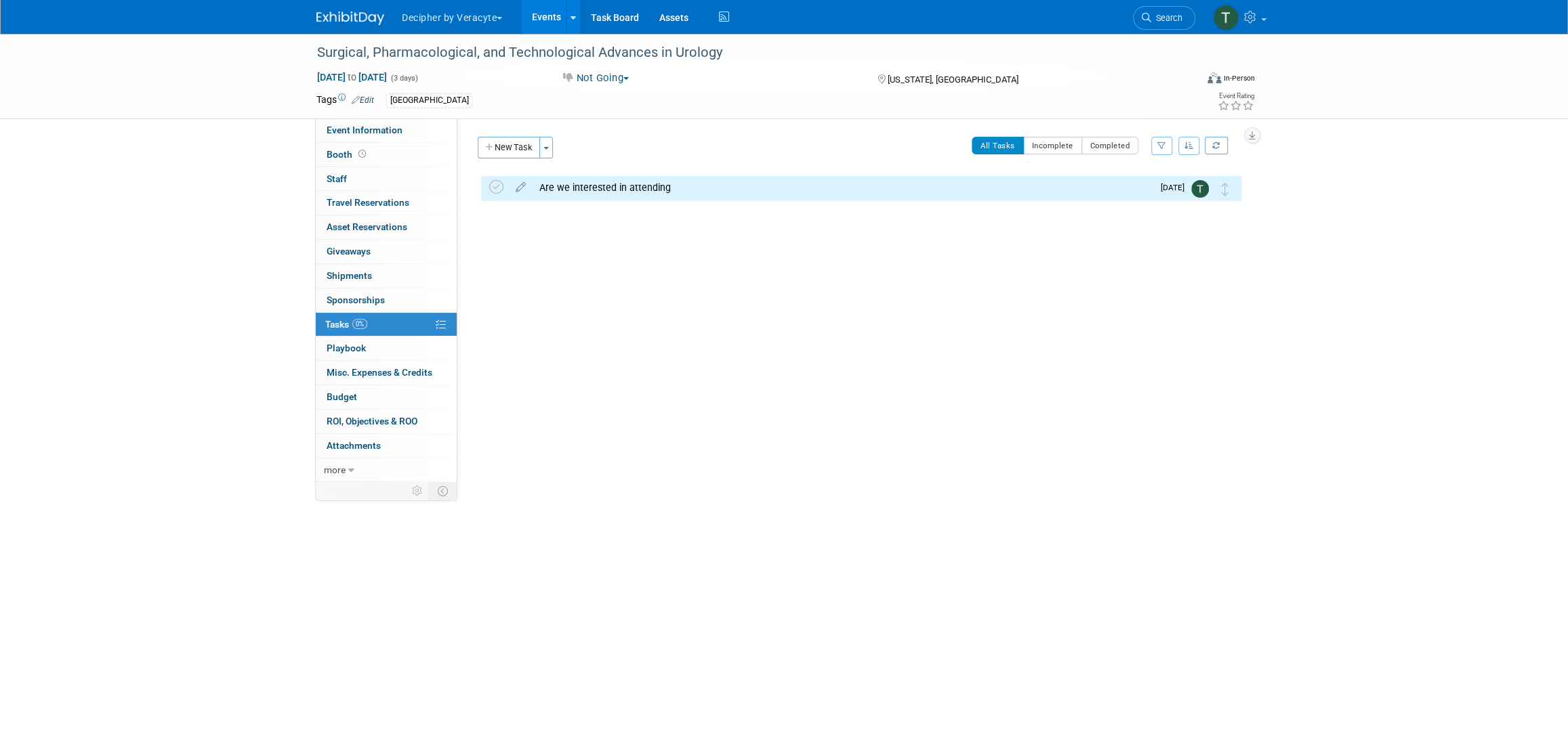
click at [600, 193] on div "Are we interested in attending" at bounding box center [843, 187] width 620 height 23
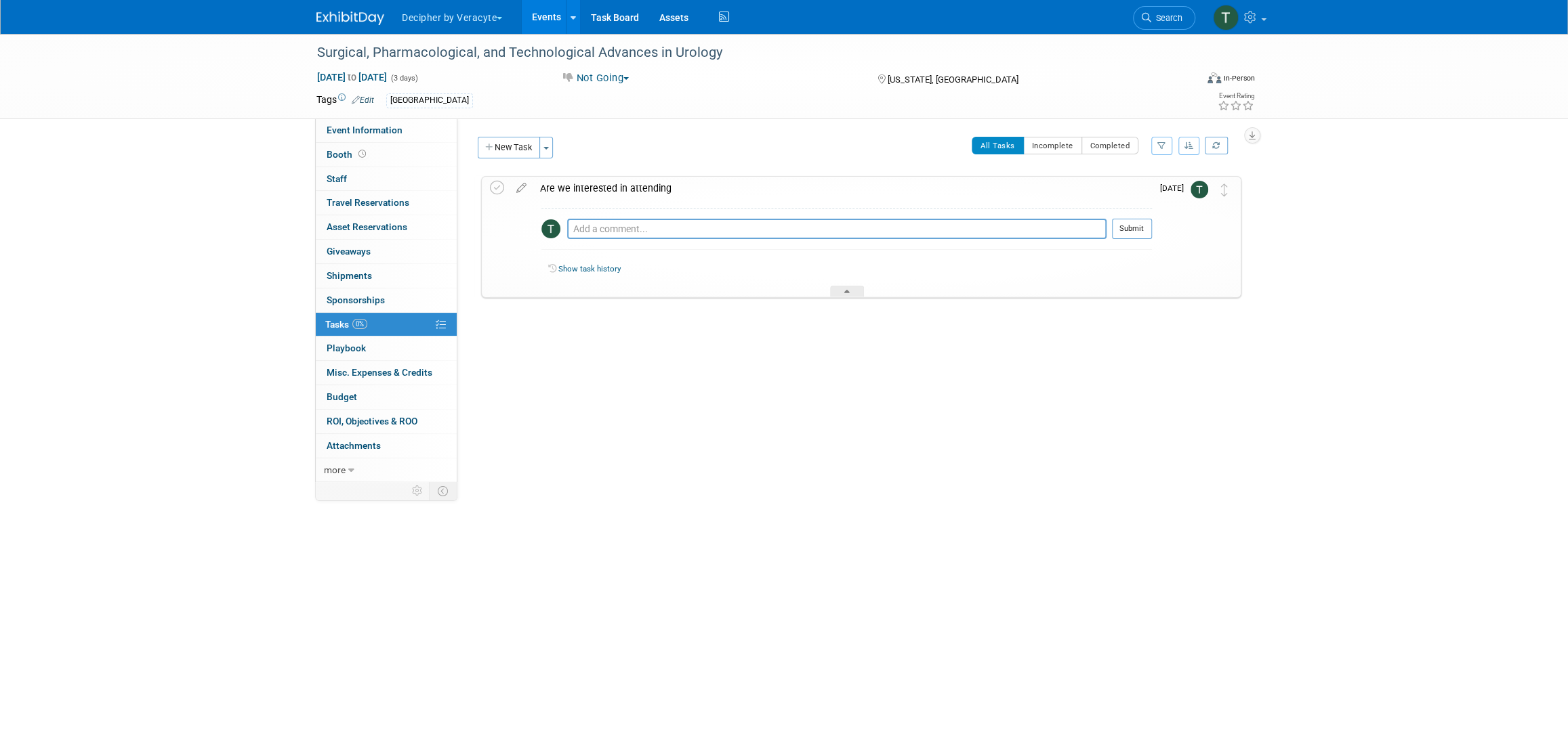
click at [605, 239] on div "Pro tip: Press Ctrl-Enter to submit comment." at bounding box center [836, 244] width 539 height 10
click at [599, 235] on textarea at bounding box center [836, 229] width 539 height 20
type textarea "Per Mark we haven't attended previously and won't this year."
click at [1125, 236] on button "Submit" at bounding box center [1132, 229] width 40 height 20
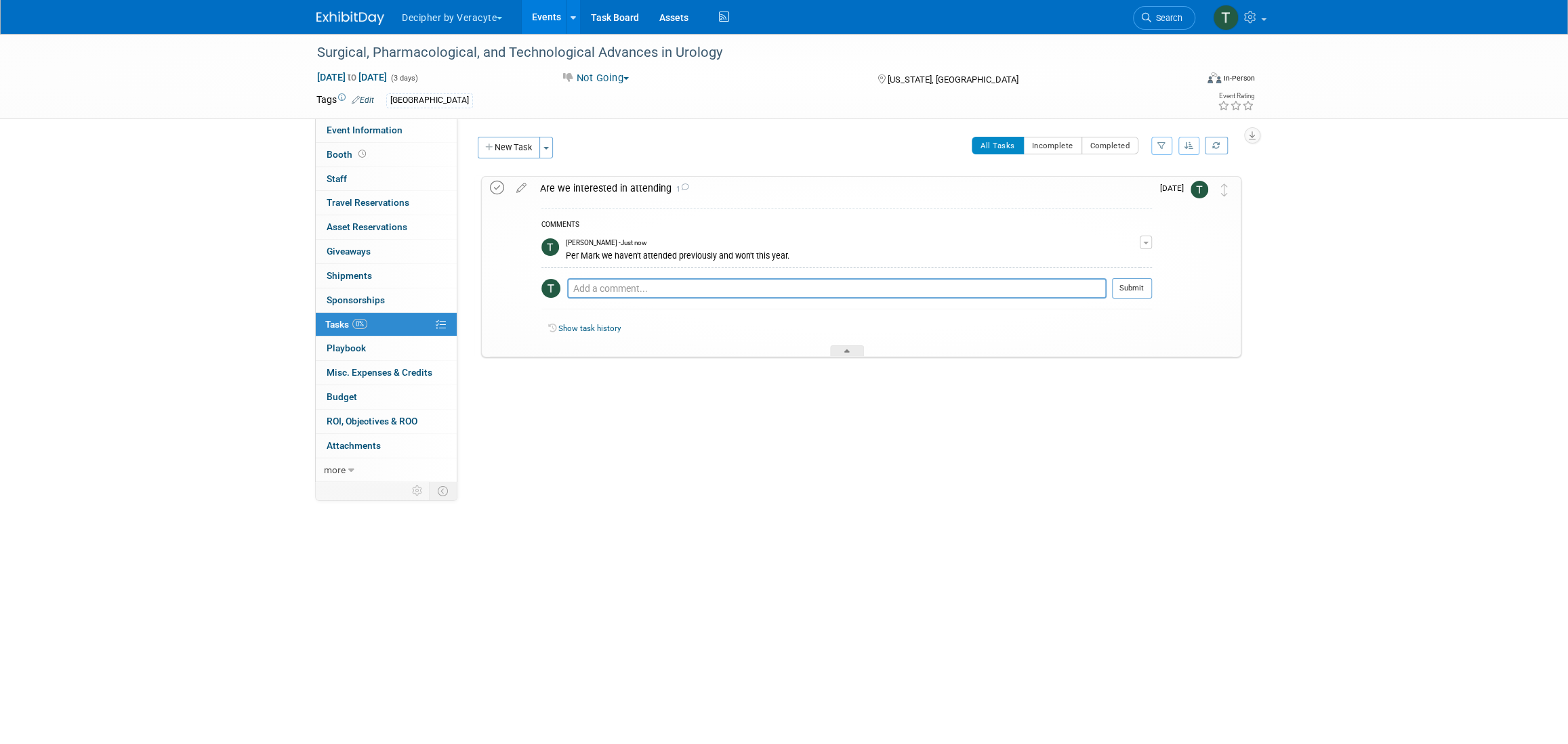
click at [497, 181] on icon at bounding box center [497, 187] width 14 height 14
click at [553, 189] on div "Are we interested in attending 1" at bounding box center [843, 188] width 619 height 23
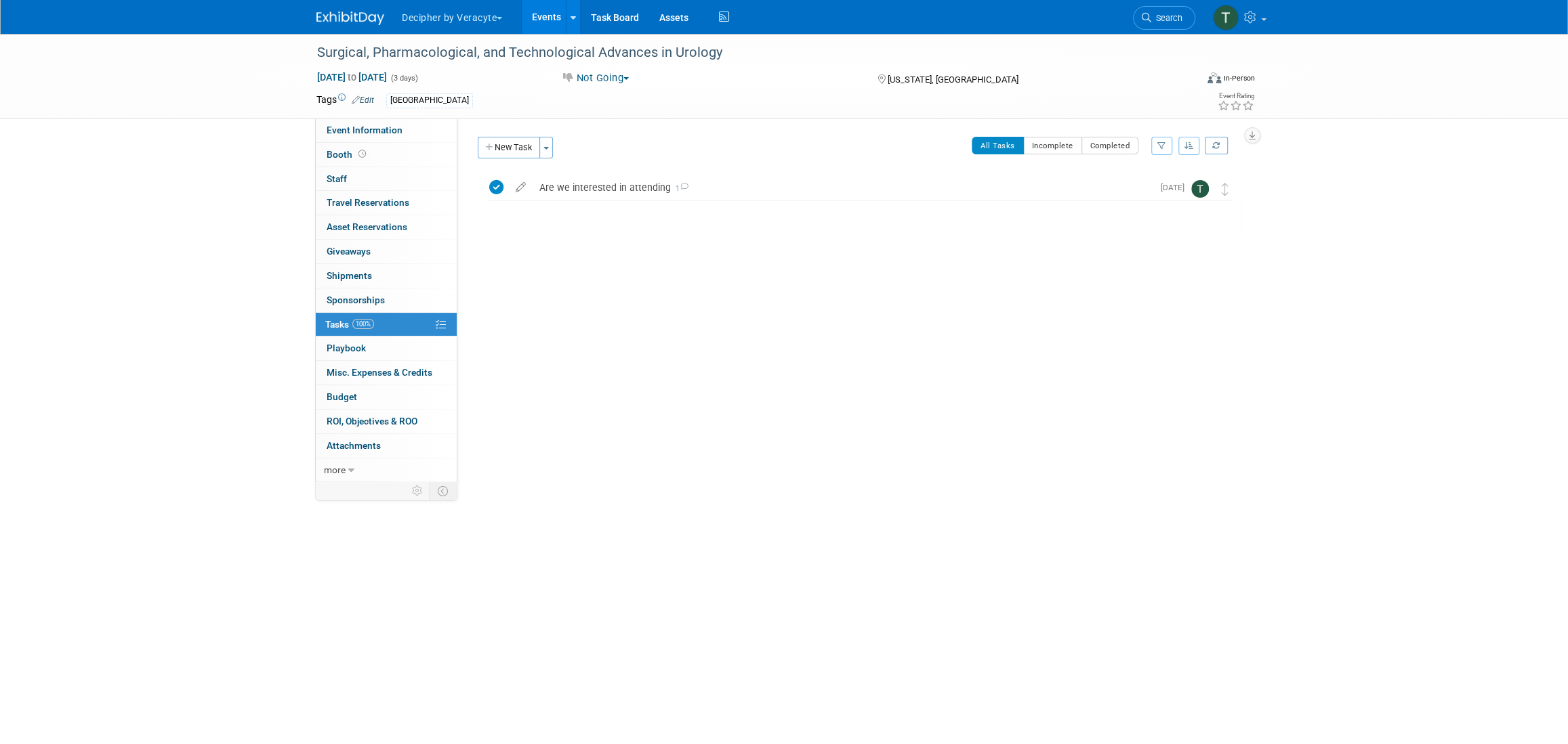
click at [541, 15] on link "Events" at bounding box center [546, 17] width 50 height 34
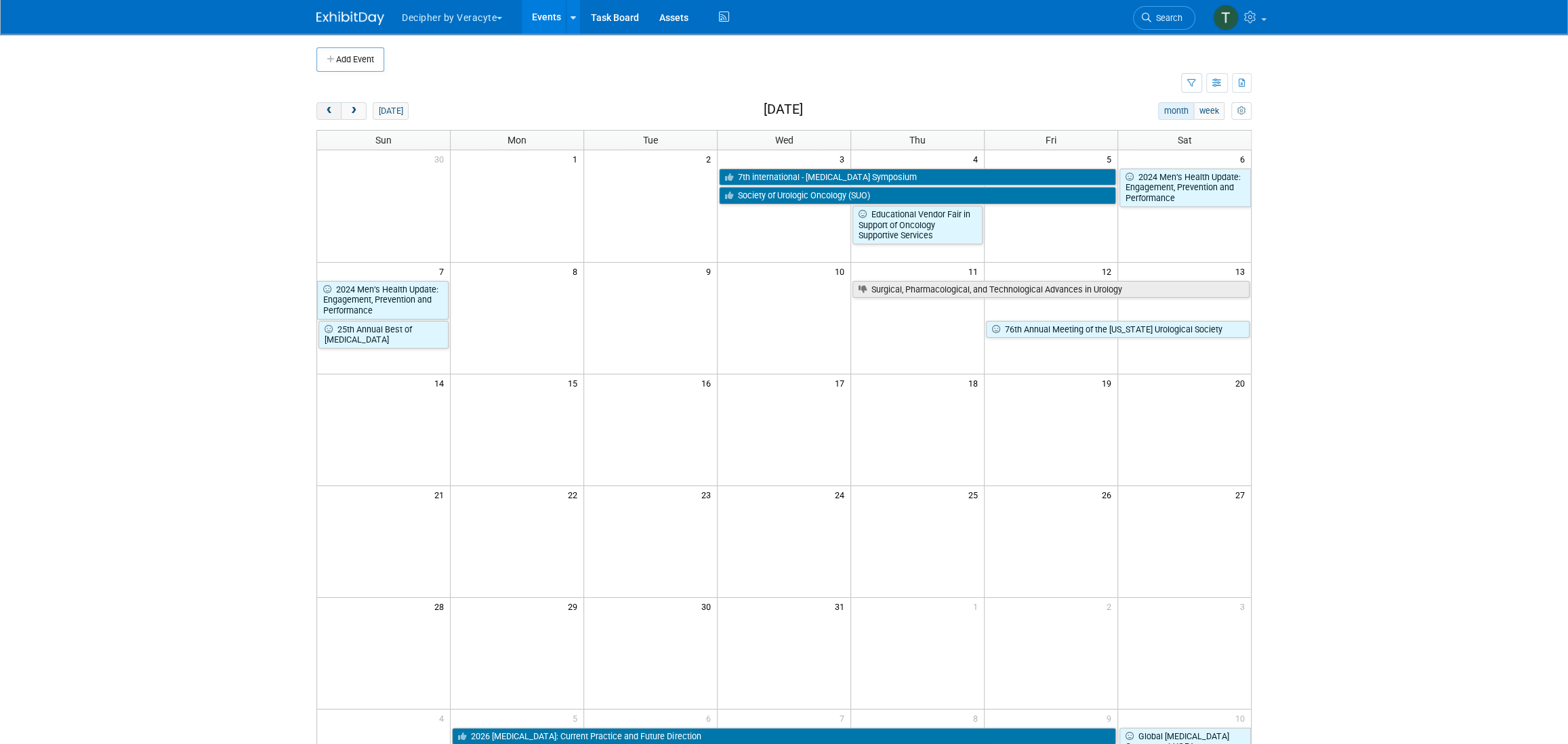
click at [331, 106] on button "prev" at bounding box center [329, 111] width 25 height 18
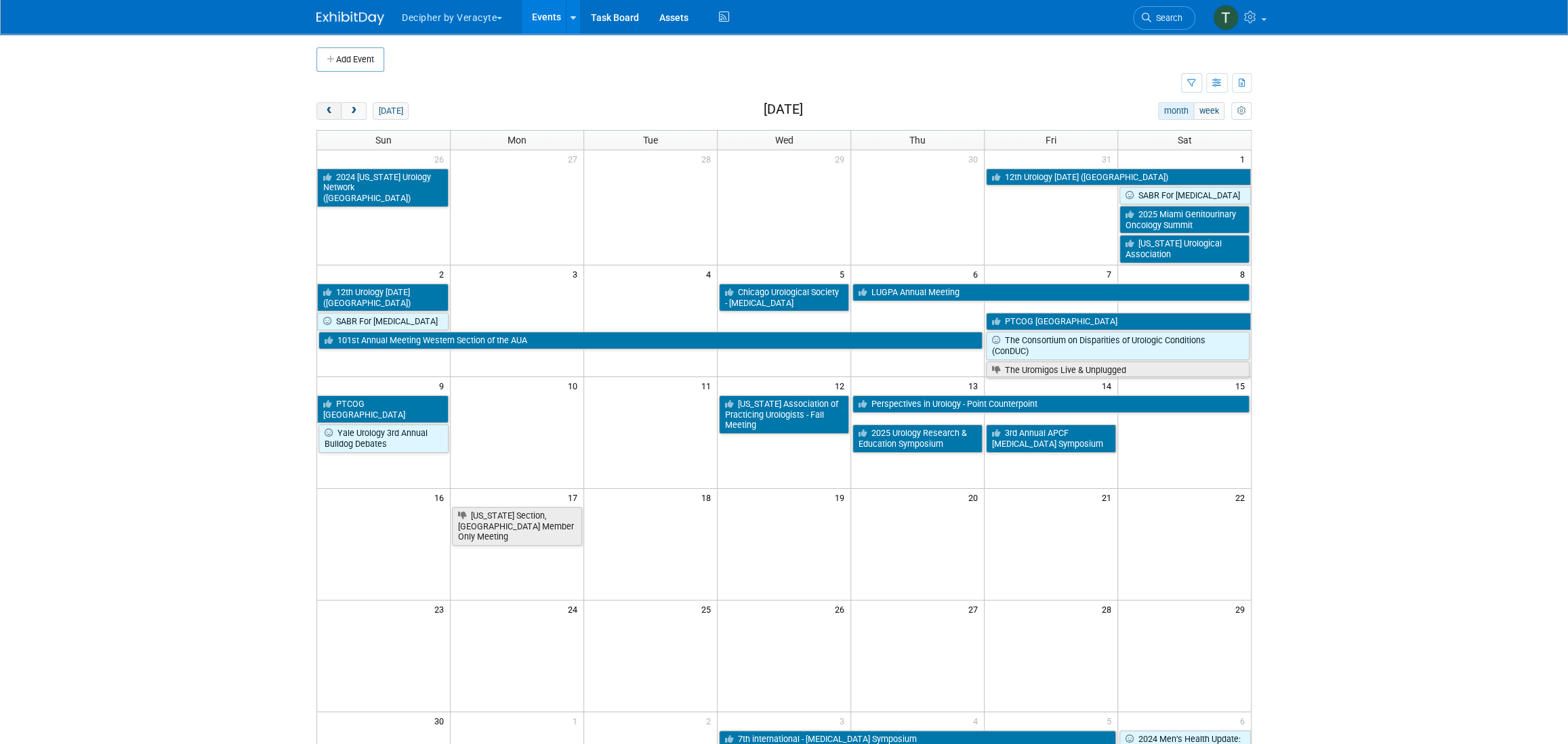
click at [329, 108] on span "prev" at bounding box center [329, 111] width 10 height 9
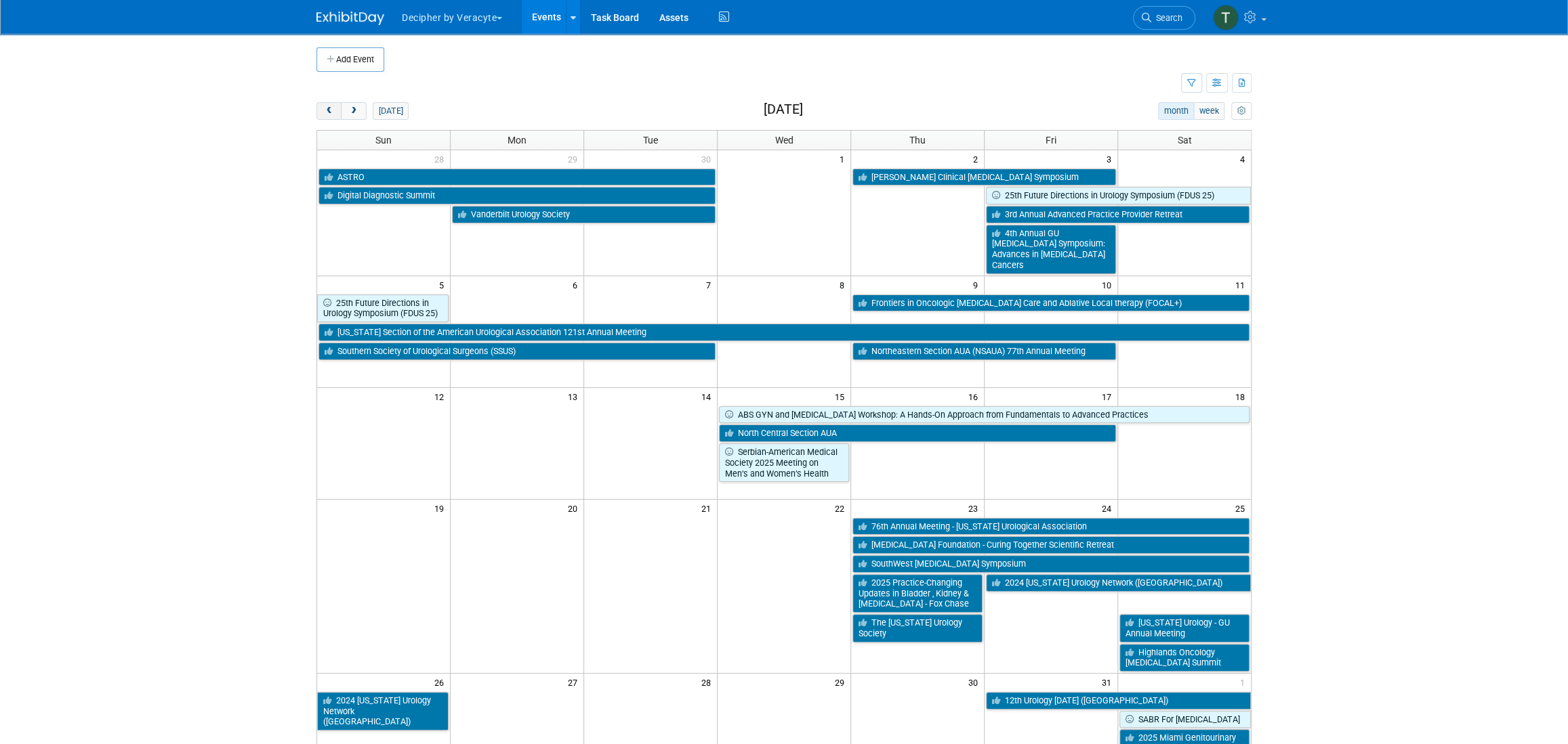
click at [338, 119] on button "prev" at bounding box center [329, 111] width 25 height 18
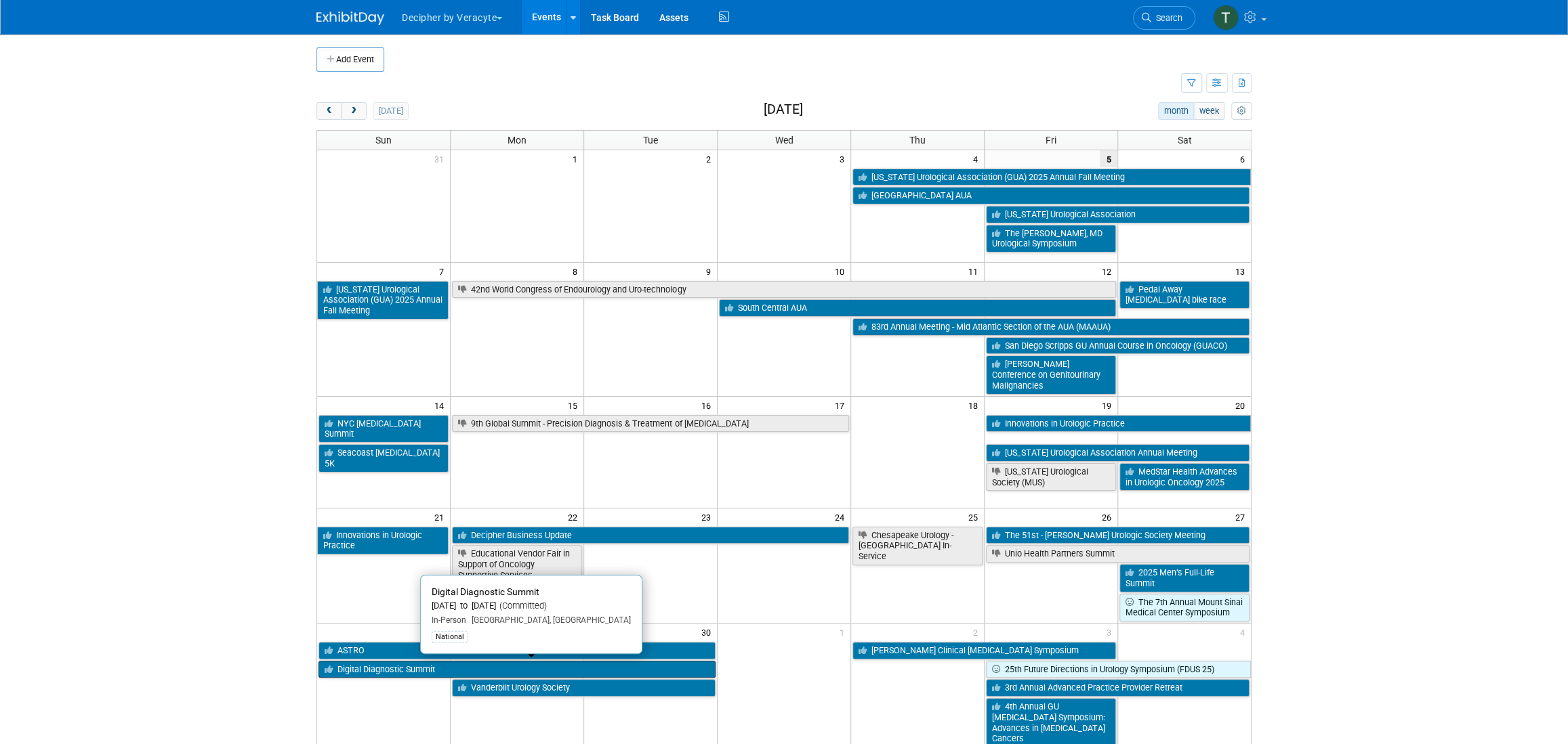
click at [493, 669] on link "Digital Diagnostic Summit" at bounding box center [517, 670] width 397 height 18
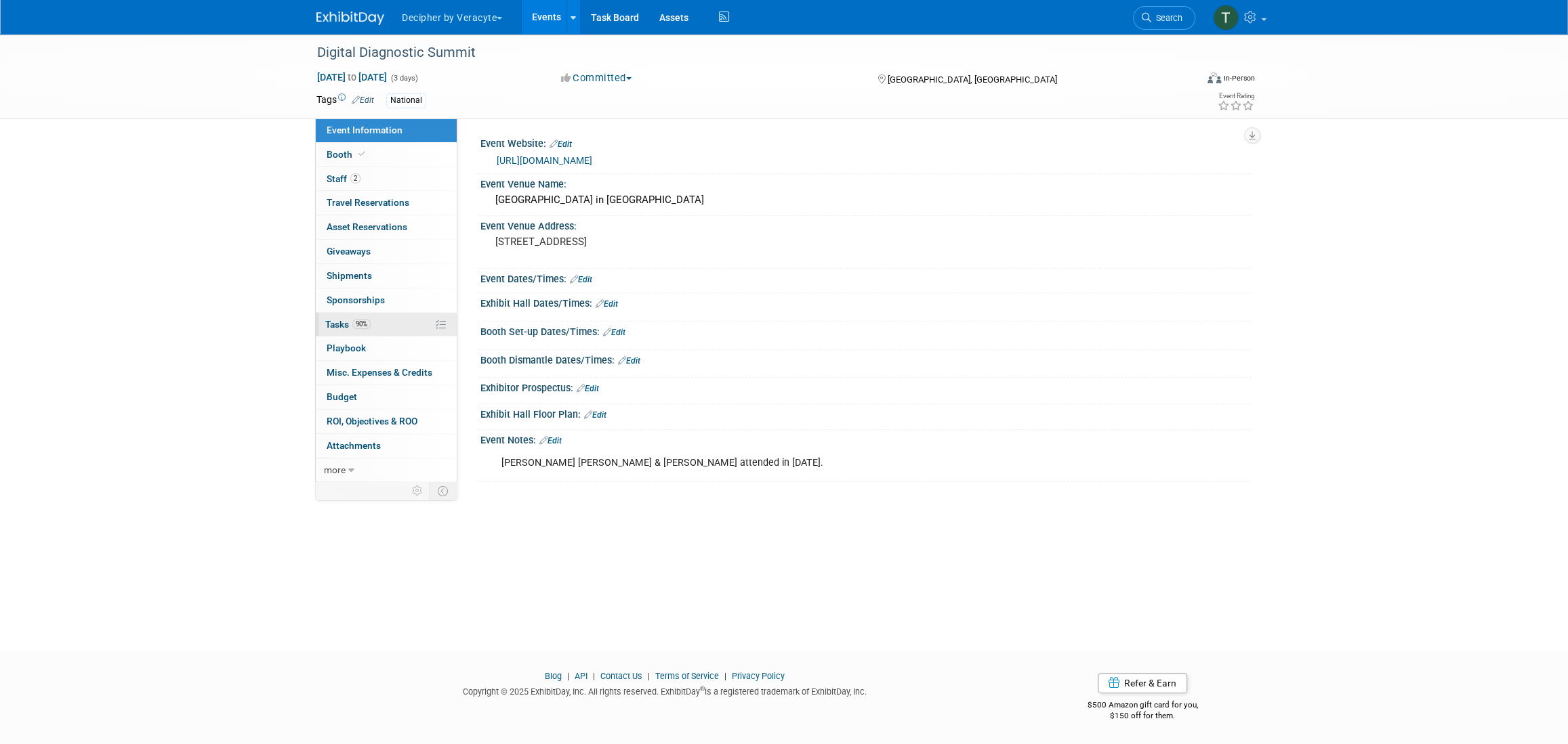
click at [406, 327] on link "90% Tasks 90%" at bounding box center [386, 324] width 141 height 24
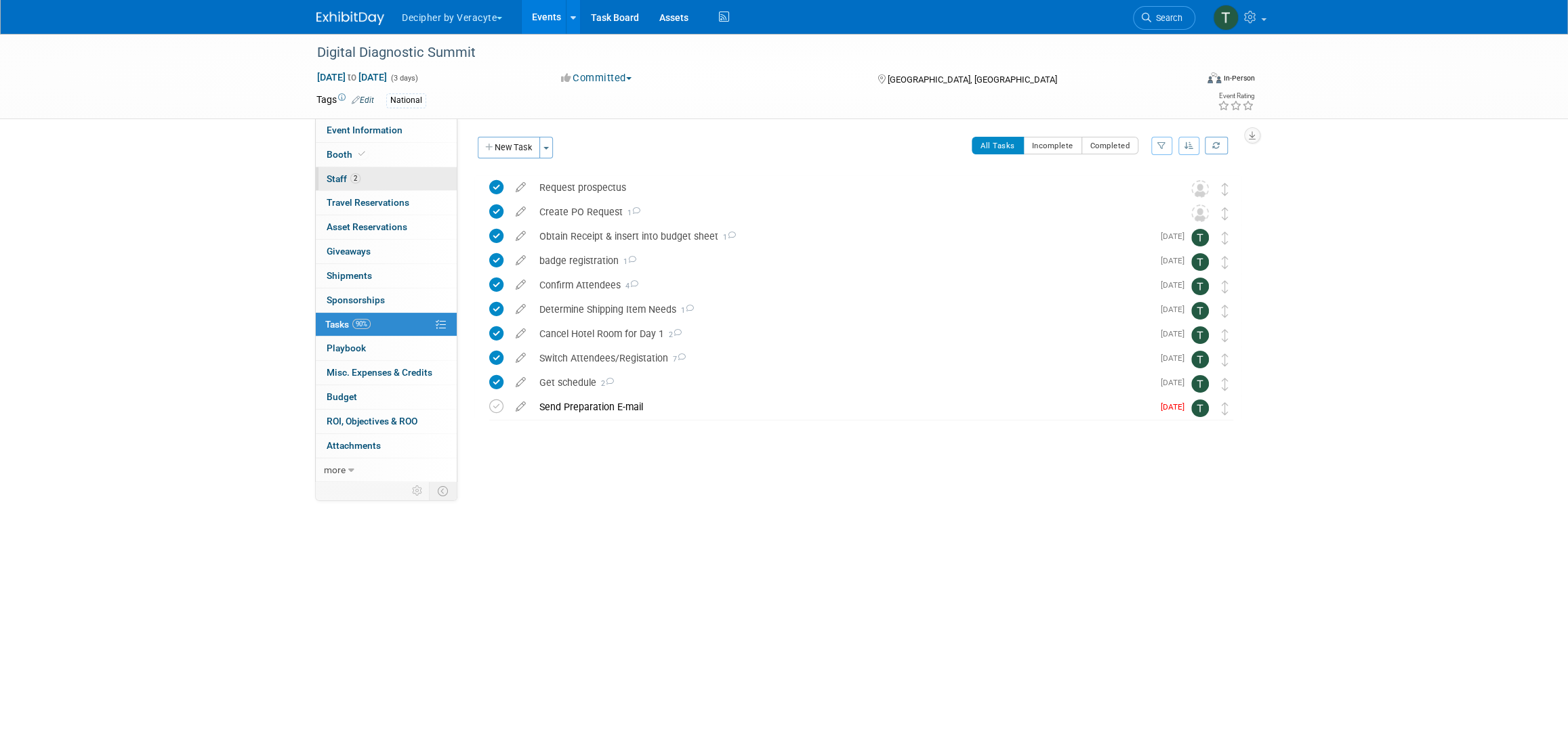
click at [389, 177] on link "2 Staff 2" at bounding box center [386, 179] width 141 height 24
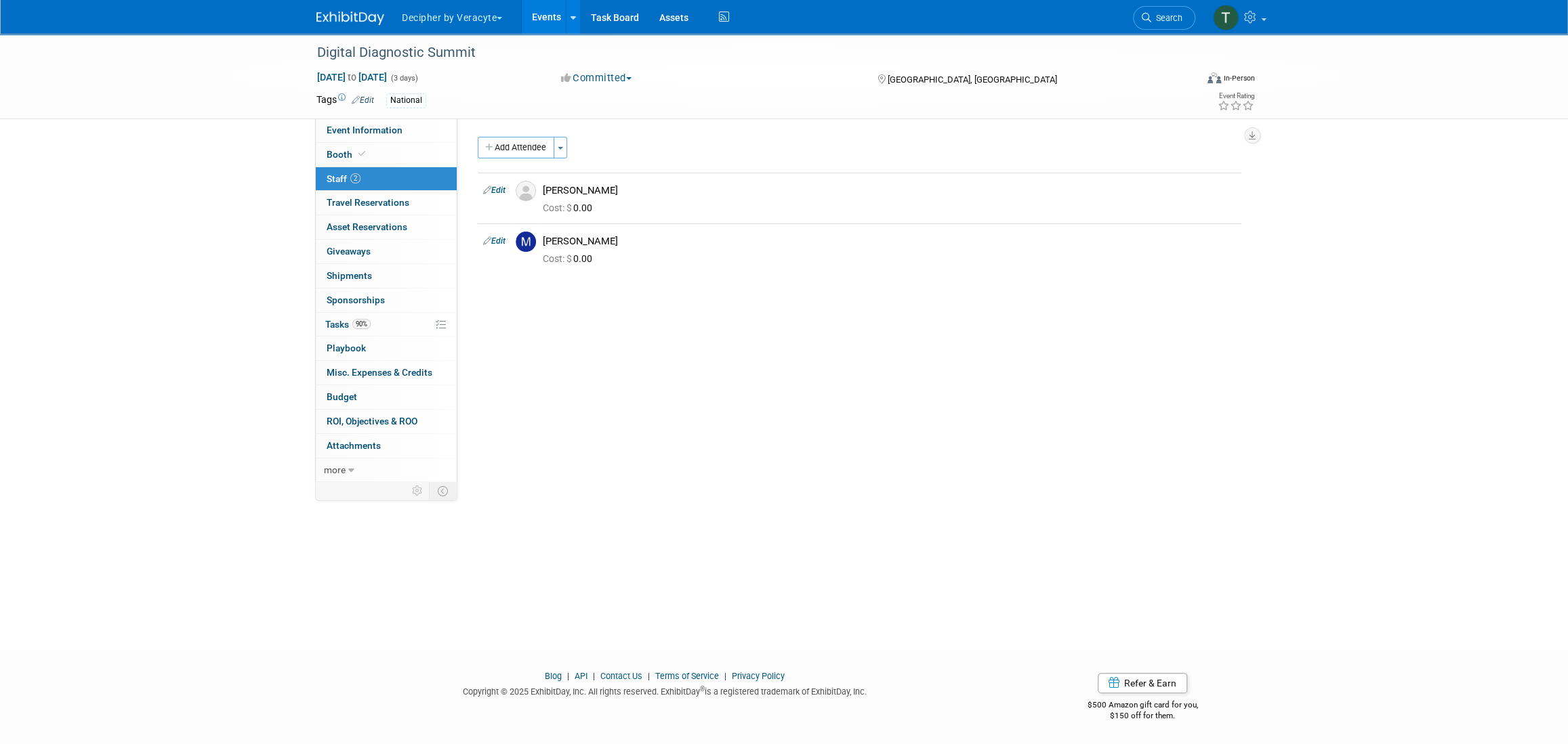
click at [564, 13] on link "Events" at bounding box center [546, 17] width 50 height 34
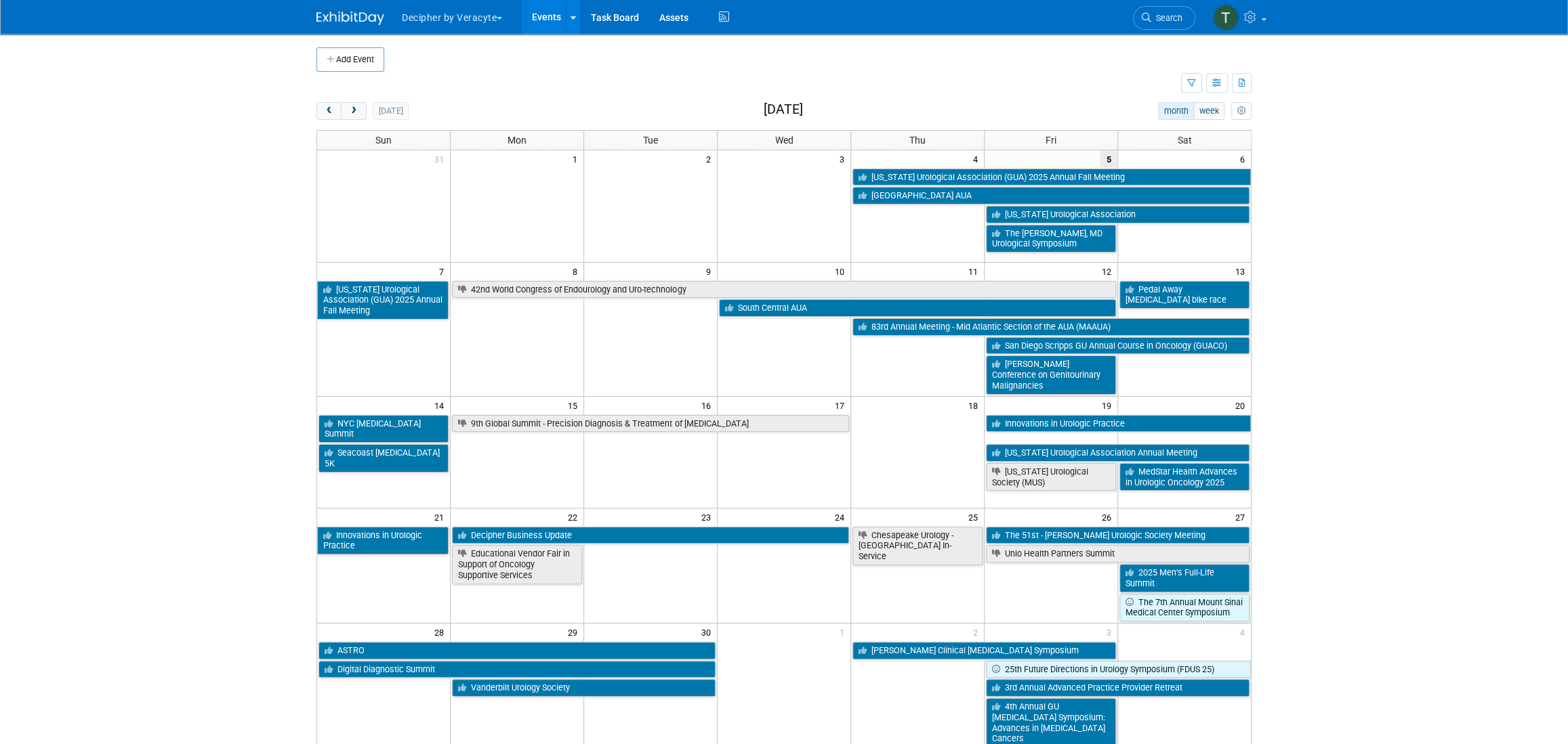
click at [366, 117] on div "[DATE]" at bounding box center [362, 111] width 92 height 18
click at [363, 117] on button "next" at bounding box center [353, 111] width 25 height 18
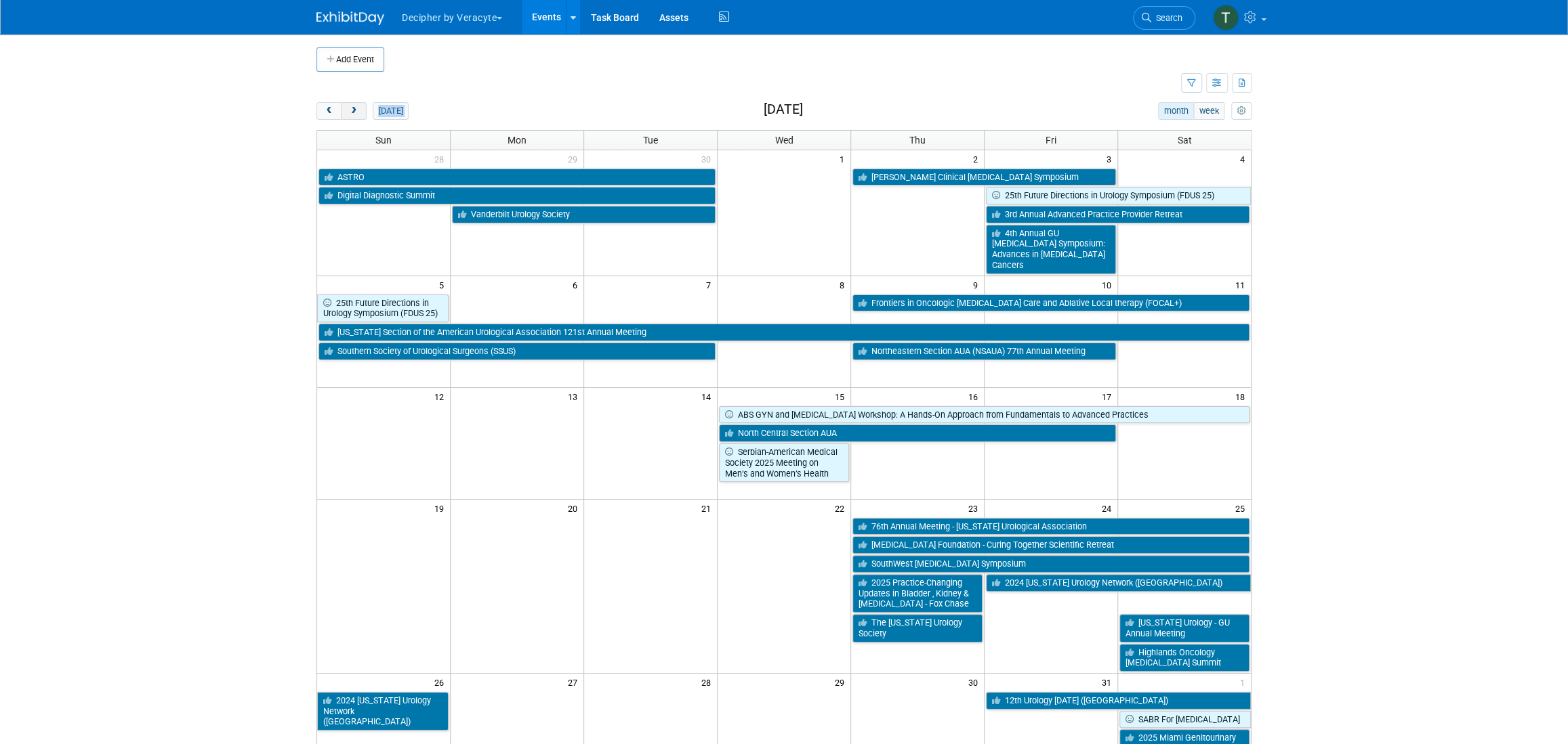
click at [363, 117] on button "next" at bounding box center [353, 111] width 25 height 18
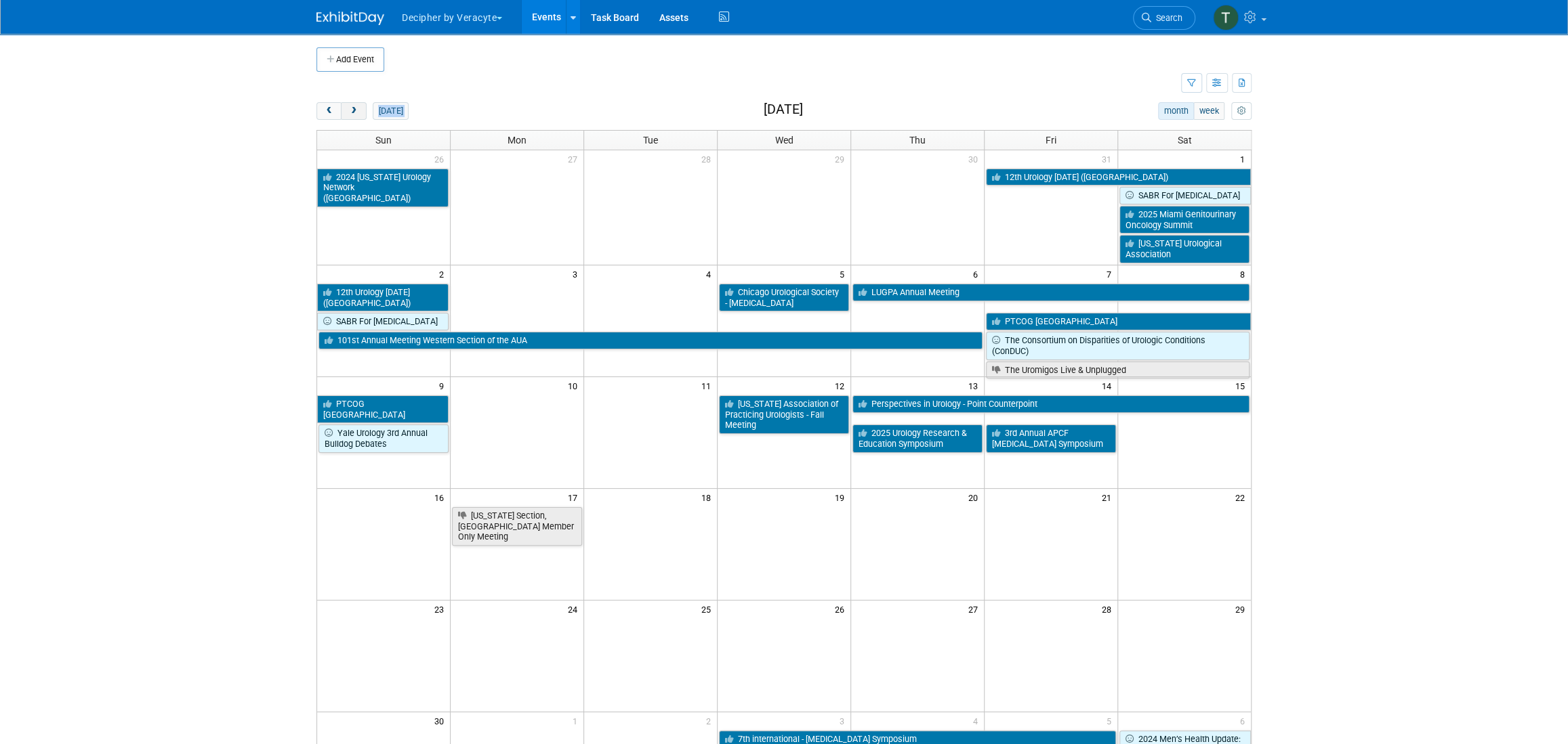
click at [361, 117] on button "next" at bounding box center [353, 111] width 25 height 18
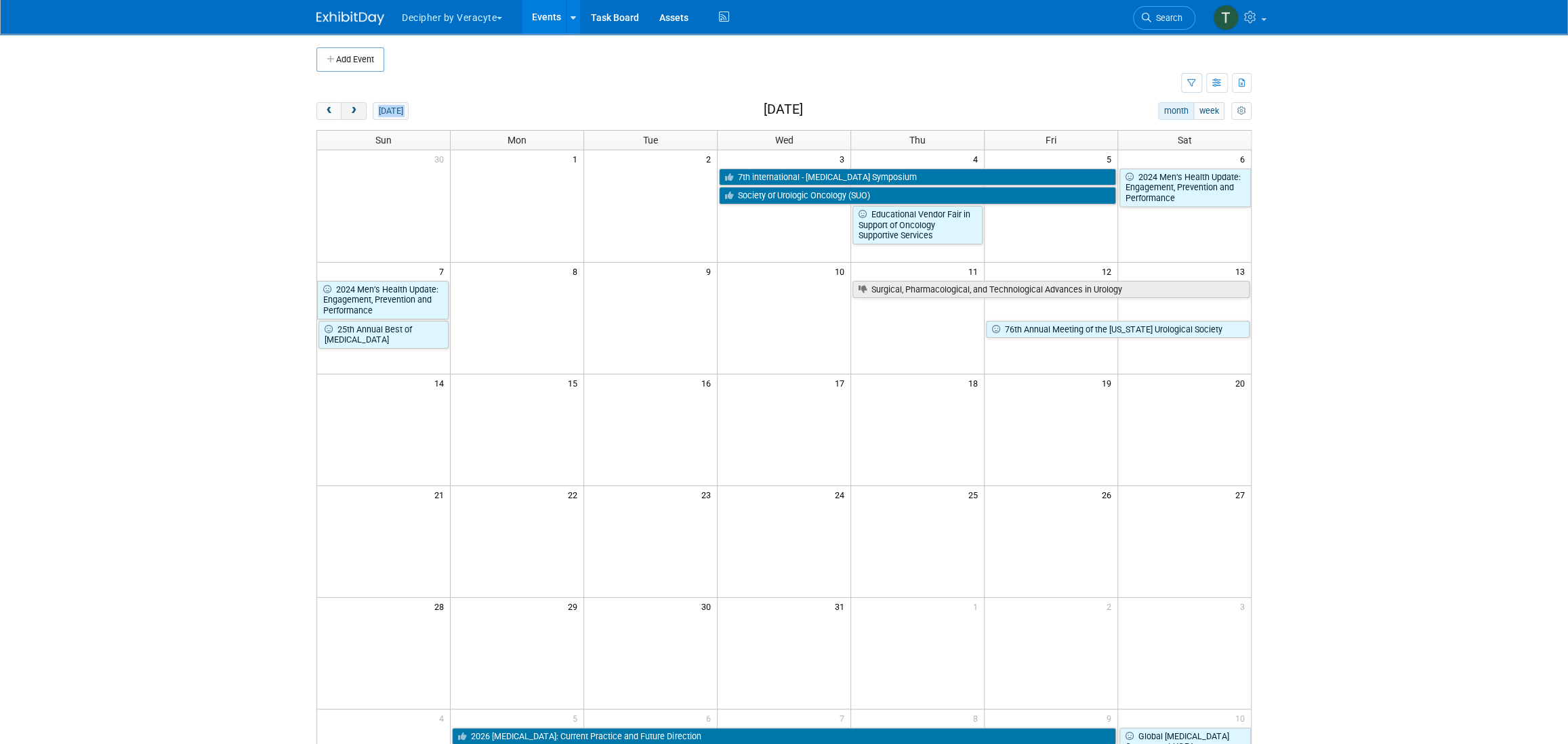
click at [361, 117] on button "next" at bounding box center [353, 111] width 25 height 18
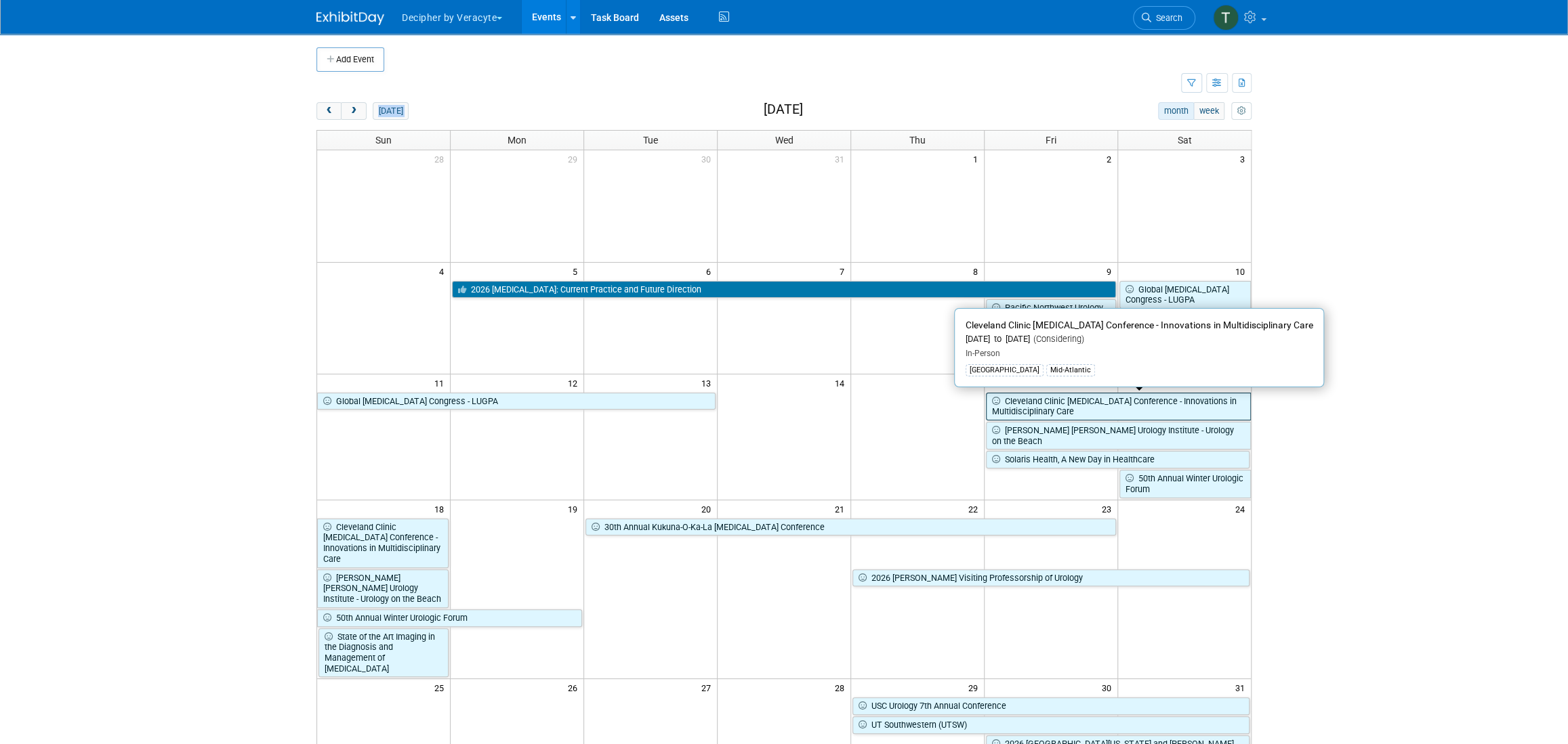
click at [1030, 402] on link "Cleveland Clinic [MEDICAL_DATA] Conference - Innovations in Multidisciplinary C…" at bounding box center [1118, 407] width 265 height 28
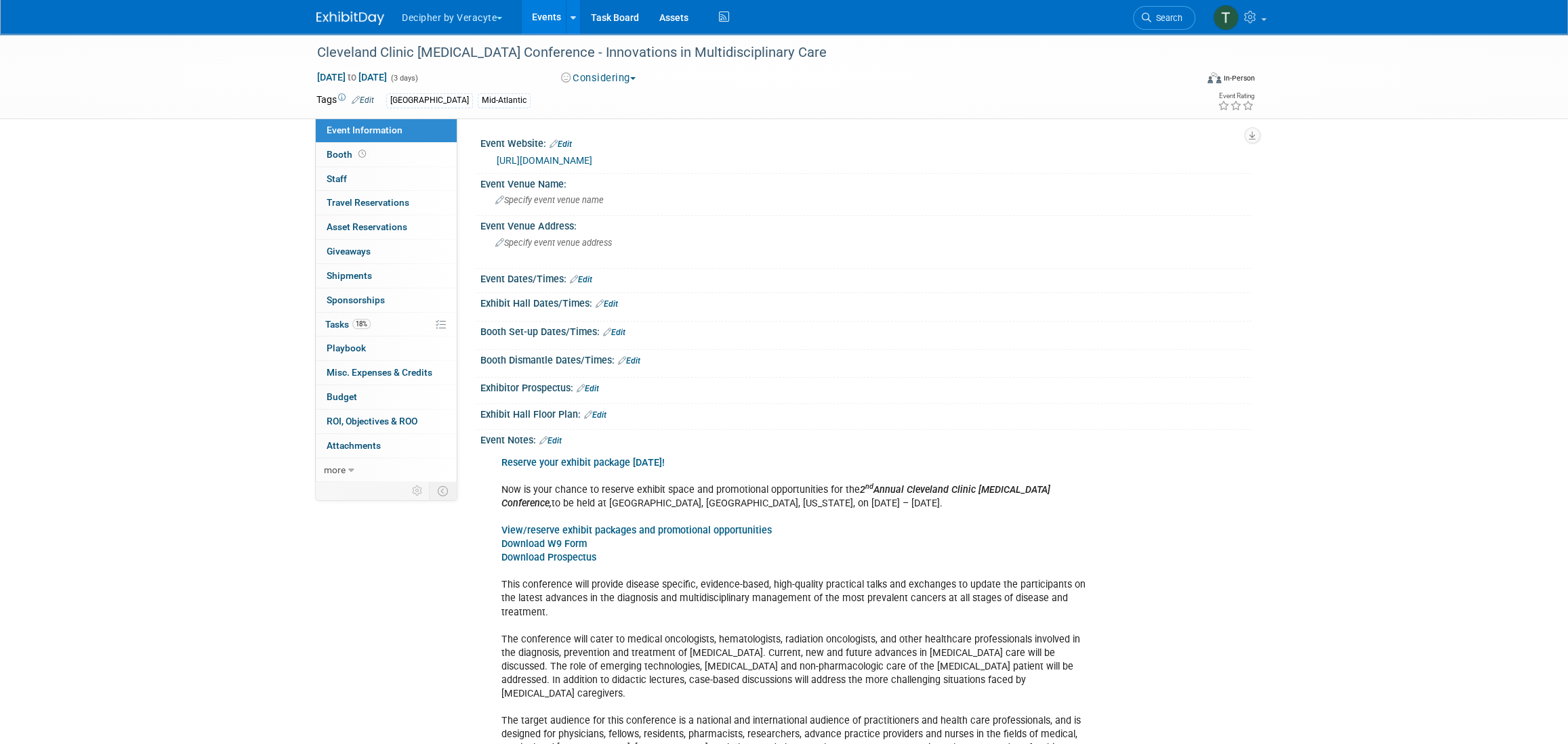
click at [586, 80] on button "Considering" at bounding box center [599, 78] width 85 height 14
click at [617, 139] on link "Not Going" at bounding box center [610, 138] width 107 height 19
click at [419, 330] on link "18% Tasks 18%" at bounding box center [386, 324] width 141 height 24
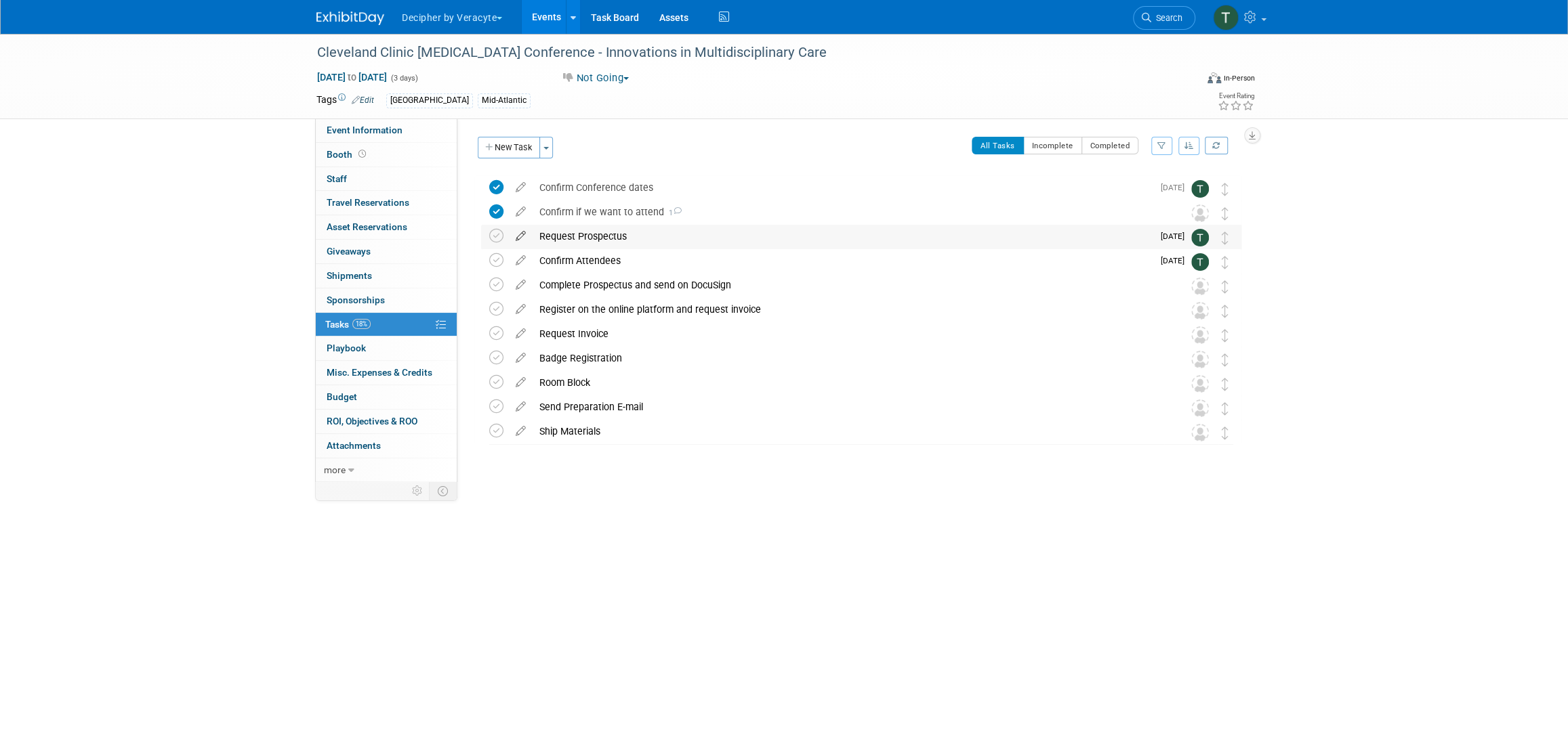
click at [517, 234] on icon at bounding box center [521, 233] width 24 height 17
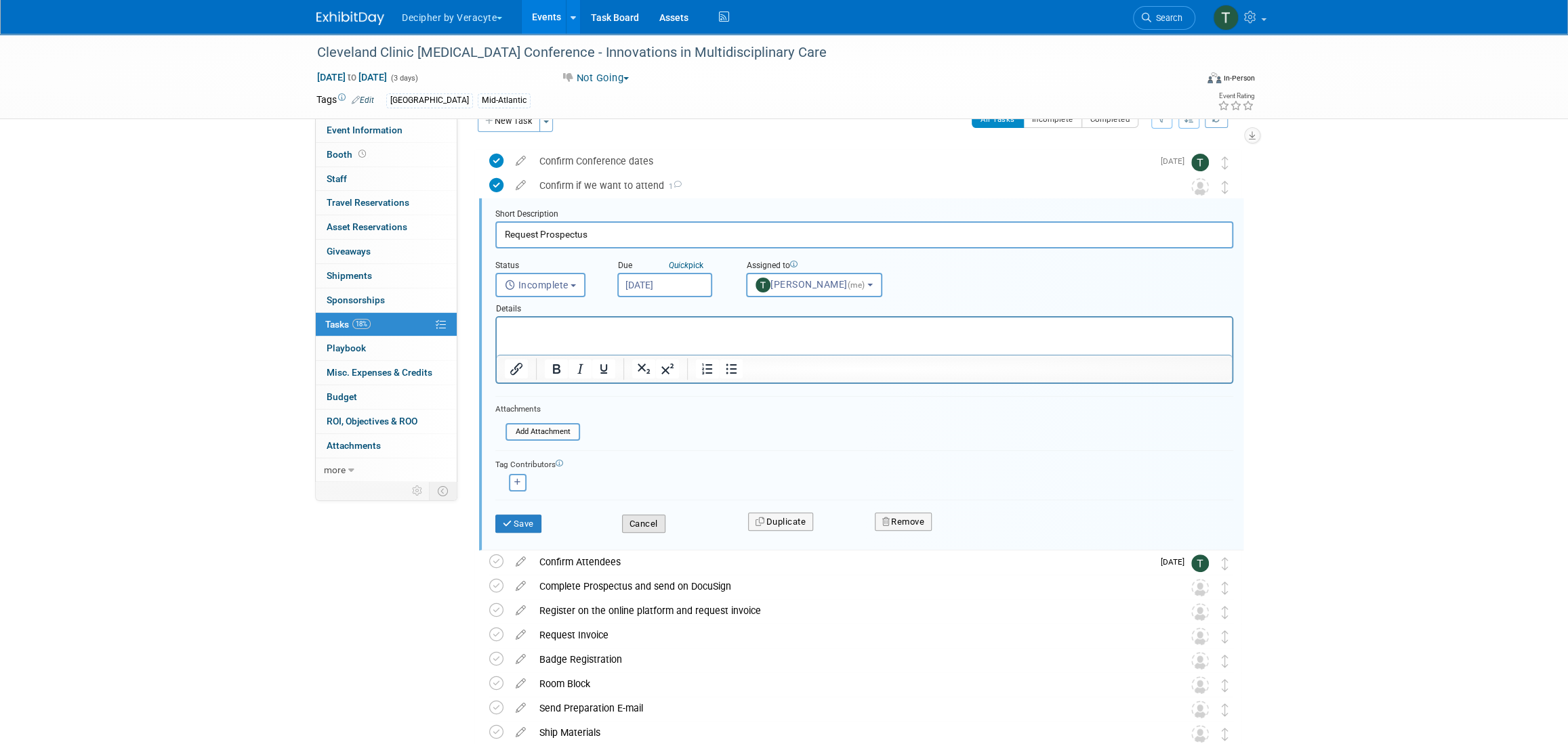
click at [650, 521] on button "Cancel" at bounding box center [644, 524] width 44 height 19
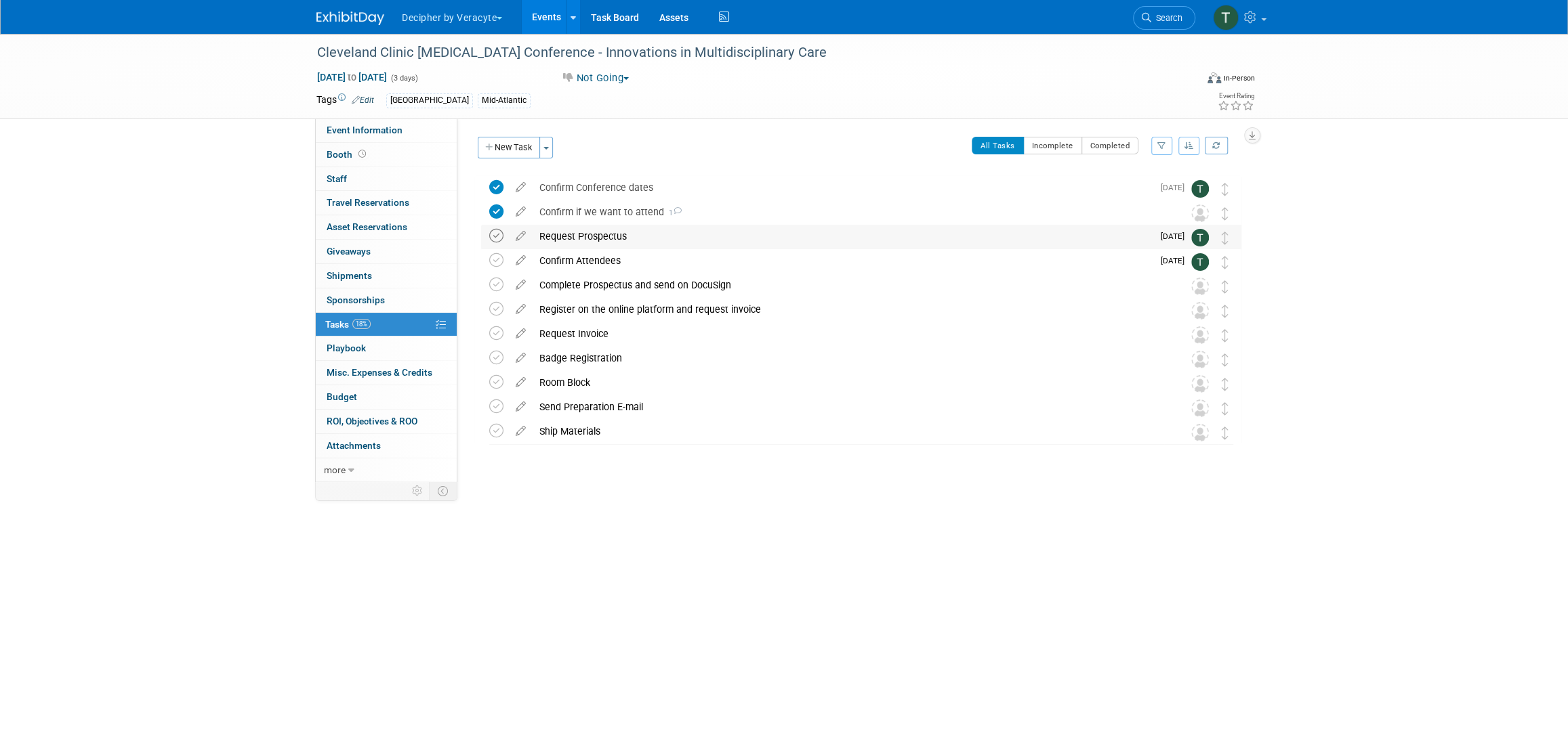
click at [493, 241] on icon at bounding box center [496, 236] width 14 height 14
click at [578, 191] on div "Confirm Conference dates" at bounding box center [843, 187] width 620 height 23
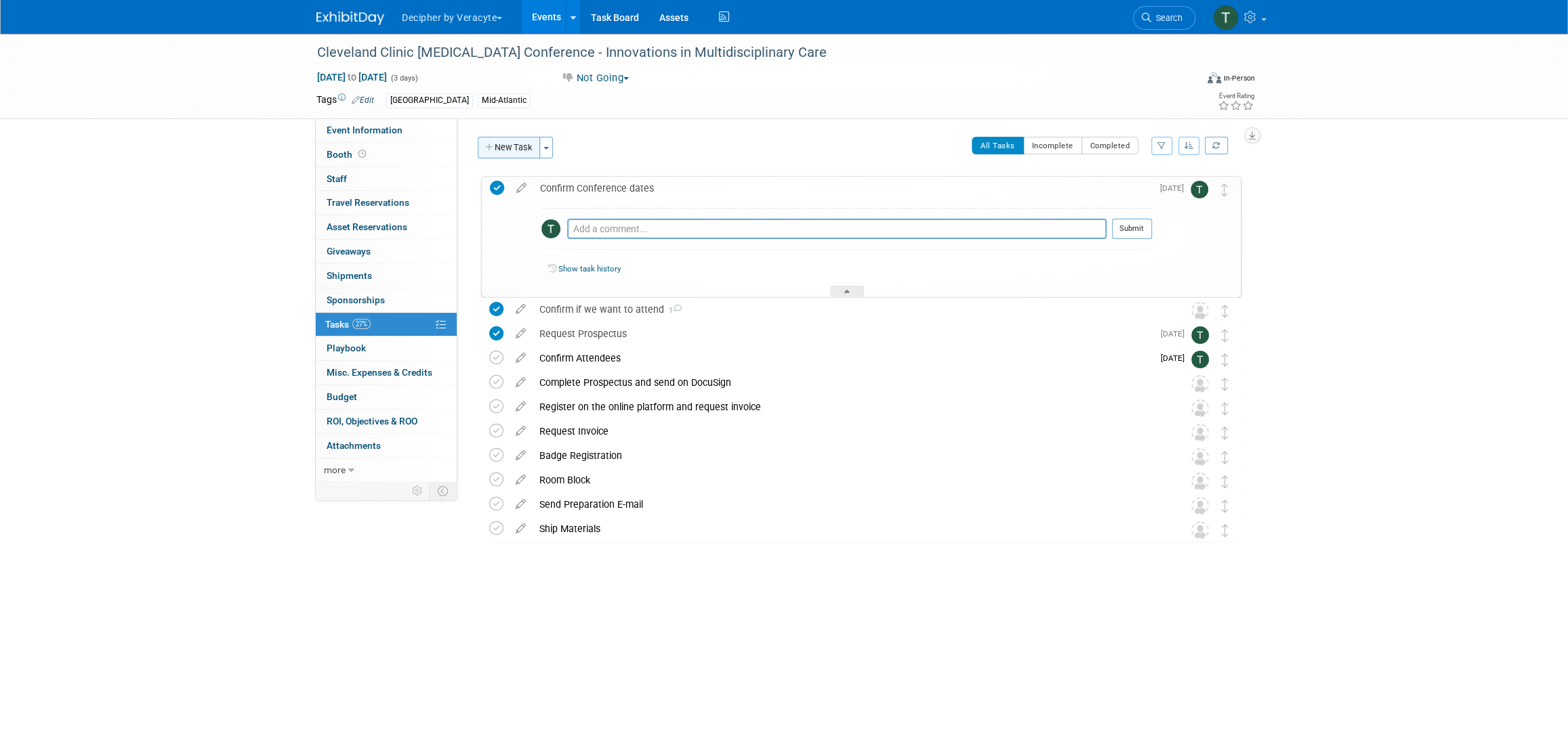
click at [515, 149] on button "New Task" at bounding box center [509, 148] width 62 height 22
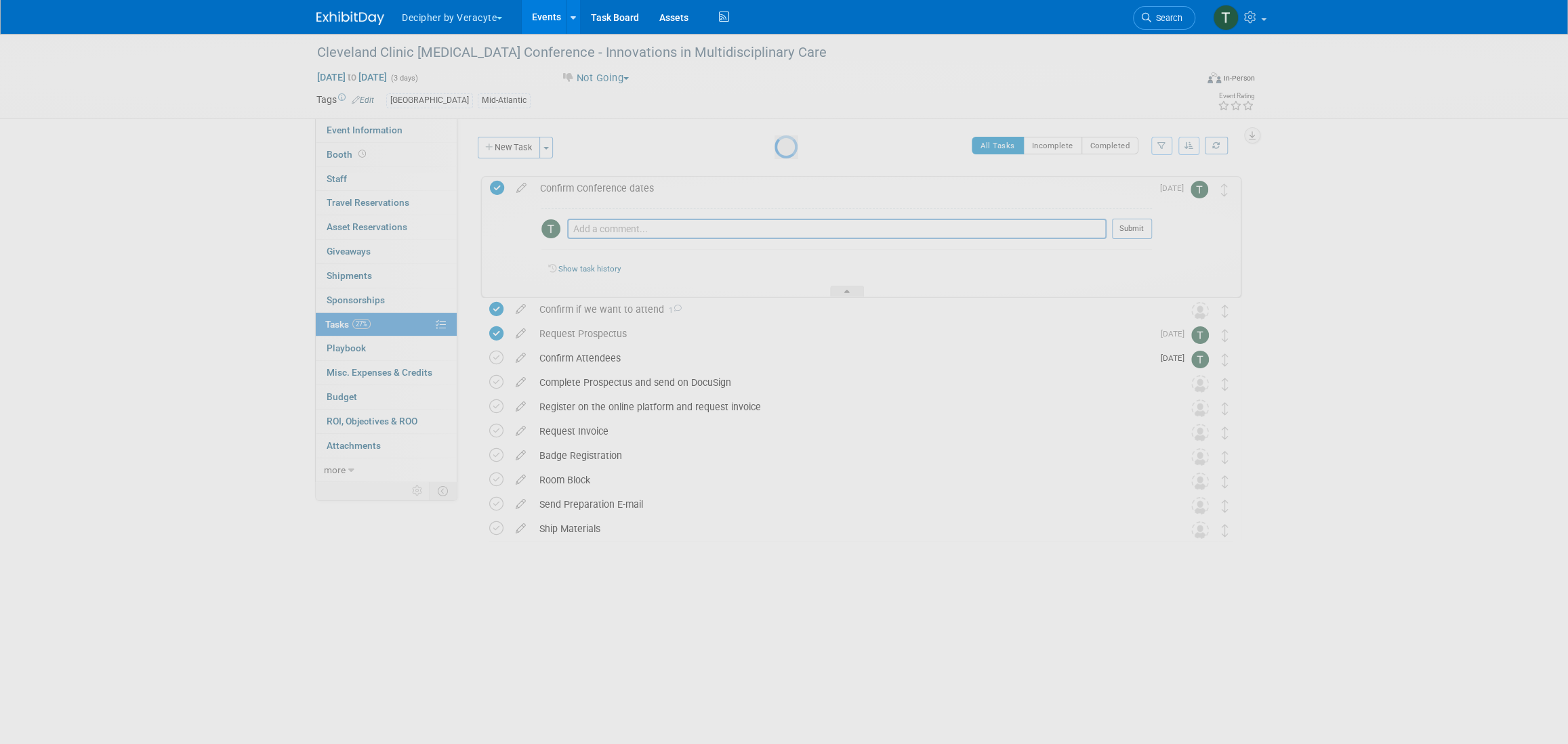
select select "8"
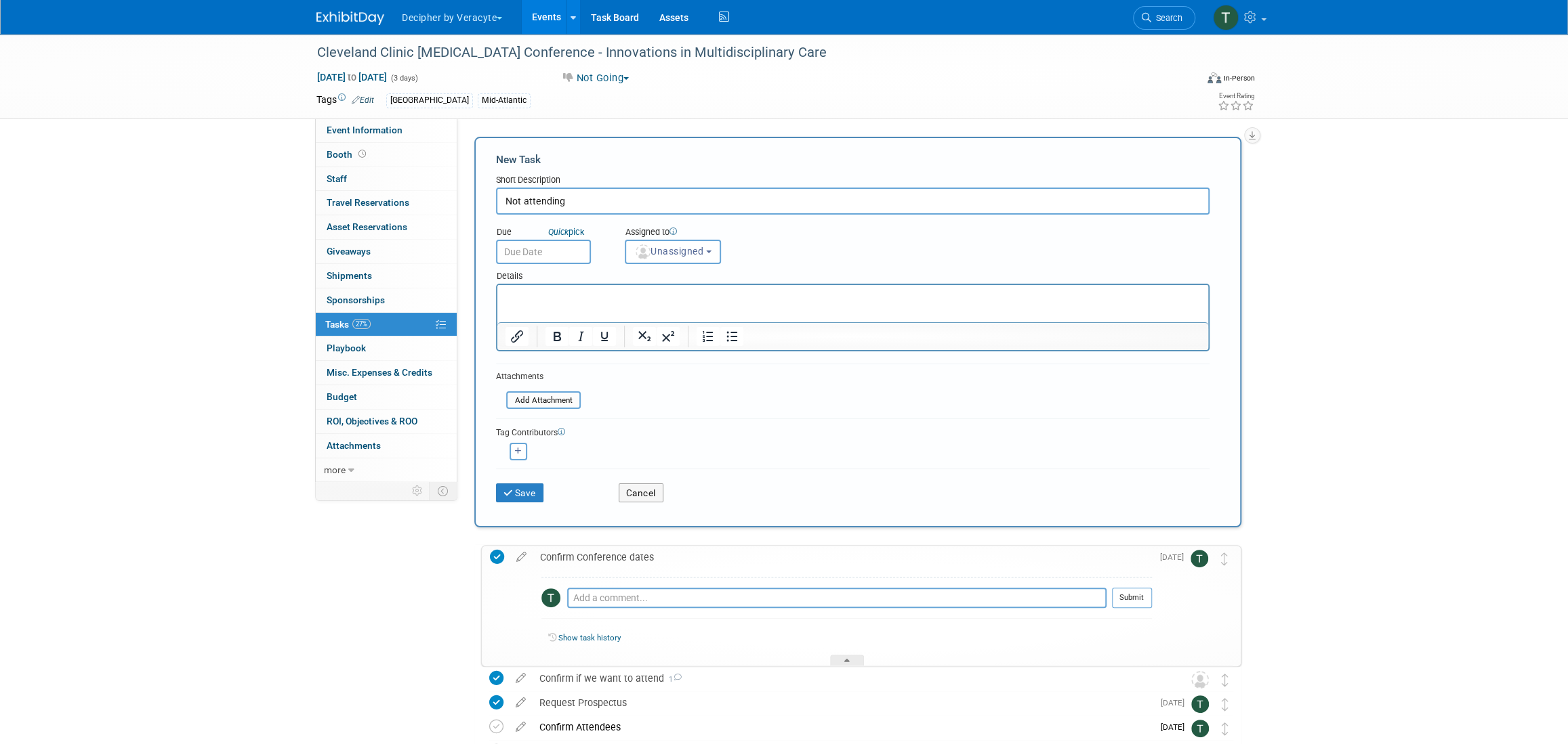
type input "Not attending"
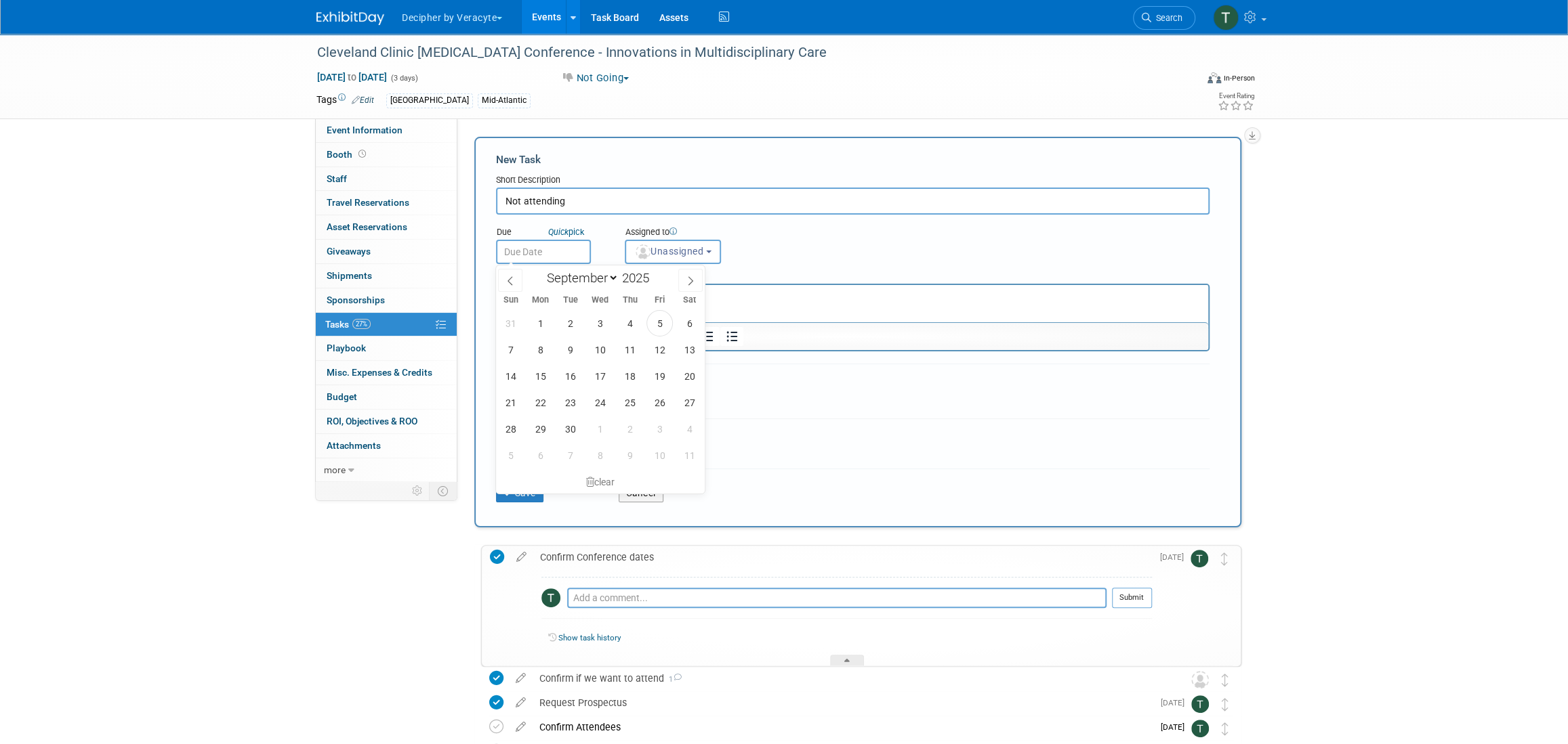
click at [569, 257] on input "text" at bounding box center [543, 252] width 95 height 25
click at [635, 356] on span "11" at bounding box center [630, 350] width 27 height 27
type input "Sep 11, 2025"
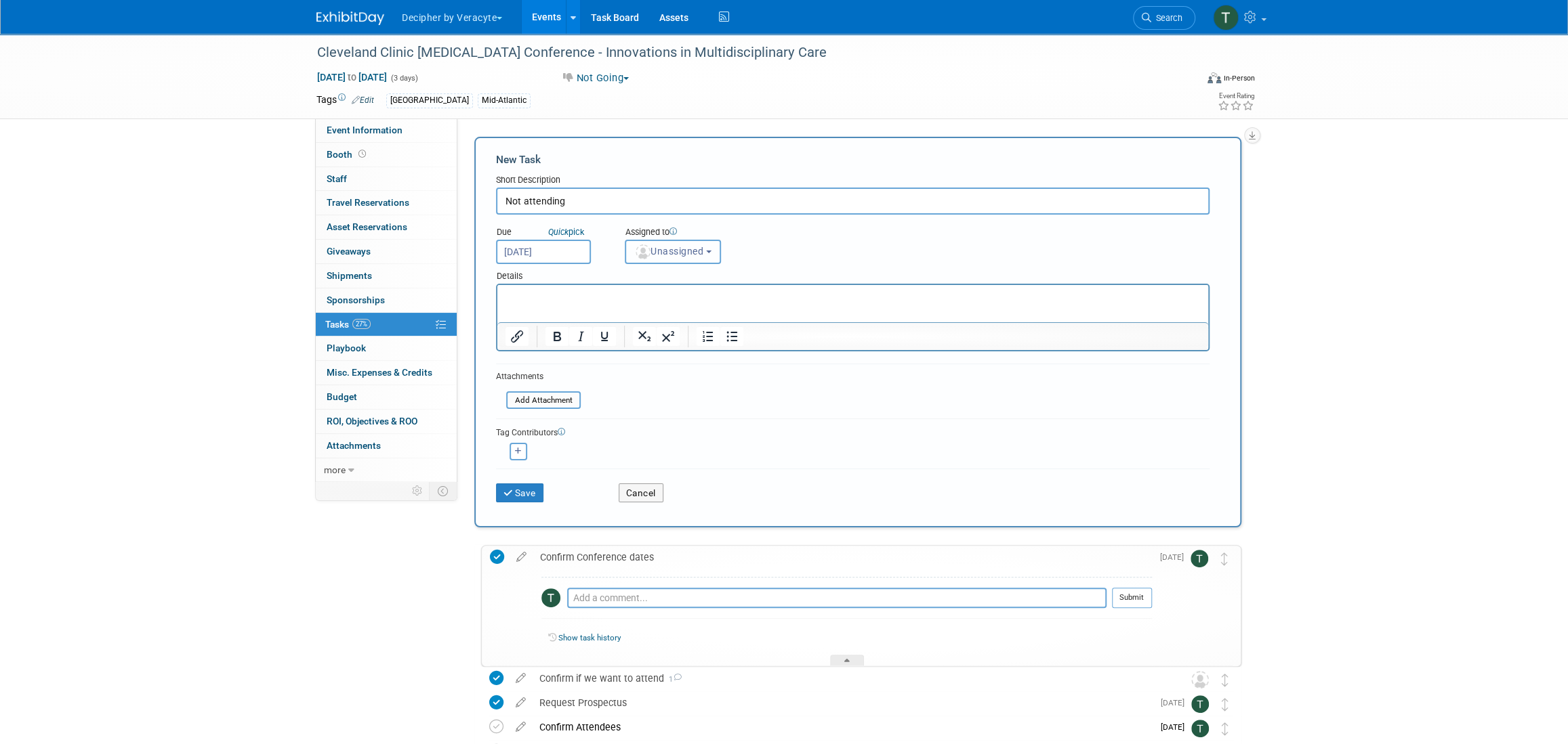
click at [672, 256] on span "Unassigned" at bounding box center [668, 251] width 69 height 11
click at [674, 278] on input "text" at bounding box center [696, 285] width 136 height 23
type input "y"
type input "tony"
click at [664, 324] on link "Tony Alvarado (me)" at bounding box center [706, 313] width 162 height 27
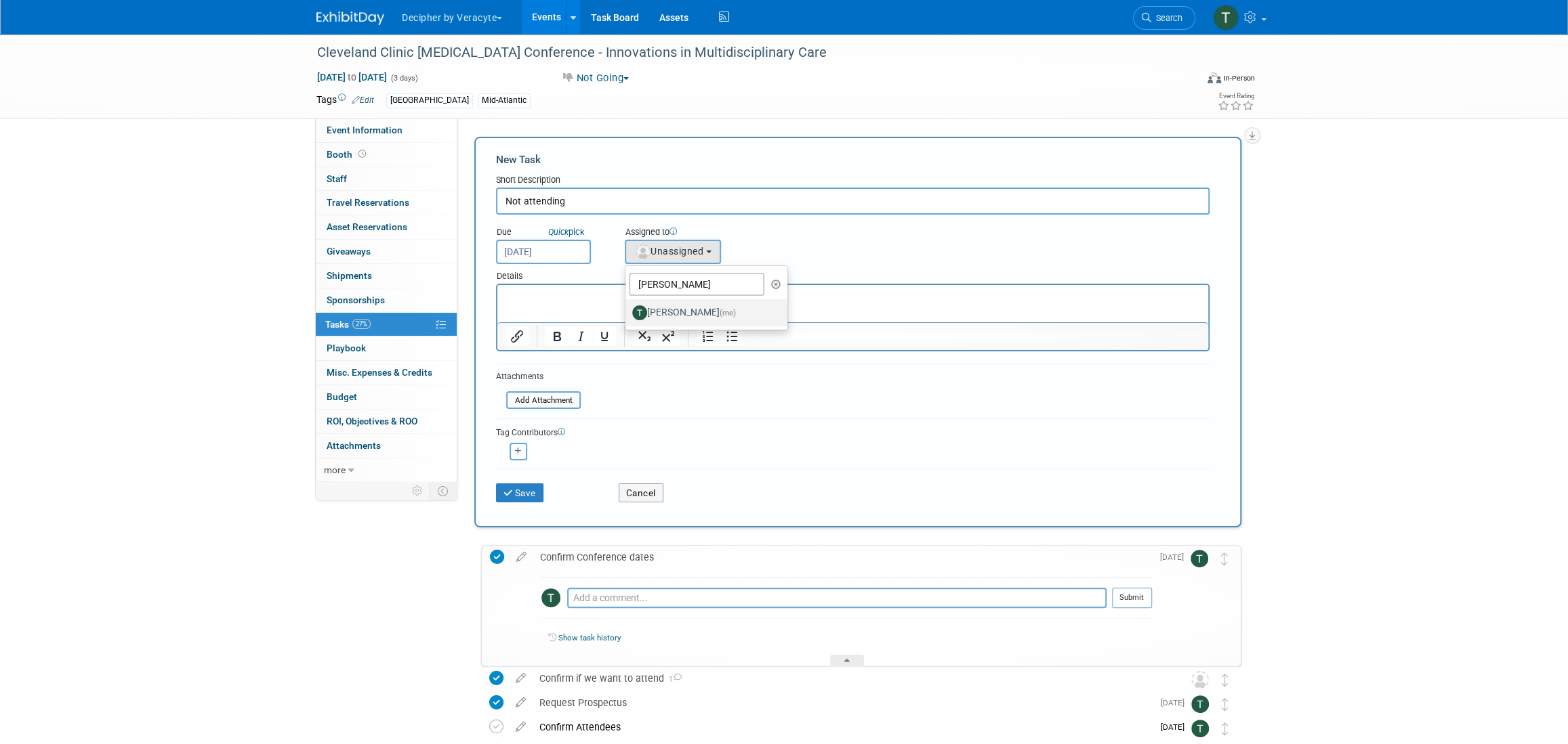
click at [662, 315] on label "Tony Alvarado (me)" at bounding box center [703, 313] width 142 height 22
click at [627, 315] on input "Tony Alvarado (me)" at bounding box center [623, 311] width 9 height 9
select select "3ceeba8c-a19a-4597-a609-6fba7c9a515a"
click at [505, 498] on button "Save" at bounding box center [520, 493] width 48 height 19
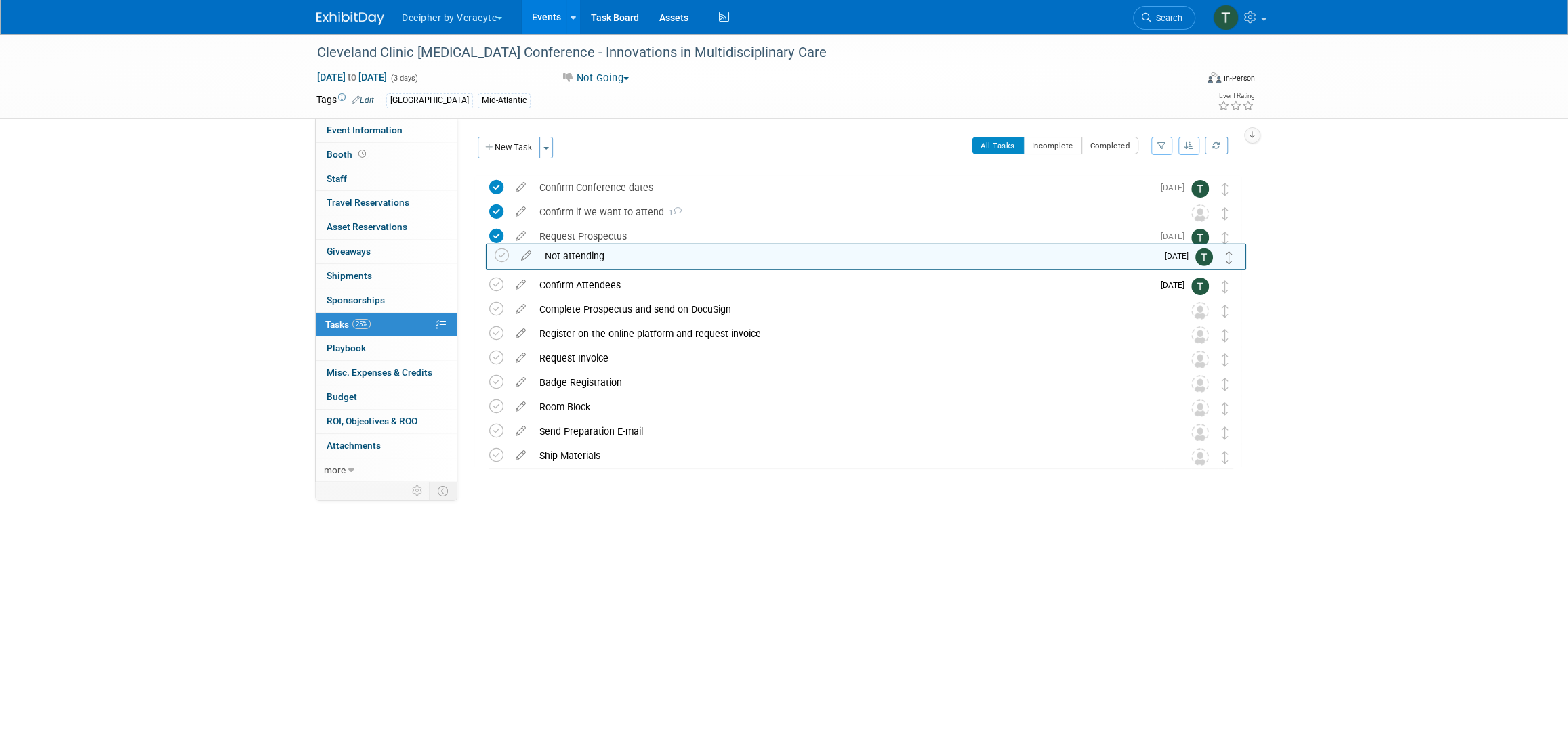
drag, startPoint x: 1224, startPoint y: 188, endPoint x: 1228, endPoint y: 256, distance: 68.1
click at [501, 283] on td at bounding box center [499, 286] width 20 height 25
click at [595, 283] on div "Confirm Attendees" at bounding box center [843, 285] width 620 height 23
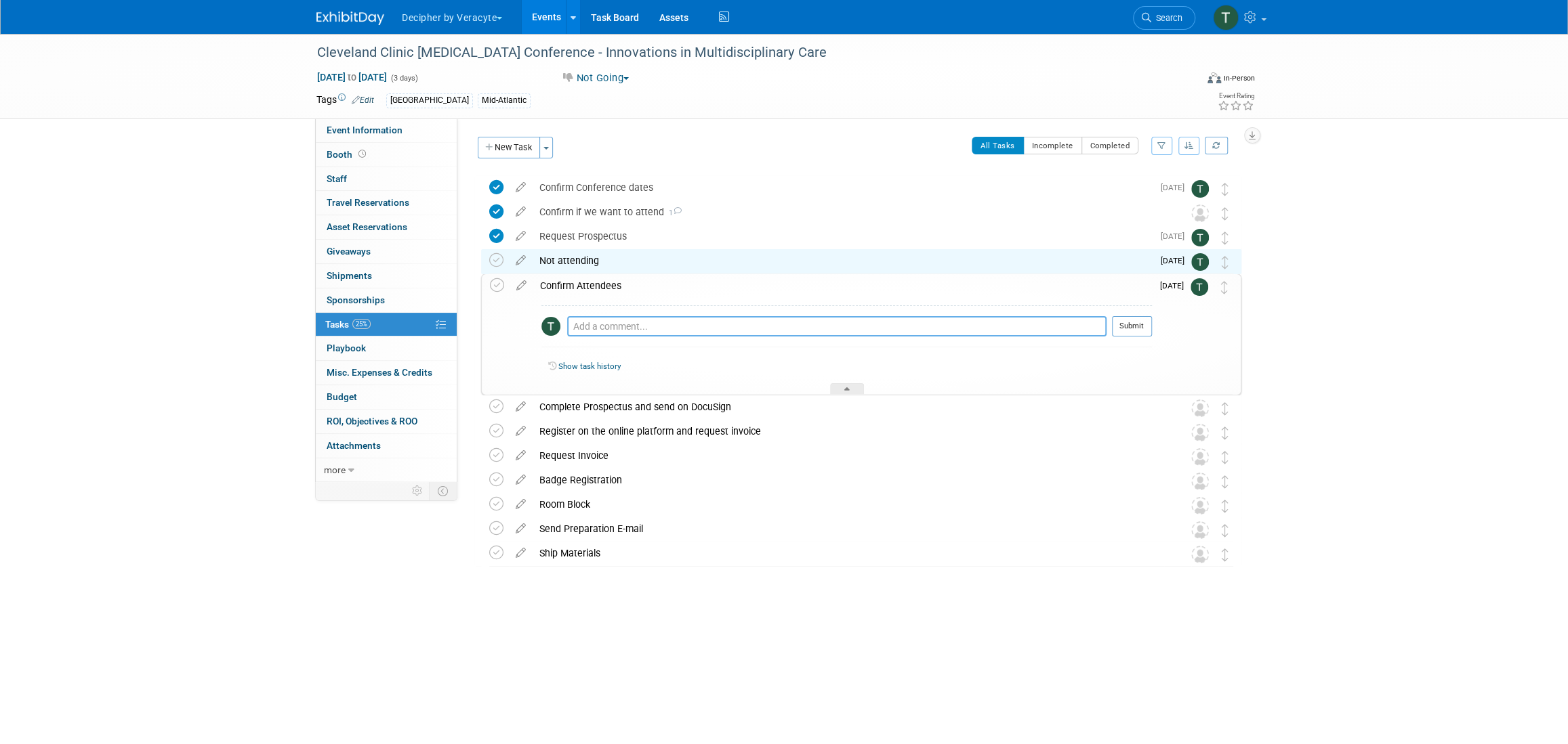
click at [603, 323] on textarea at bounding box center [836, 326] width 539 height 20
paste textarea "Hi Jonathon, Yesterday I was looking at this conference's agenda: https://www.c…"
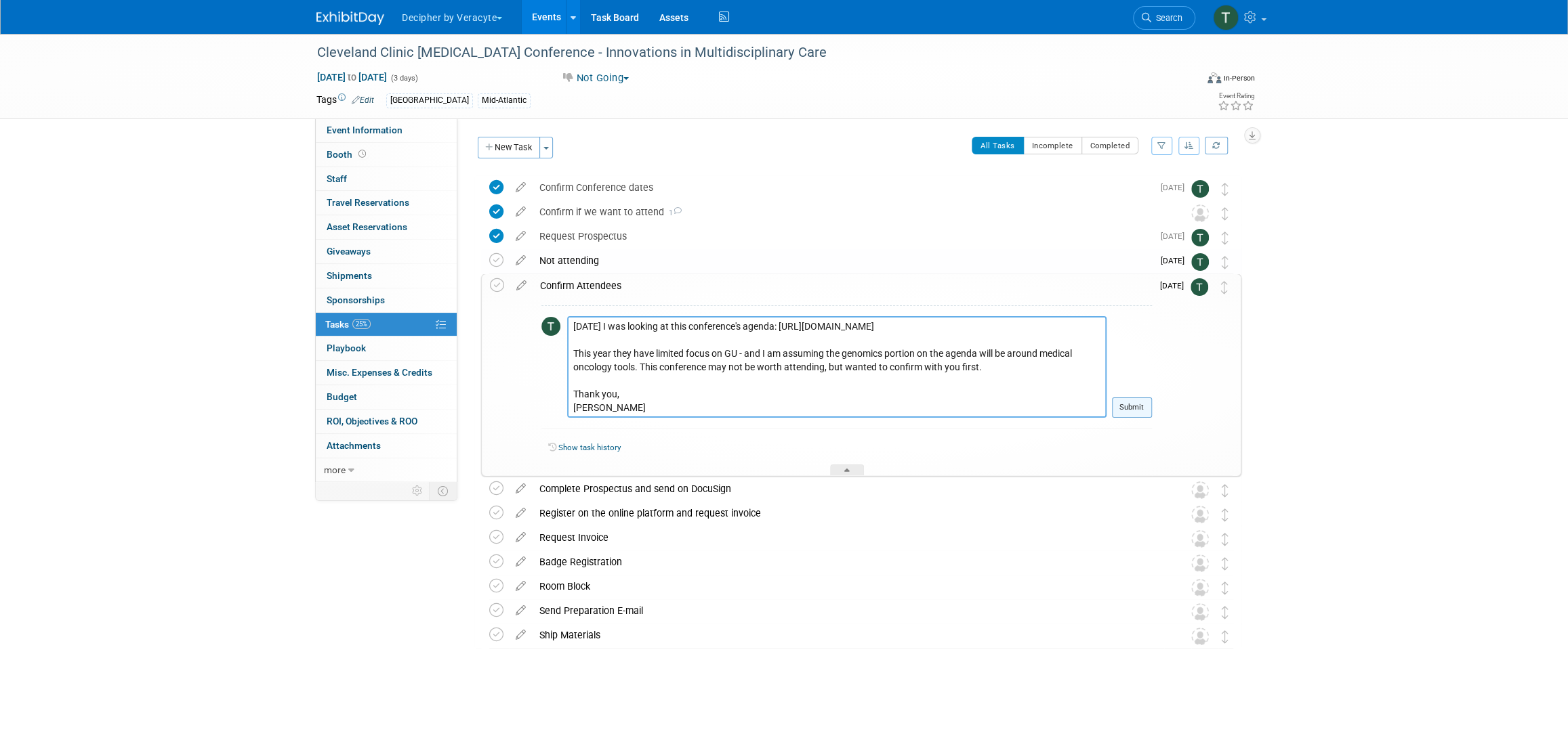
type textarea "Hi Jonathon, Yesterday I was looking at this conference's agenda: https://www.c…"
click at [1128, 412] on button "Submit" at bounding box center [1132, 407] width 40 height 20
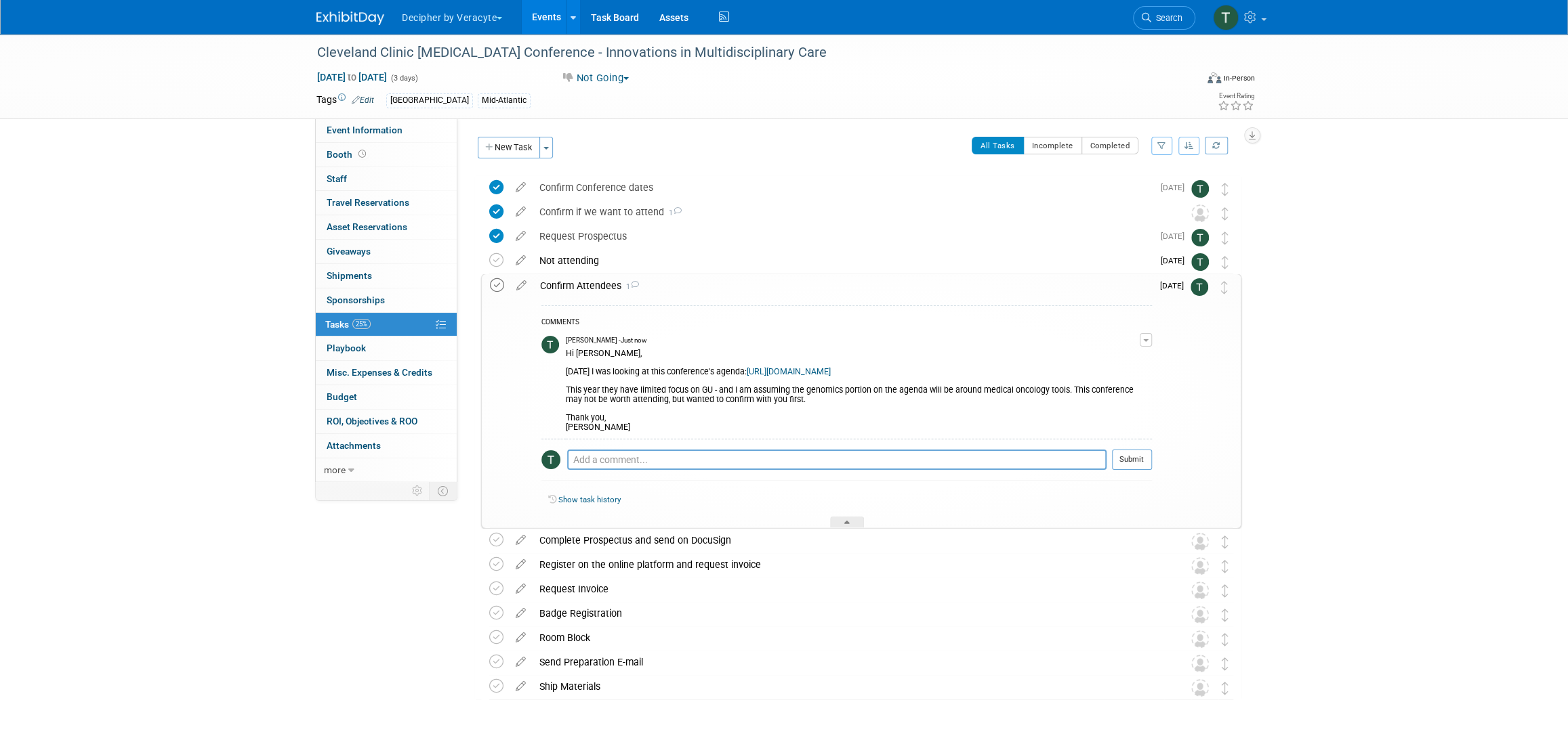
click at [497, 282] on icon at bounding box center [497, 285] width 14 height 14
click at [552, 265] on div "Not attending" at bounding box center [843, 261] width 620 height 23
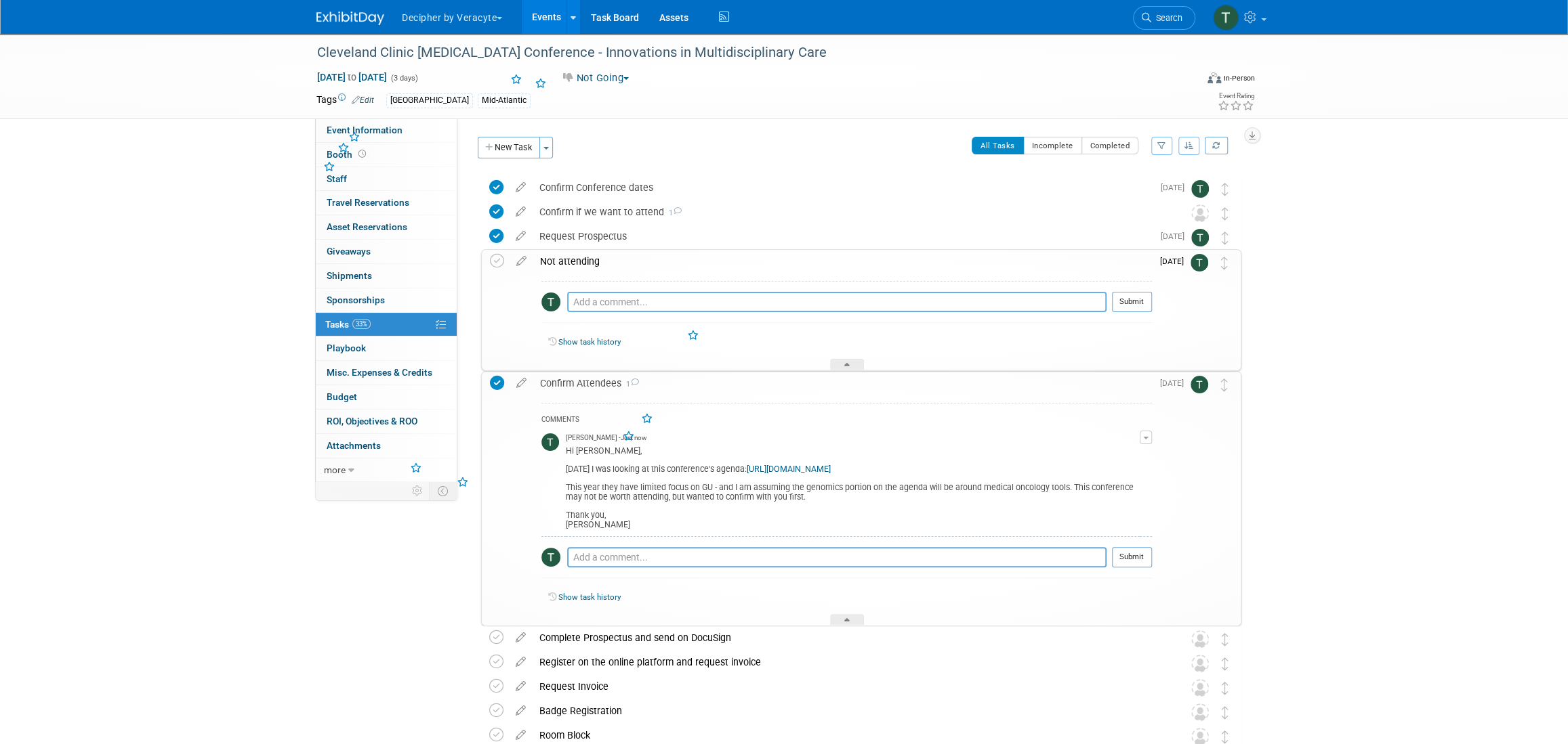
click at [618, 303] on textarea at bounding box center [836, 302] width 539 height 20
paste textarea "Hi Jonathon, Yesterday I was looking at this conference's agenda: https://www.c…"
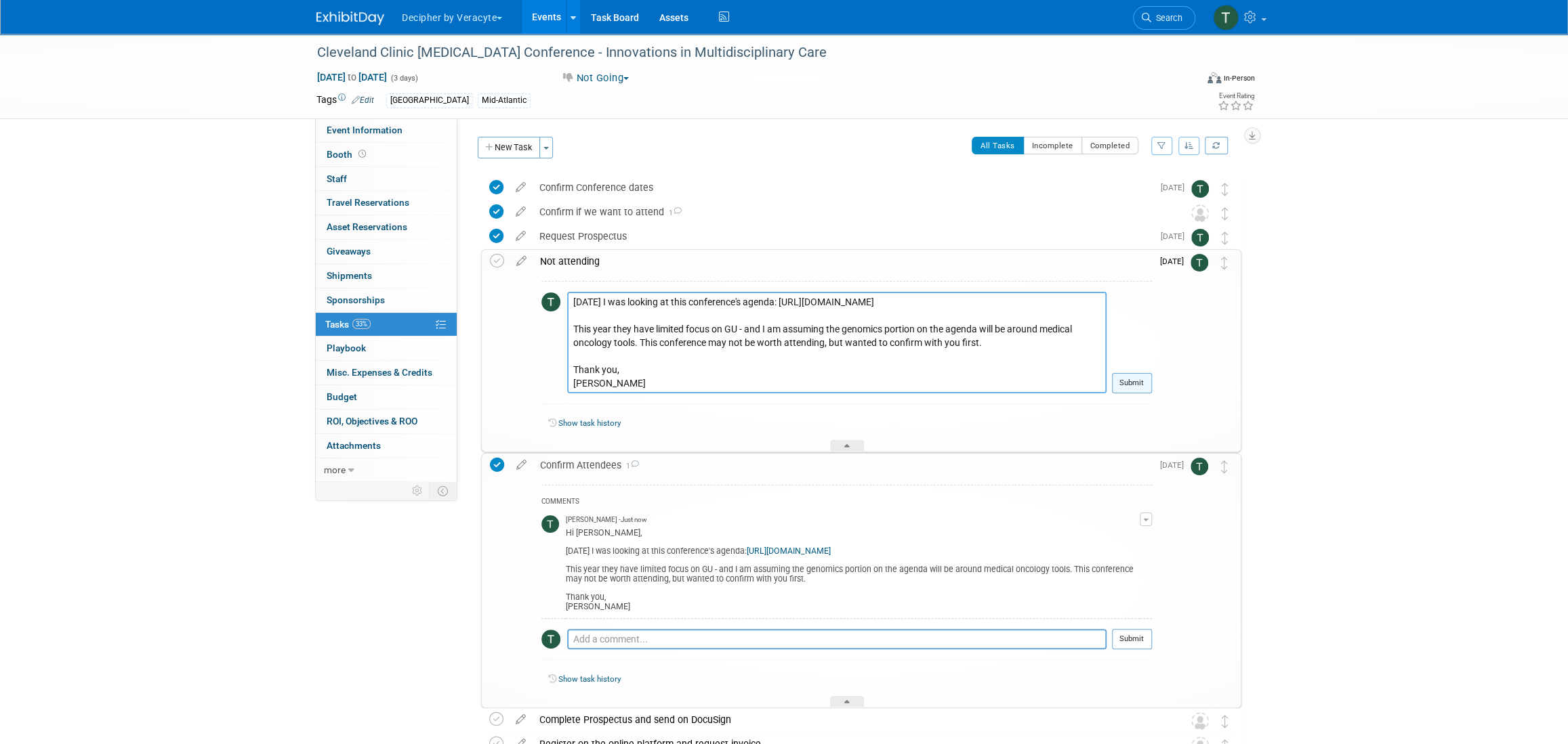
type textarea "Hi Jonathon, Yesterday I was looking at this conference's agenda: https://www.c…"
click at [1135, 390] on button "Submit" at bounding box center [1132, 384] width 40 height 20
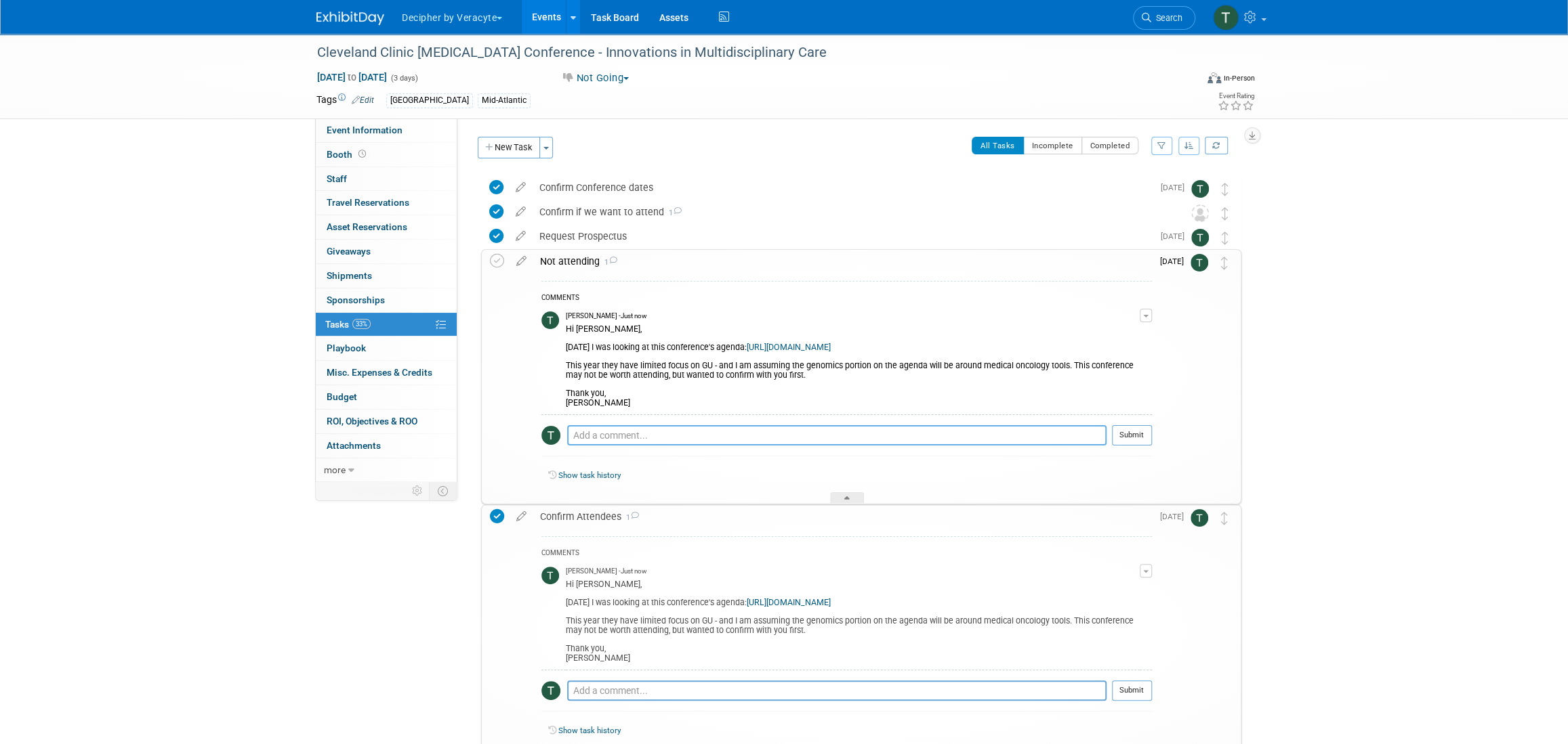
click at [654, 440] on textarea at bounding box center [836, 435] width 539 height 20
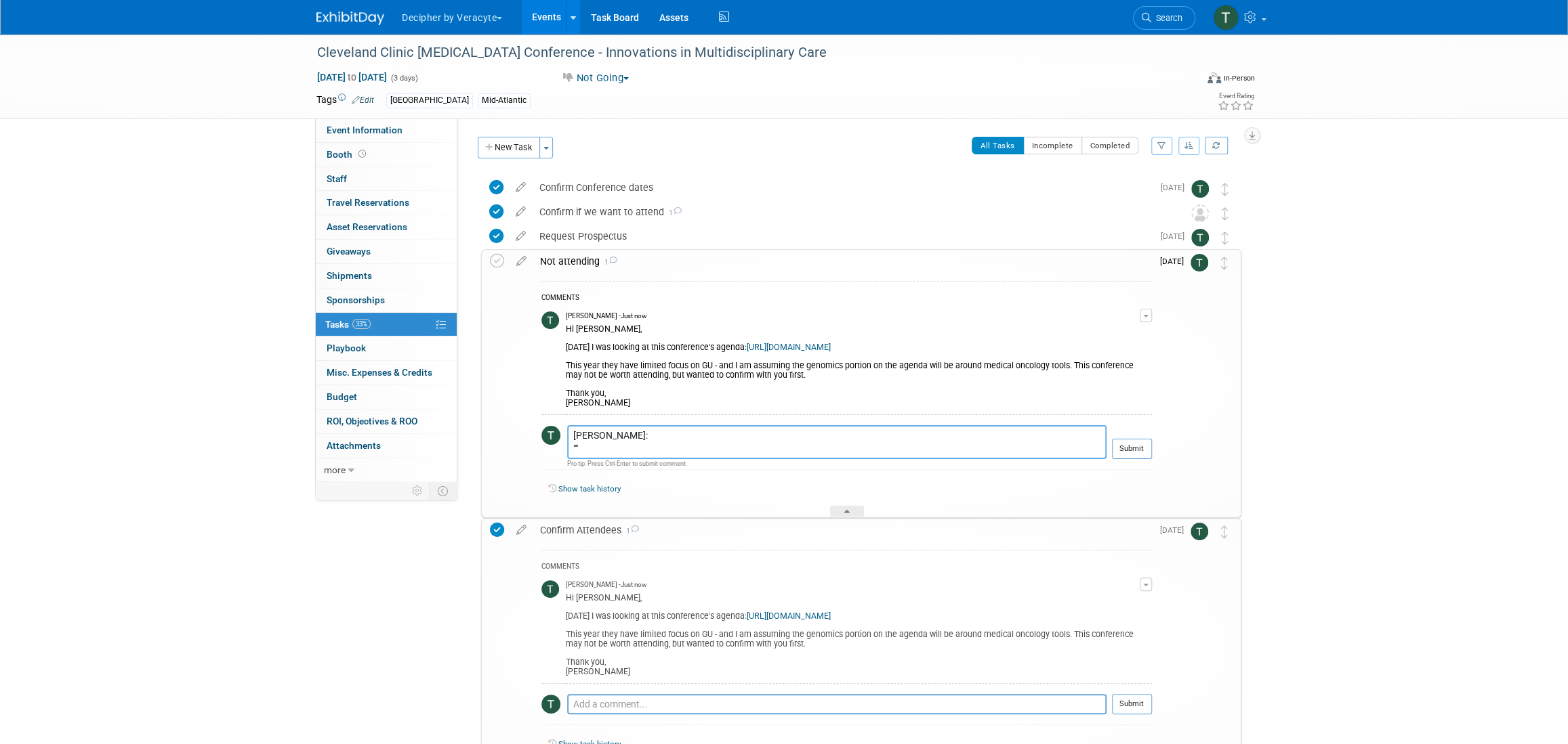
paste textarea "Just looked at agenda. Let’s skip this time and can revisit the following year."
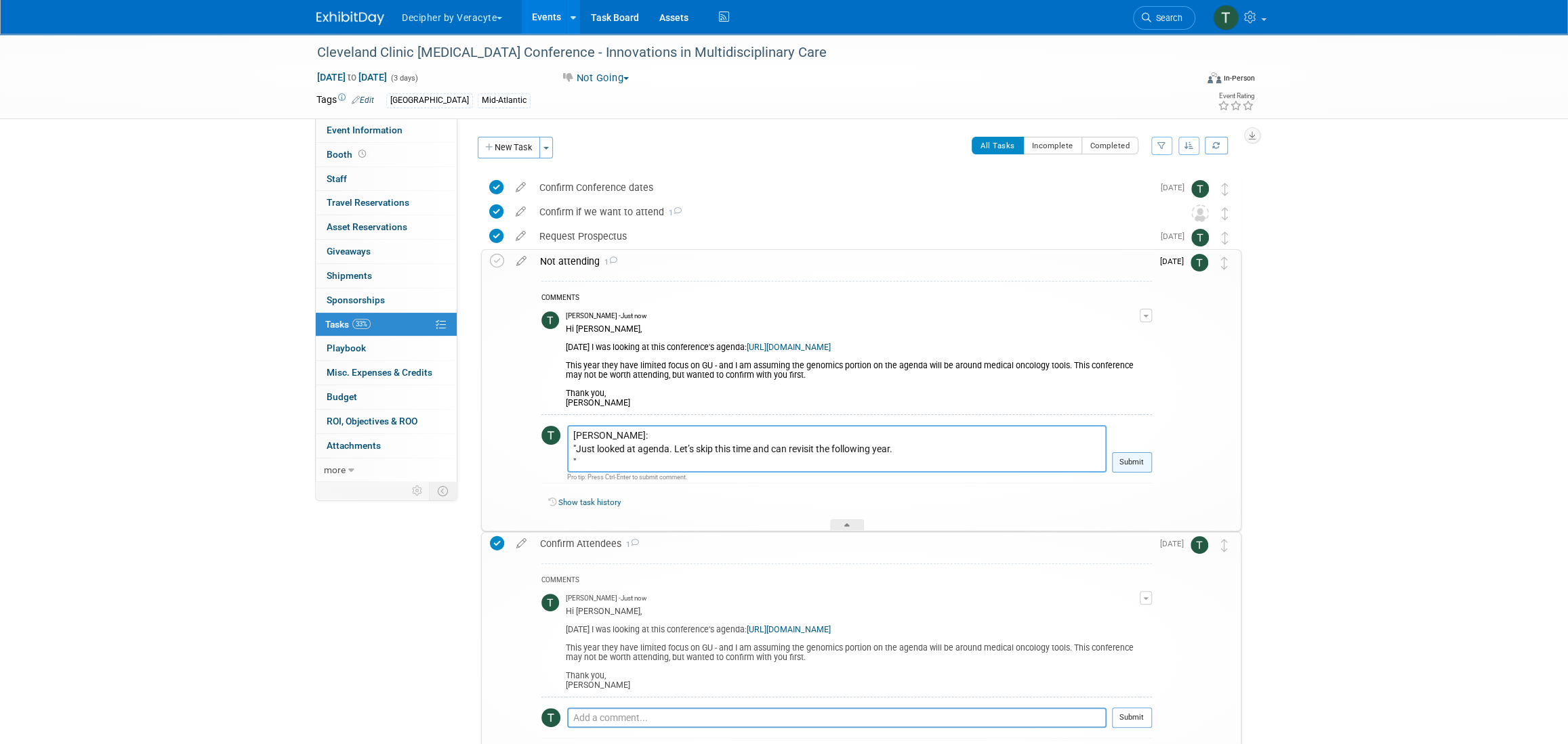
type textarea "Per Jonathon: "Just looked at agenda. Let’s skip this time and can revisit the …"
click at [1136, 463] on button "Submit" at bounding box center [1132, 463] width 40 height 20
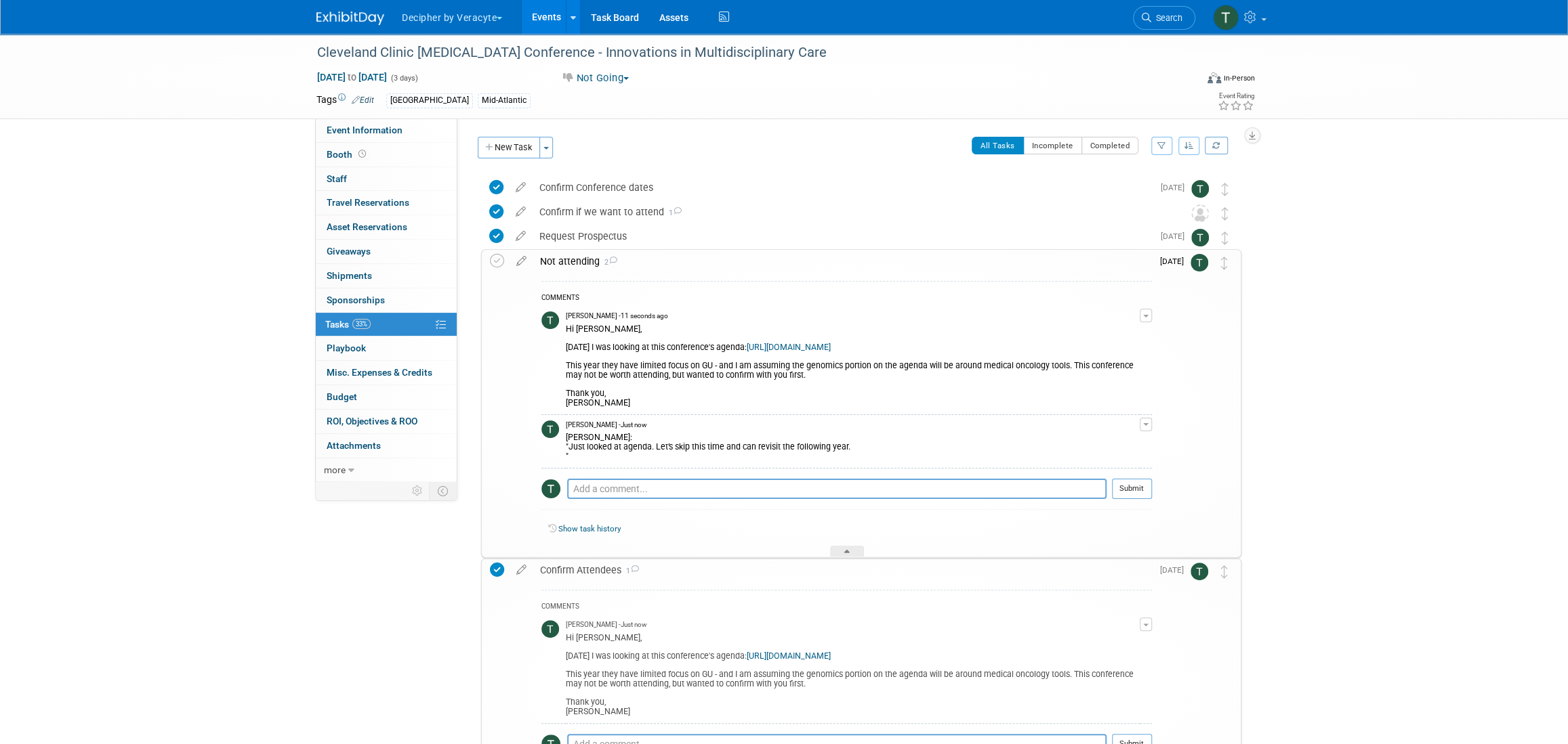
click at [489, 262] on div "Not attending 2 COMMENTS Tony Alvarado - 11 seconds ago Hi Jonathon, Yesterday …" at bounding box center [861, 403] width 760 height 309
click at [501, 262] on icon at bounding box center [497, 261] width 14 height 14
click at [387, 386] on link "Budget" at bounding box center [386, 397] width 141 height 24
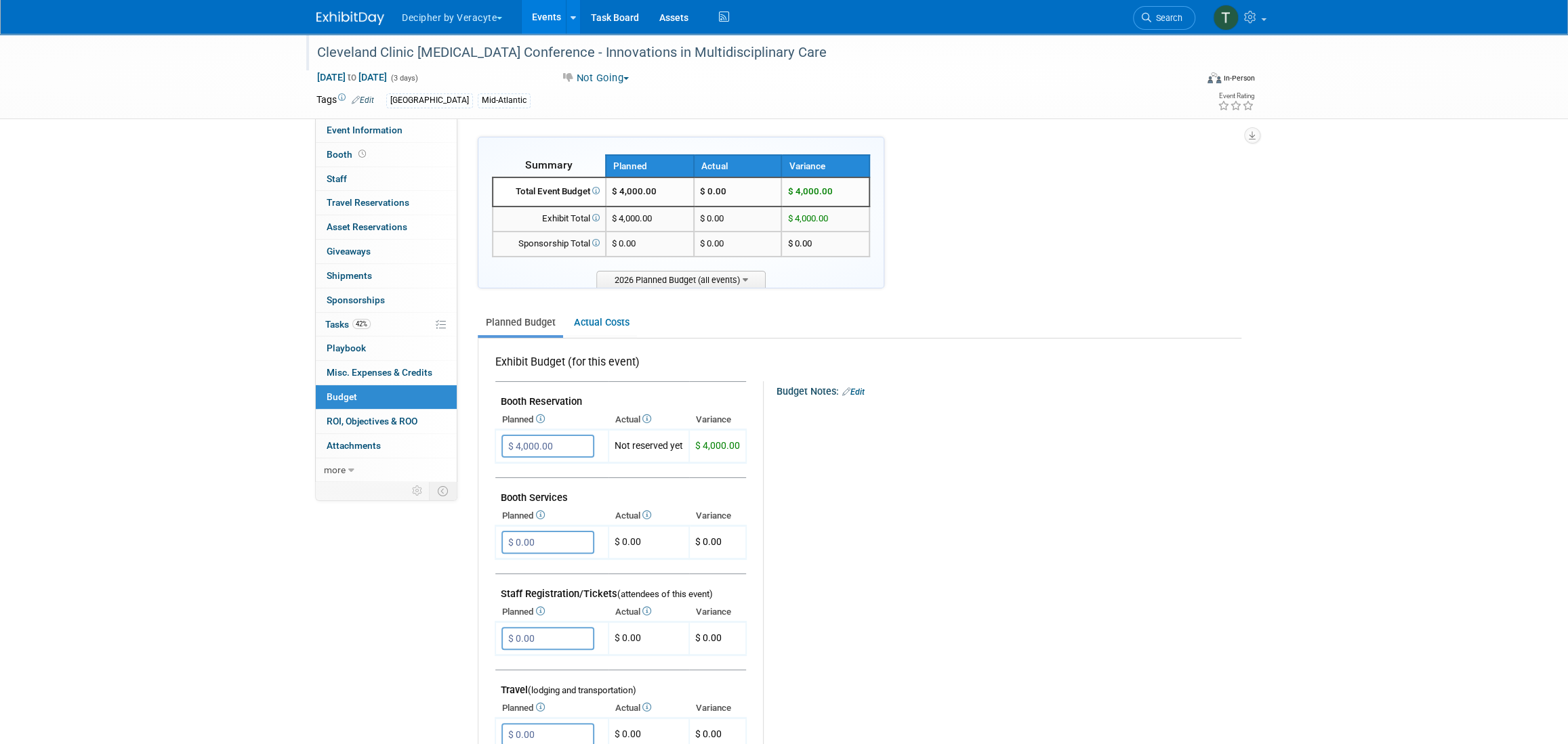
click at [471, 61] on div "Cleveland Clinic [MEDICAL_DATA] Conference - Innovations in Multidisciplinary C…" at bounding box center [743, 53] width 862 height 25
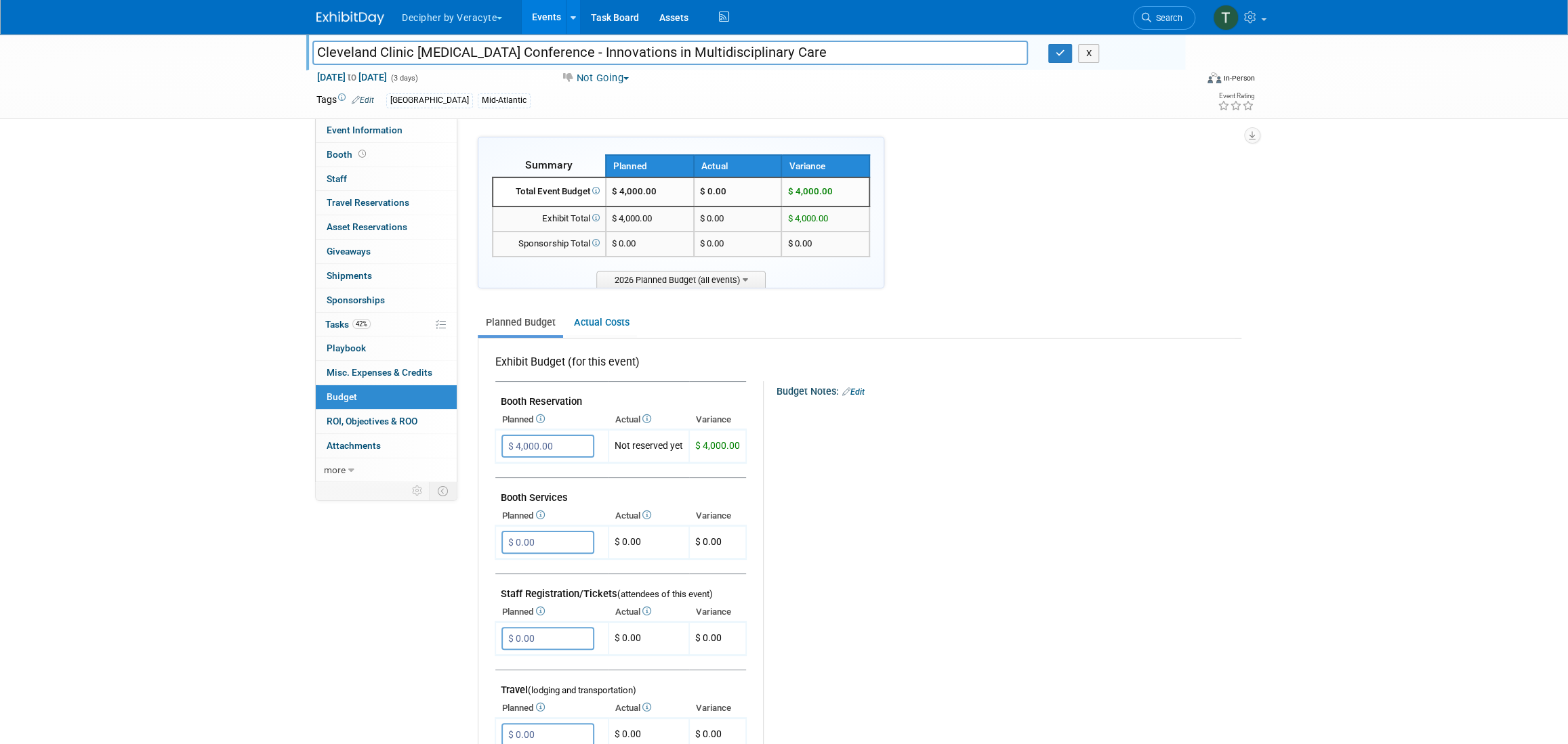
click at [471, 61] on input "Cleveland Clinic [MEDICAL_DATA] Conference - Innovations in Multidisciplinary C…" at bounding box center [670, 52] width 716 height 24
click at [533, 7] on link "Events" at bounding box center [546, 17] width 50 height 34
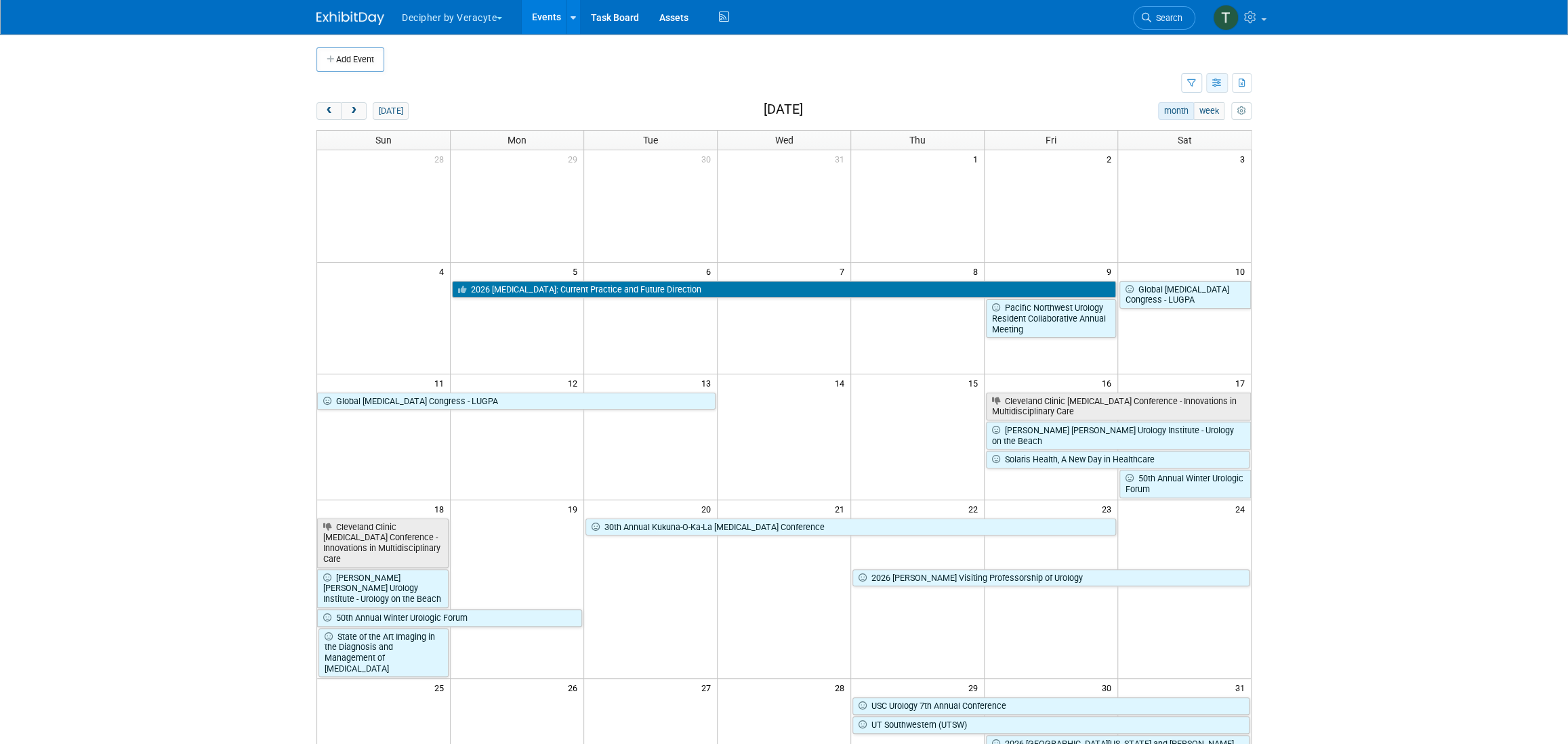
click at [1224, 78] on button "button" at bounding box center [1217, 82] width 22 height 20
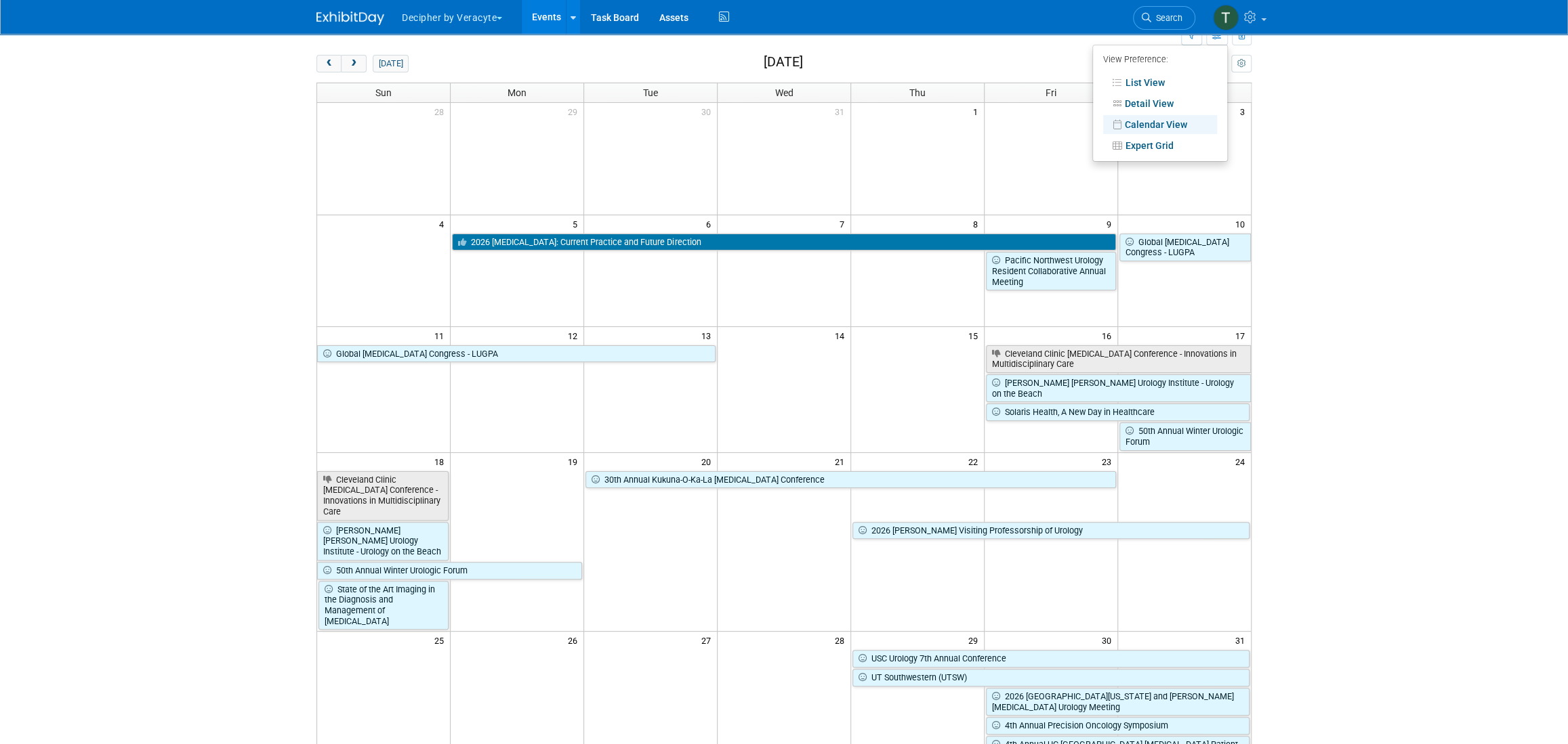
scroll to position [78, 0]
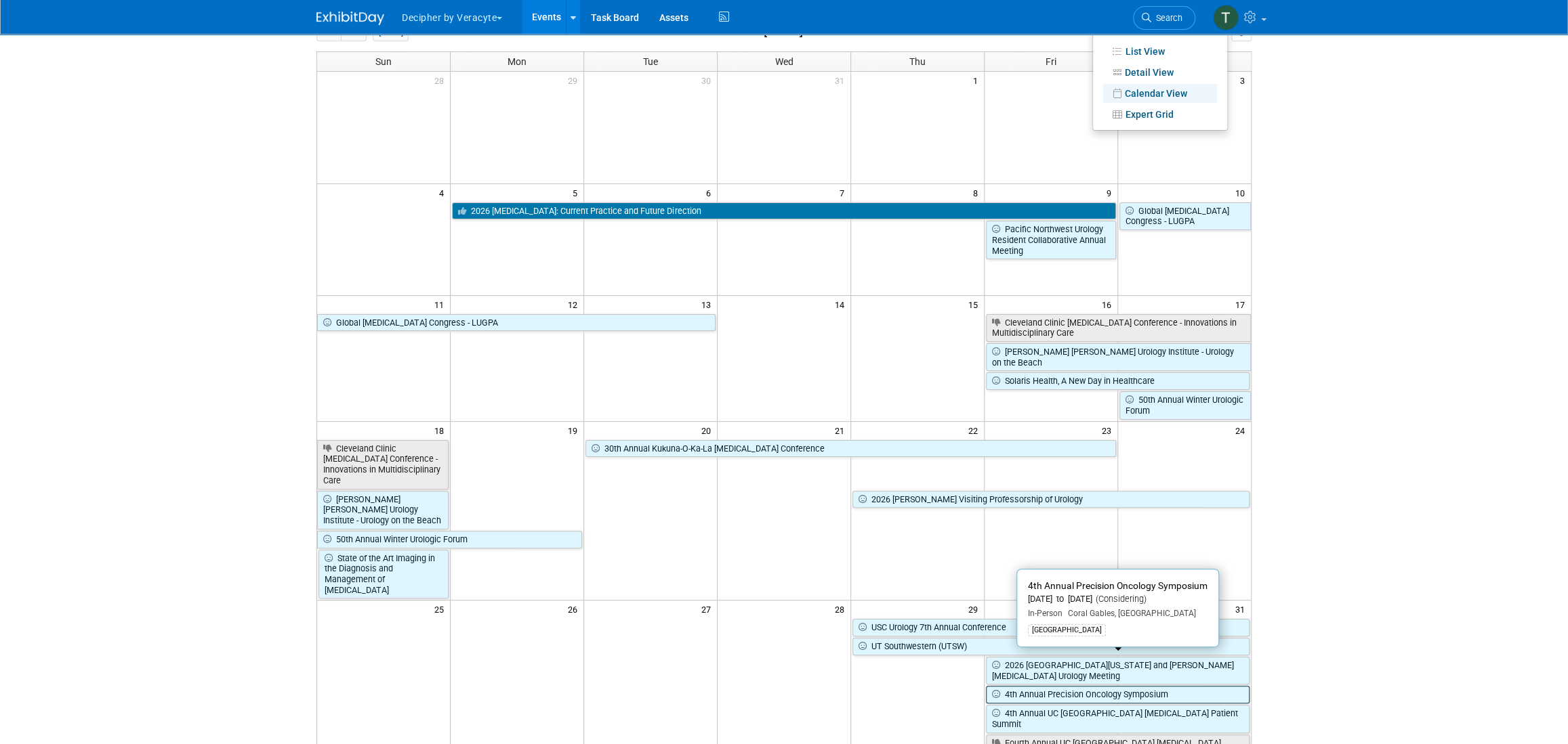
click at [1143, 686] on link "4th Annual Precision Oncology Symposium" at bounding box center [1117, 695] width 264 height 18
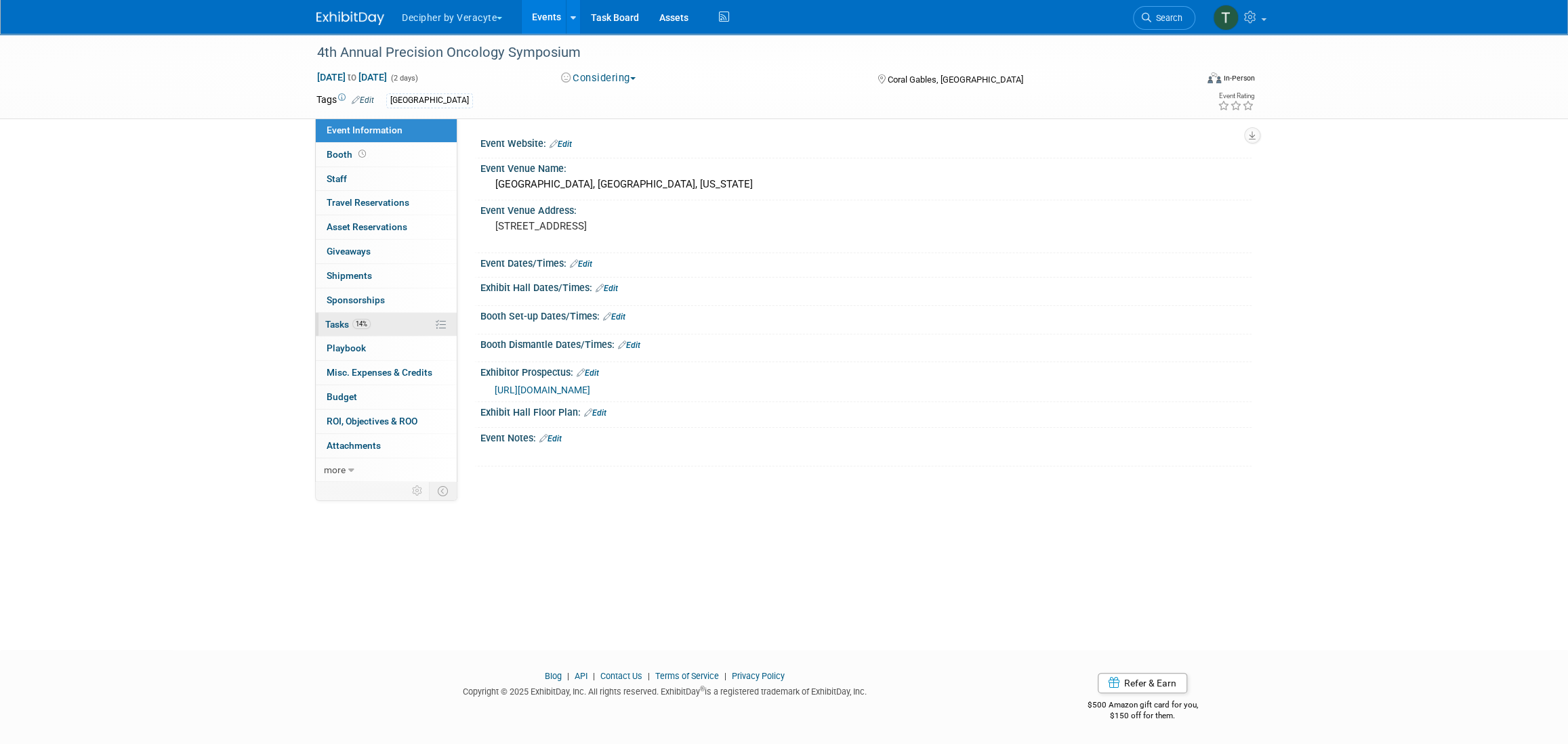
click at [391, 326] on link "14% Tasks 14%" at bounding box center [386, 324] width 141 height 24
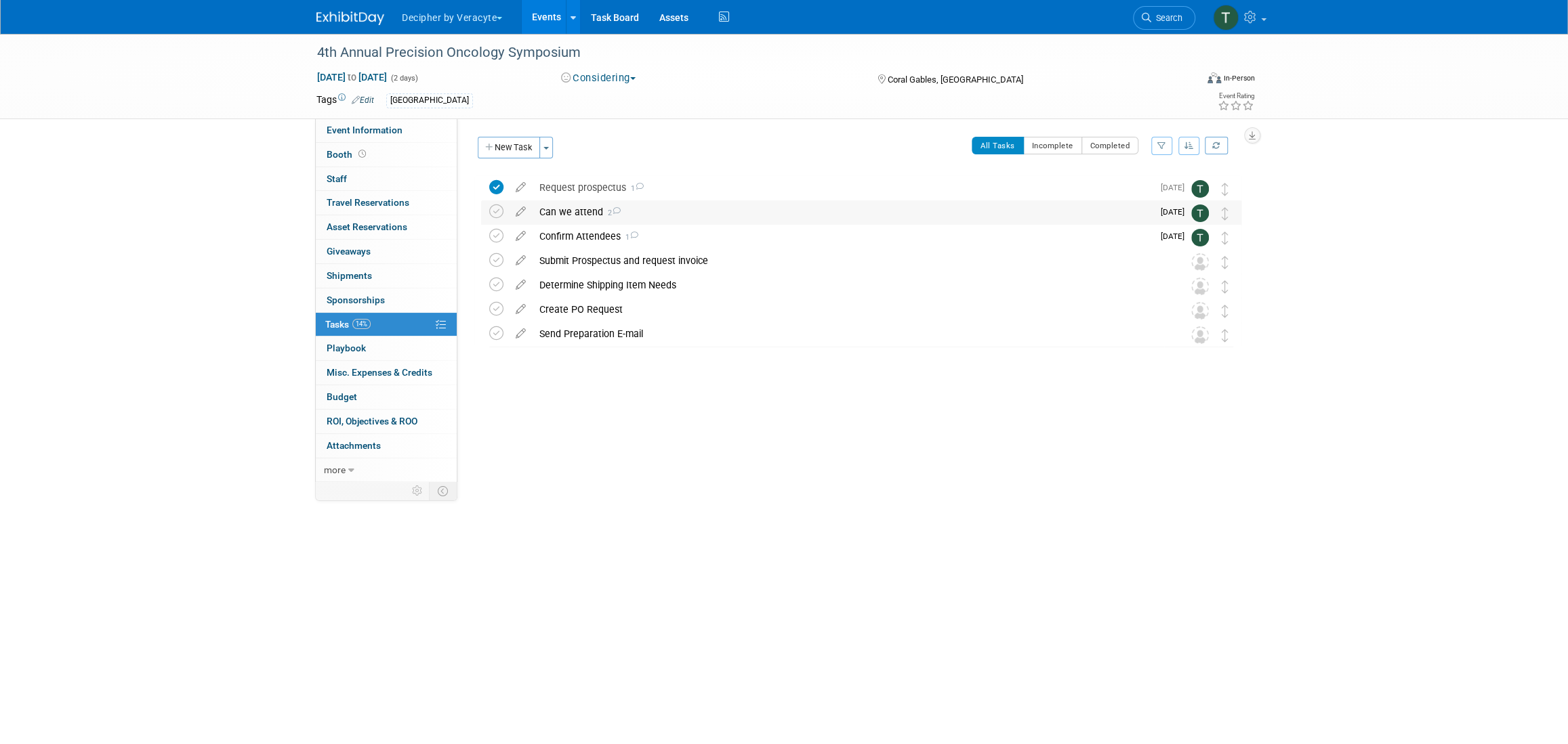
click at [600, 206] on div "Can we attend 2" at bounding box center [843, 212] width 620 height 23
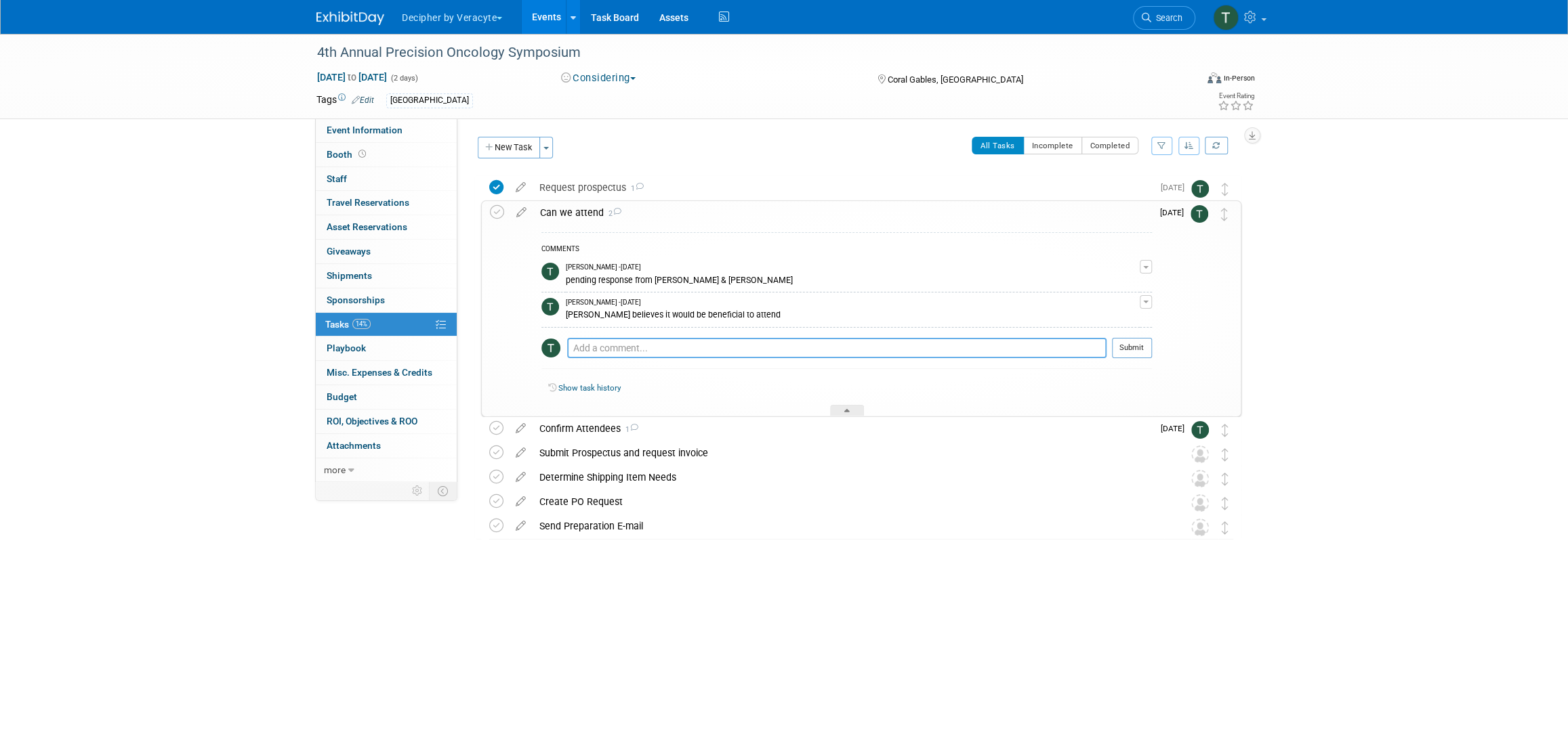
click at [653, 344] on textarea at bounding box center [836, 348] width 539 height 20
paste textarea "Absolutely - [DEMOGRAPHIC_DATA] Health/[GEOGRAPHIC_DATA][MEDICAL_DATA] is the o…"
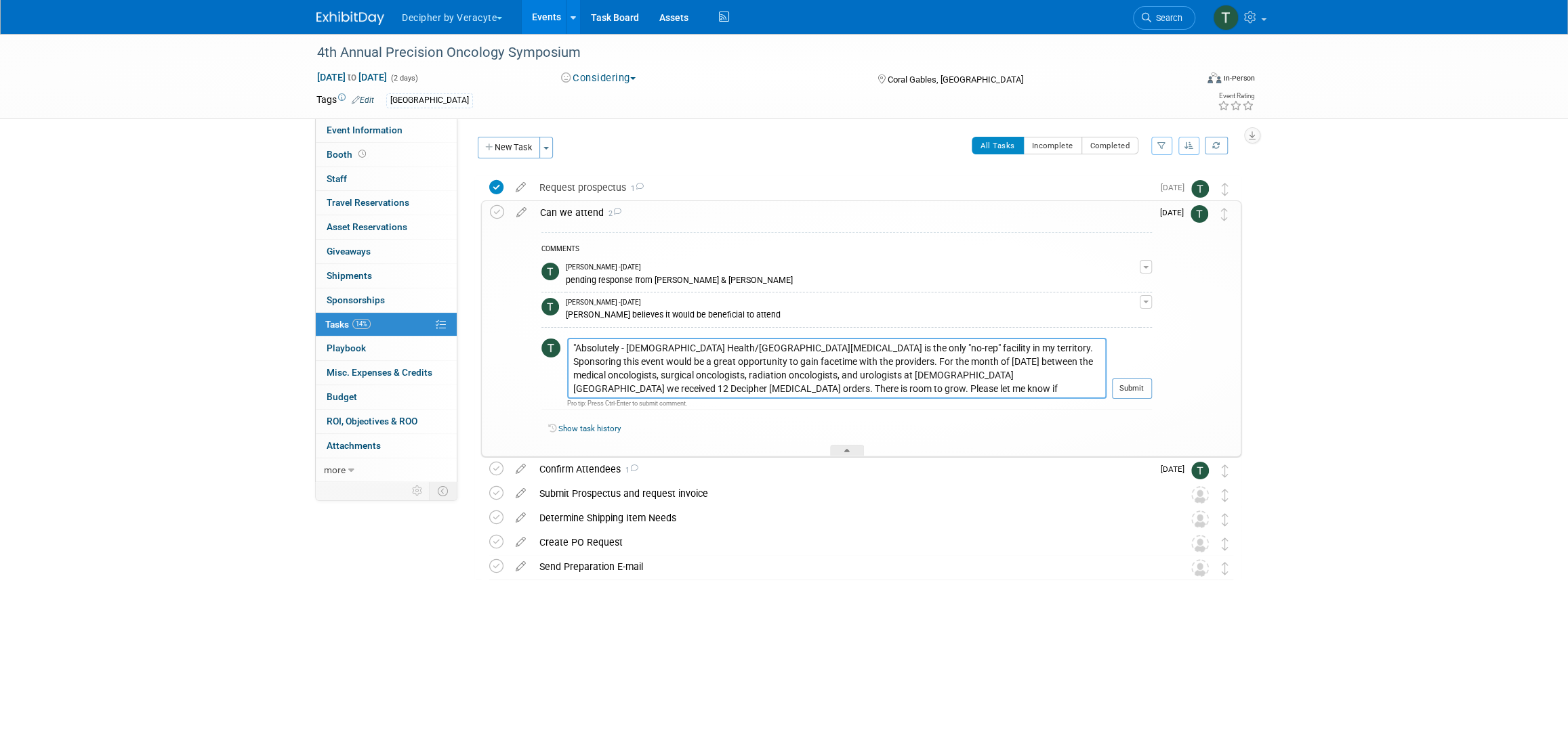
type textarea ""Absolutely - [DEMOGRAPHIC_DATA] Health/[GEOGRAPHIC_DATA][MEDICAL_DATA] is the …"
click at [1162, 382] on td "[DATE]" at bounding box center [1171, 328] width 39 height 255
click at [1150, 384] on button "Submit" at bounding box center [1132, 389] width 40 height 20
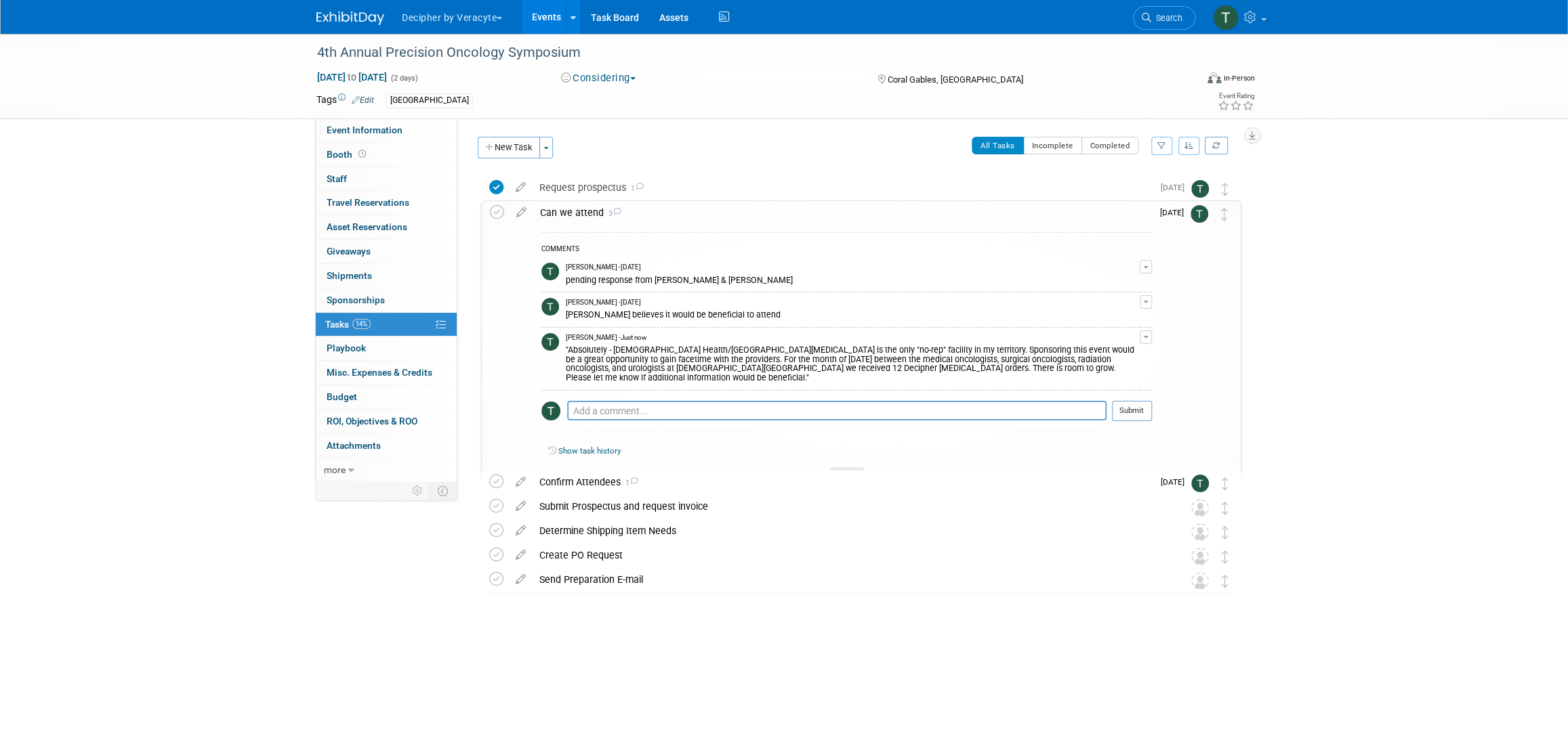
click at [563, 25] on link "Events" at bounding box center [546, 17] width 50 height 34
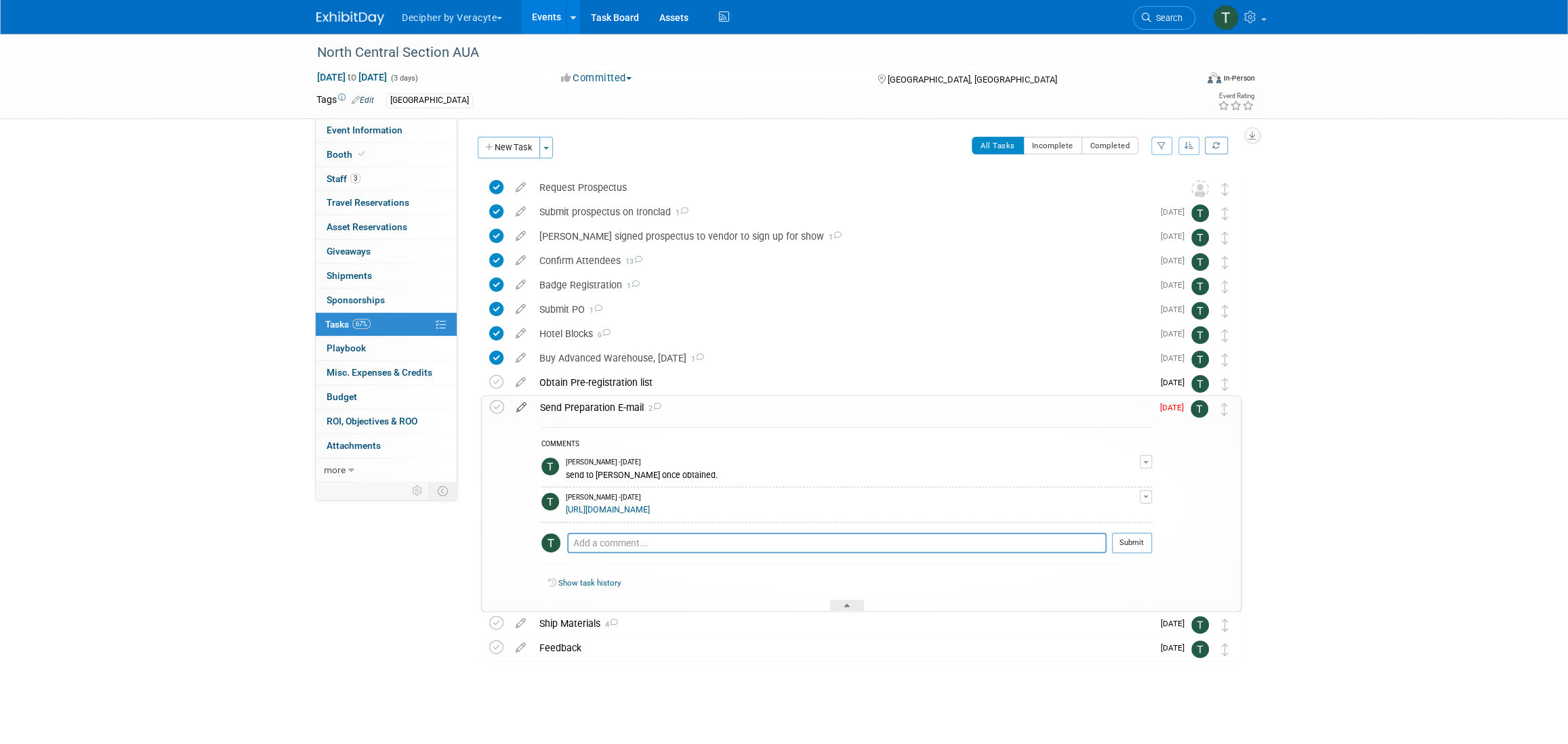
click at [520, 410] on icon at bounding box center [522, 405] width 24 height 17
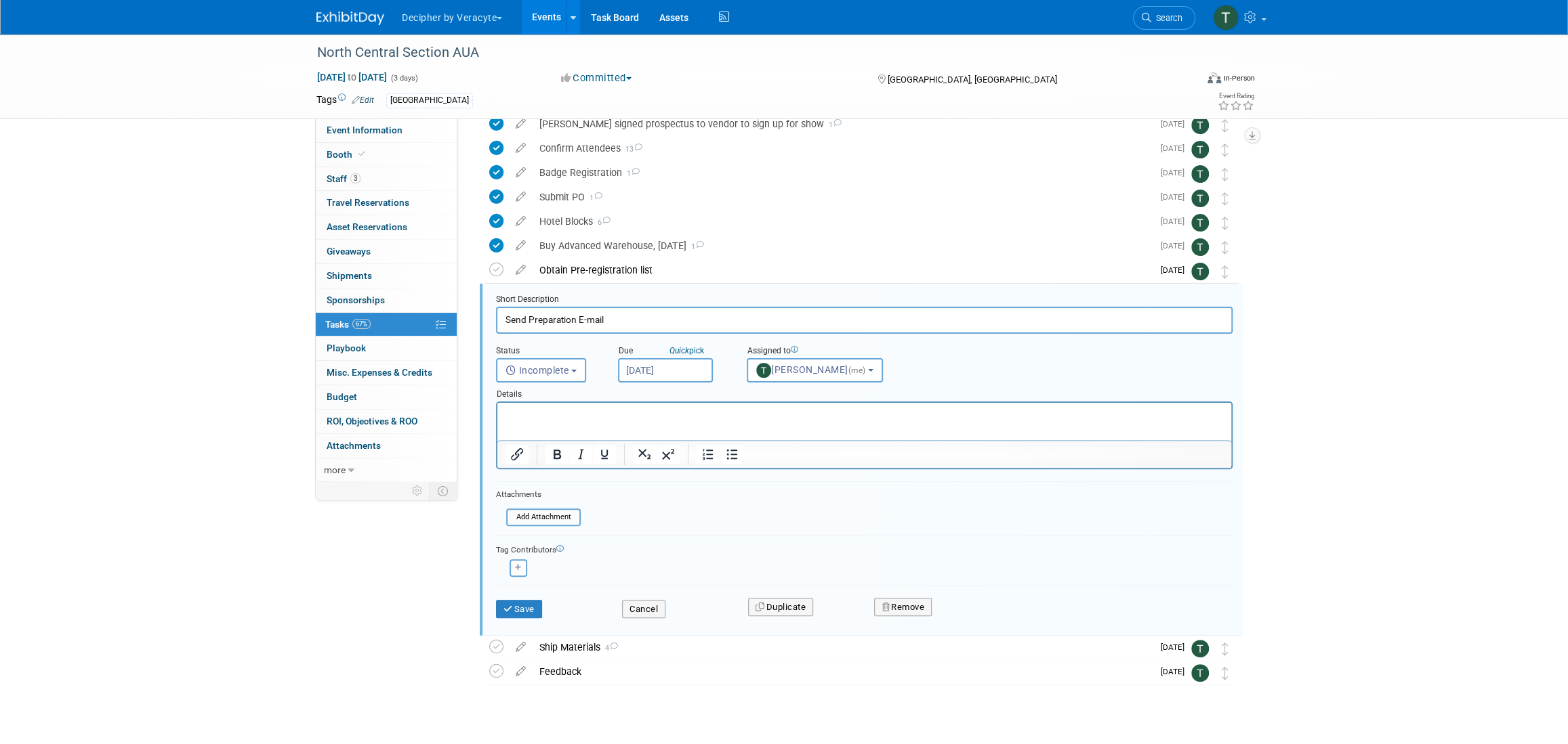
scroll to position [136, 0]
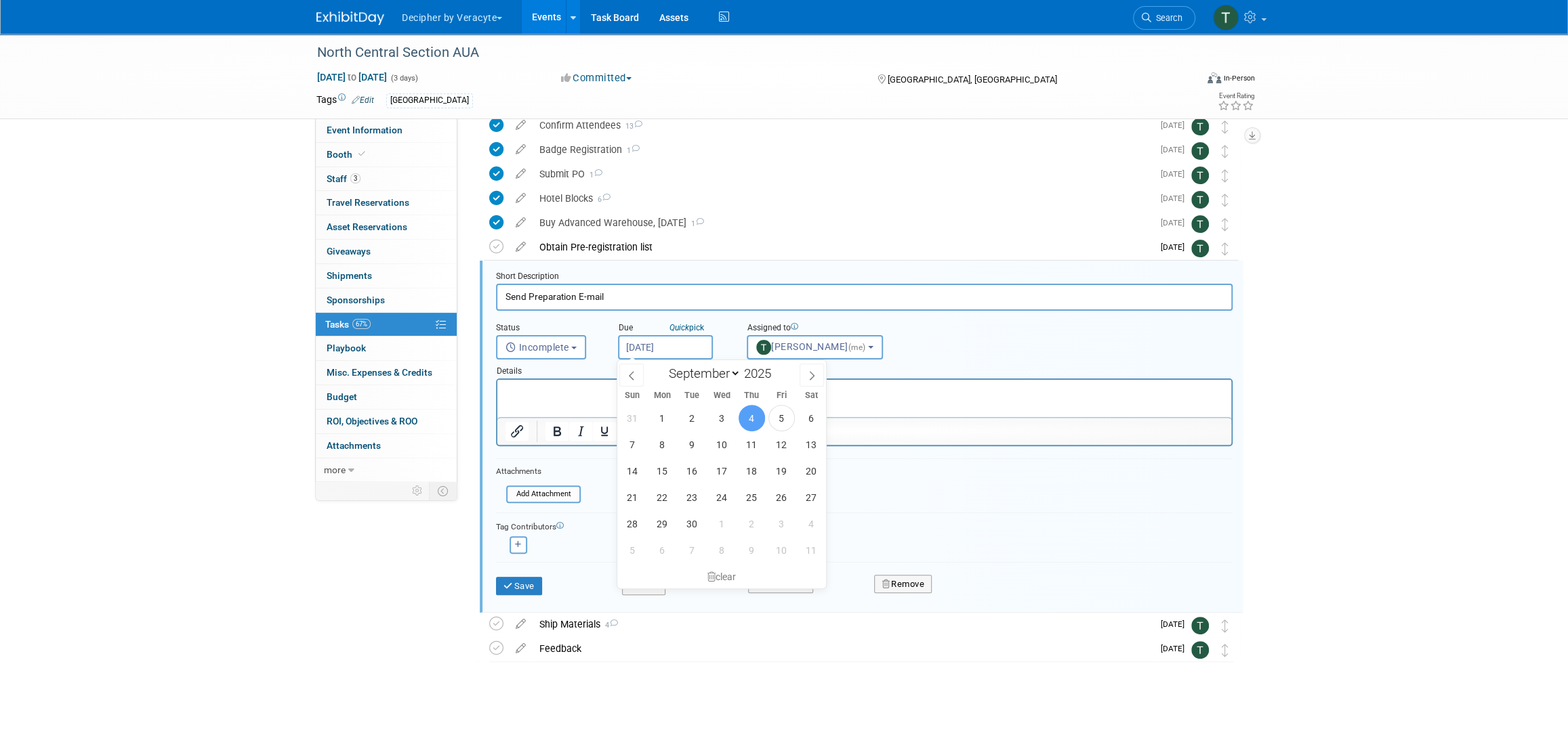
click at [680, 347] on input "Sep 4, 2025" at bounding box center [665, 347] width 95 height 25
click at [784, 461] on span "19" at bounding box center [781, 471] width 27 height 27
type input "Sep 19, 2025"
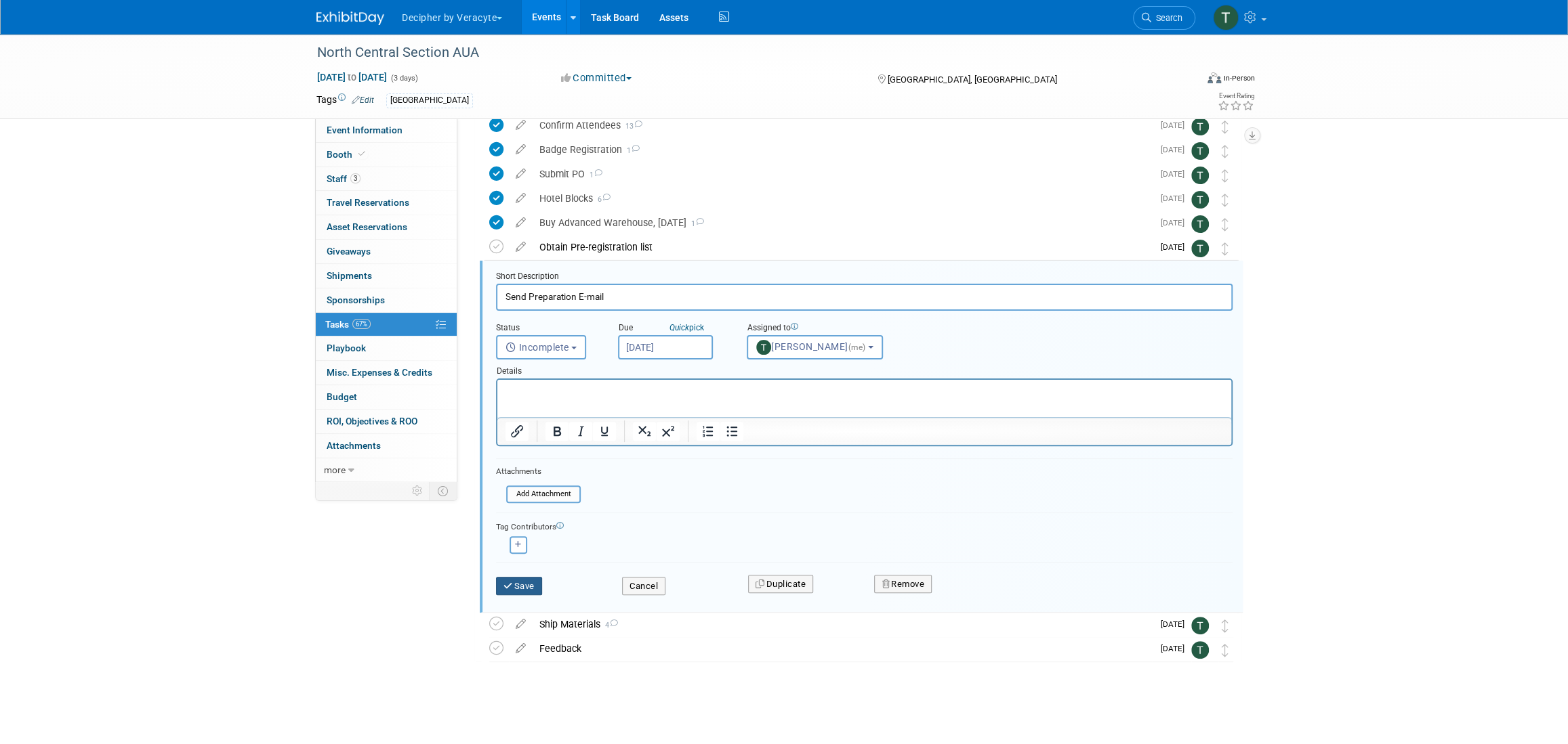
click at [534, 581] on button "Save" at bounding box center [519, 587] width 46 height 19
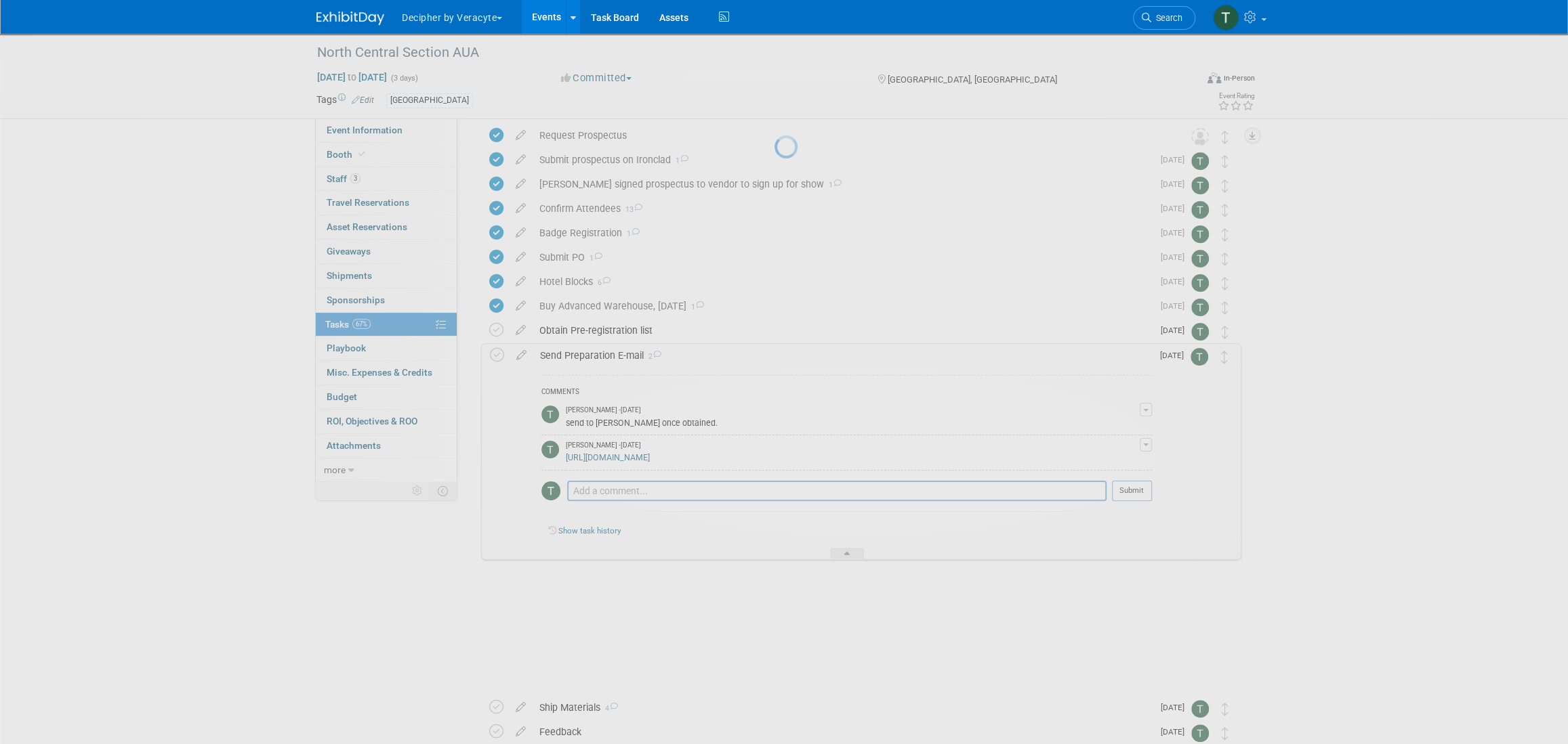
scroll to position [0, 0]
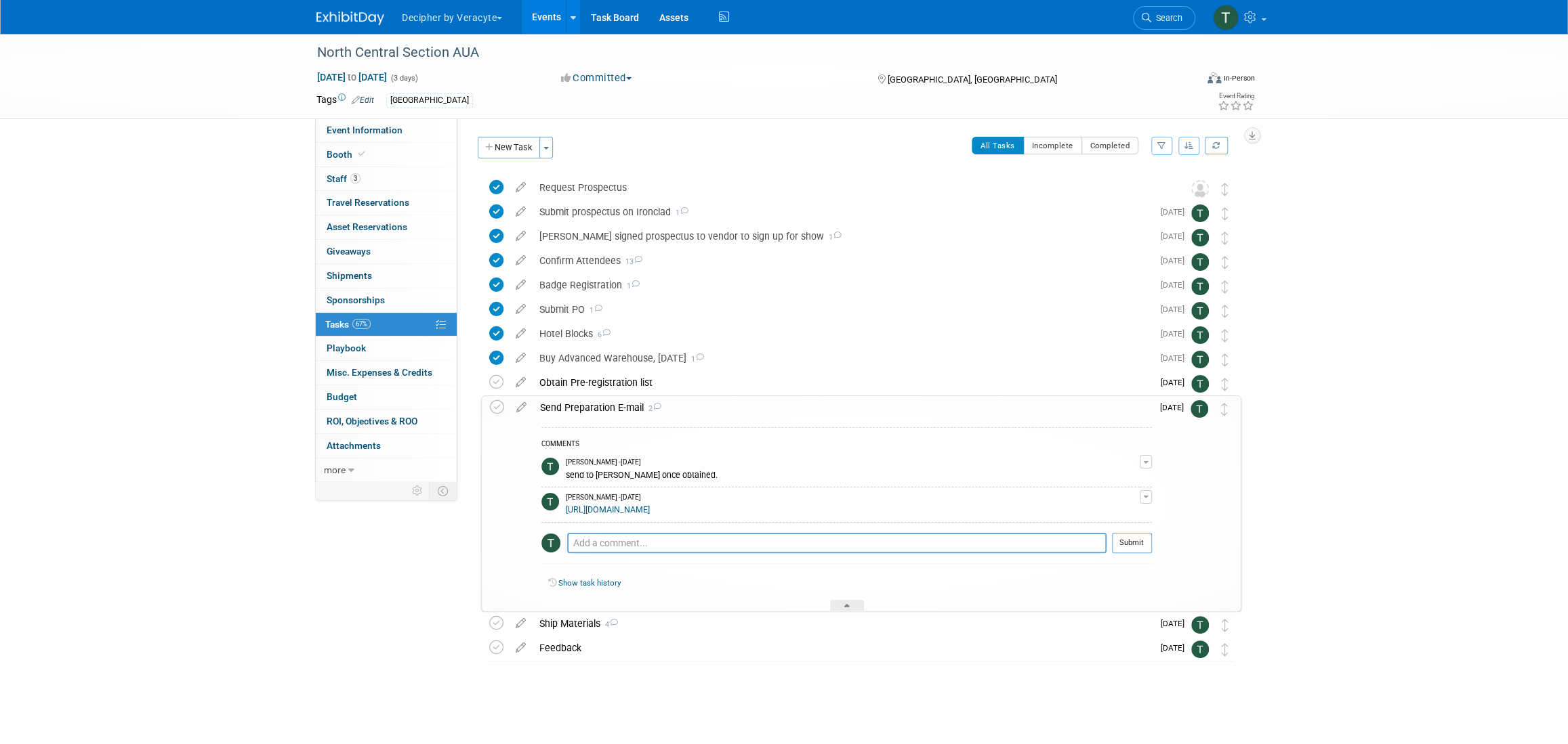
click at [612, 403] on div "Send Preparation E-mail 2" at bounding box center [843, 408] width 619 height 23
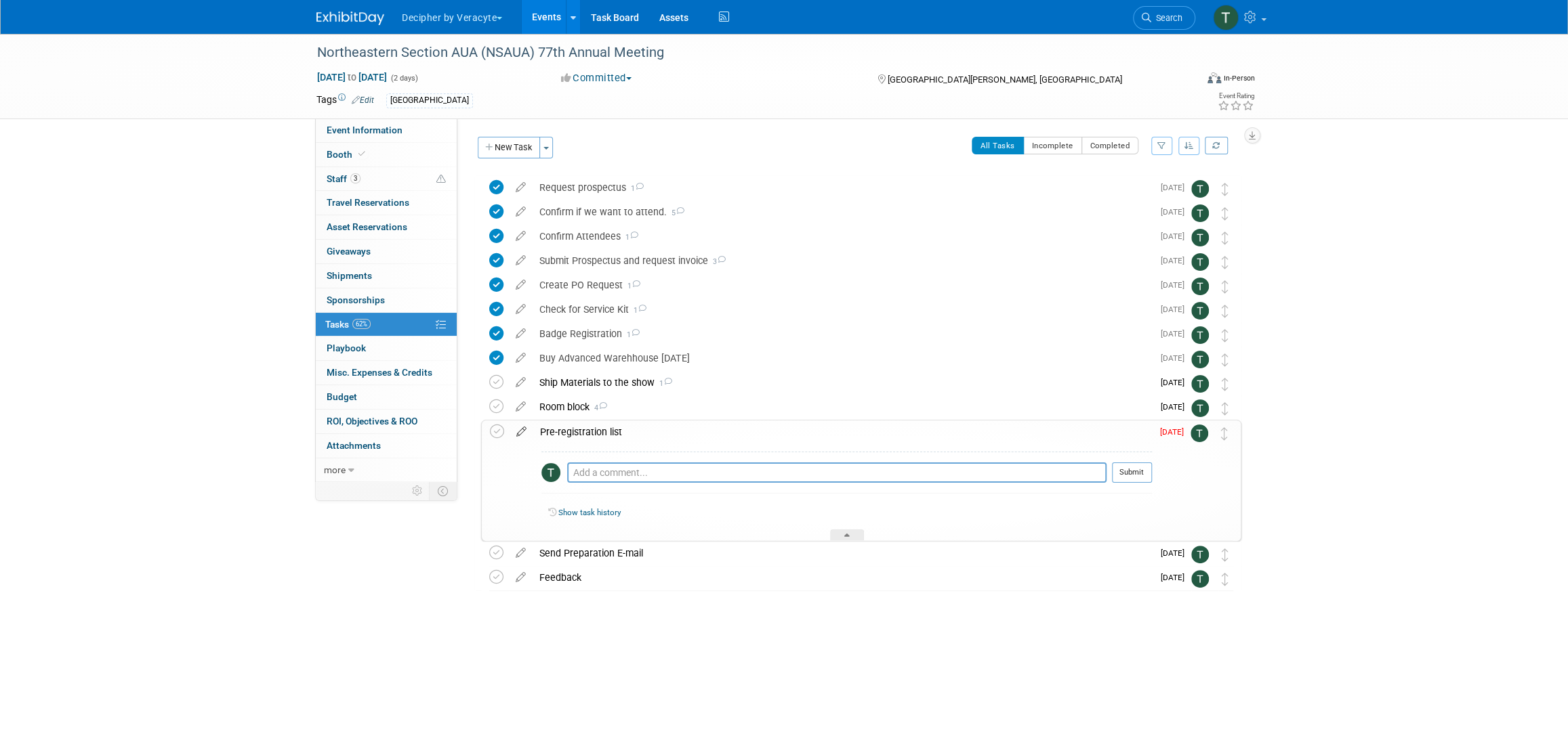
click at [524, 429] on icon at bounding box center [522, 429] width 24 height 17
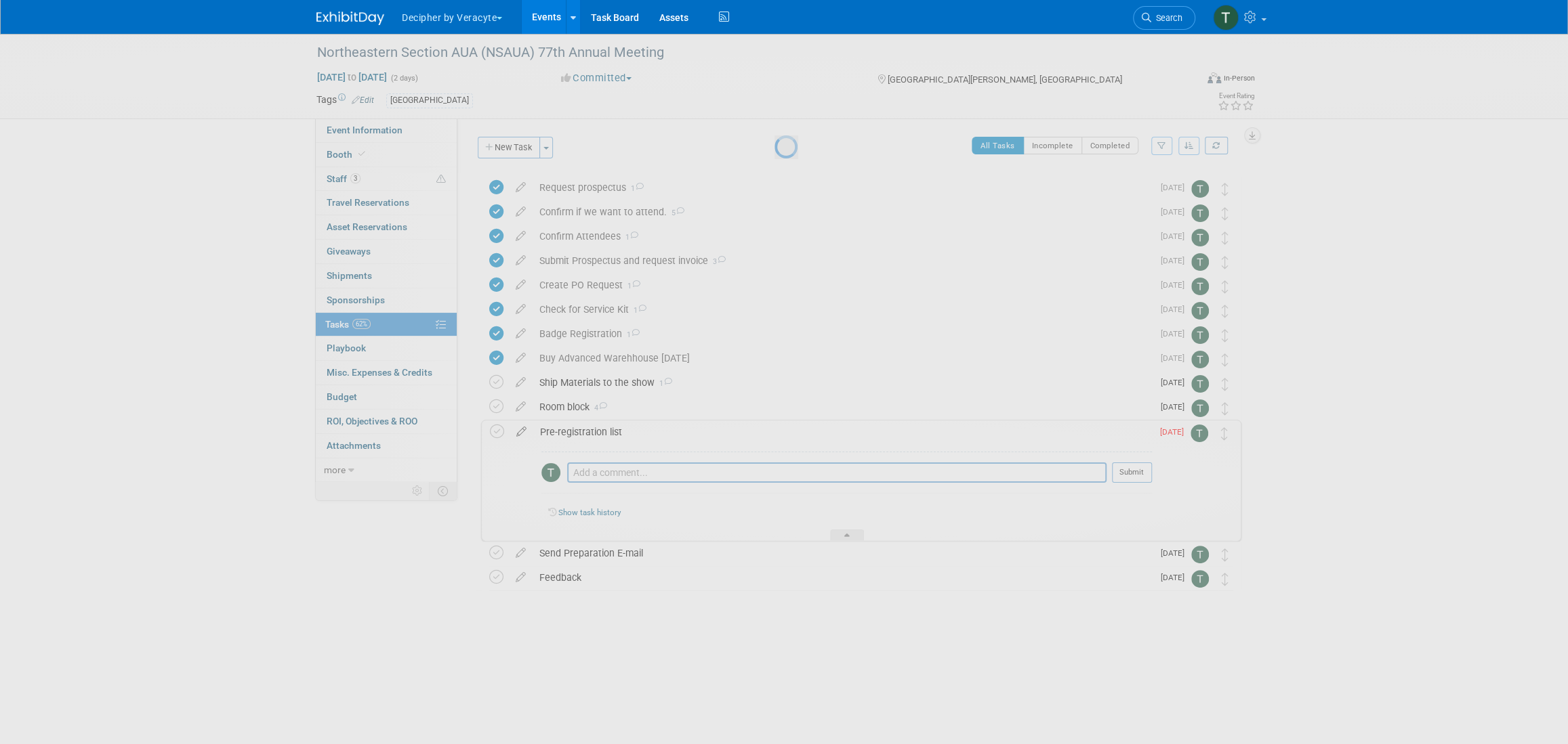
select select "8"
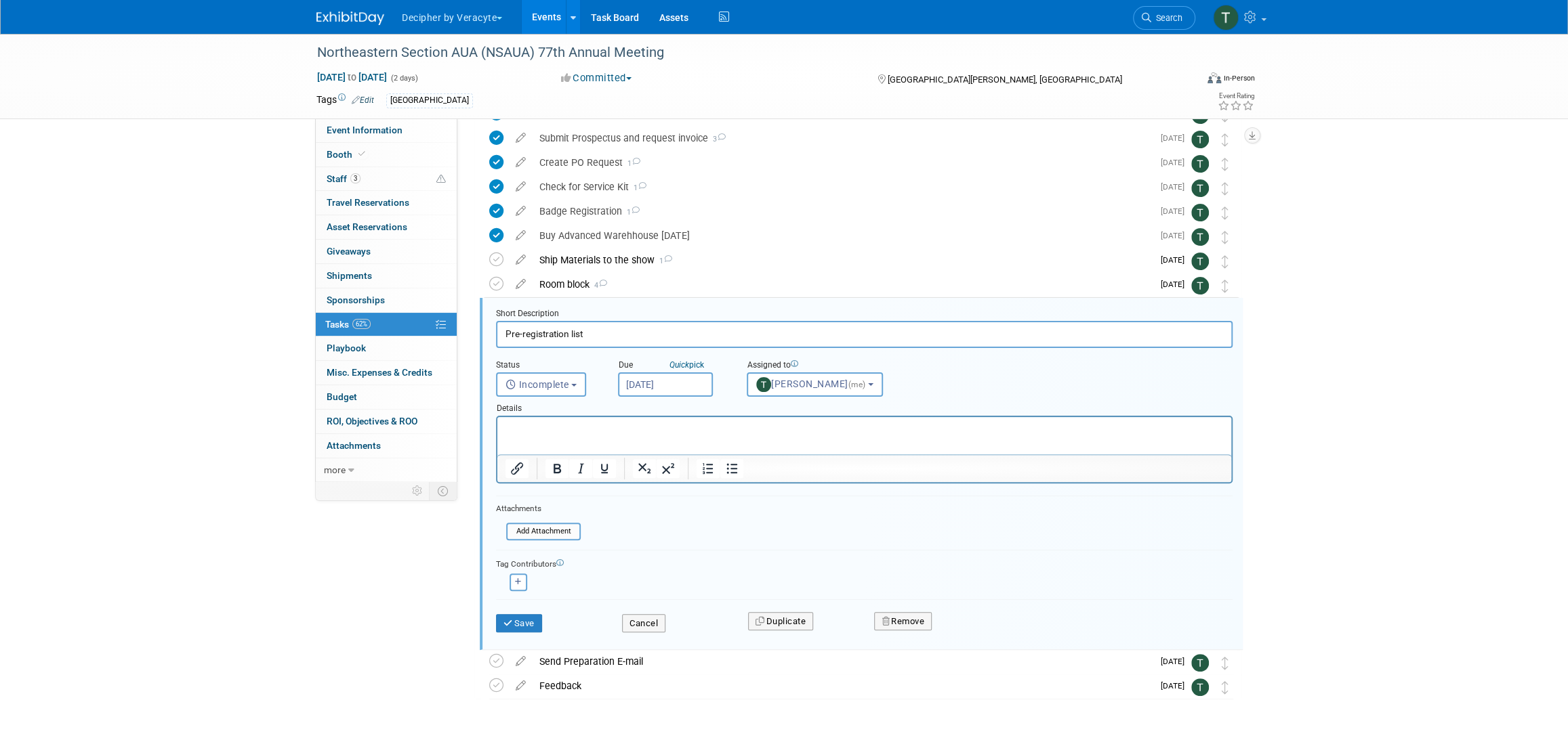
scroll to position [159, 0]
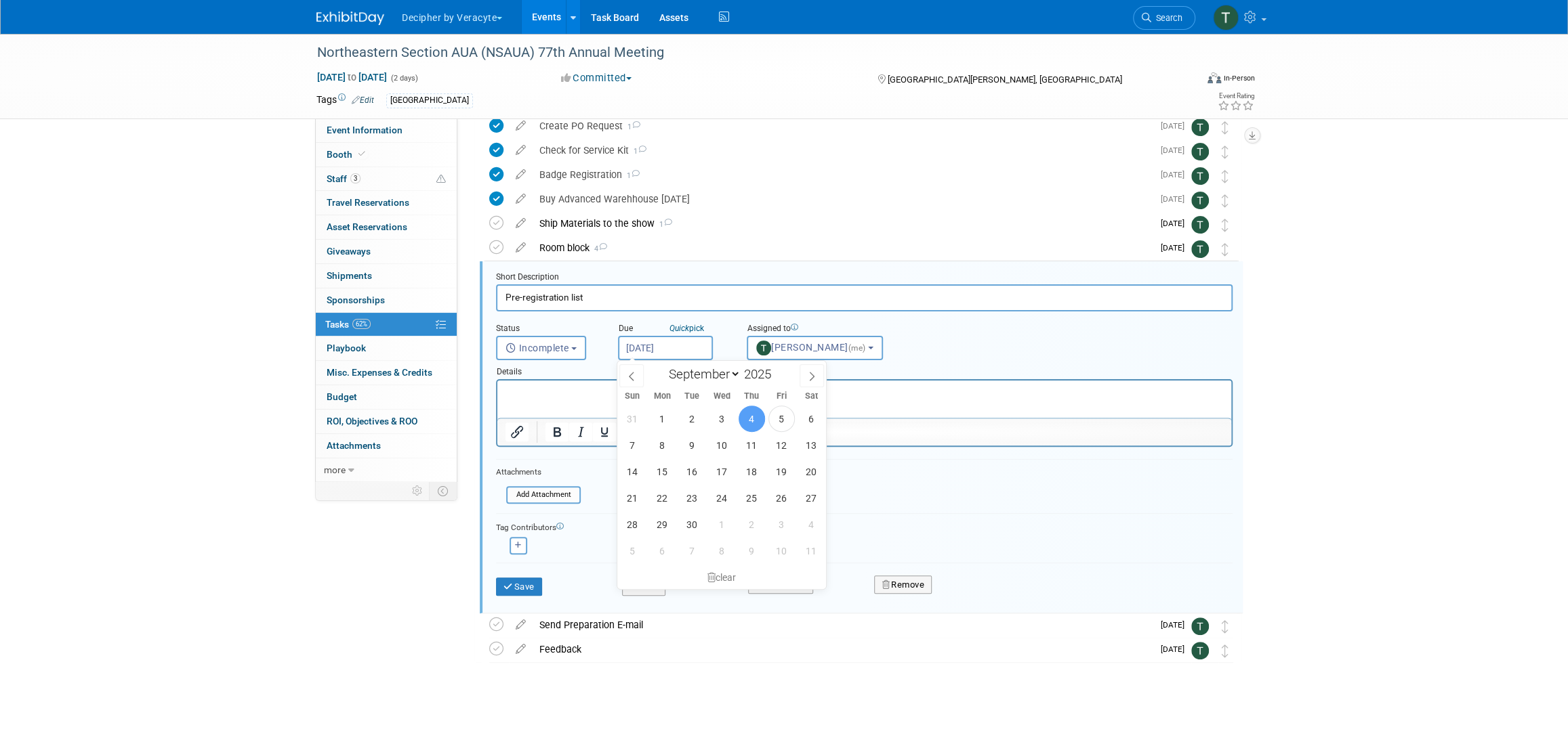
click at [657, 338] on input "Sep 4, 2025" at bounding box center [665, 348] width 95 height 25
click at [667, 524] on span "29" at bounding box center [662, 524] width 27 height 27
type input "Sep 29, 2025"
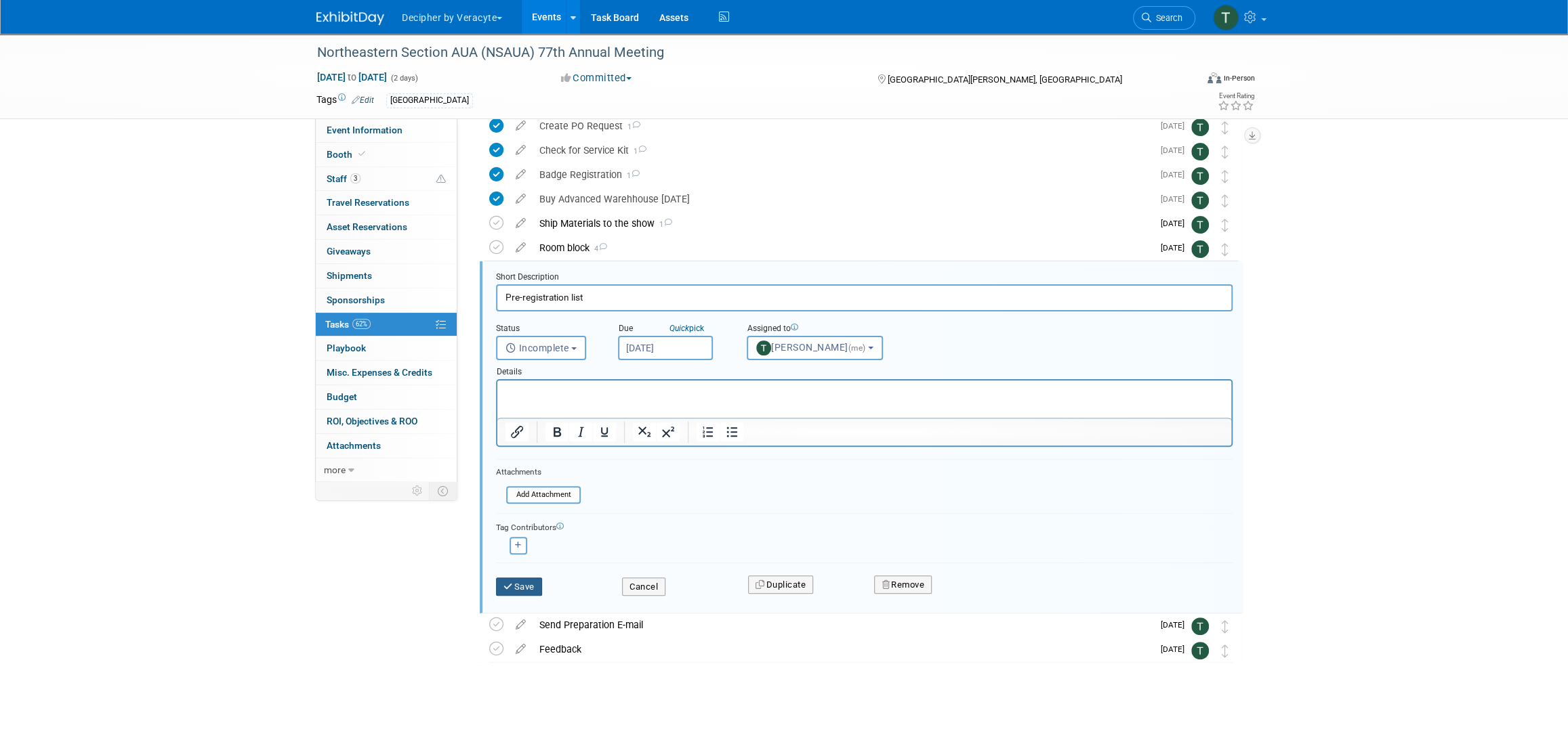
click at [534, 585] on button "Save" at bounding box center [519, 587] width 46 height 19
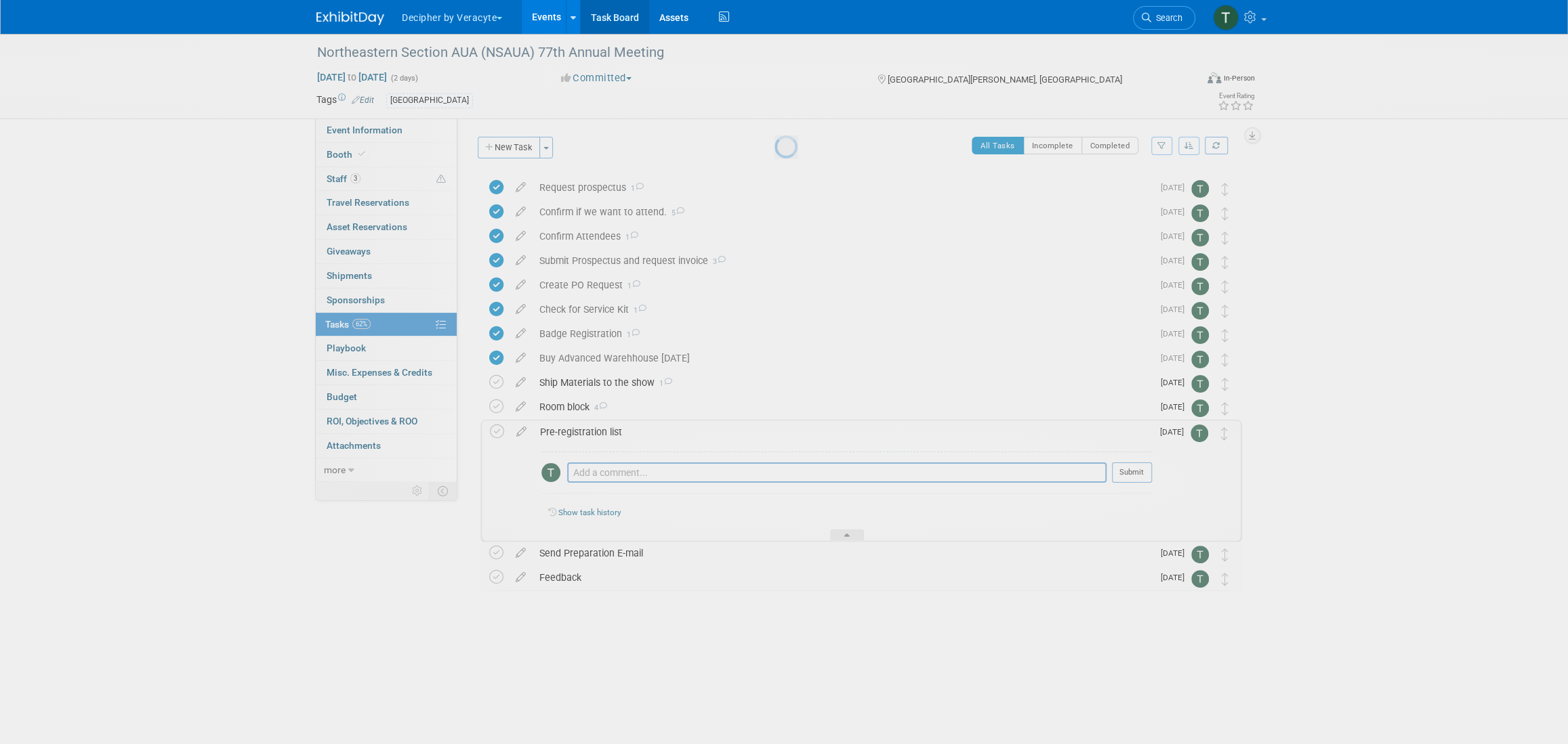
scroll to position [0, 0]
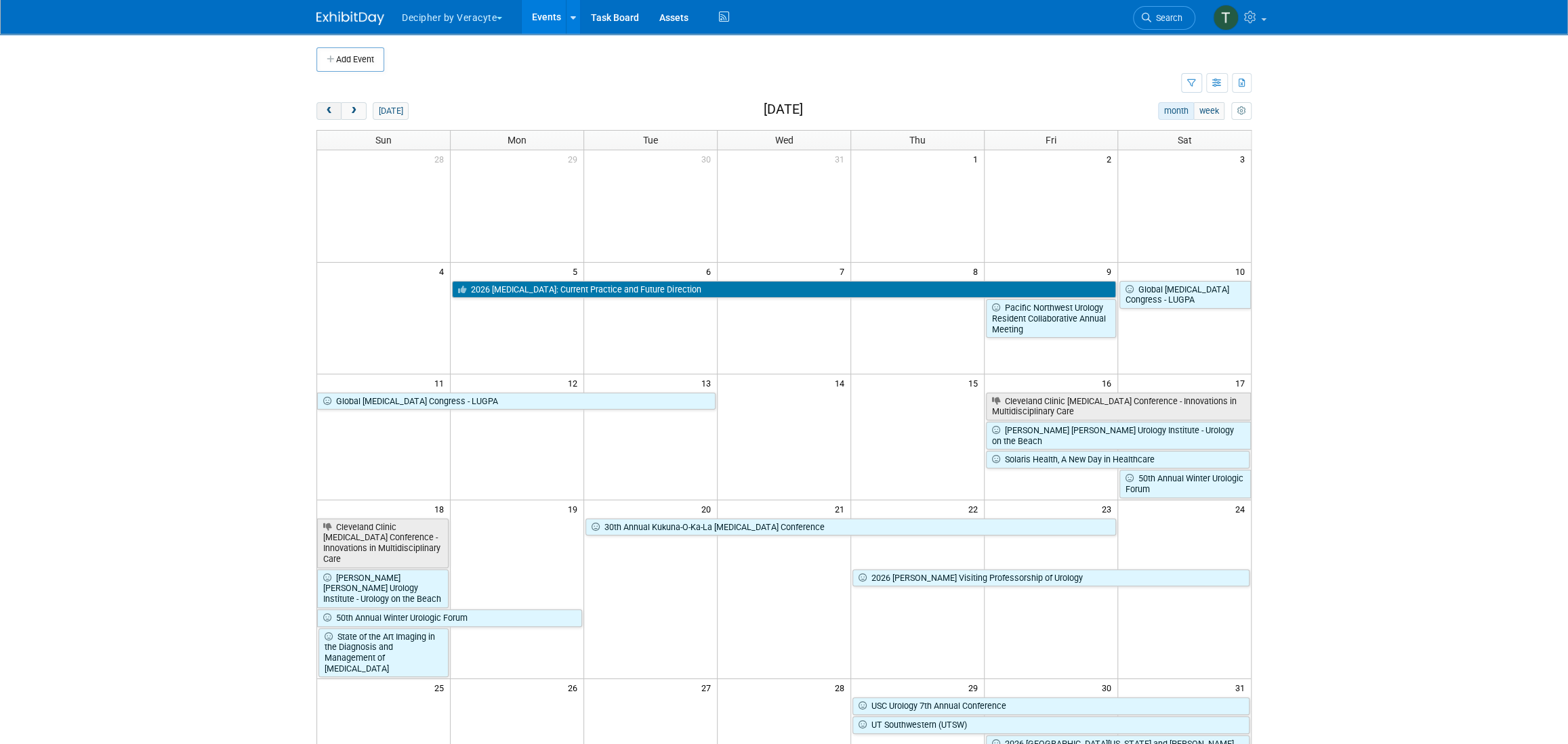
click at [329, 112] on span "prev" at bounding box center [329, 111] width 10 height 9
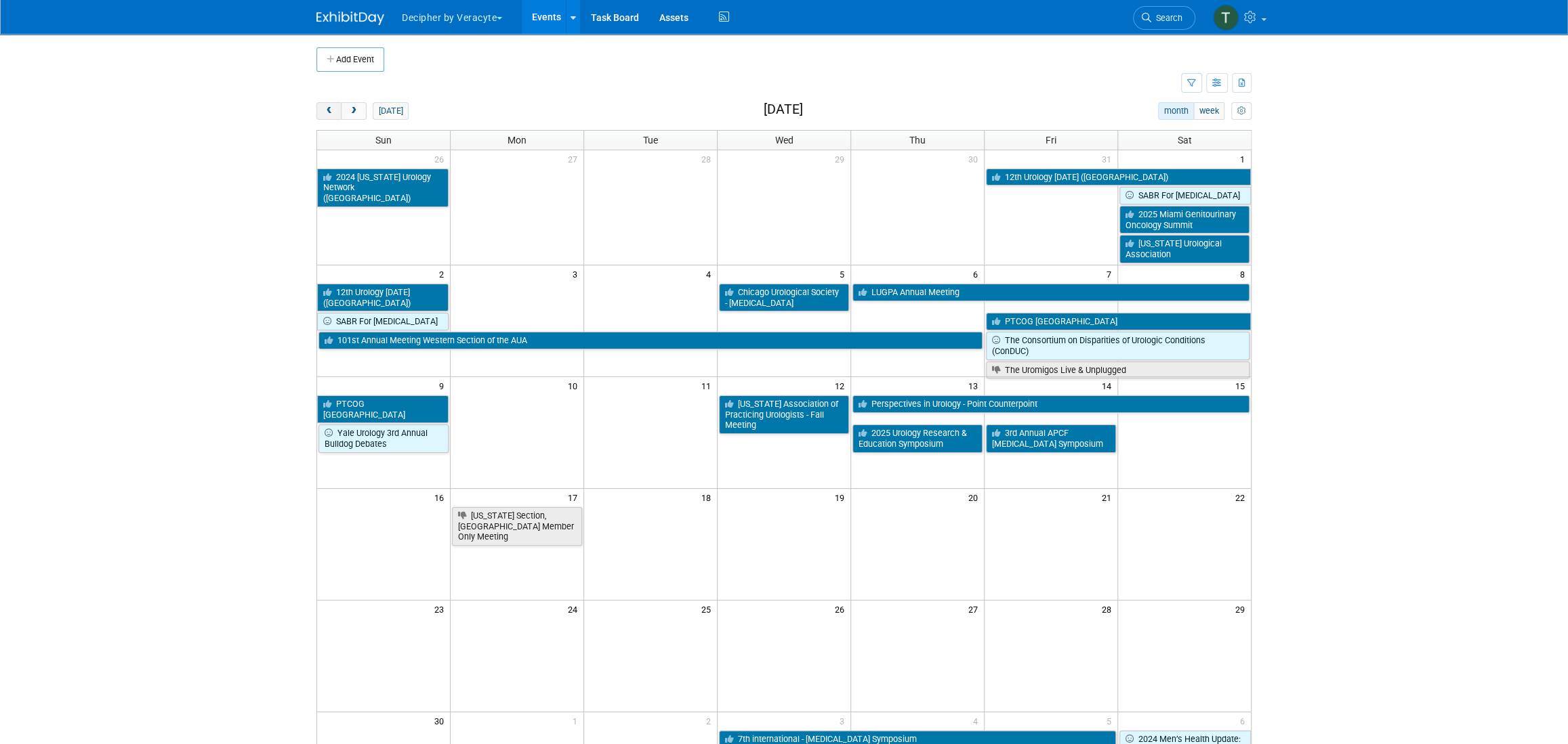
click at [329, 112] on span "prev" at bounding box center [329, 111] width 10 height 9
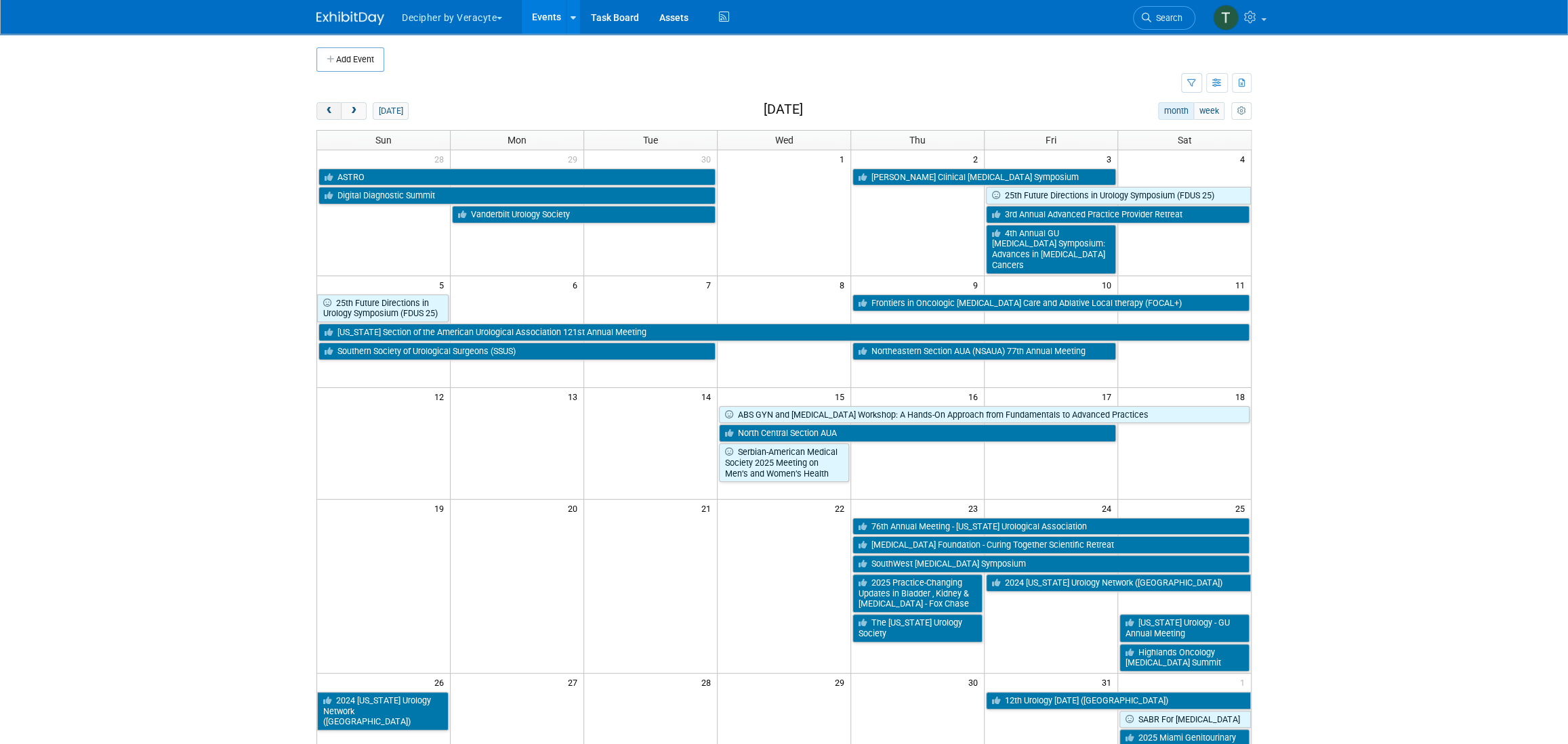
click at [335, 118] on button "prev" at bounding box center [329, 111] width 25 height 18
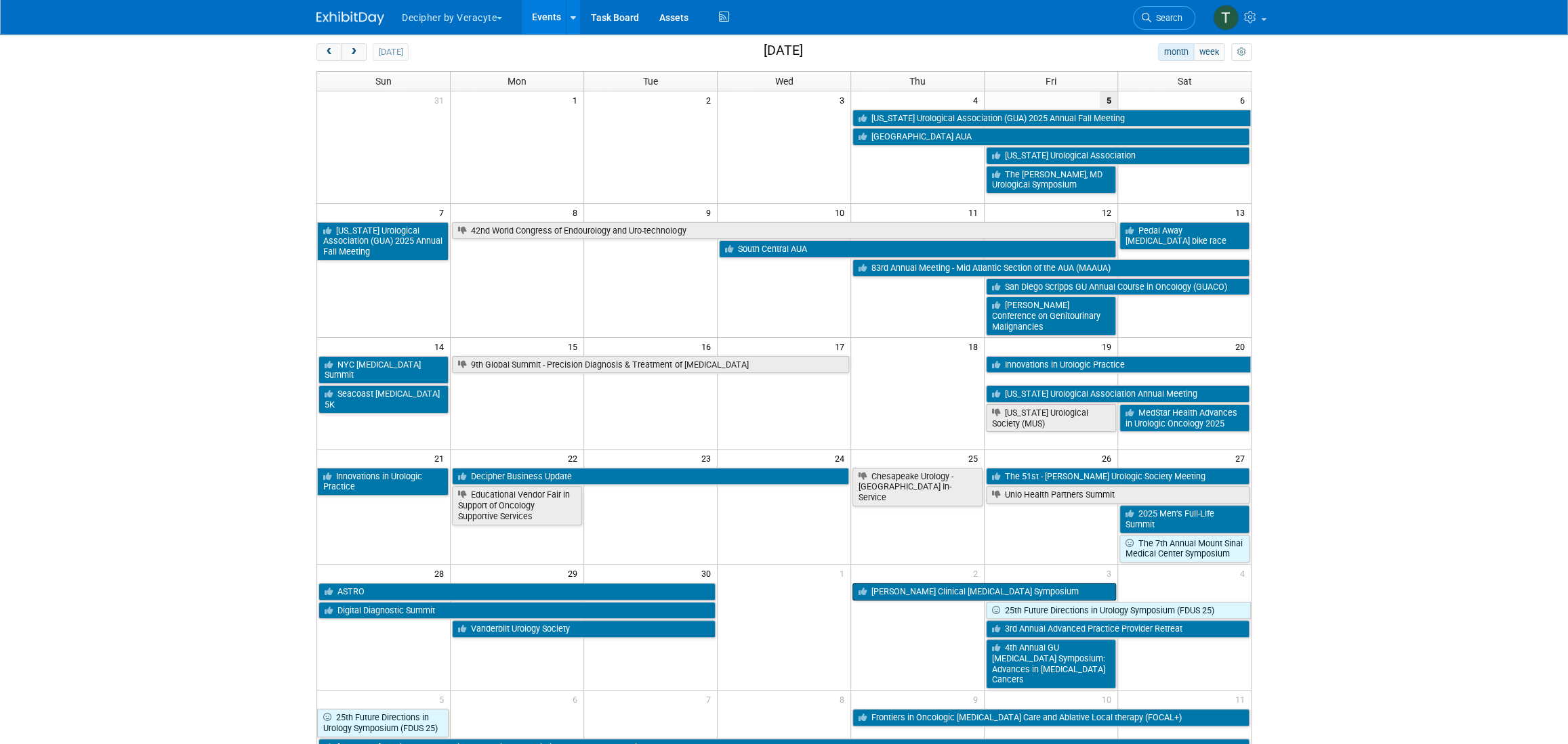
scroll to position [72, 0]
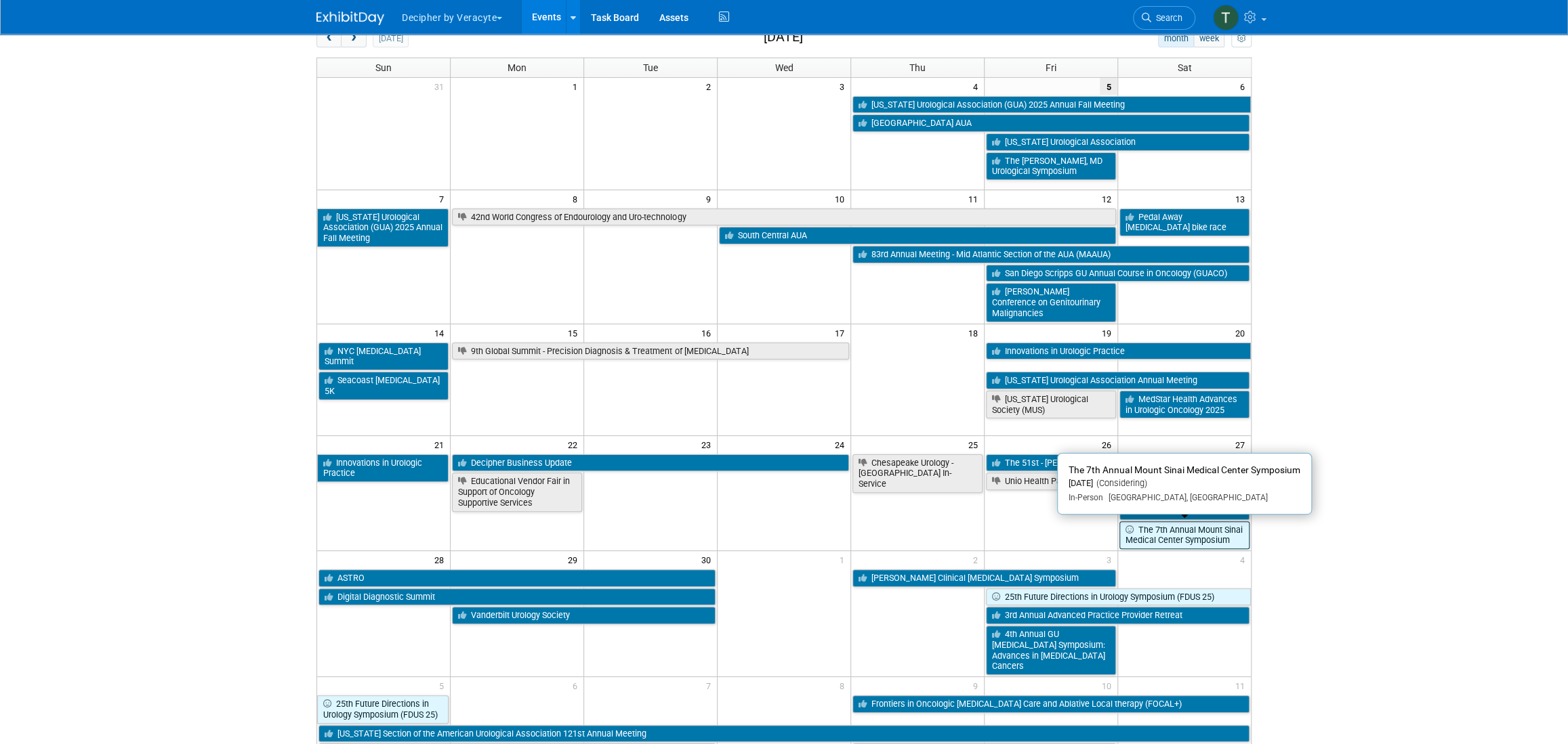
click at [1235, 540] on link "The 7th Annual Mount Sinai Medical Center Symposium" at bounding box center [1184, 535] width 130 height 28
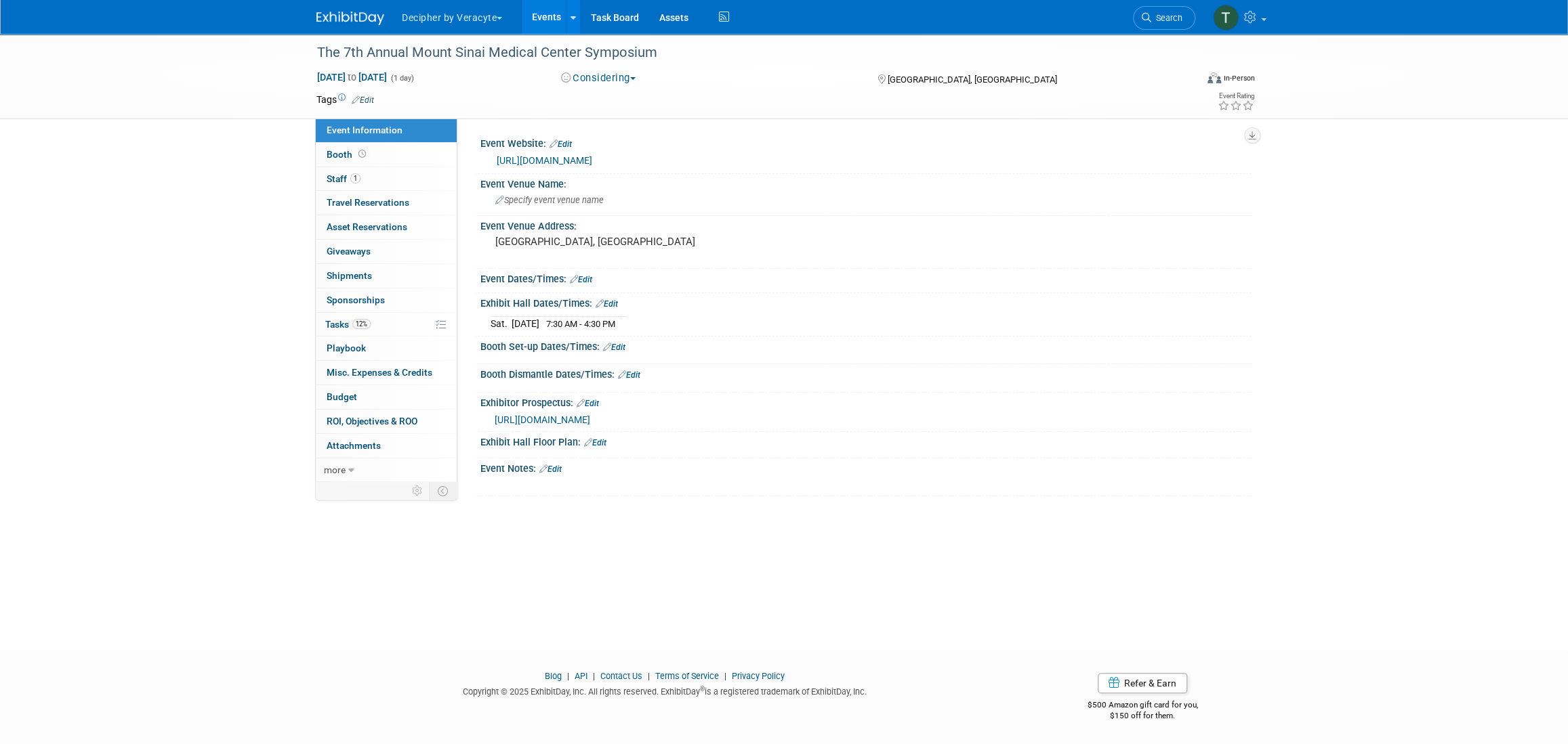
click at [547, 25] on link "Events" at bounding box center [546, 17] width 50 height 34
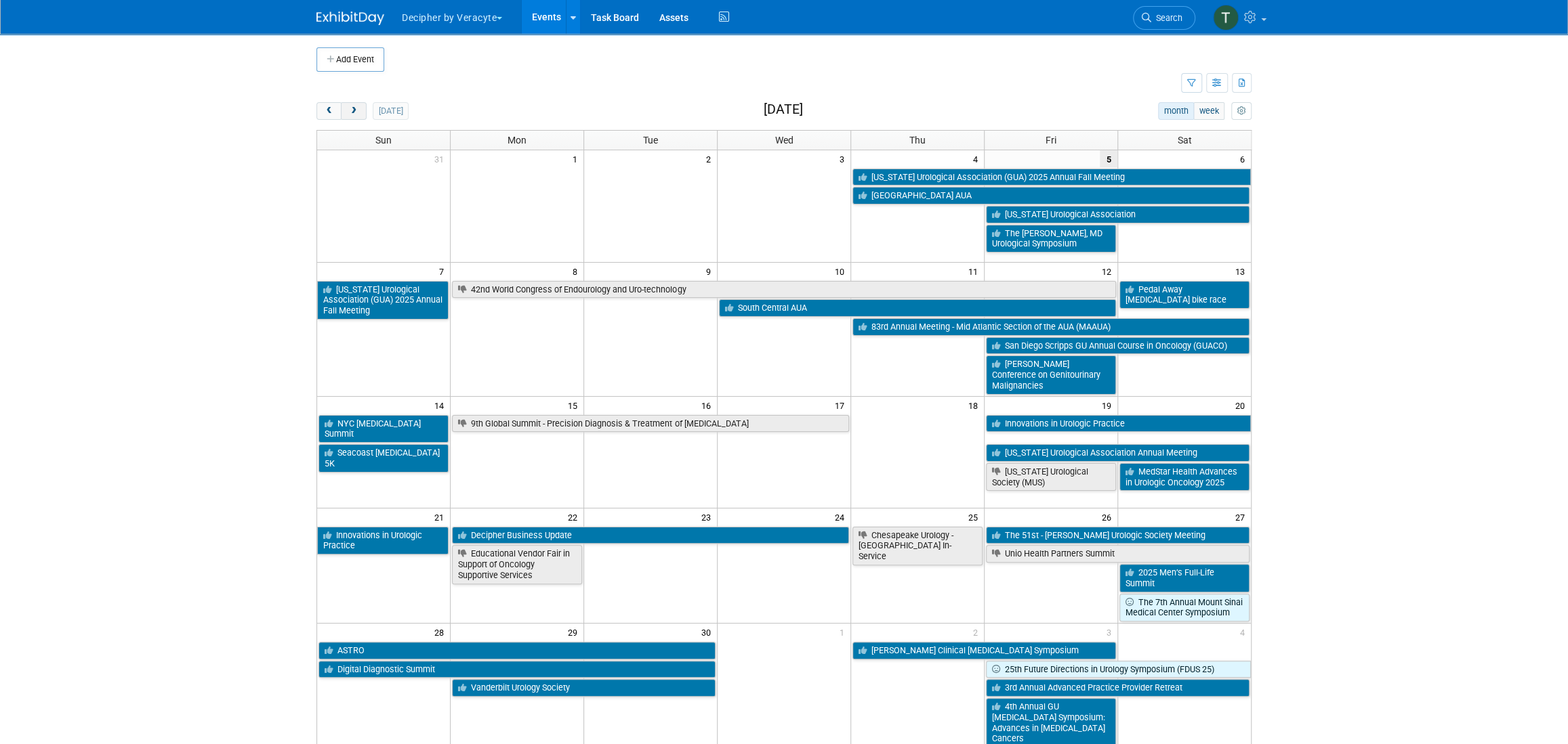
click at [360, 112] on button "next" at bounding box center [353, 111] width 25 height 18
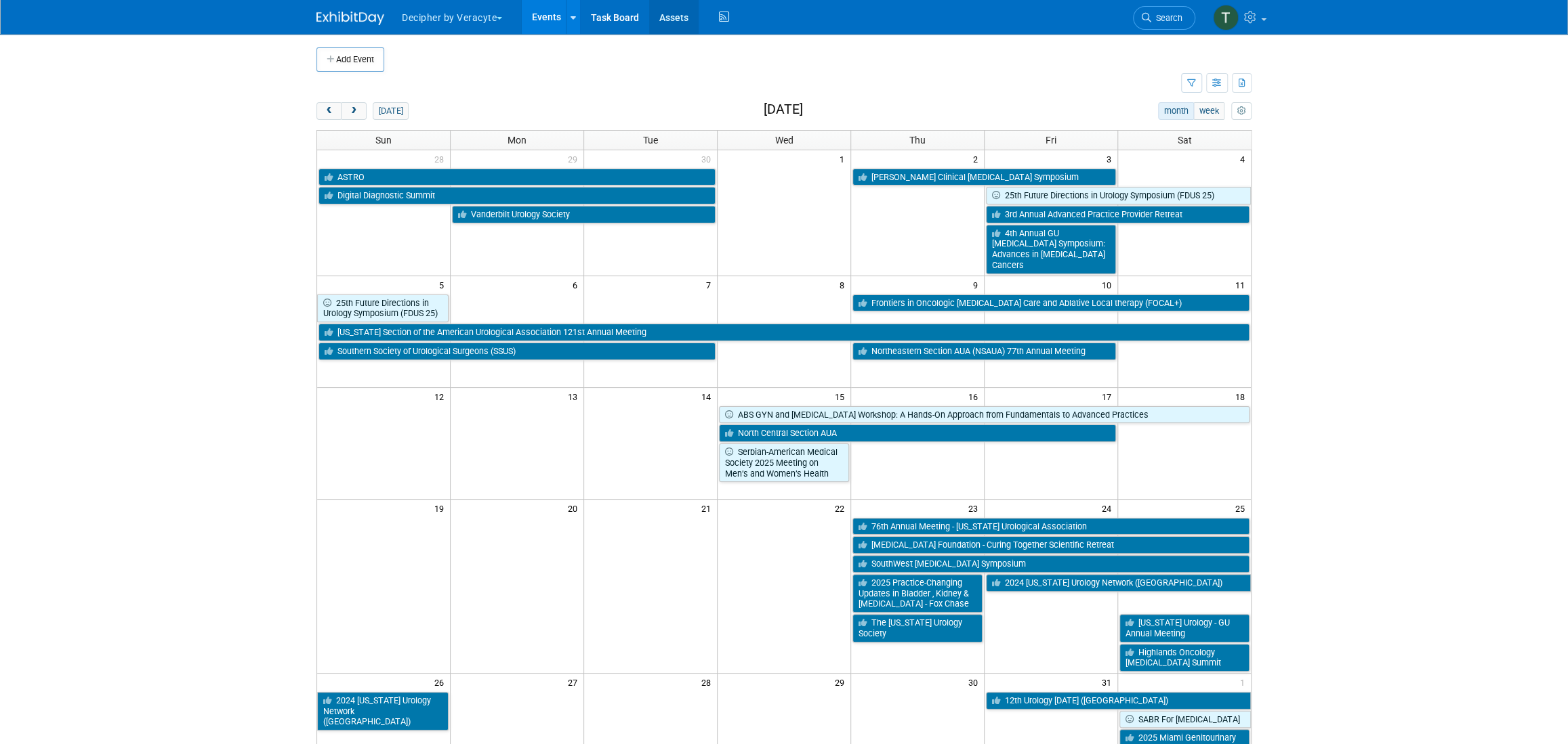
click at [341, 102] on button "next" at bounding box center [353, 111] width 25 height 18
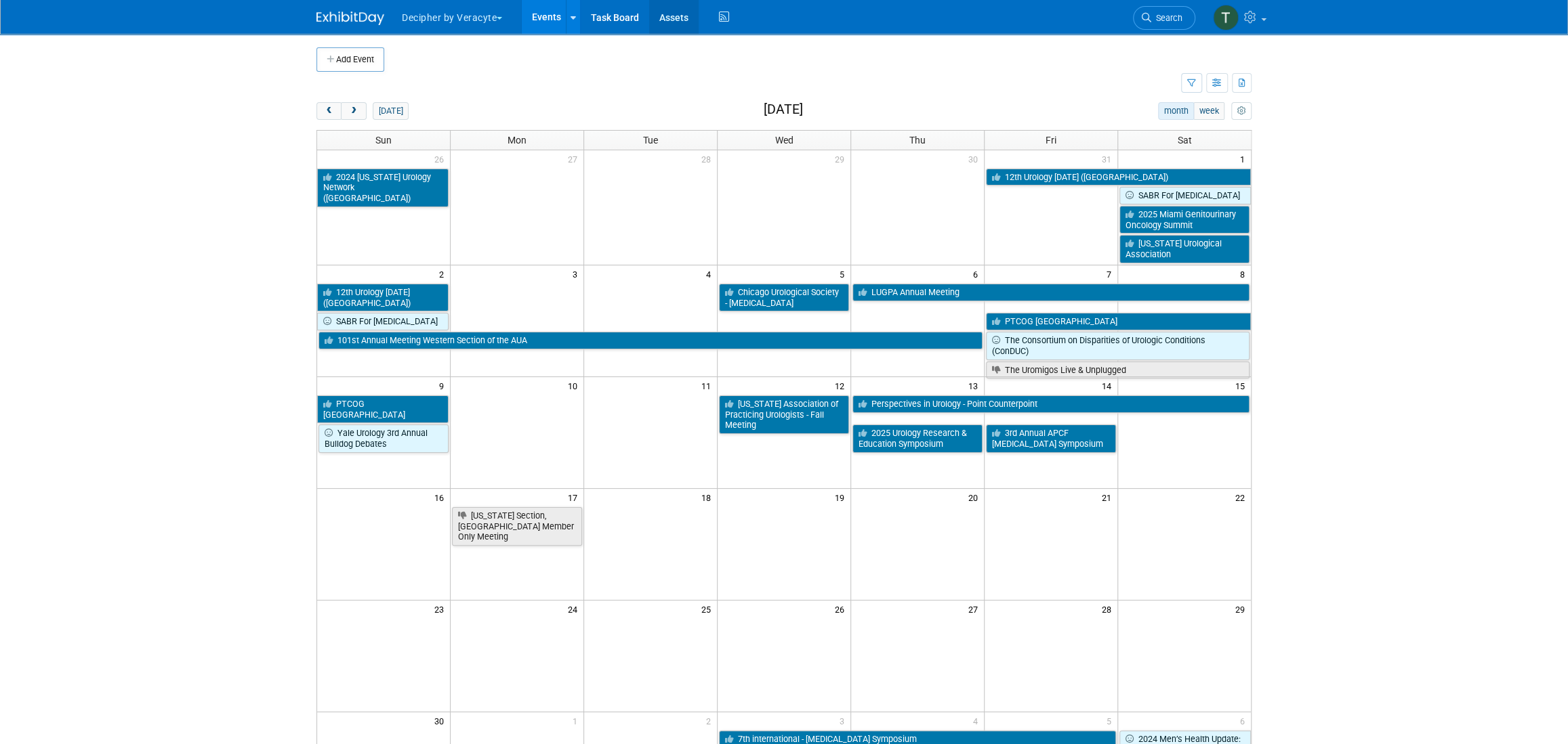
click at [341, 102] on button "next" at bounding box center [353, 111] width 25 height 18
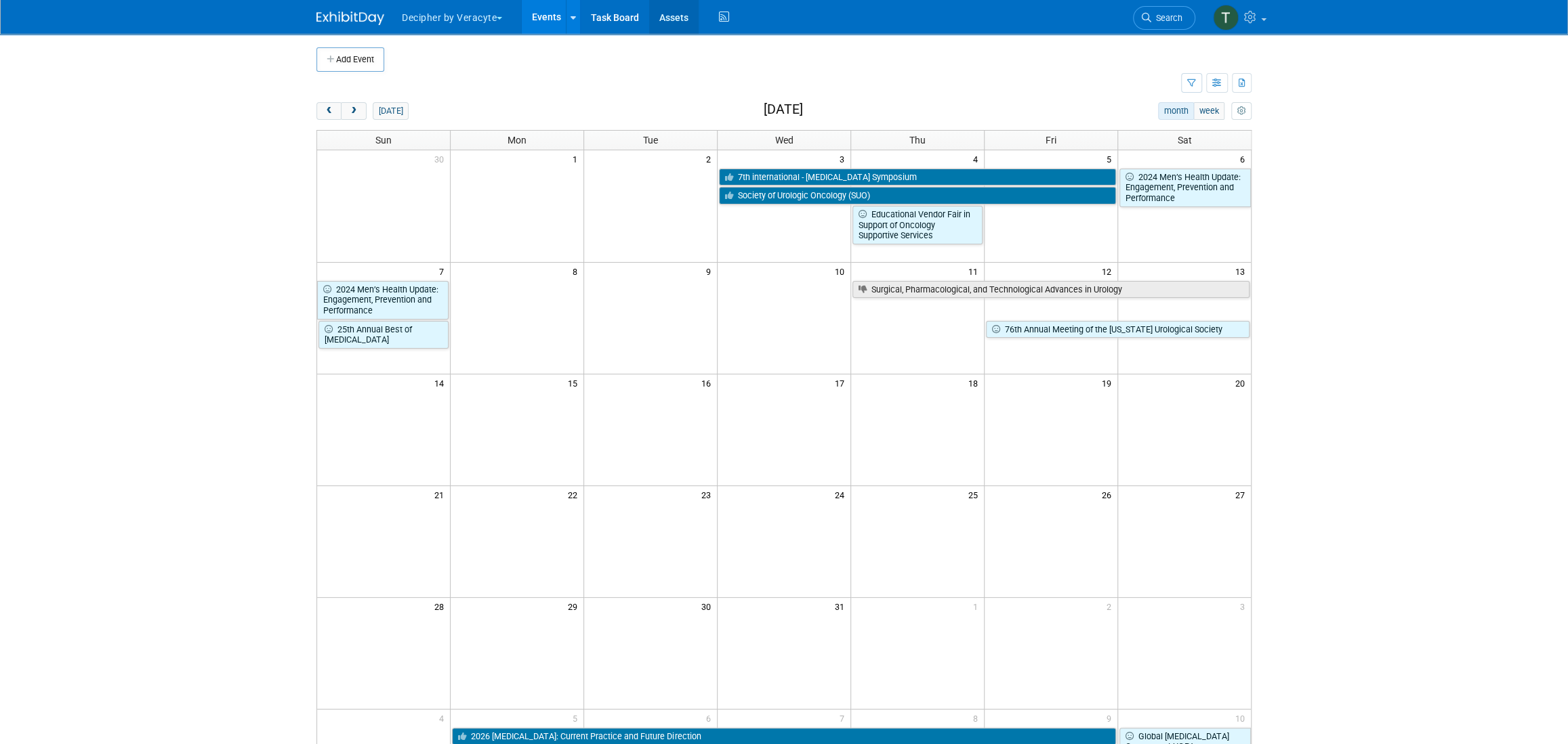
click at [341, 102] on button "next" at bounding box center [353, 111] width 25 height 18
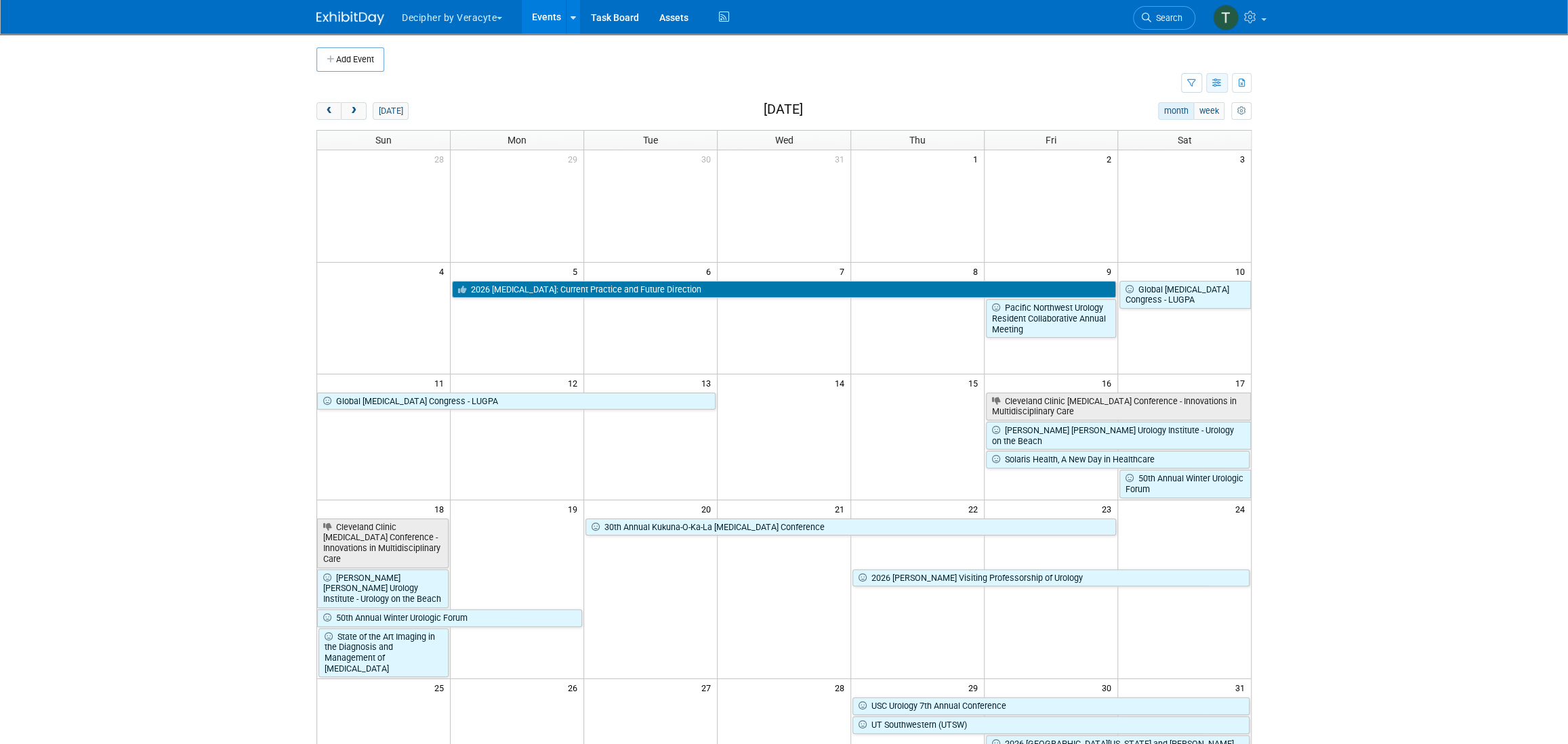
click at [1206, 81] on button "button" at bounding box center [1217, 82] width 22 height 20
click at [1180, 136] on link "List View" at bounding box center [1160, 130] width 114 height 19
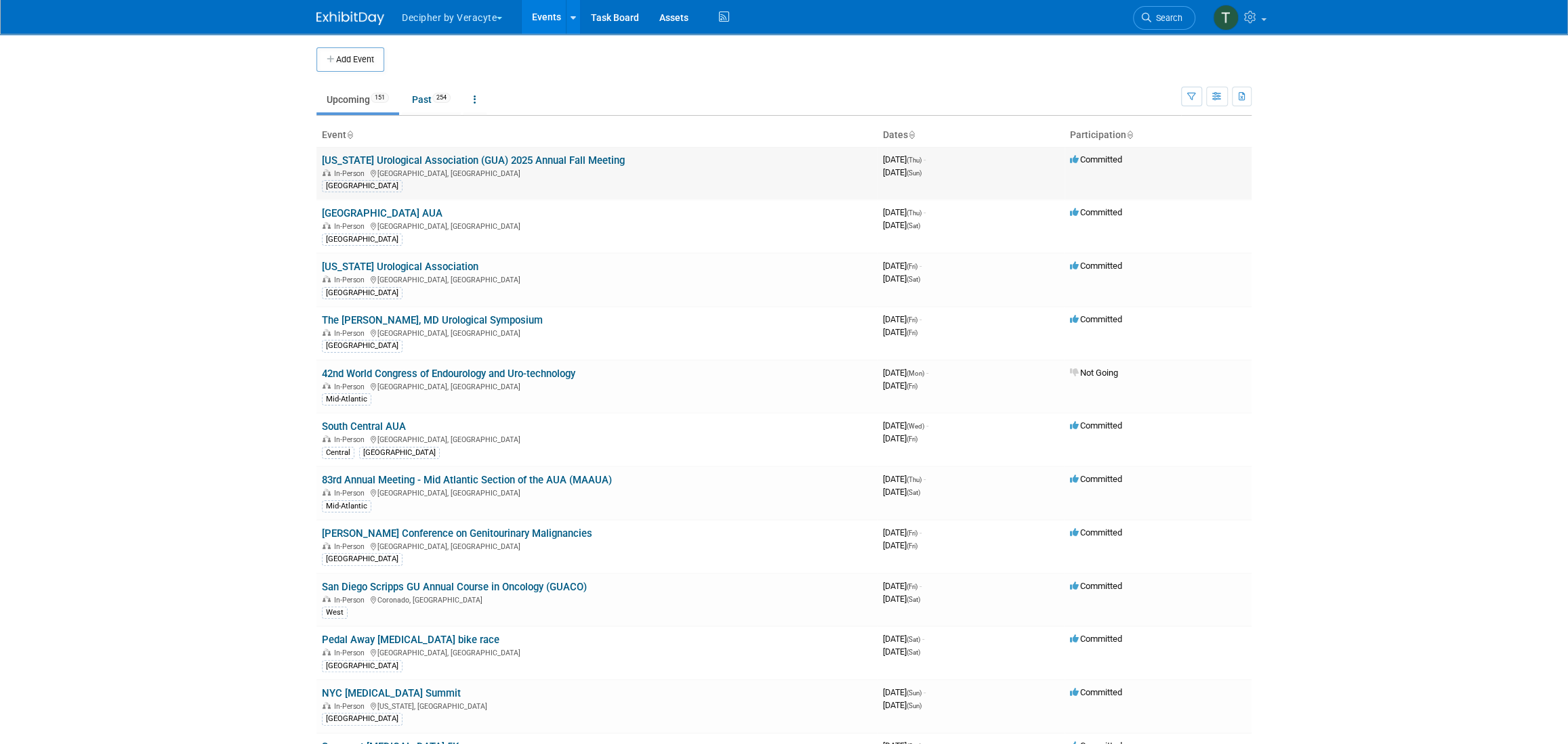
scroll to position [1284, 0]
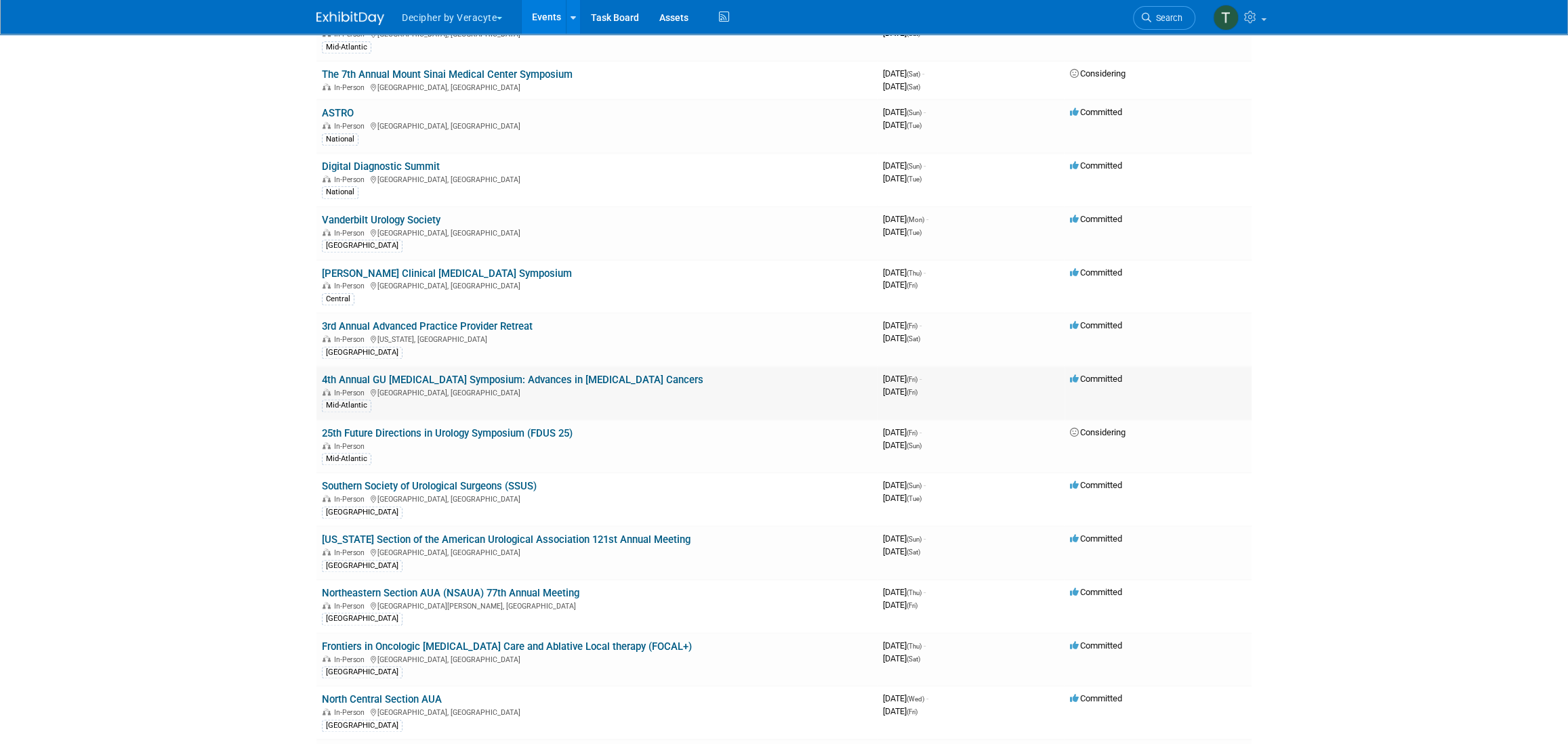
click at [476, 374] on link "4th Annual GU [MEDICAL_DATA] Symposium: Advances in [MEDICAL_DATA] Cancers" at bounding box center [513, 380] width 382 height 12
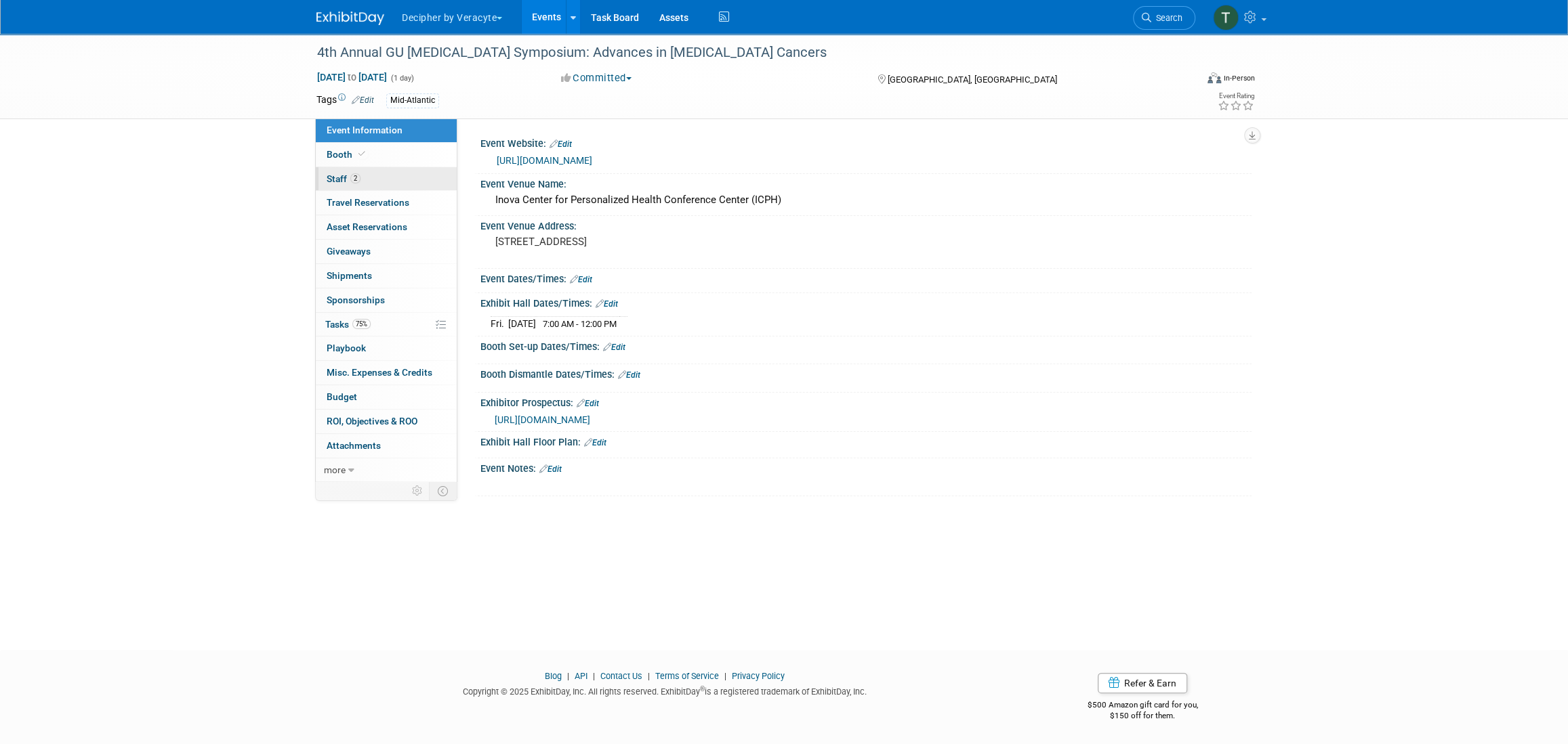
click at [425, 168] on link "2 Staff 2" at bounding box center [386, 179] width 141 height 24
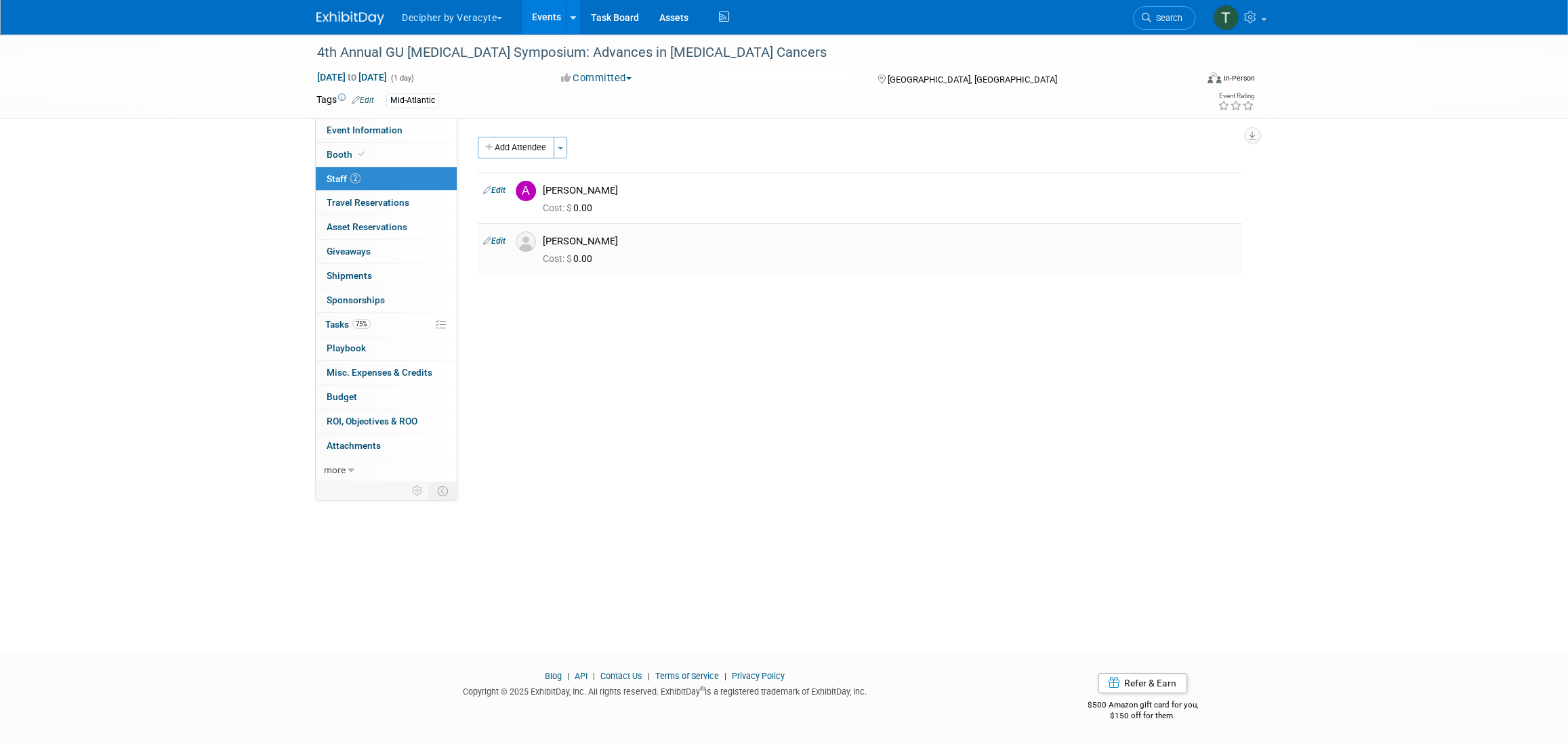
click at [504, 236] on link "Edit" at bounding box center [494, 241] width 22 height 10
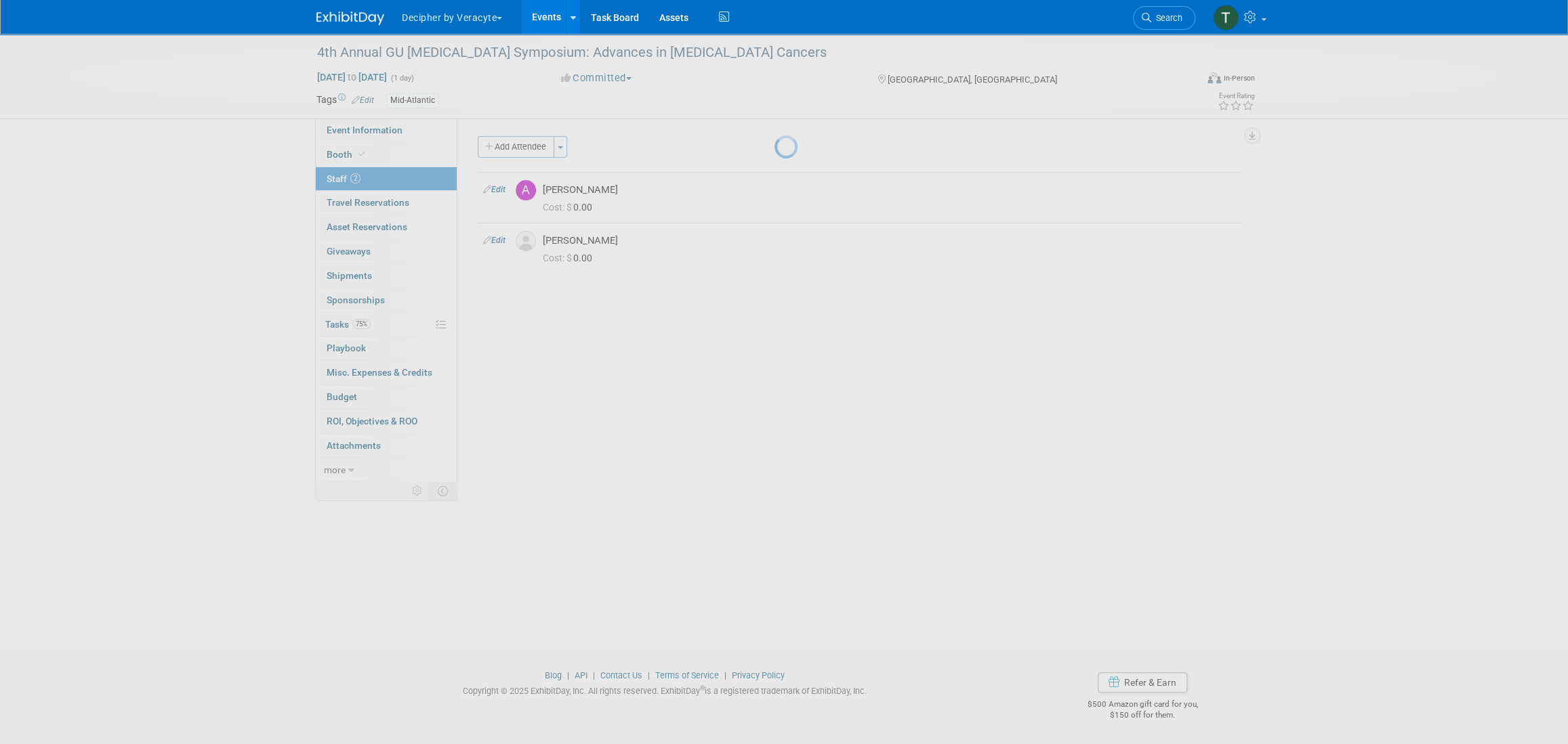
select select "39e31300-ccf3-4c3c-a318-c6b011dc40fe"
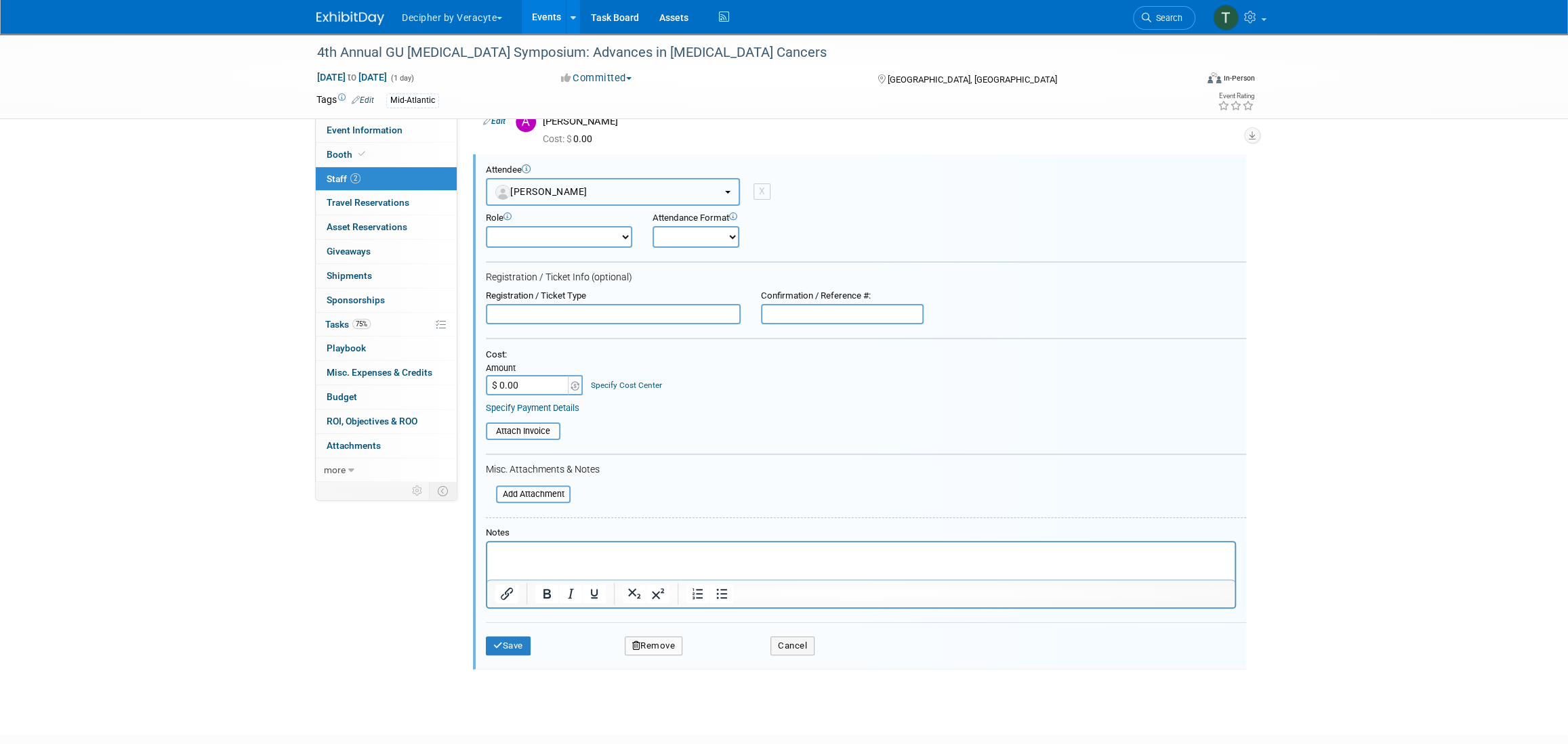
click at [577, 195] on button "Tyler Hayes" at bounding box center [613, 191] width 254 height 28
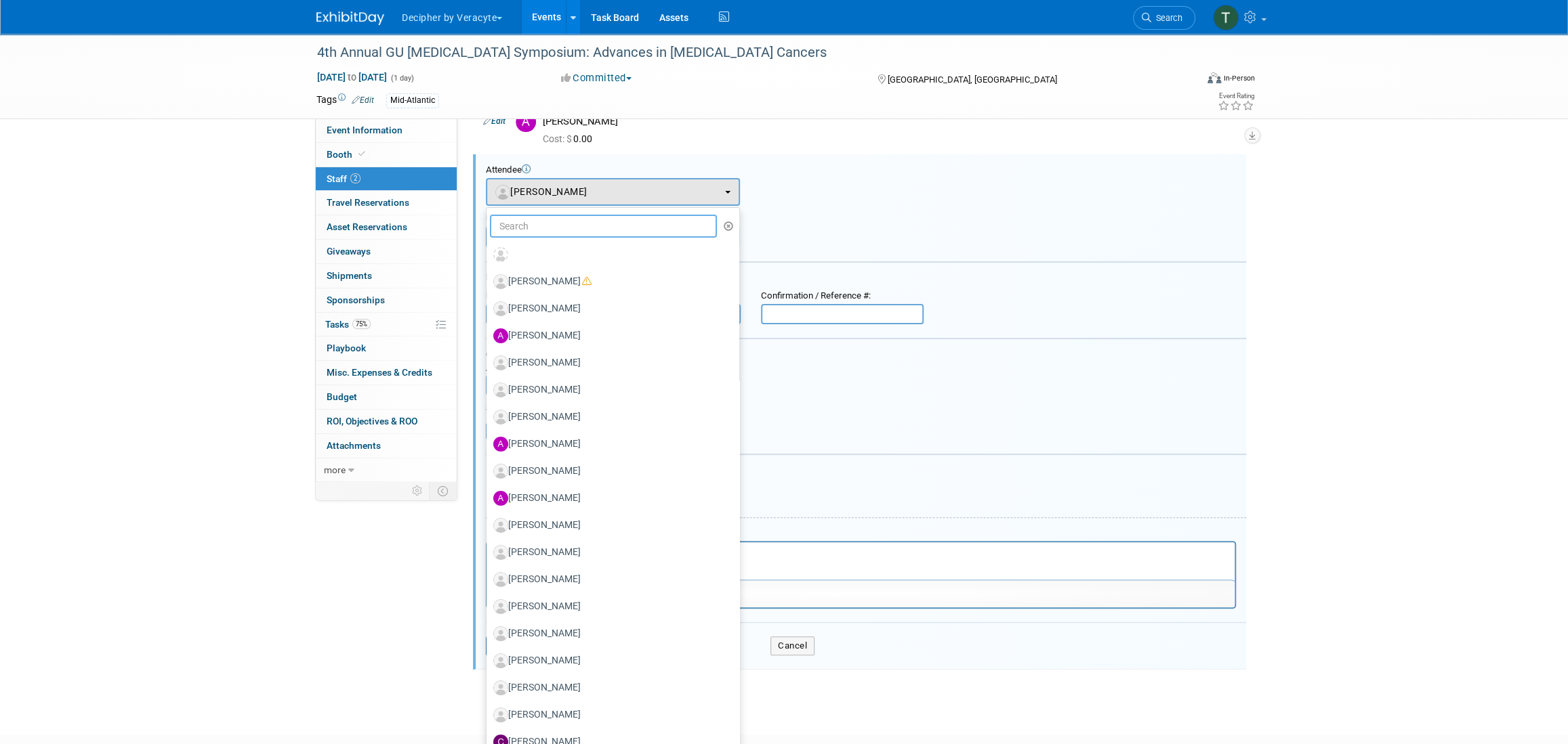
click at [578, 230] on input "text" at bounding box center [603, 226] width 227 height 23
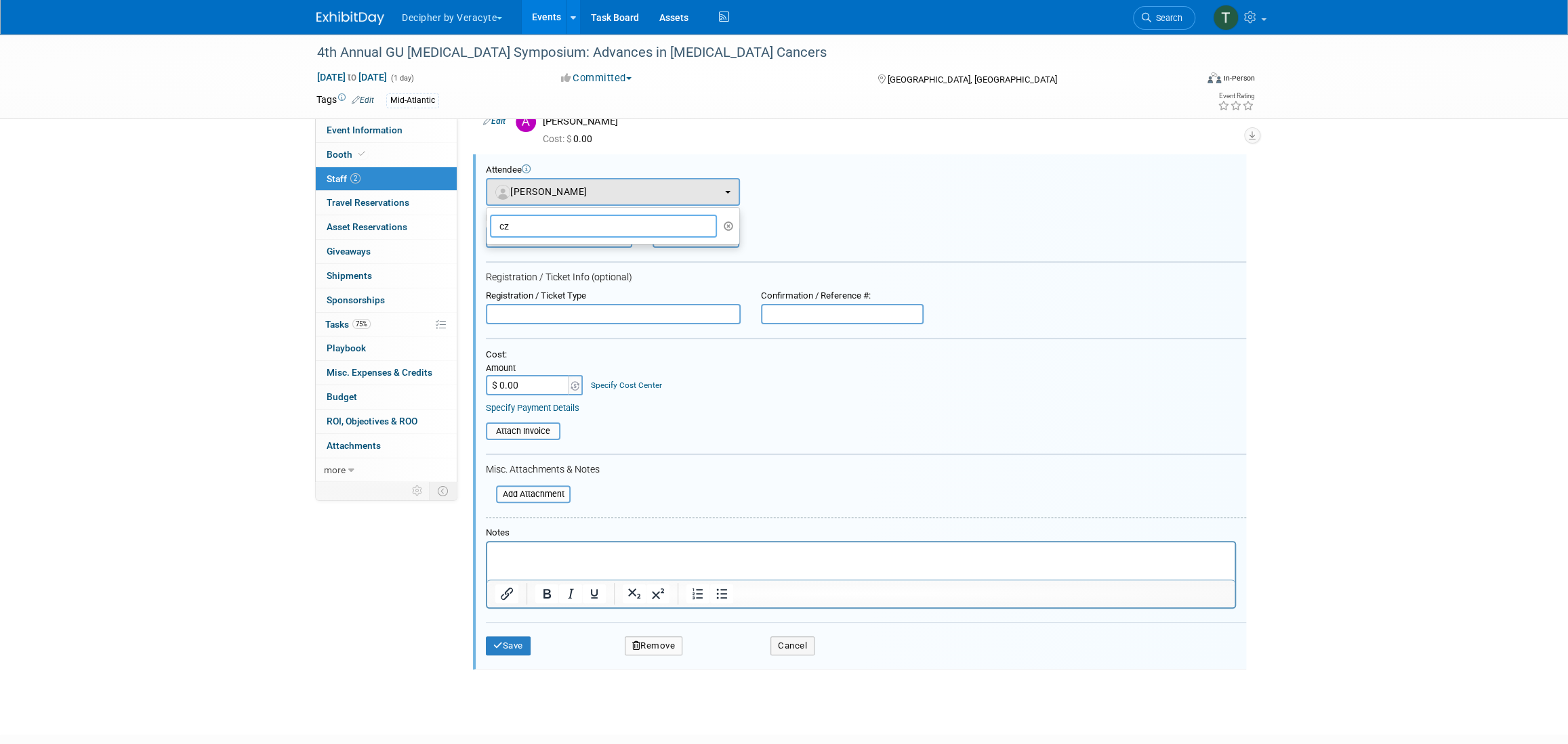
type input "c"
type input "cala"
click at [584, 272] on label "Andrew Cala" at bounding box center [609, 282] width 232 height 22
click at [489, 276] on input "Andrew Cala" at bounding box center [484, 280] width 9 height 9
select select "08c4c479-554c-4851-a666-f349c2a55e3f"
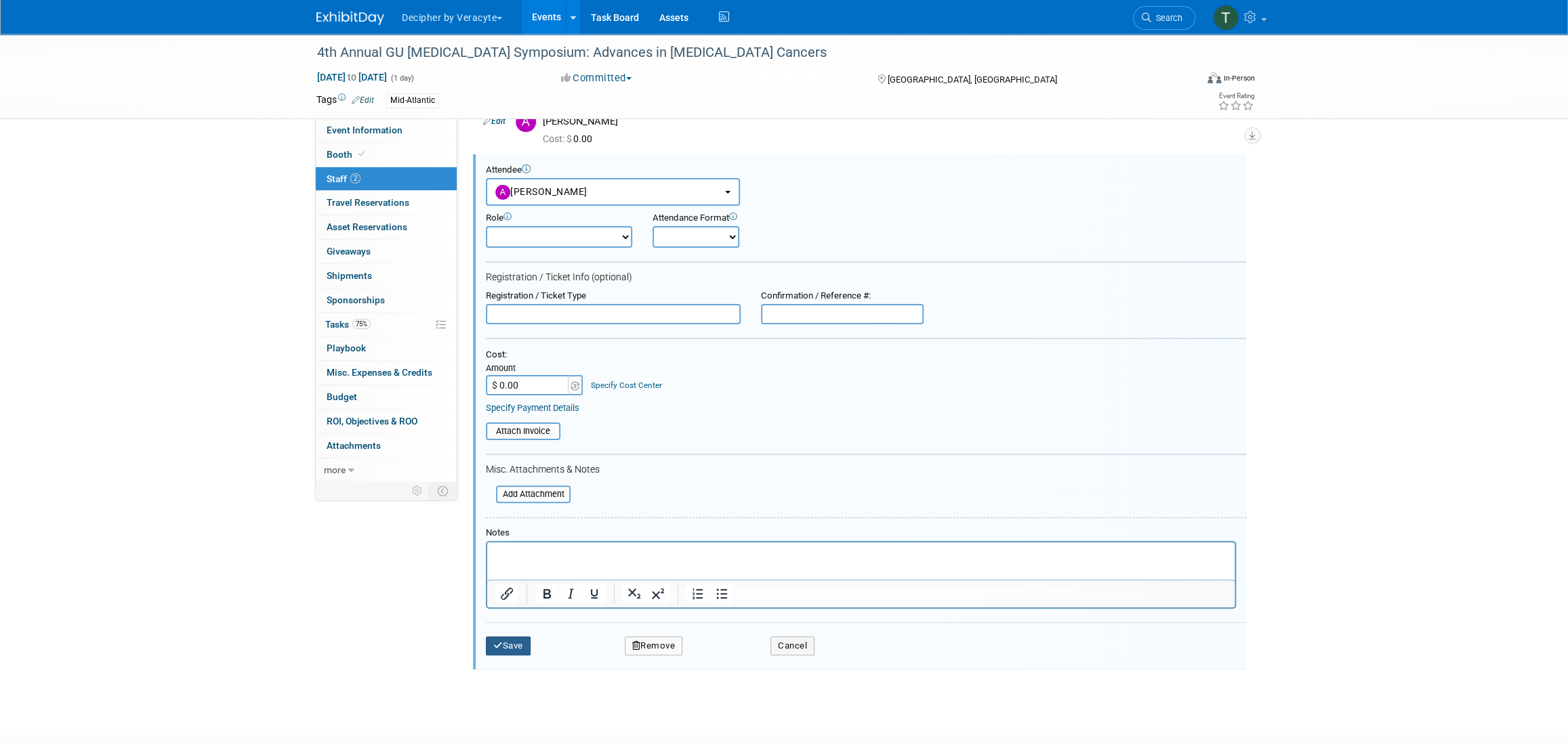
click at [502, 645] on button "Save" at bounding box center [509, 646] width 45 height 19
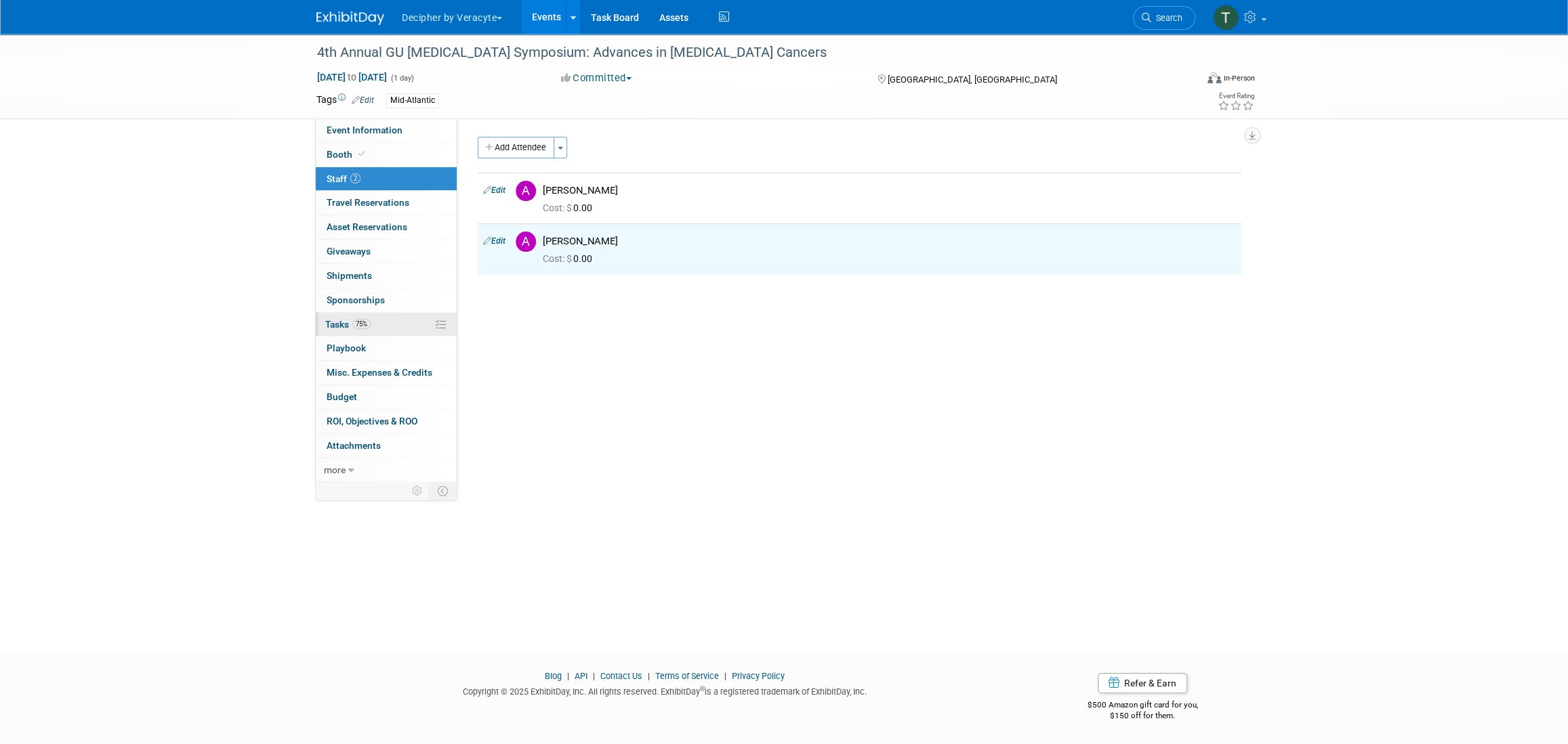
click at [384, 326] on link "75% Tasks 75%" at bounding box center [386, 324] width 141 height 24
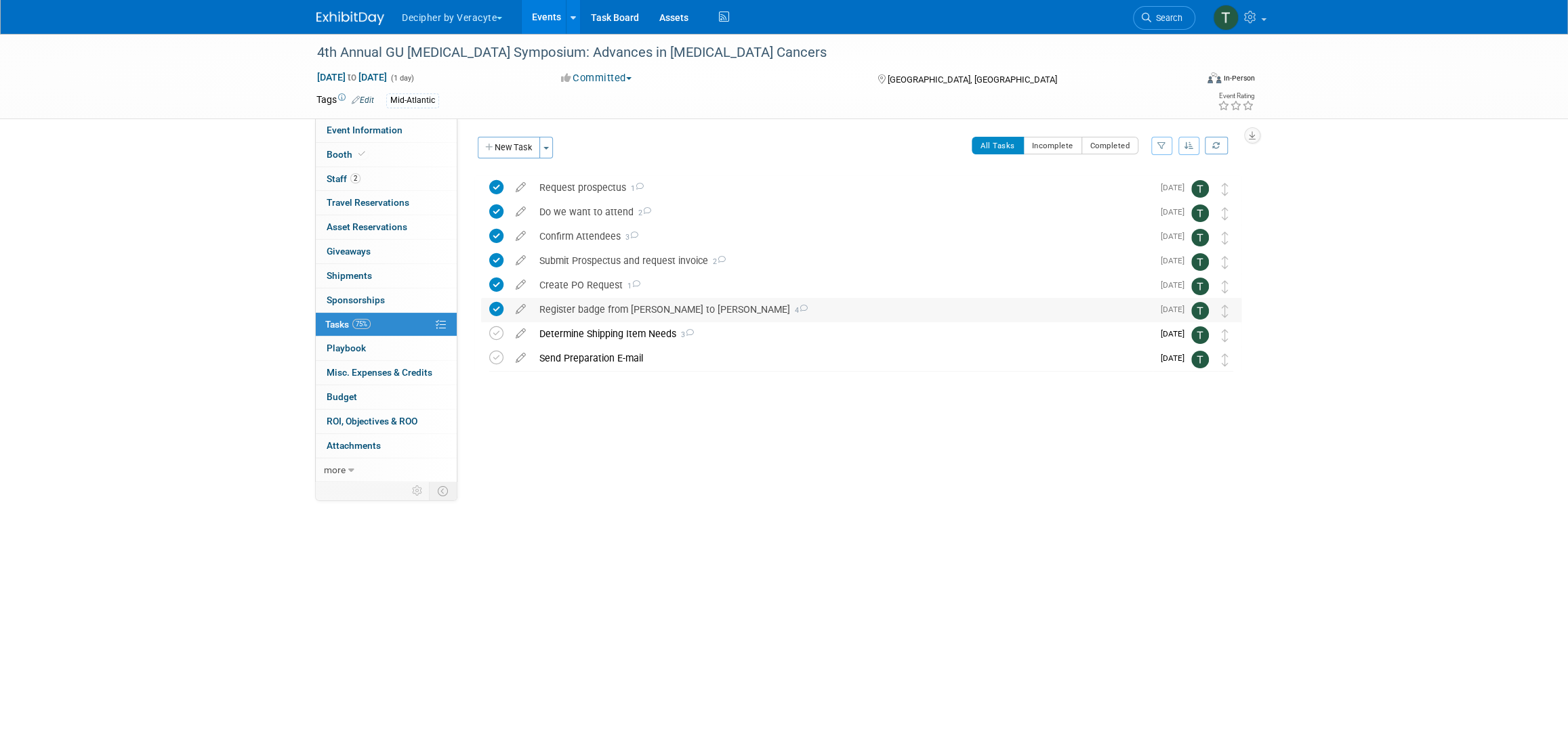
click at [631, 311] on div "Register badge from Andrew Cala to Amy Wahba 4" at bounding box center [843, 309] width 620 height 23
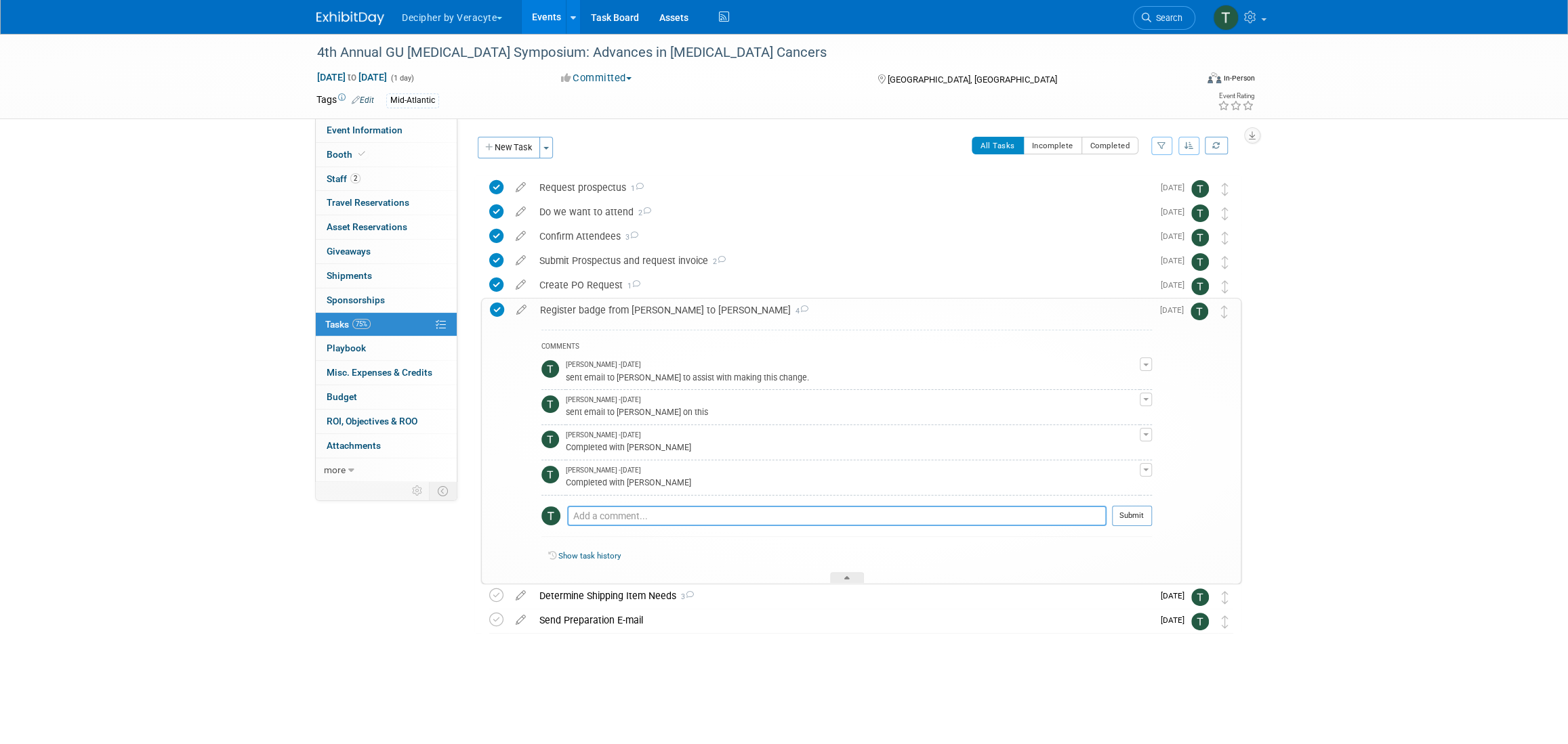
click at [649, 511] on textarea at bounding box center [836, 516] width 539 height 20
type textarea "Switched badge from Tyler to Andrew Cala"
click at [1122, 513] on button "Submit" at bounding box center [1132, 516] width 40 height 20
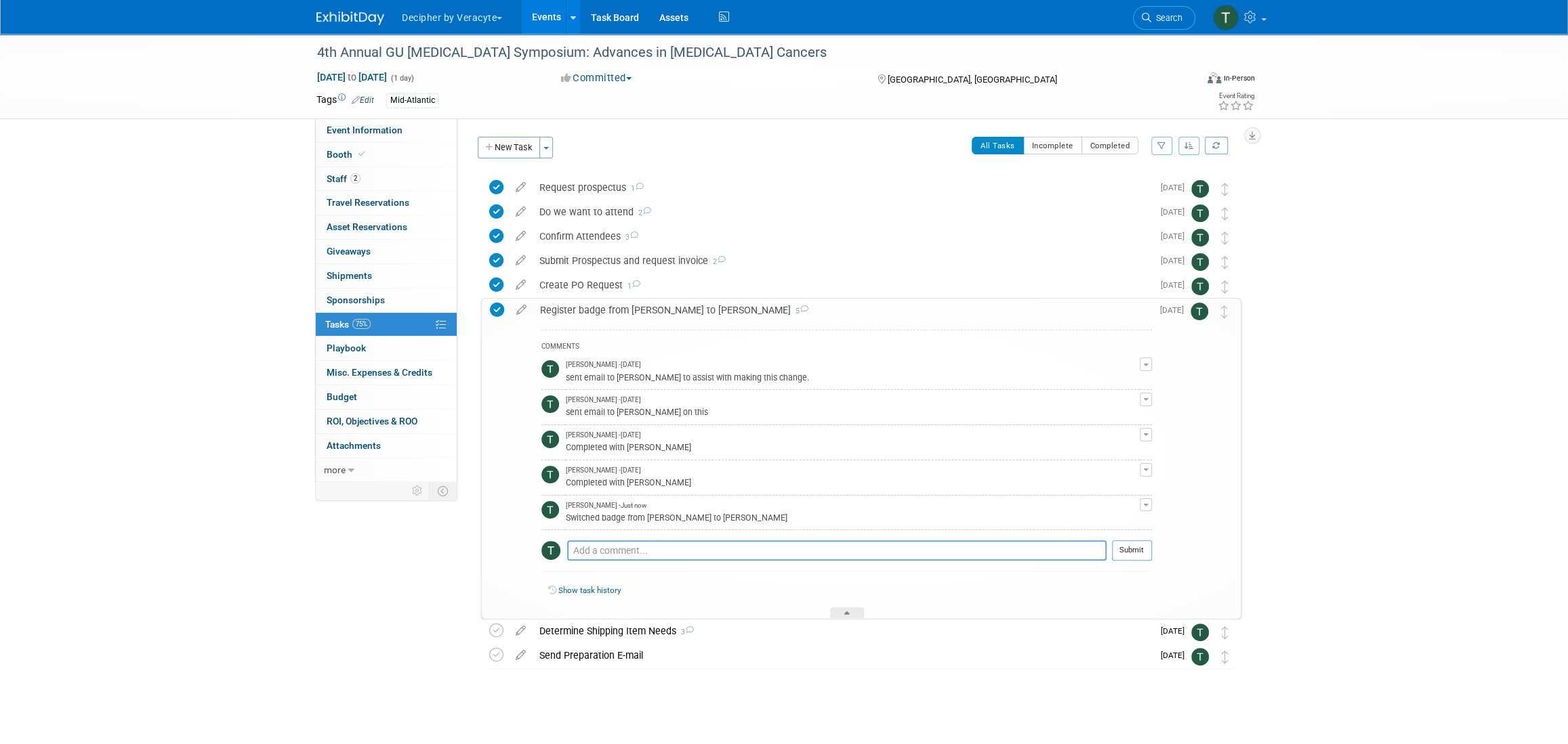
click at [687, 310] on div "Register badge from Andrew Cala to Amy Wahba 5" at bounding box center [843, 310] width 619 height 23
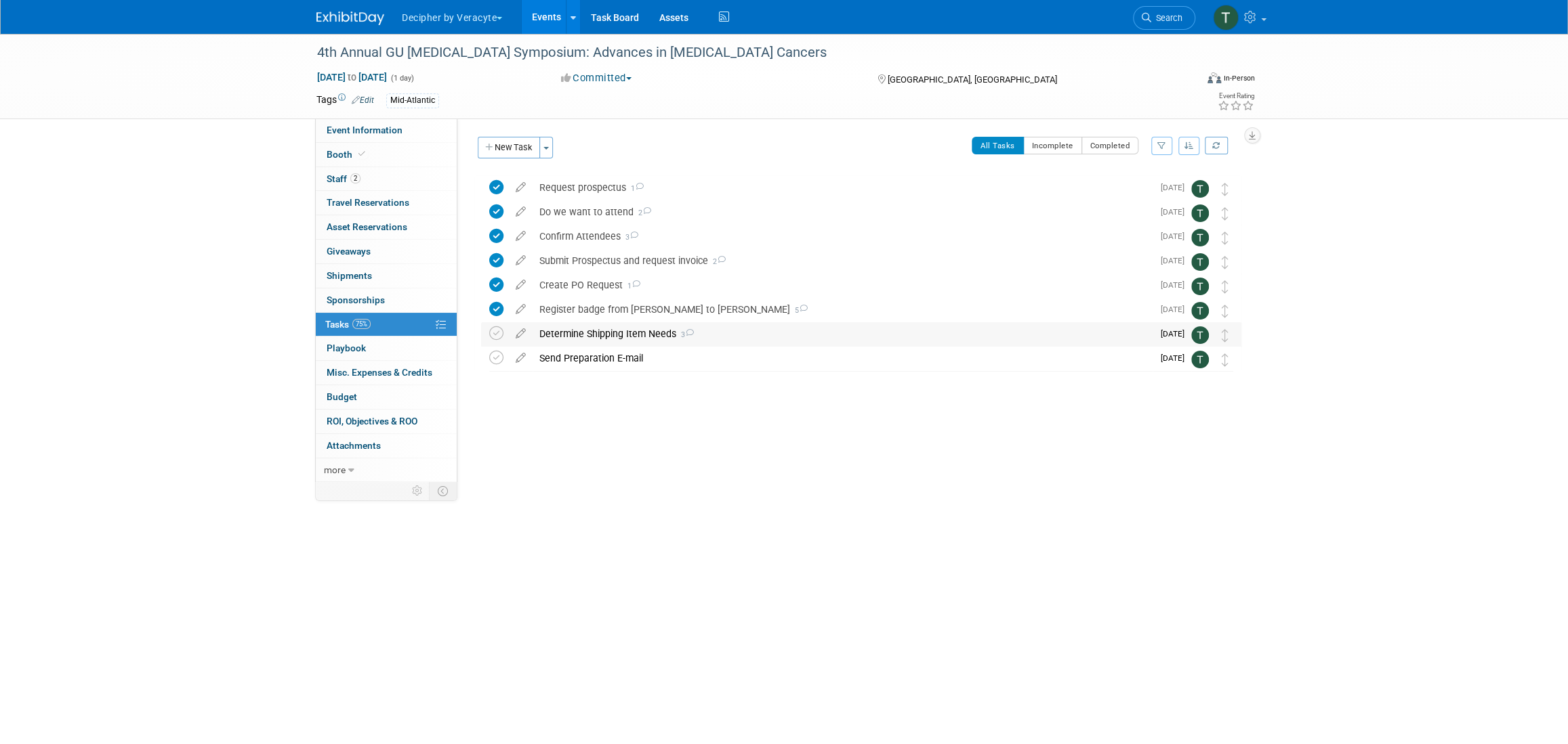
click at [686, 335] on span "3" at bounding box center [685, 335] width 18 height 9
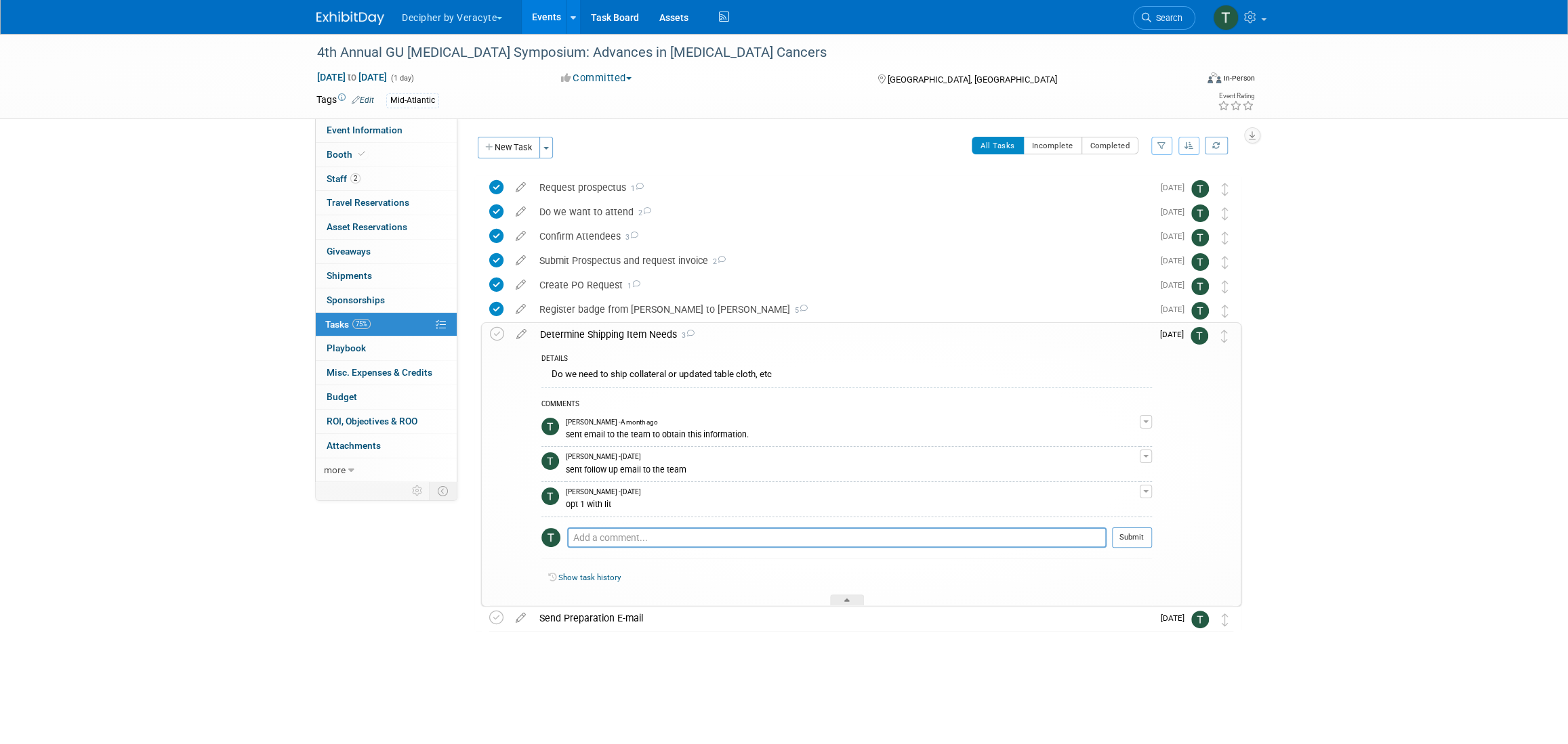
click at [541, 15] on link "Events" at bounding box center [546, 17] width 50 height 34
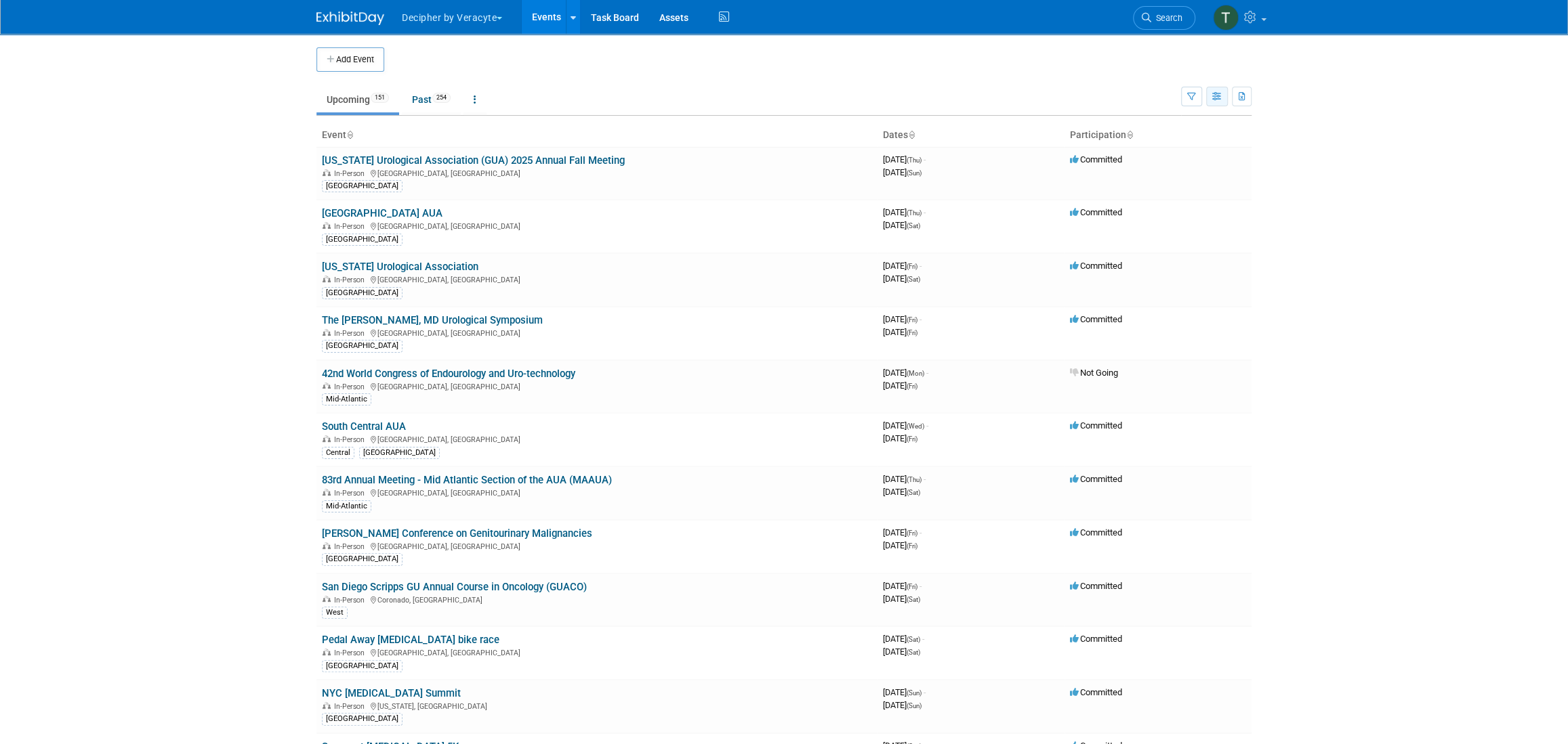
click at [1207, 96] on button "button" at bounding box center [1217, 96] width 22 height 20
click at [1194, 172] on link "Detail View" at bounding box center [1160, 165] width 114 height 19
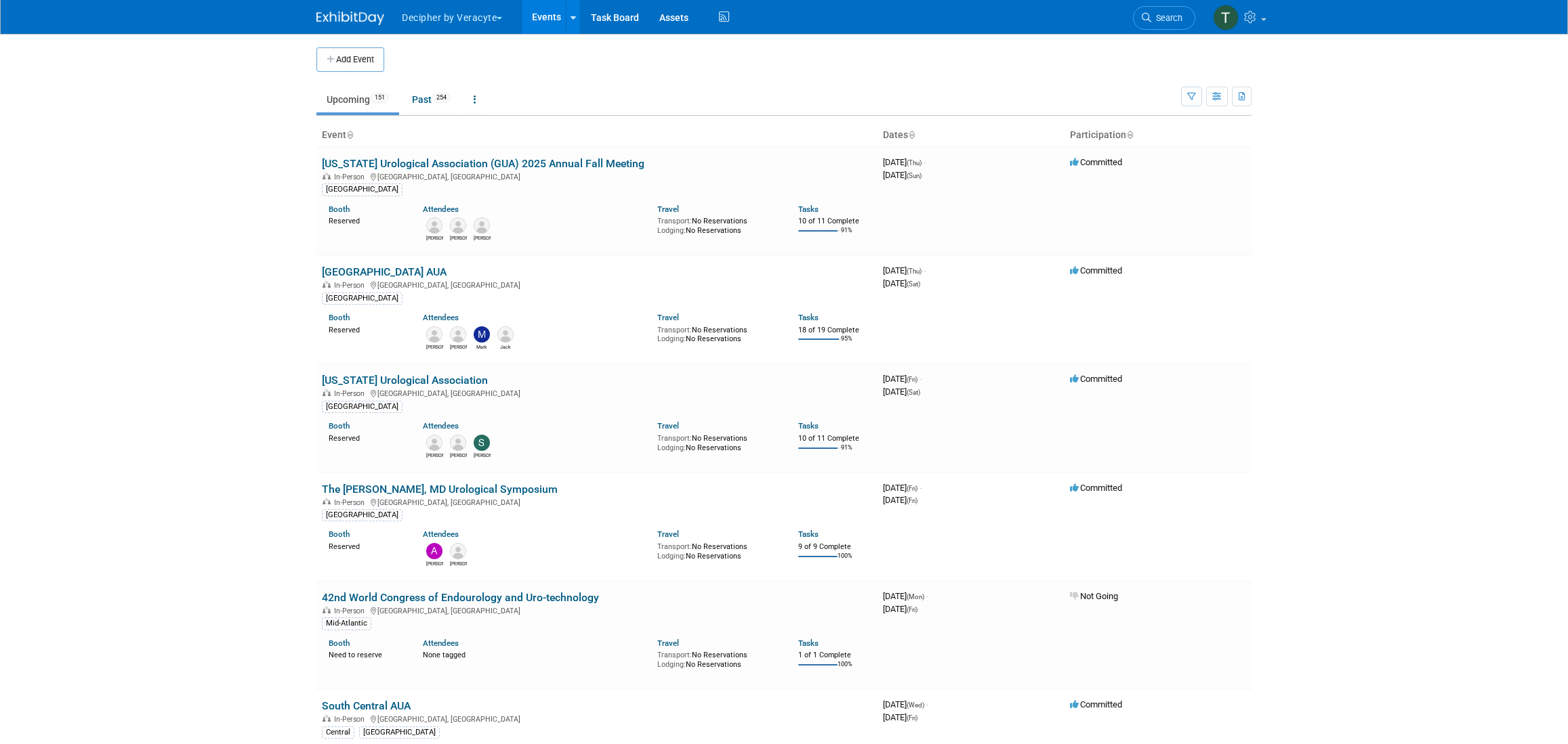
click at [1194, 183] on td "Committed" at bounding box center [1158, 201] width 187 height 108
click at [1203, 102] on div "Show: All Events Just My Events Only show events that either I created, or I am…" at bounding box center [1216, 93] width 70 height 44
click at [1210, 103] on button "button" at bounding box center [1217, 96] width 22 height 20
click at [1196, 183] on link "Calendar View" at bounding box center [1160, 185] width 114 height 19
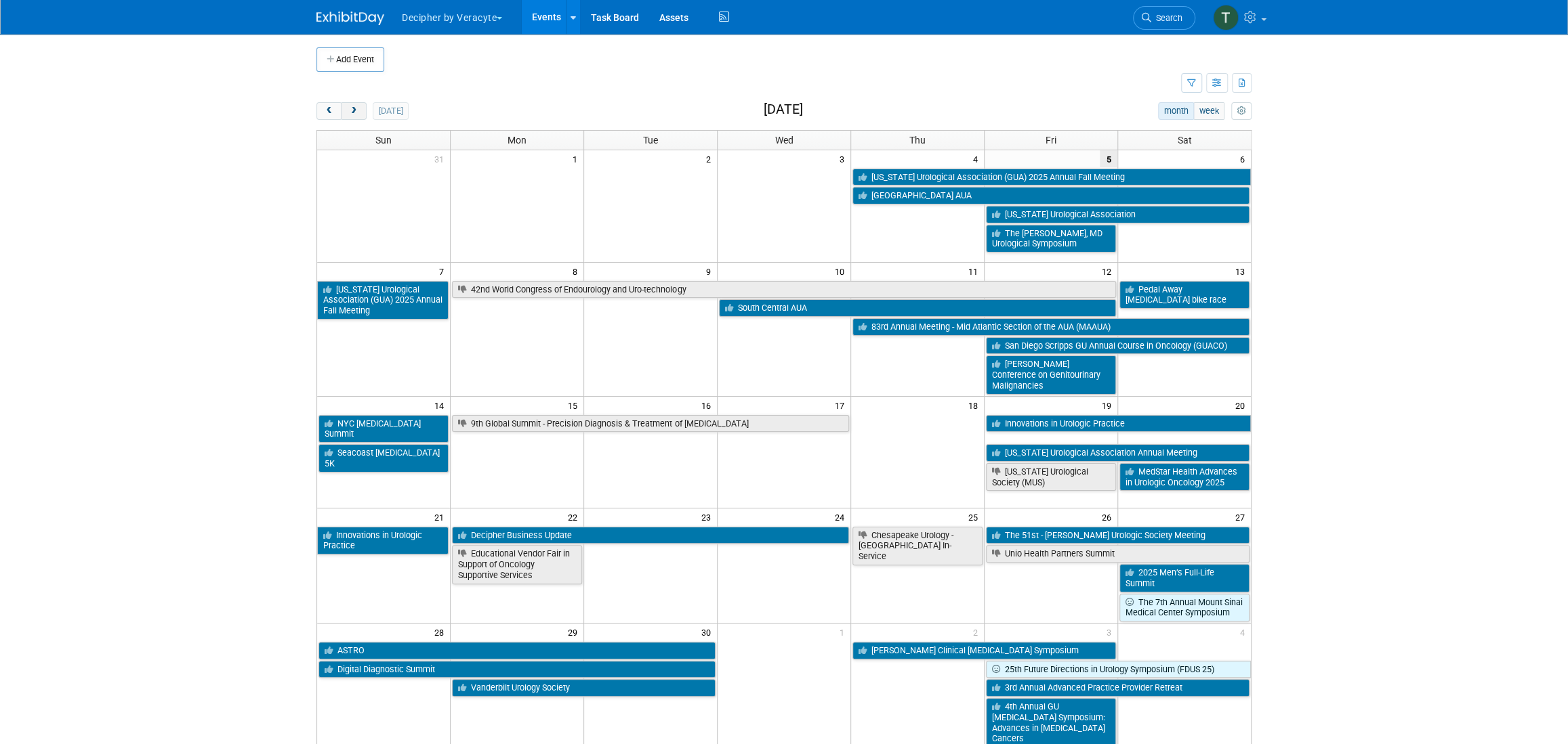
click at [348, 112] on span "next" at bounding box center [353, 111] width 10 height 9
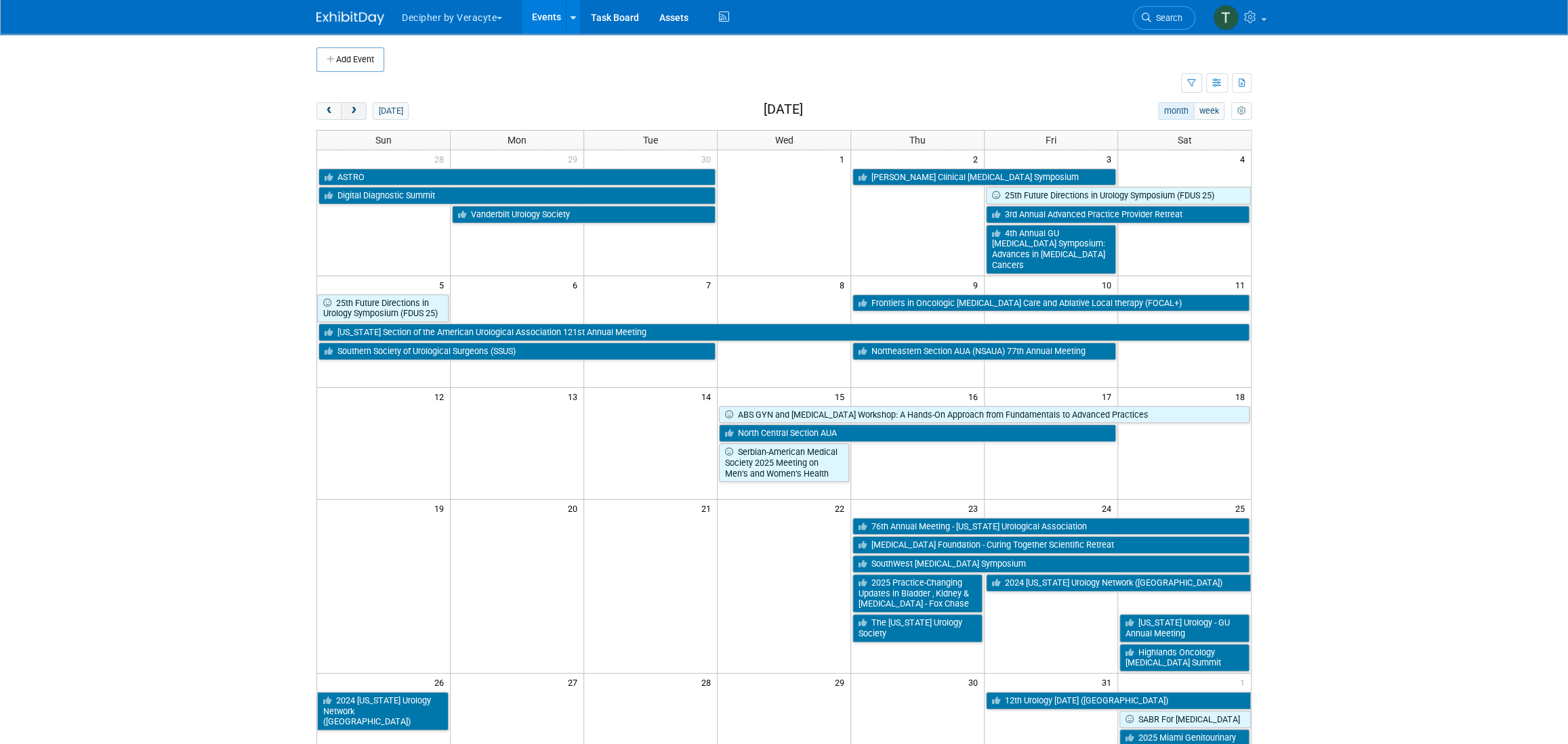
click at [348, 112] on span "next" at bounding box center [353, 111] width 10 height 9
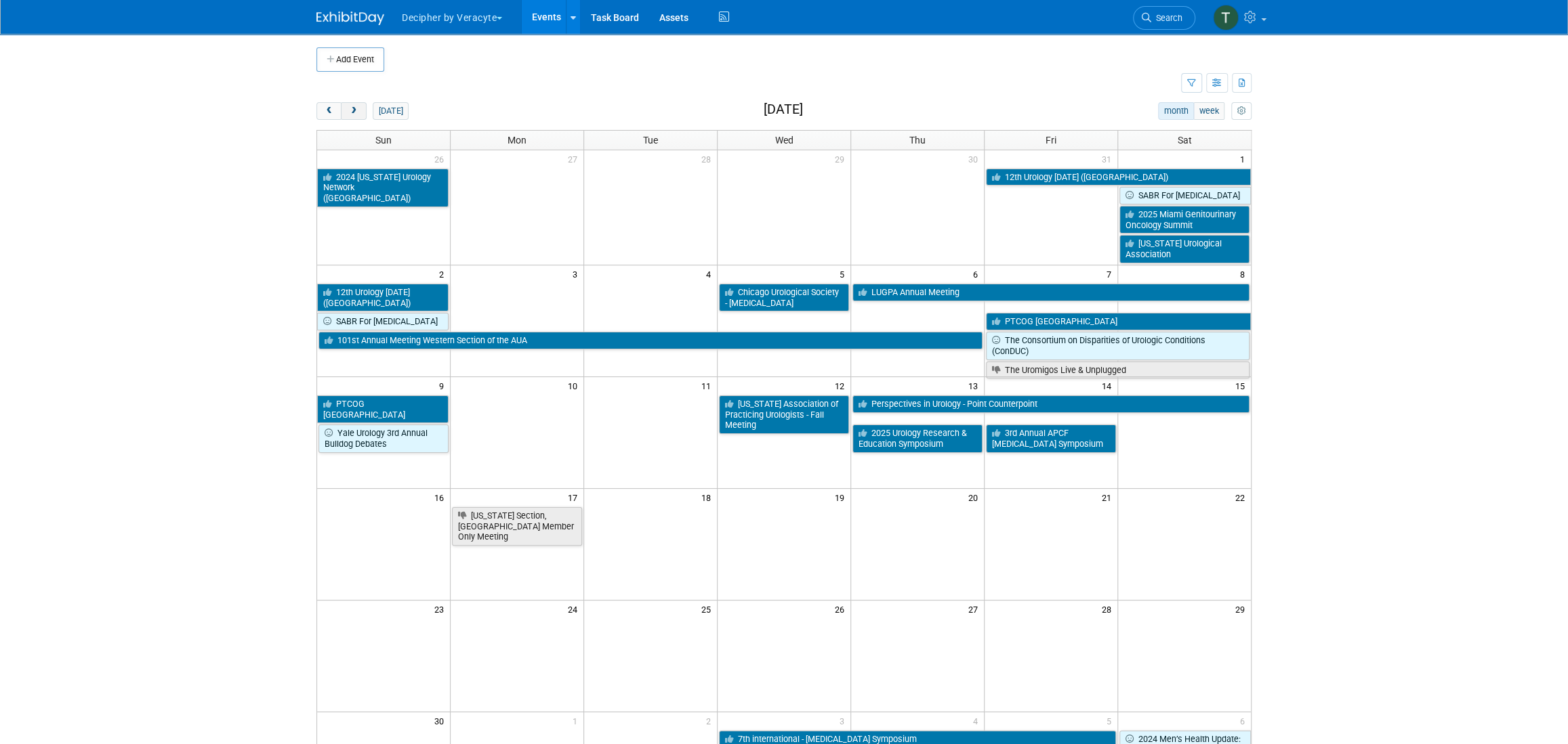
click at [348, 112] on span "next" at bounding box center [353, 111] width 10 height 9
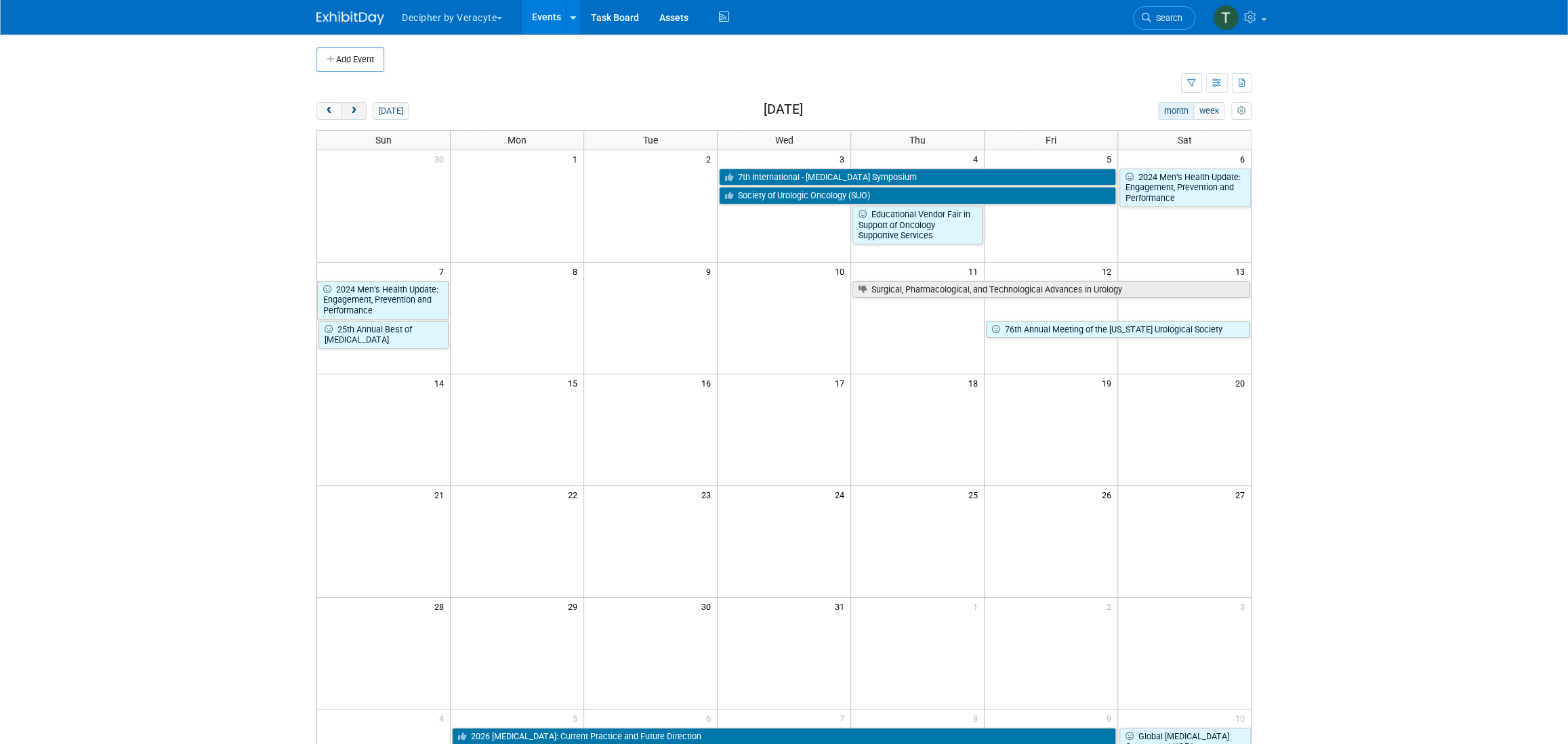
click at [348, 112] on span "next" at bounding box center [353, 111] width 10 height 9
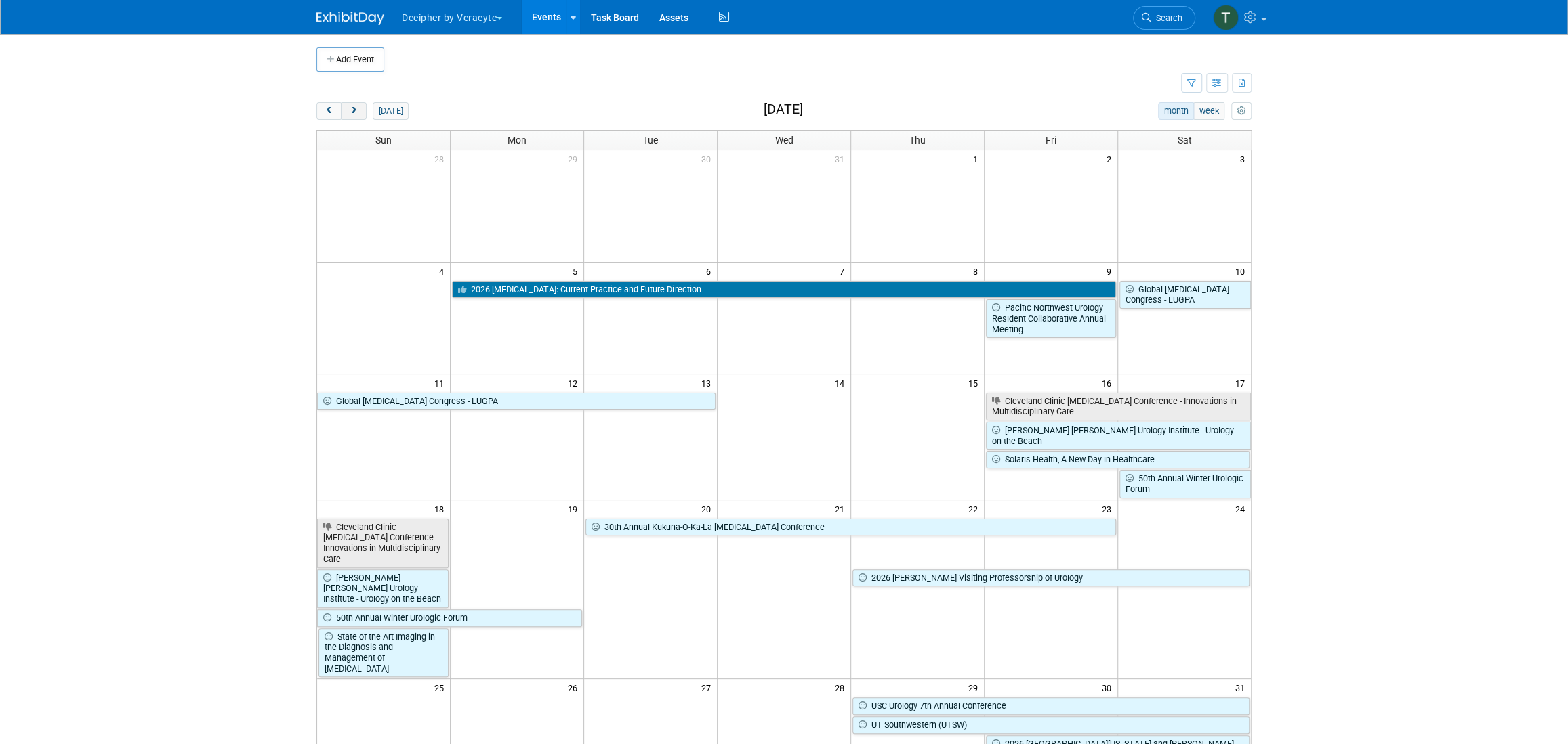
click at [357, 116] on button "next" at bounding box center [353, 111] width 25 height 18
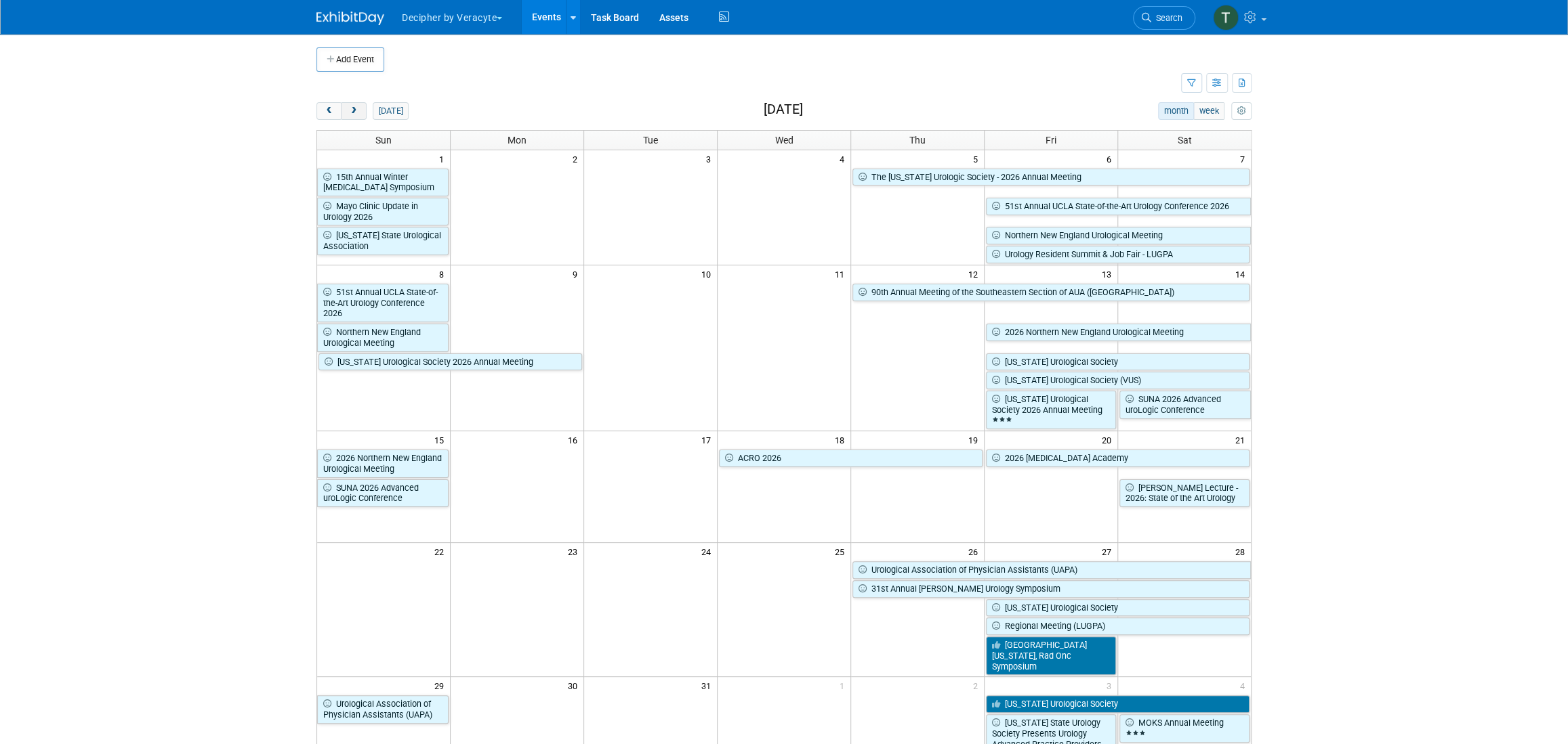
click at [357, 116] on button "next" at bounding box center [353, 111] width 25 height 18
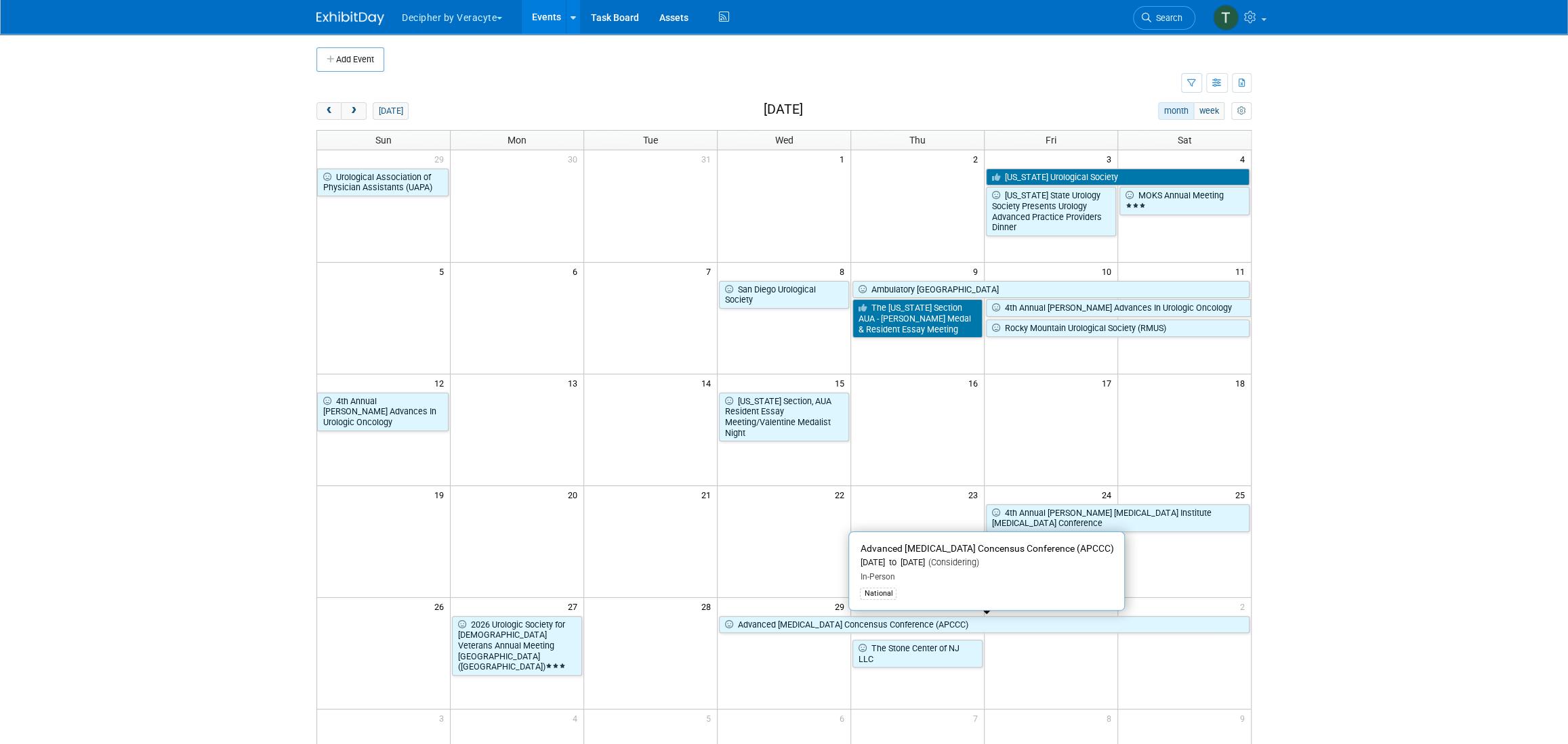
click at [944, 623] on link "Advanced [MEDICAL_DATA] Concensus Conference (APCCC)" at bounding box center [984, 625] width 530 height 18
